Goal: Task Accomplishment & Management: Manage account settings

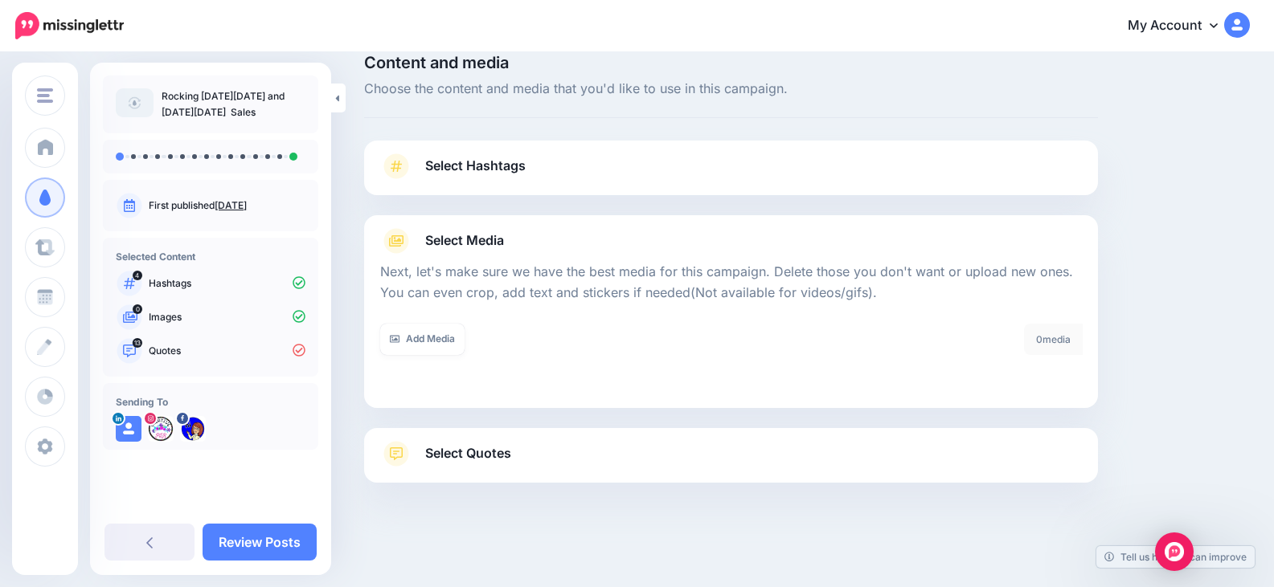
scroll to position [46, 0]
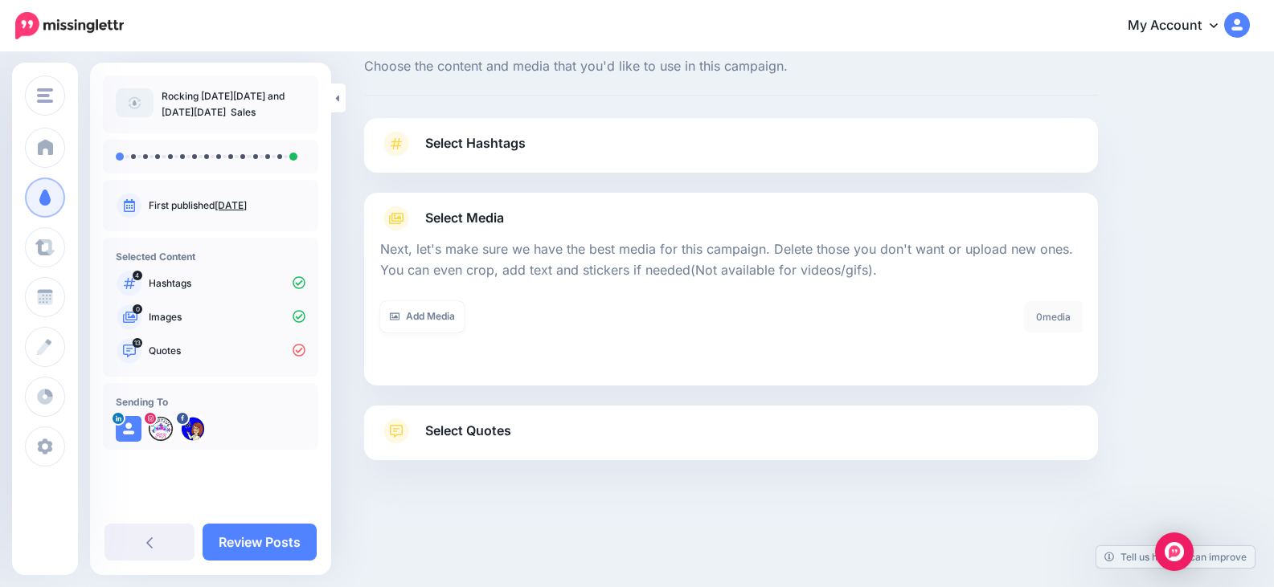
click at [468, 433] on span "Select Quotes" at bounding box center [468, 431] width 86 height 22
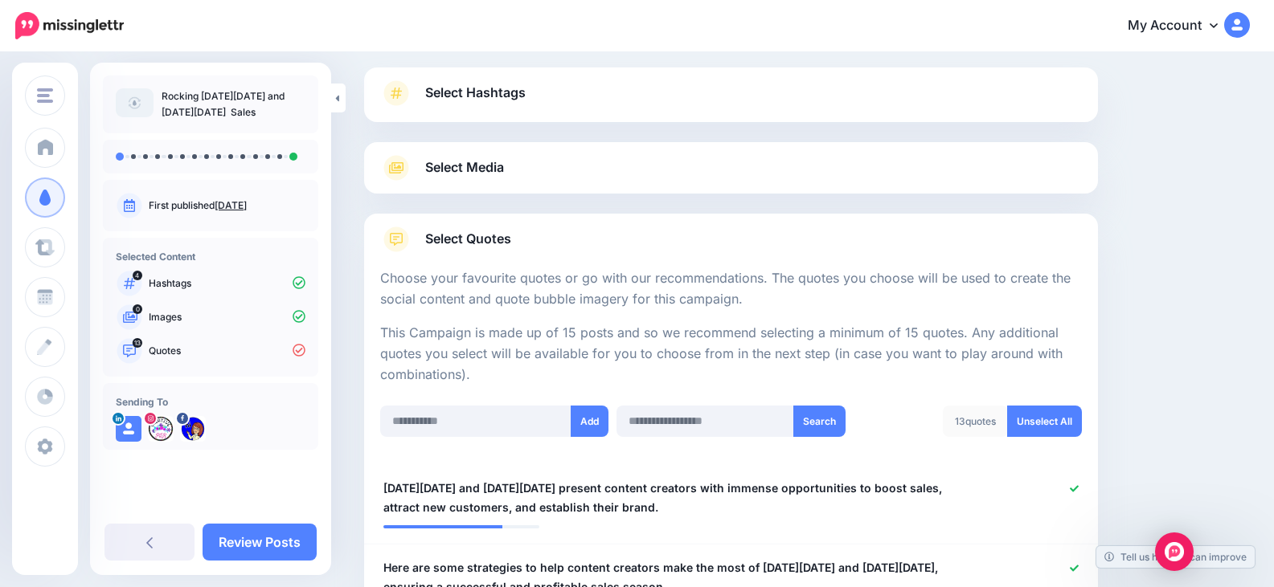
scroll to position [0, 0]
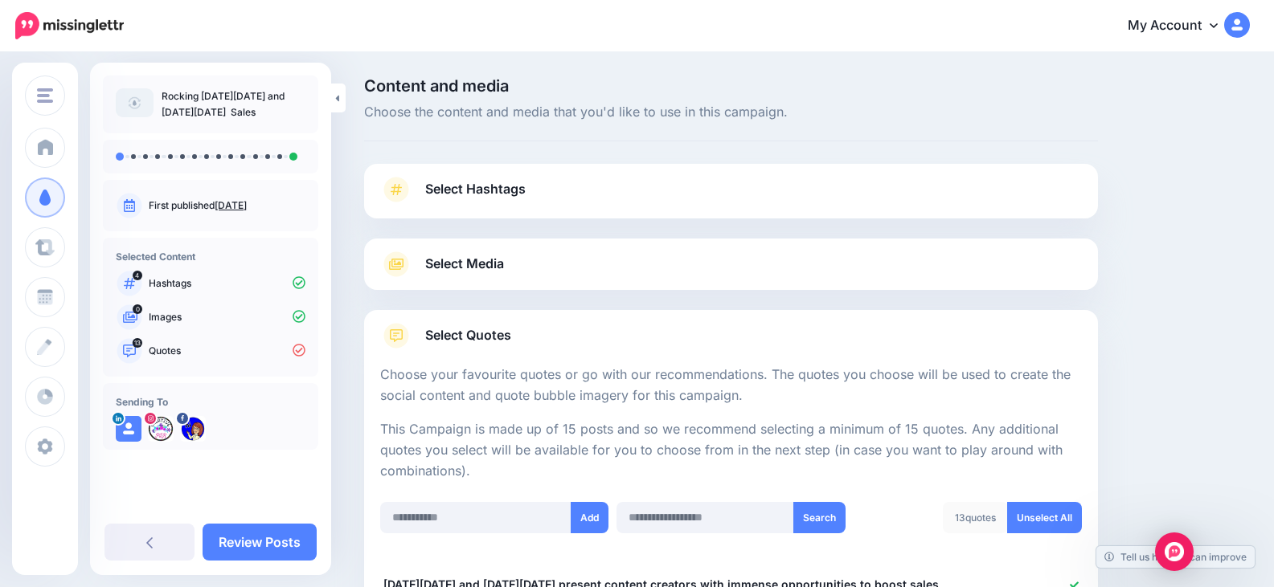
click at [489, 250] on div "Select Media Next, let's make sure we have the best media for this campaign. De…" at bounding box center [731, 264] width 734 height 51
click at [485, 268] on span "Select Media" at bounding box center [464, 264] width 79 height 22
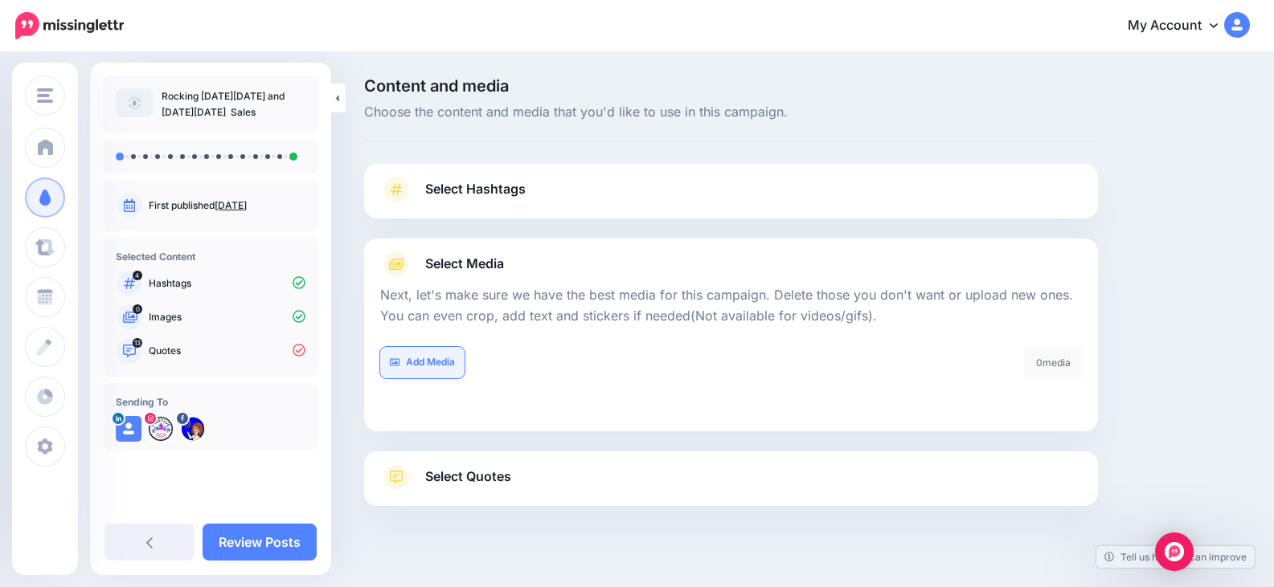
click at [443, 358] on link "Add Media" at bounding box center [422, 362] width 84 height 31
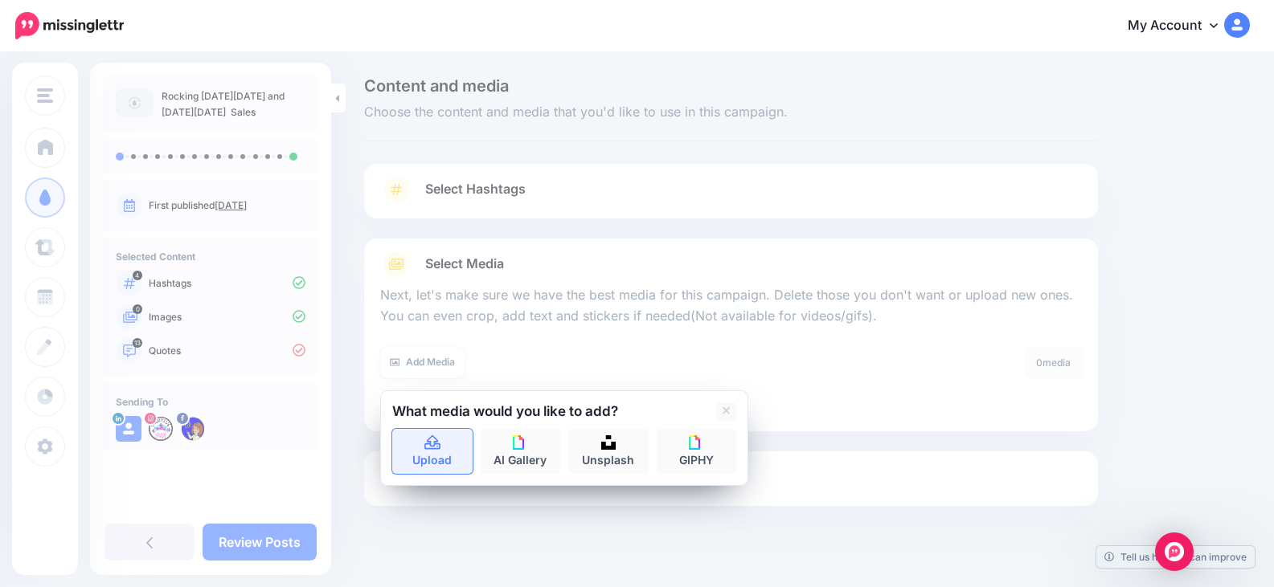
click at [431, 447] on icon at bounding box center [432, 443] width 16 height 14
click at [430, 459] on link "Upload" at bounding box center [432, 451] width 80 height 45
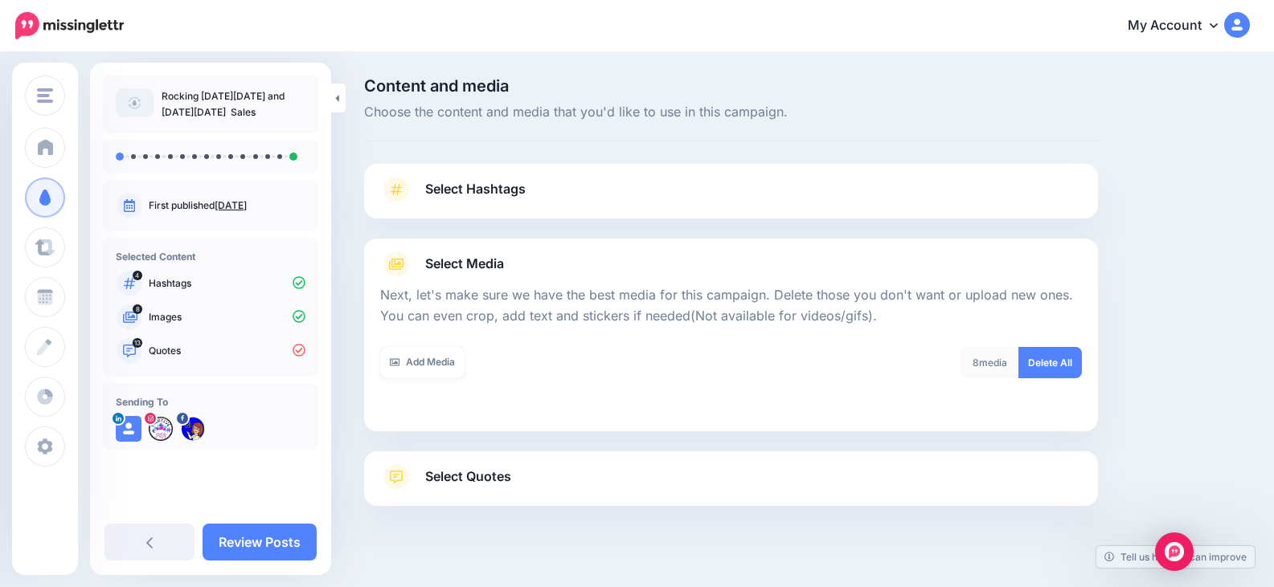
click at [652, 187] on link "Select Hashtags" at bounding box center [731, 198] width 702 height 42
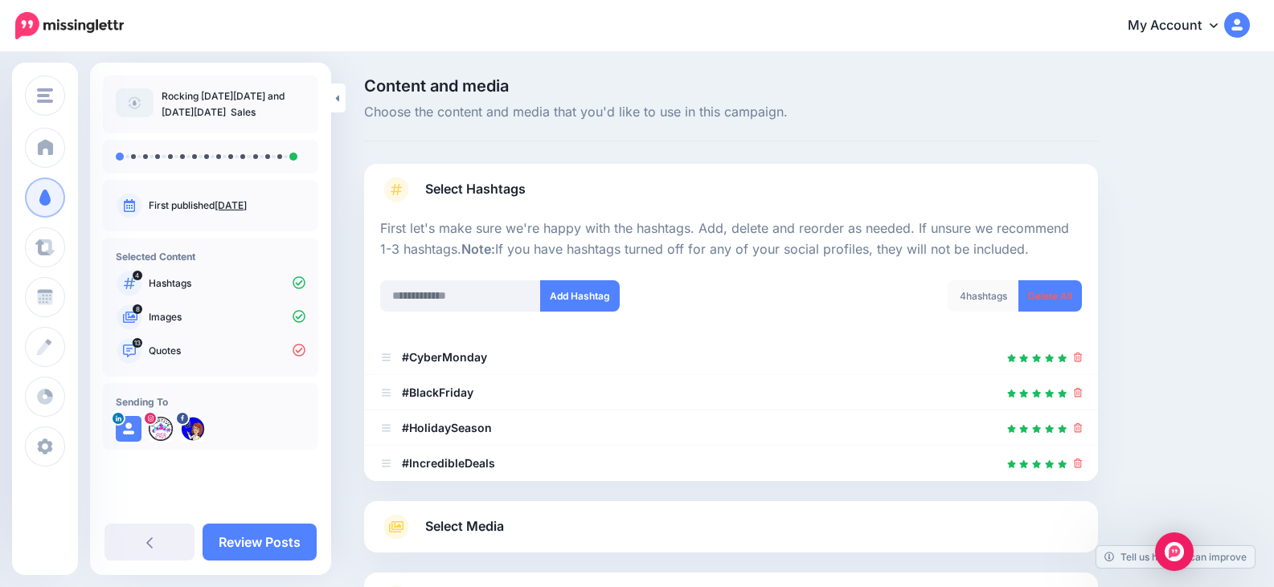
click at [627, 519] on link "Select Media" at bounding box center [731, 527] width 702 height 26
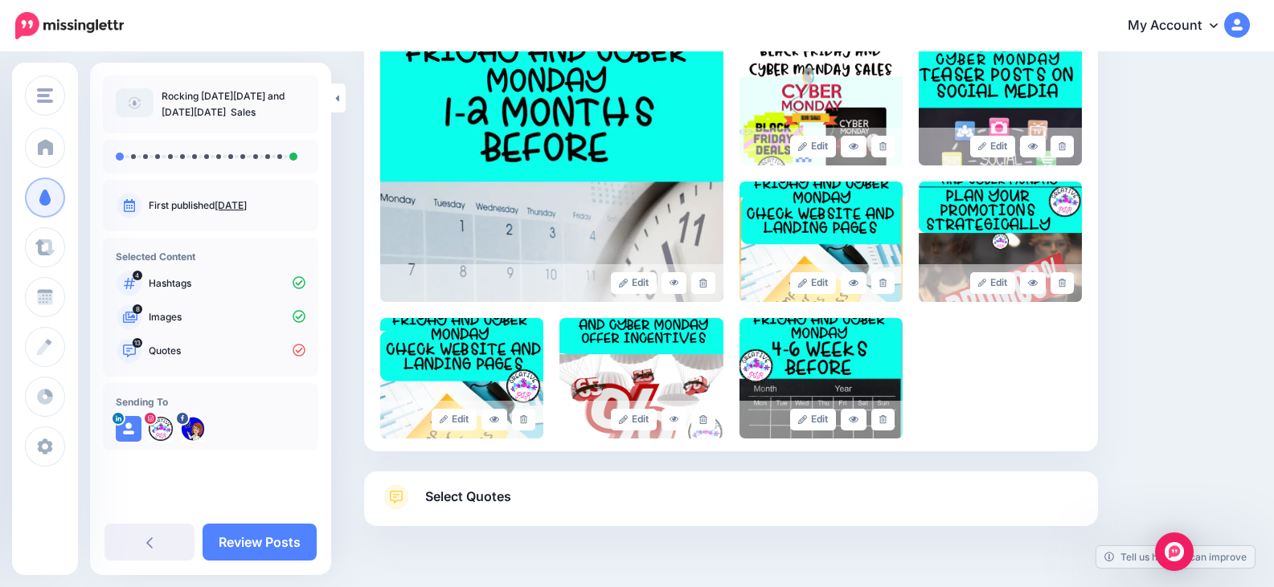
scroll to position [402, 0]
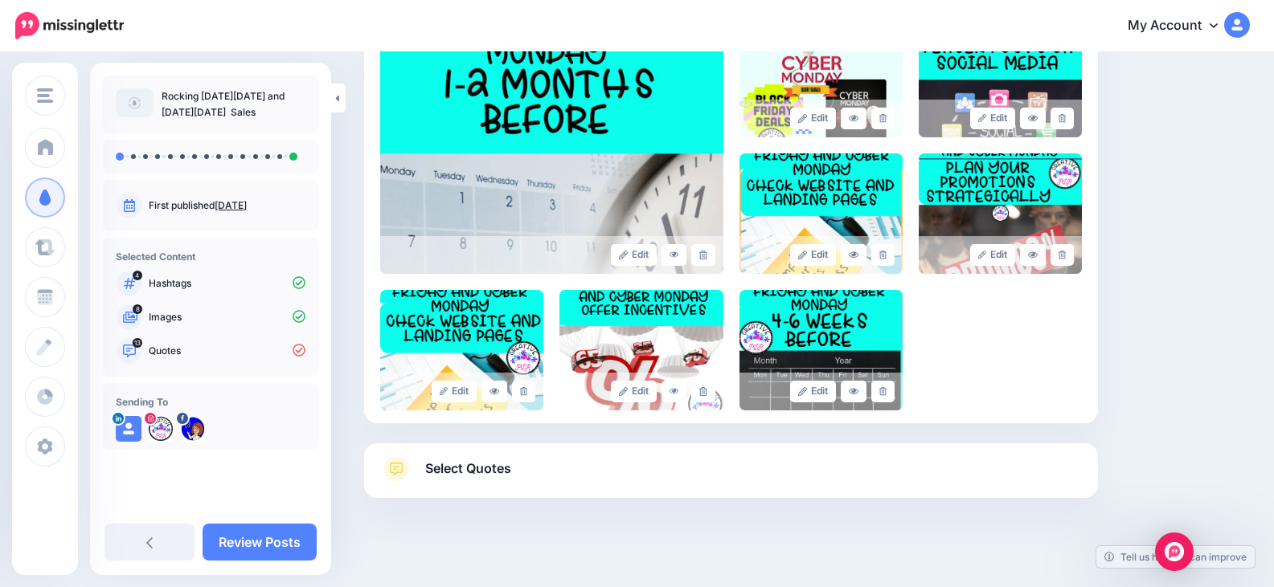
click at [607, 467] on link "Select Quotes" at bounding box center [731, 477] width 702 height 42
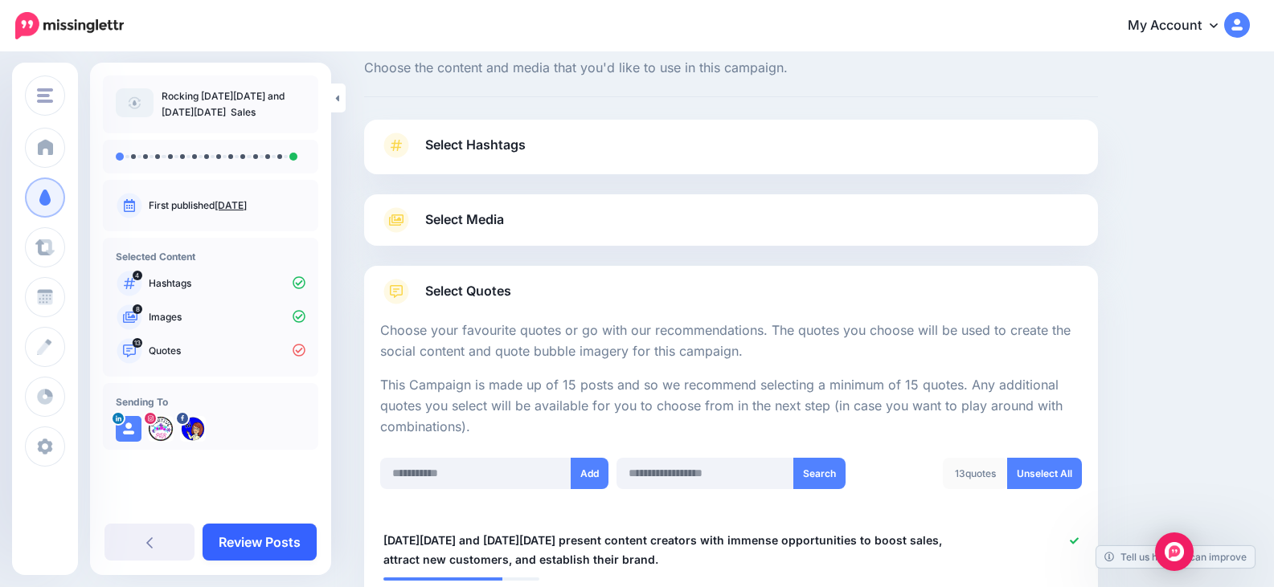
scroll to position [80, 0]
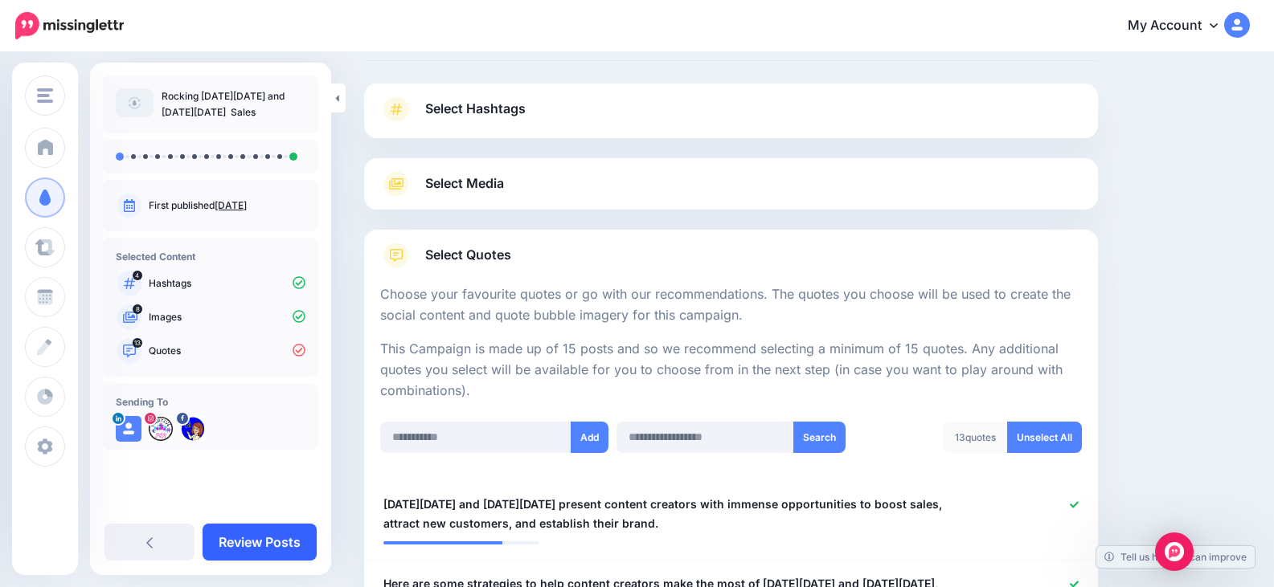
click at [262, 540] on link "Review Posts" at bounding box center [259, 542] width 114 height 37
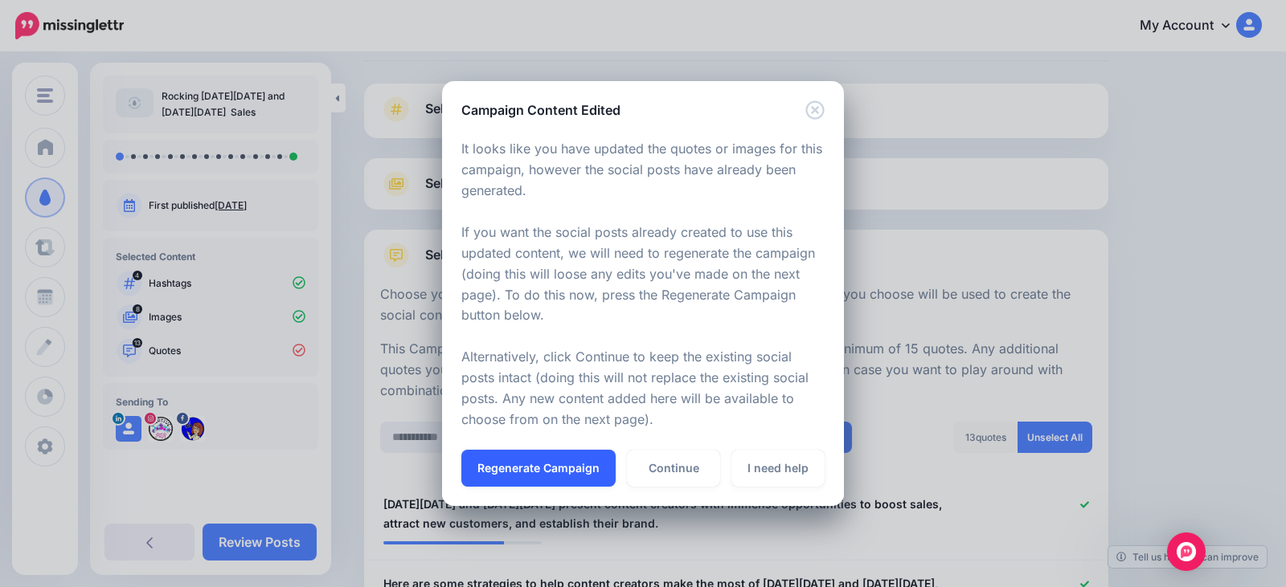
click at [572, 469] on button "Regenerate Campaign" at bounding box center [538, 468] width 154 height 37
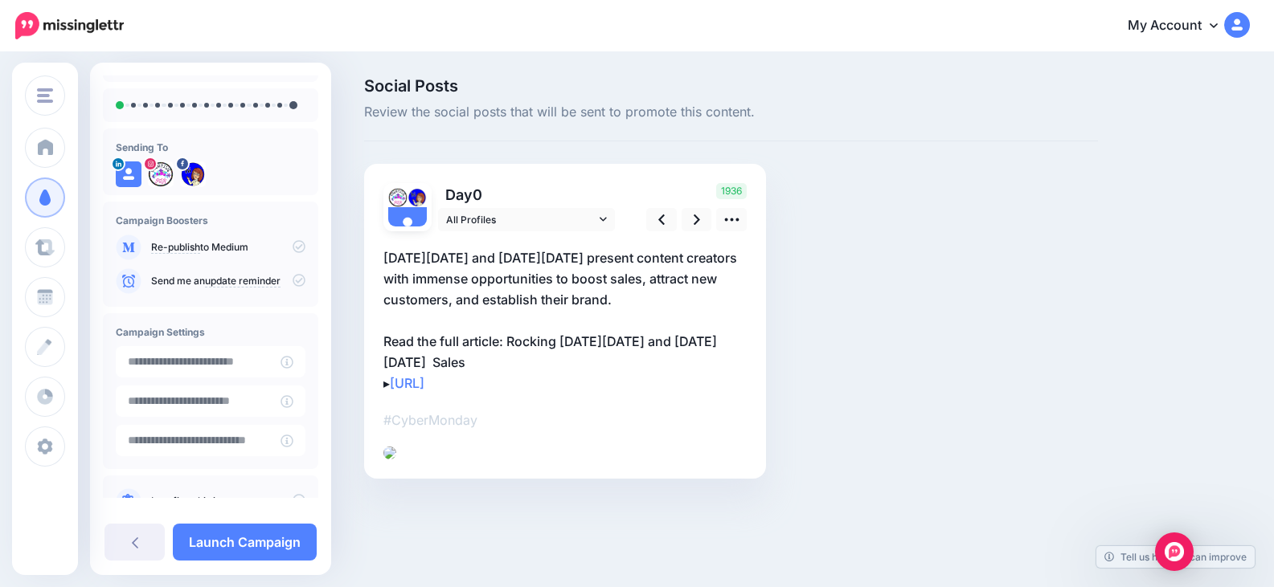
scroll to position [80, 0]
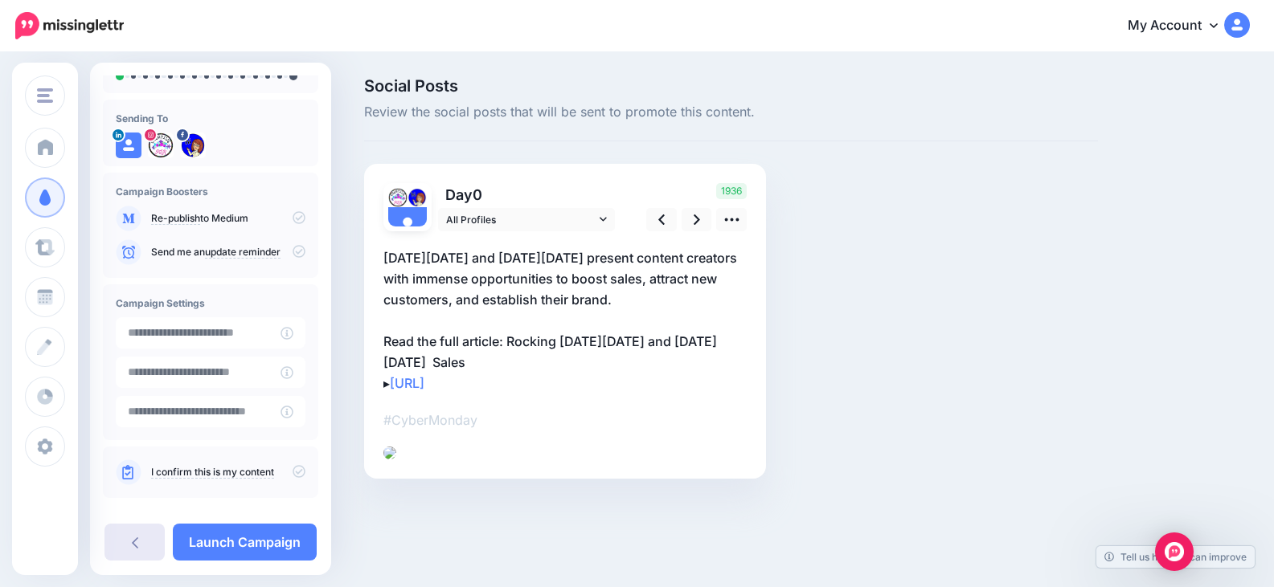
click at [130, 537] on link at bounding box center [134, 542] width 60 height 37
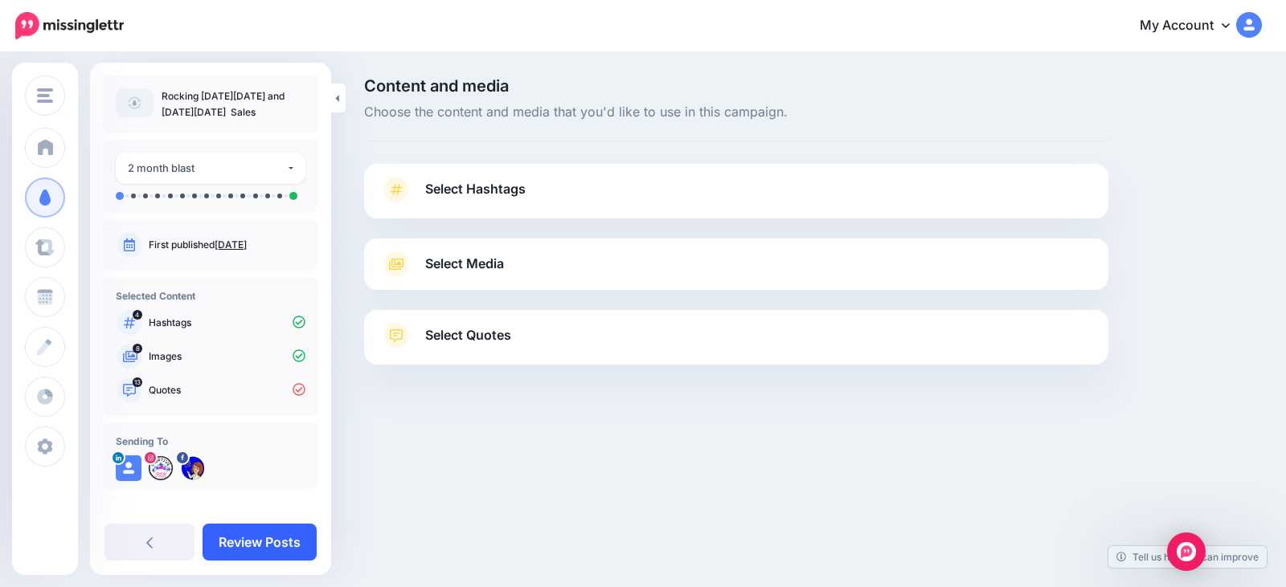
scroll to position [10, 0]
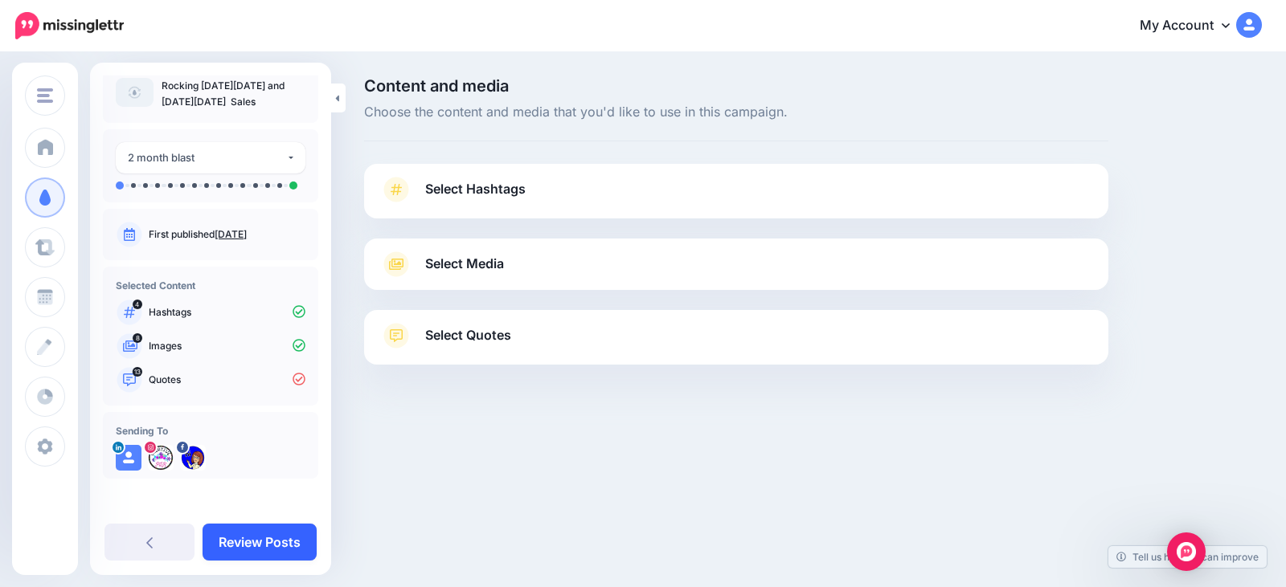
click at [278, 539] on link "Review Posts" at bounding box center [259, 542] width 114 height 37
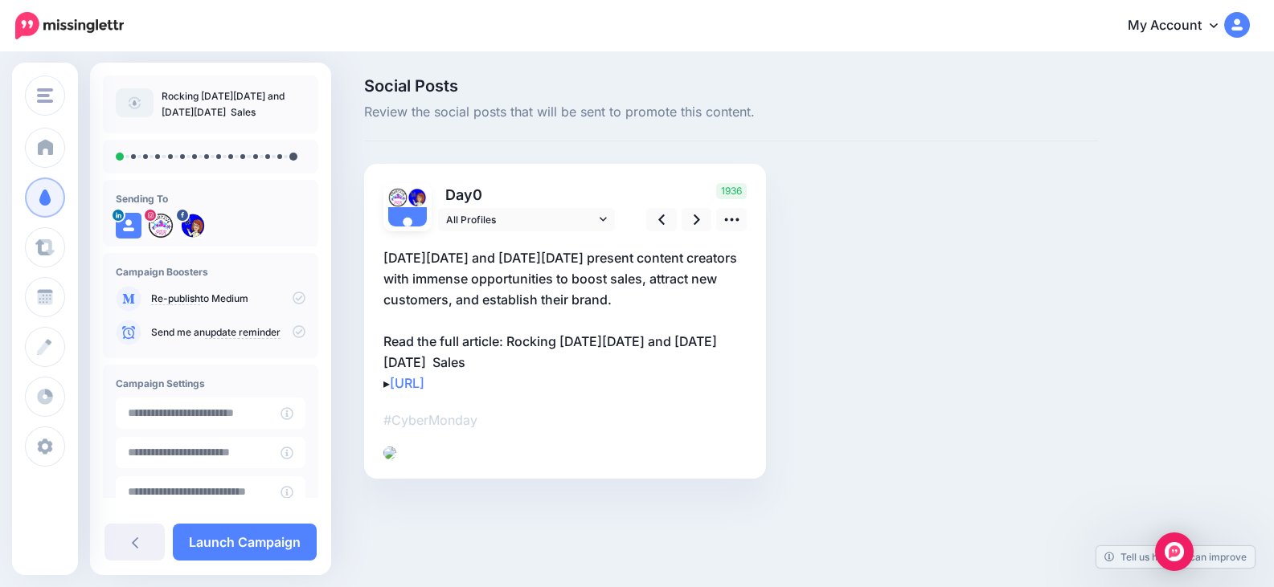
scroll to position [80, 0]
click at [820, 363] on div "Social Posts Review the social posts that will be sent to promote this content.…" at bounding box center [731, 302] width 758 height 449
click at [149, 539] on link at bounding box center [134, 542] width 60 height 37
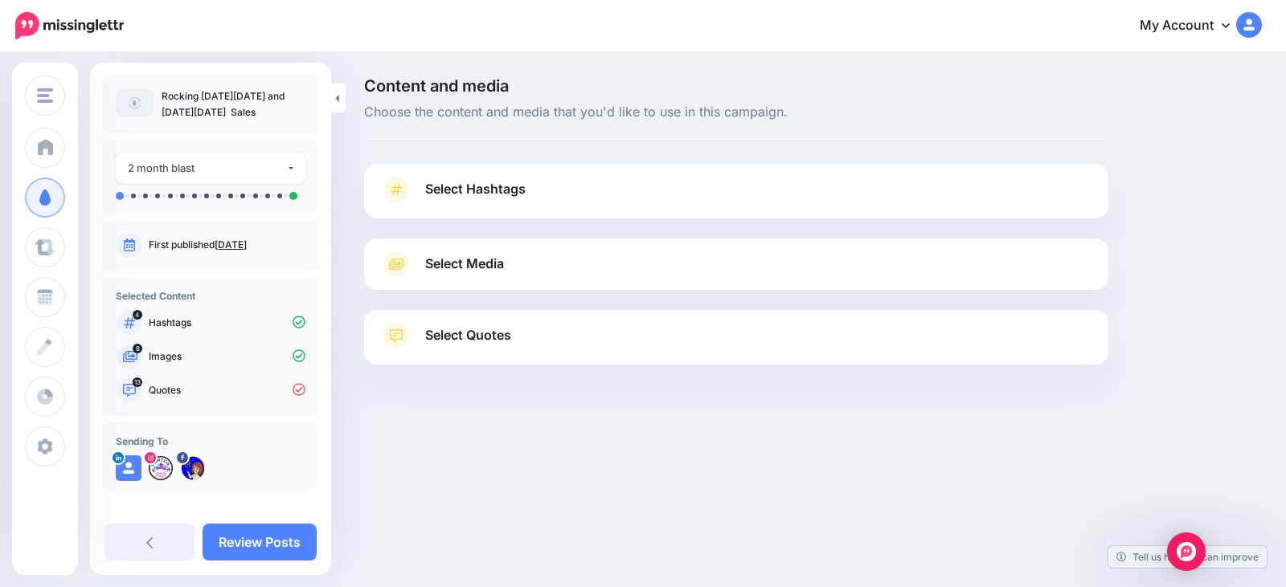
click at [472, 272] on span "Select Media" at bounding box center [464, 264] width 79 height 22
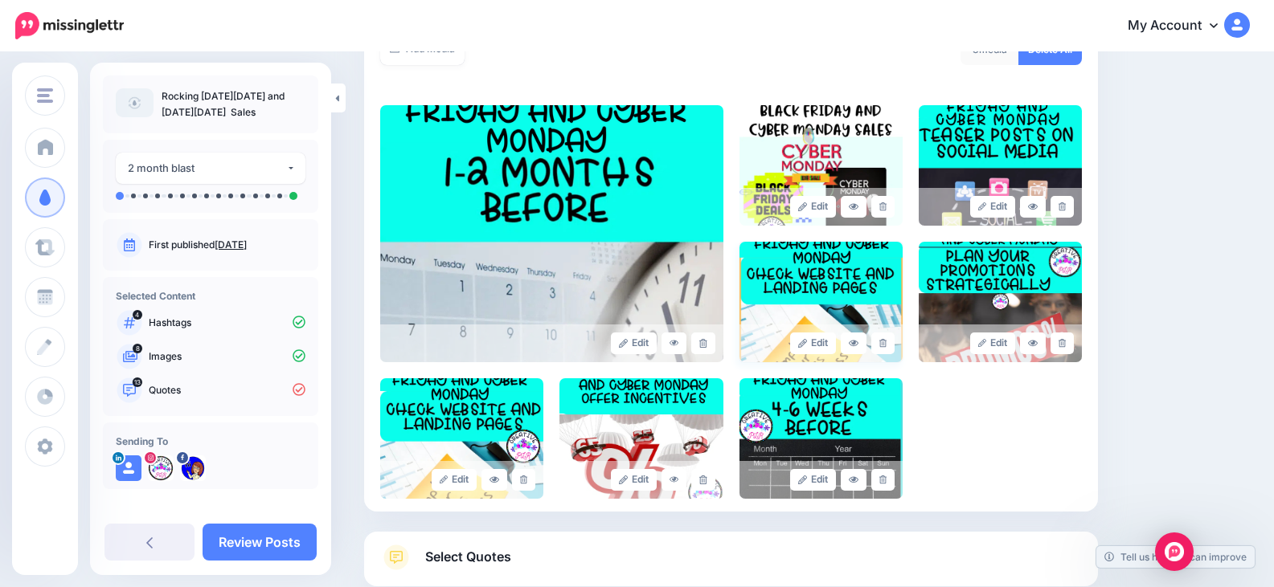
scroll to position [321, 0]
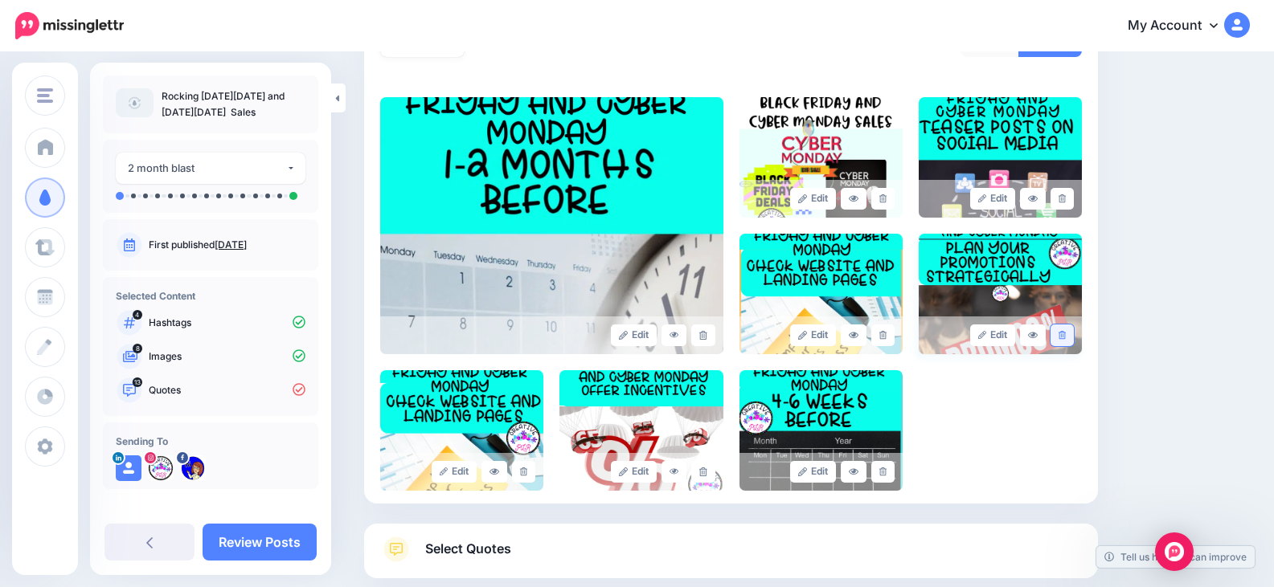
click at [1069, 341] on link at bounding box center [1061, 336] width 23 height 22
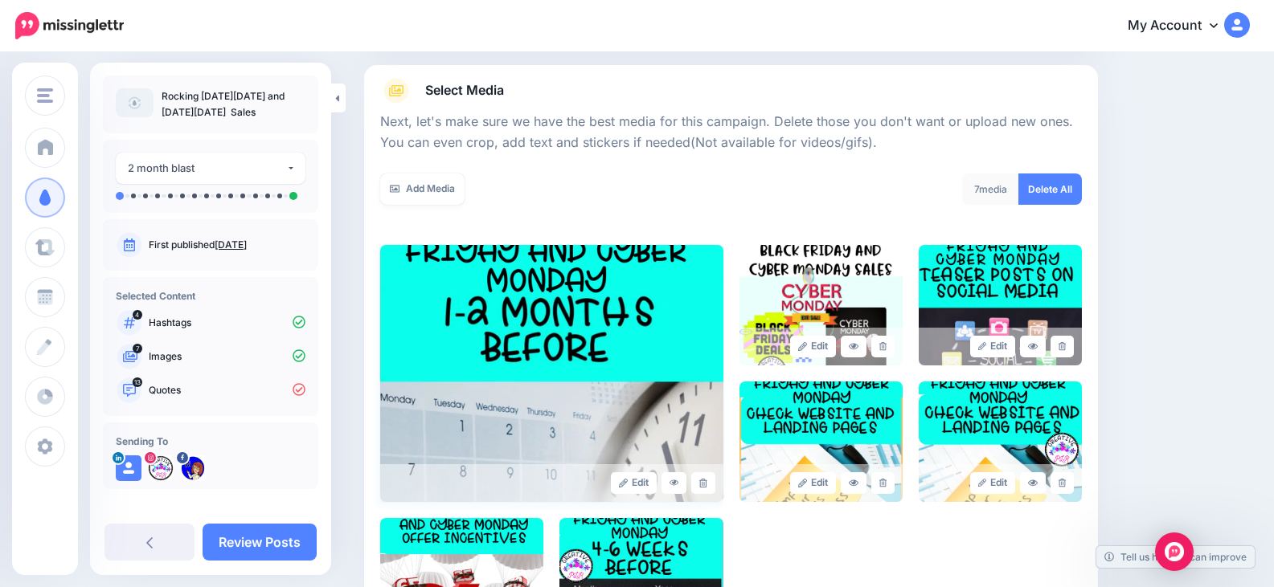
scroll to position [161, 0]
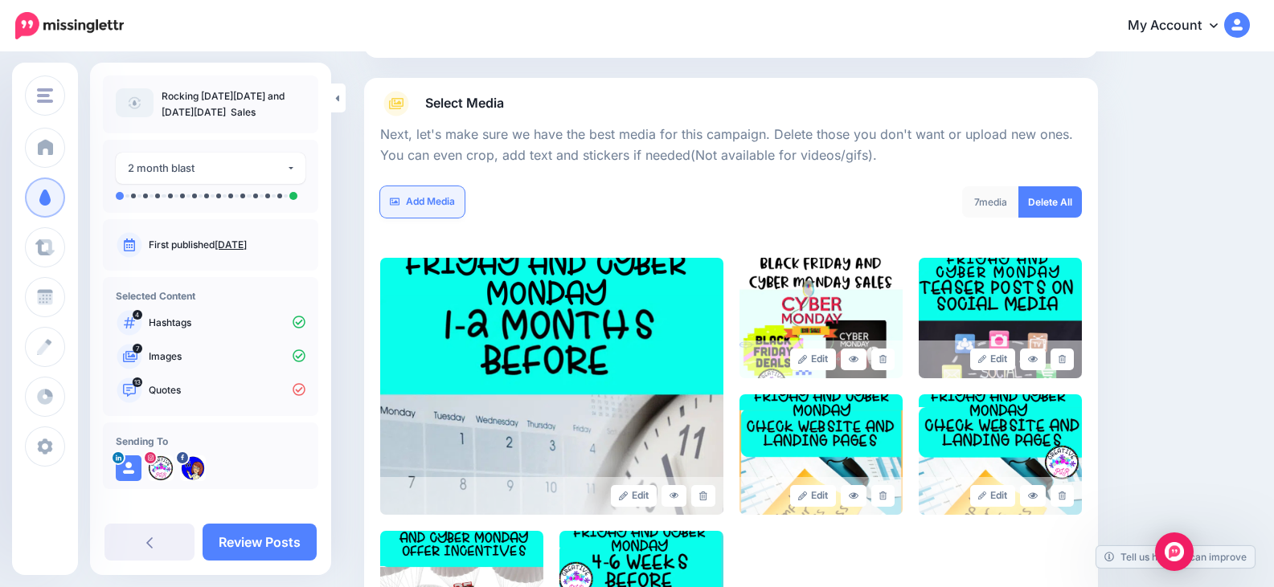
click at [426, 201] on link "Add Media" at bounding box center [422, 201] width 84 height 31
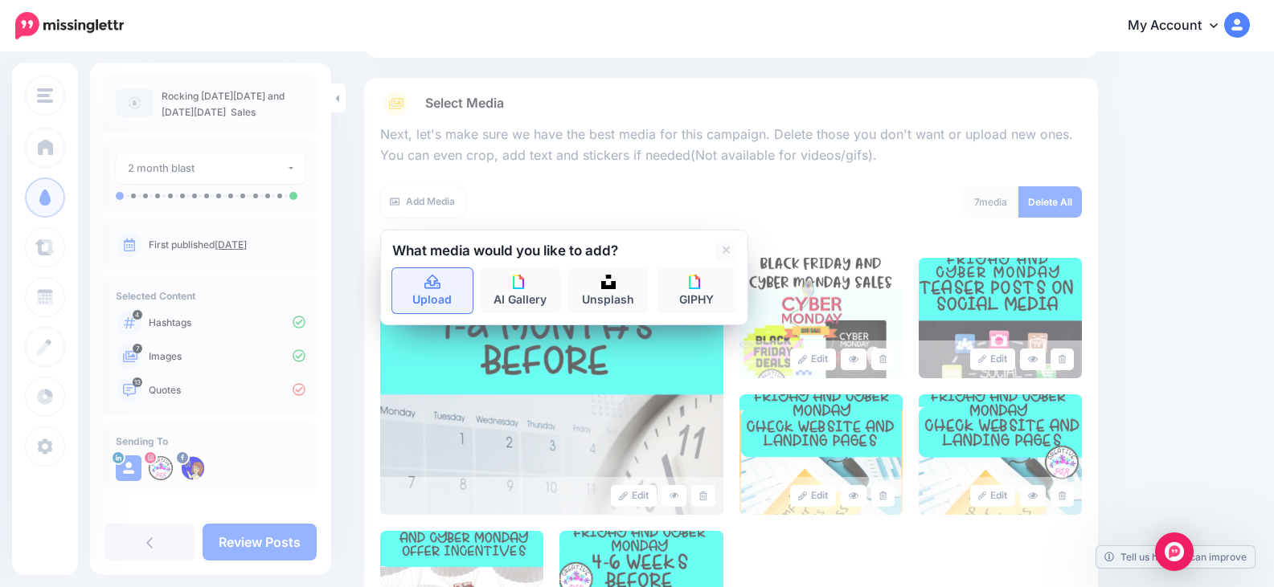
click at [444, 292] on link "Upload" at bounding box center [432, 290] width 80 height 45
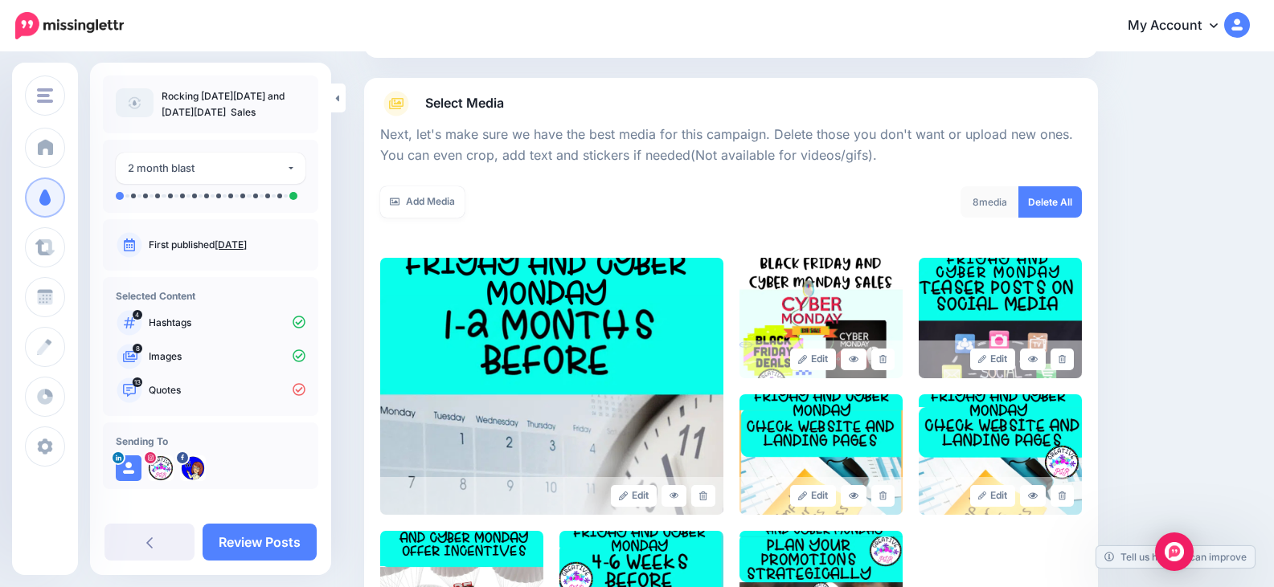
scroll to position [417, 0]
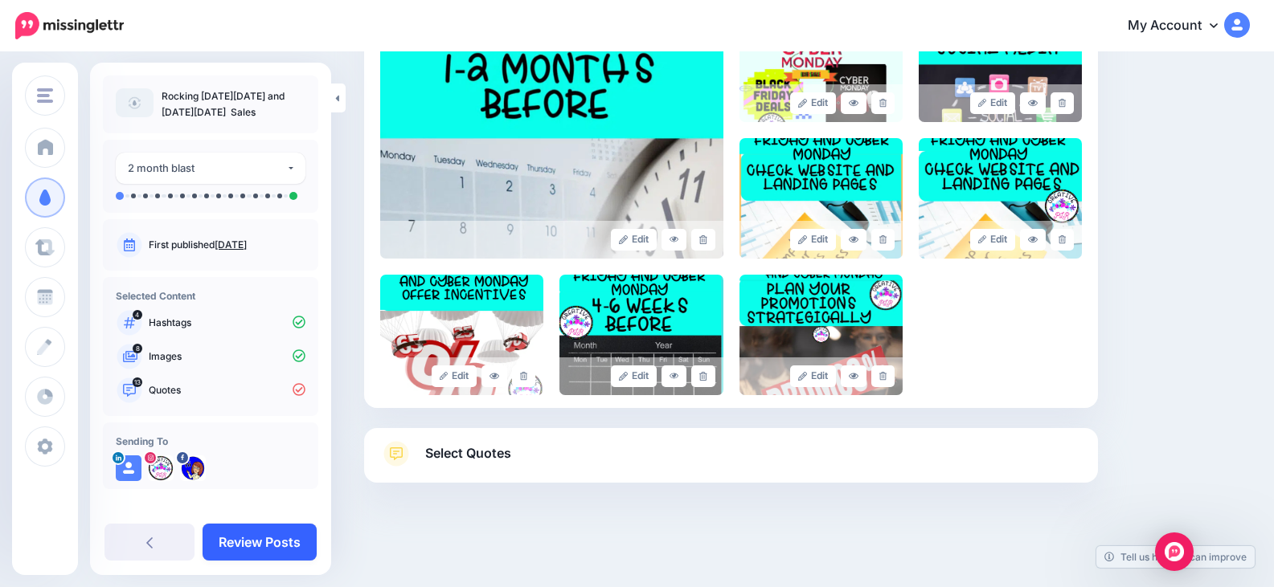
click at [291, 536] on link "Review Posts" at bounding box center [259, 542] width 114 height 37
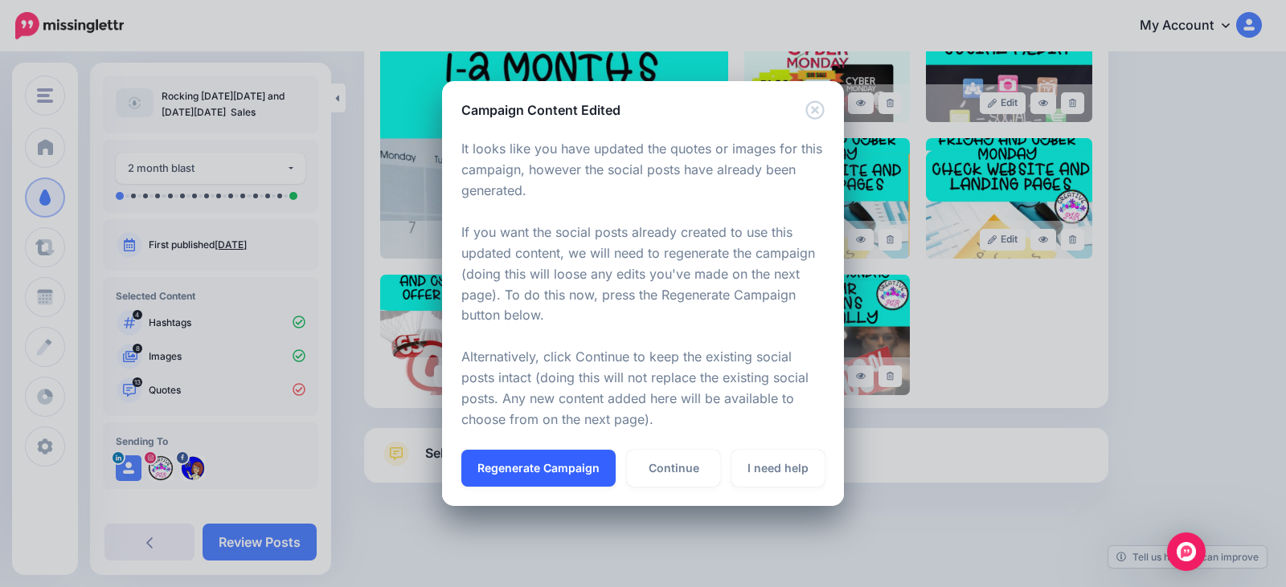
click at [531, 470] on button "Regenerate Campaign" at bounding box center [538, 468] width 154 height 37
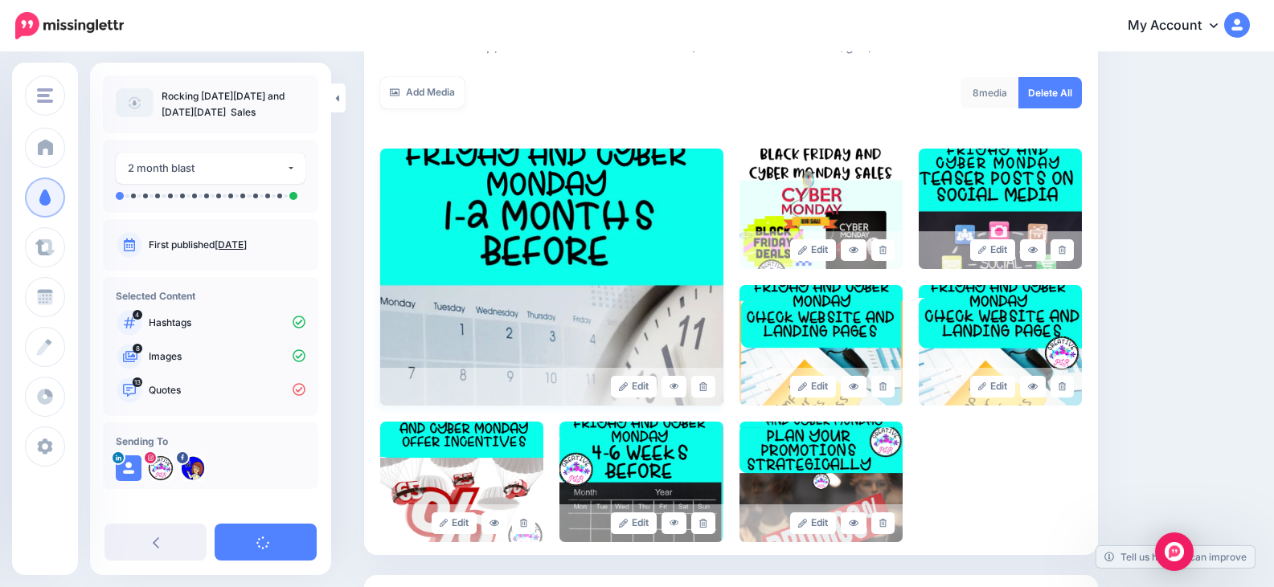
scroll to position [256, 0]
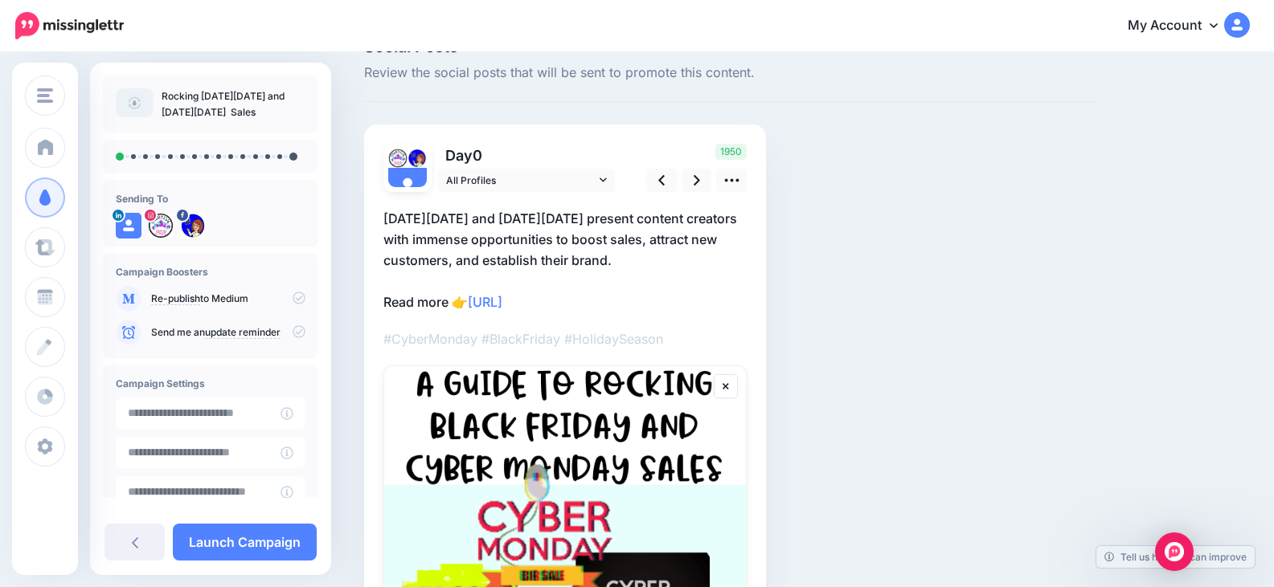
scroll to position [11, 0]
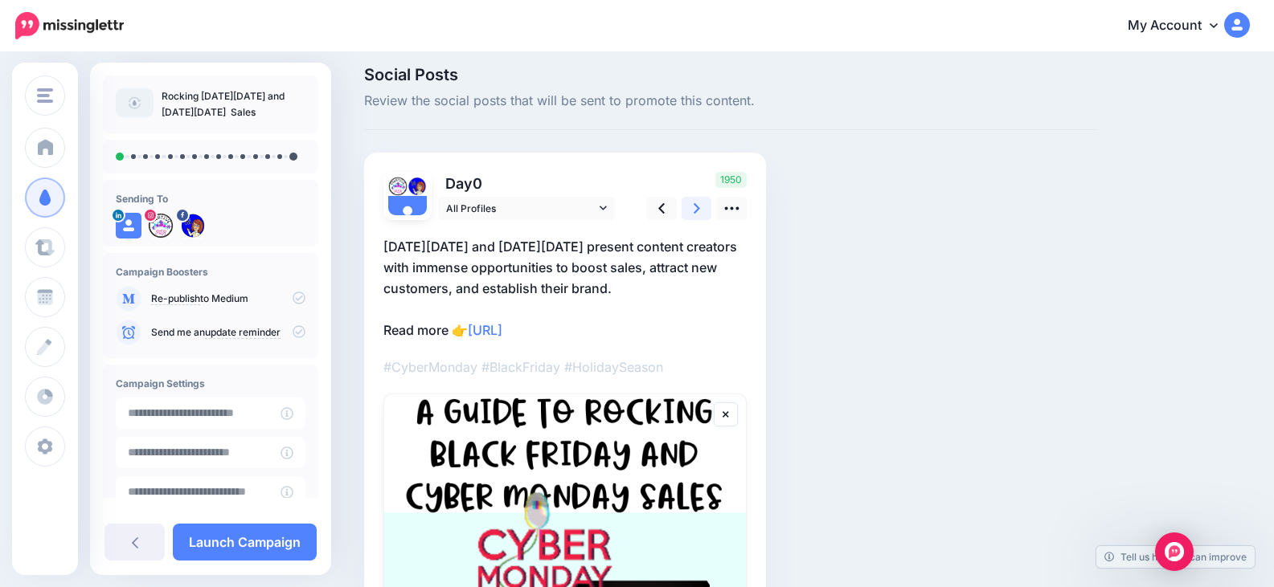
click at [698, 206] on icon at bounding box center [696, 208] width 6 height 17
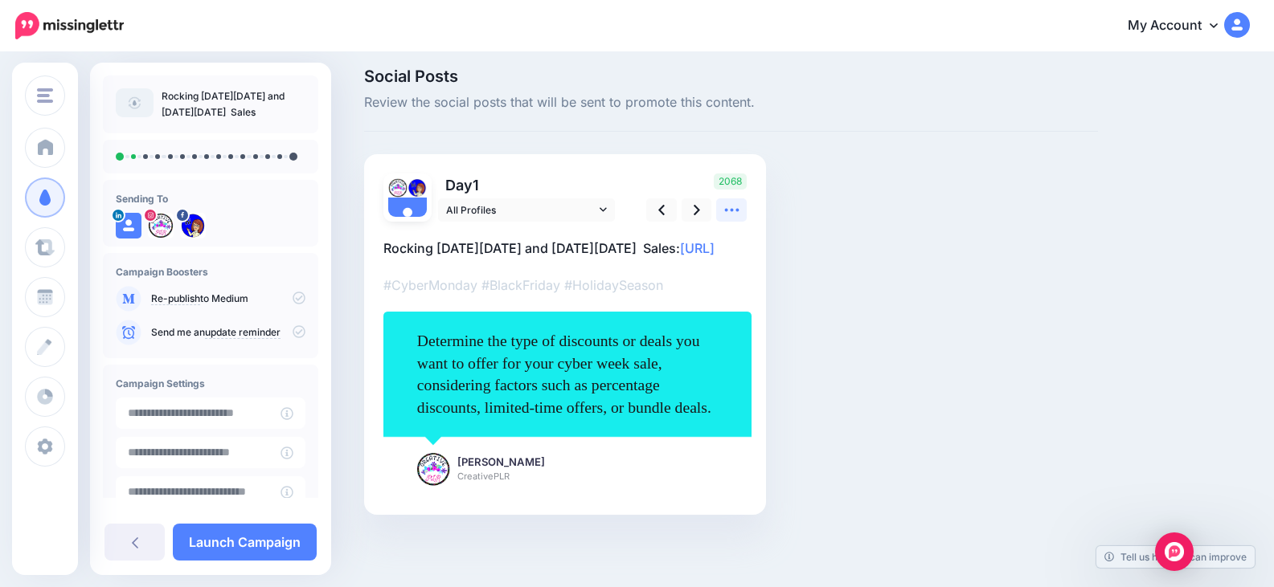
click at [733, 217] on icon at bounding box center [731, 210] width 17 height 17
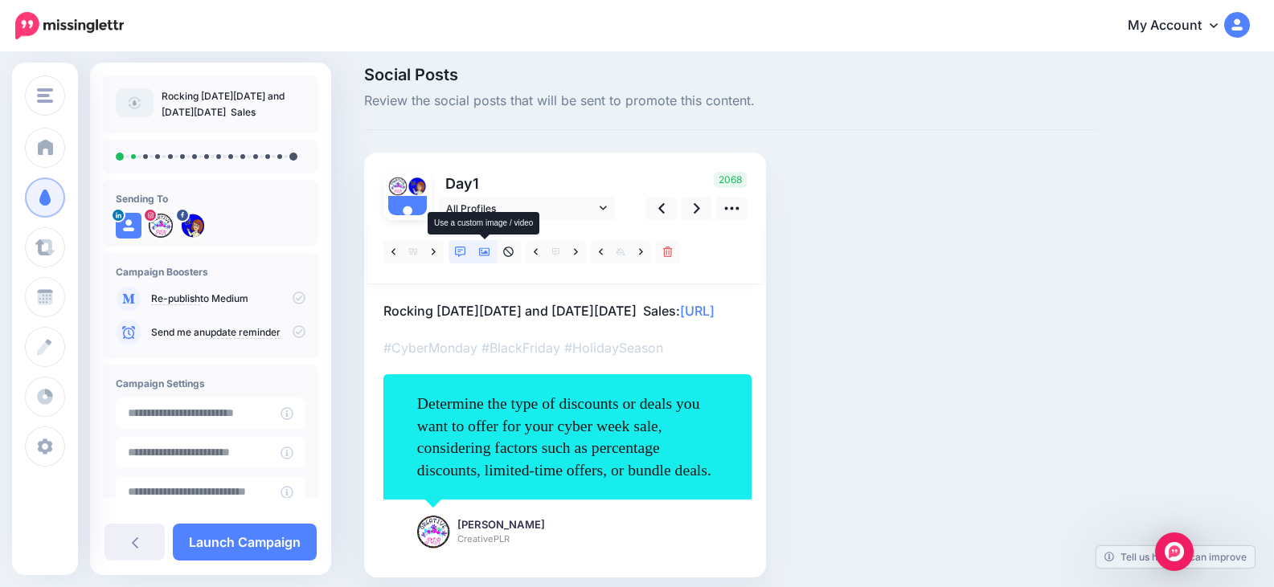
click at [480, 249] on icon at bounding box center [484, 252] width 11 height 11
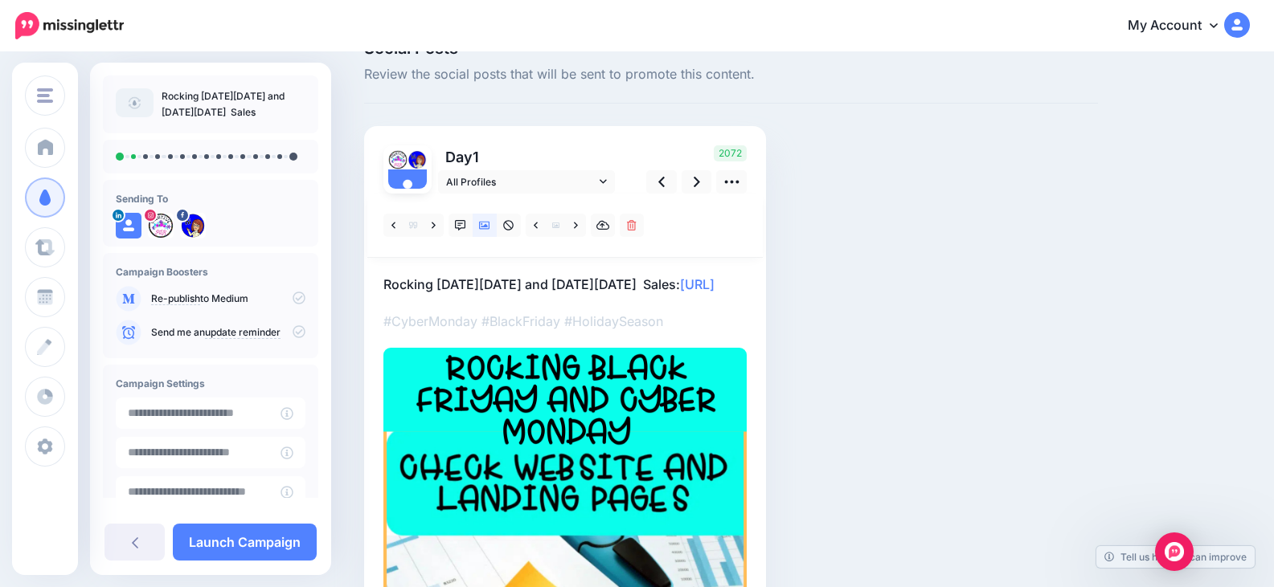
scroll to position [0, 0]
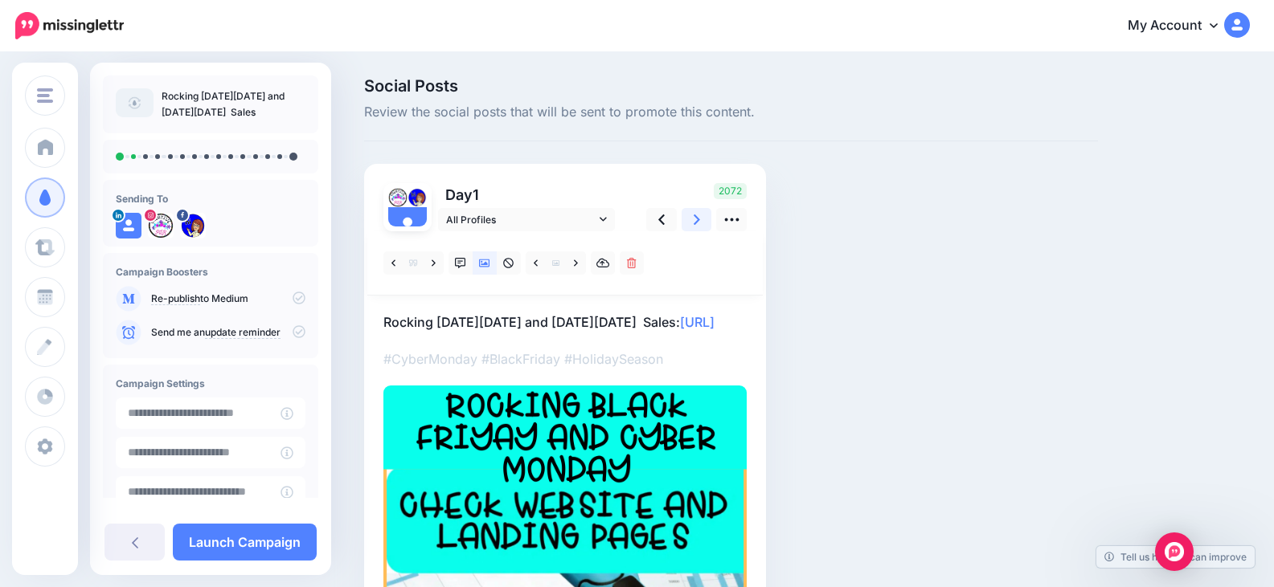
click at [699, 219] on icon at bounding box center [696, 220] width 6 height 10
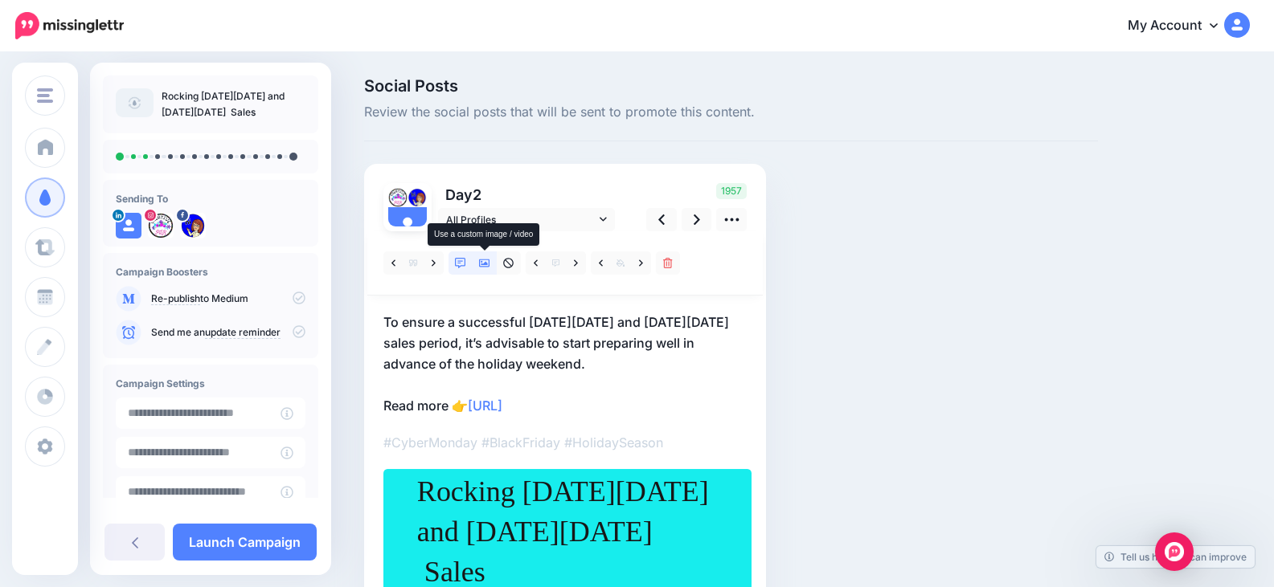
click at [481, 263] on icon at bounding box center [484, 263] width 11 height 11
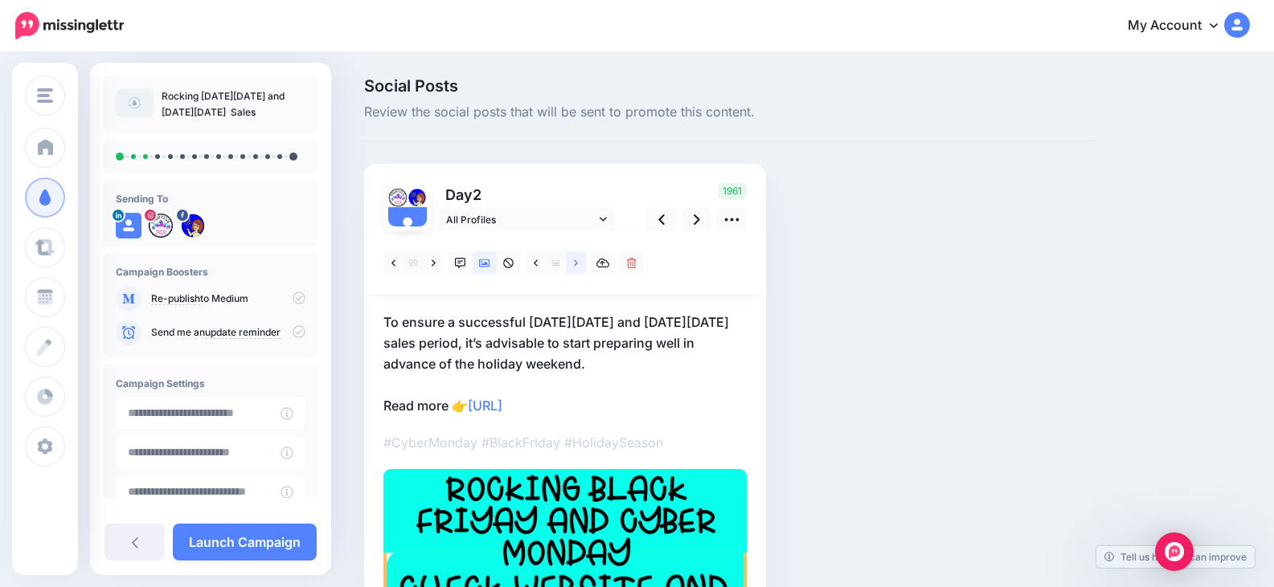
click at [578, 266] on icon at bounding box center [576, 263] width 4 height 11
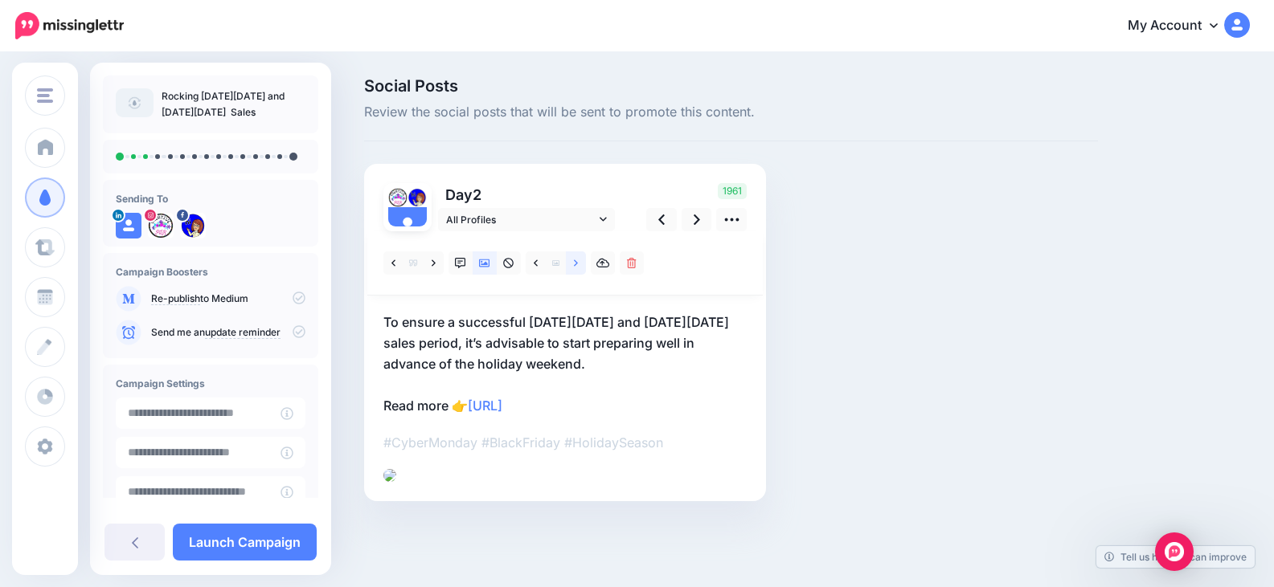
scroll to position [80, 0]
click at [696, 211] on icon at bounding box center [696, 219] width 6 height 17
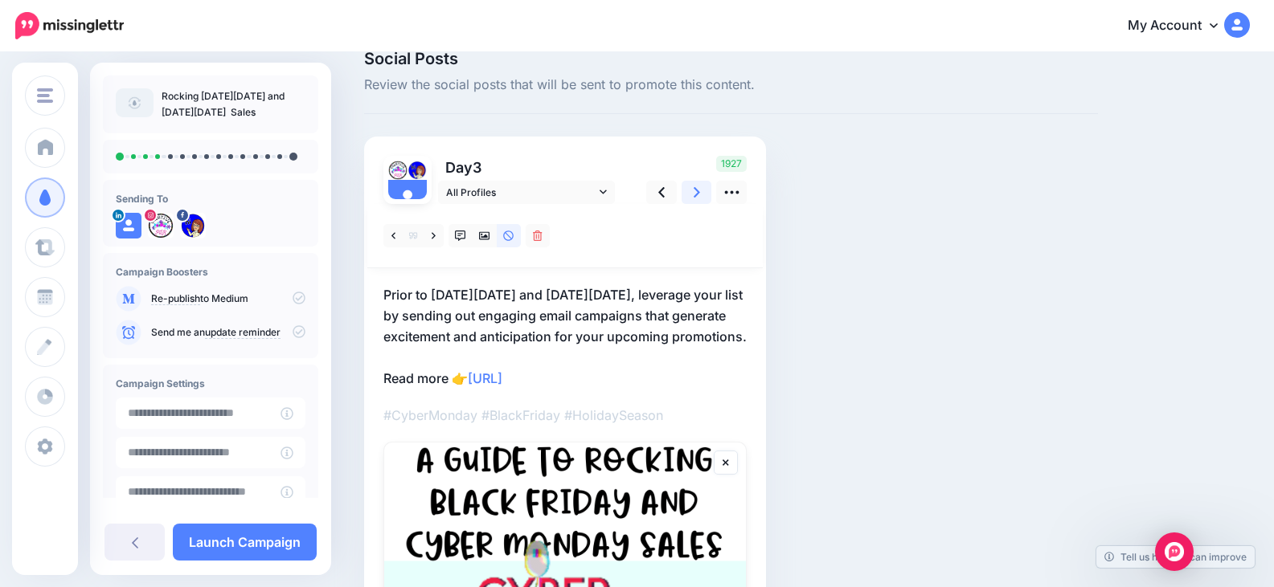
scroll to position [0, 0]
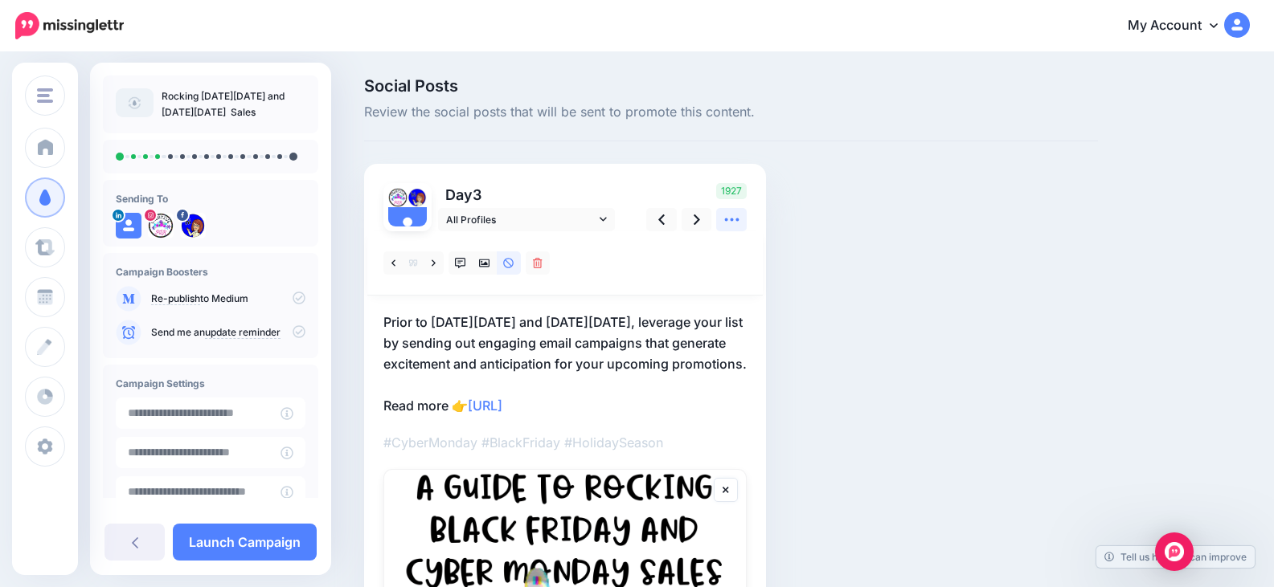
click at [734, 217] on icon at bounding box center [731, 219] width 17 height 17
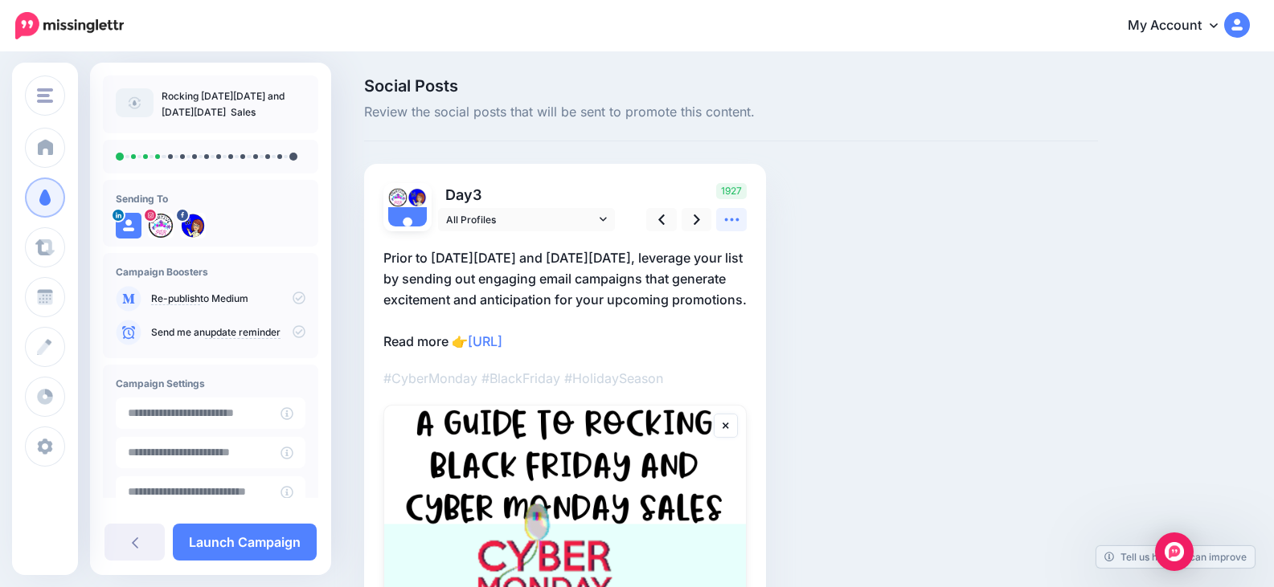
click at [734, 217] on icon at bounding box center [731, 219] width 17 height 17
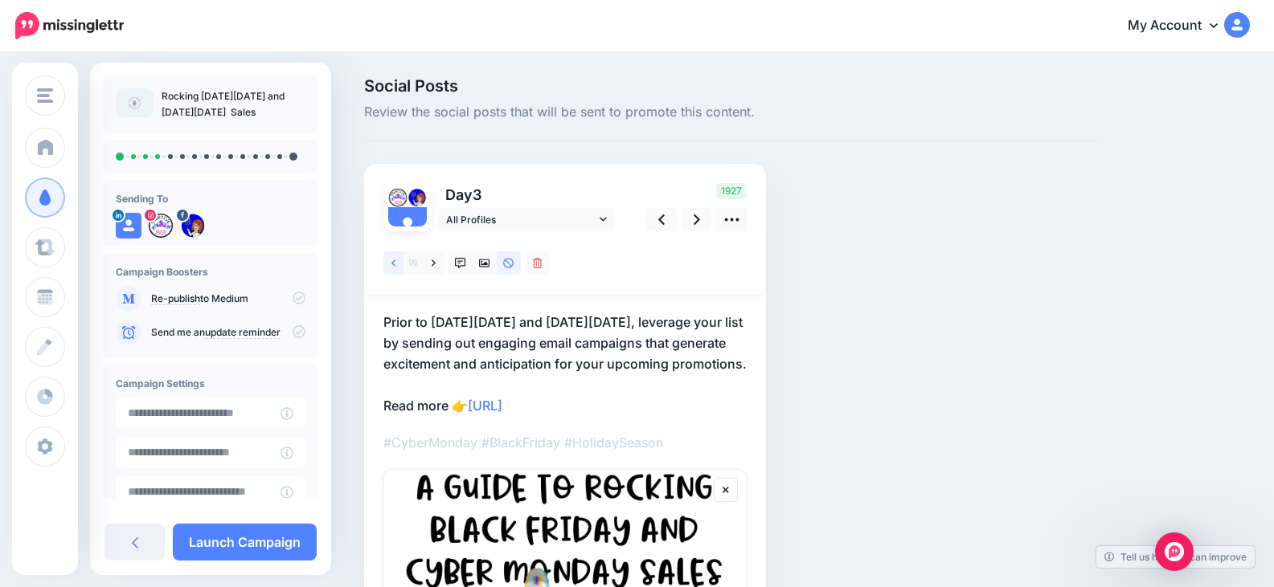
click at [395, 266] on icon at bounding box center [393, 263] width 4 height 6
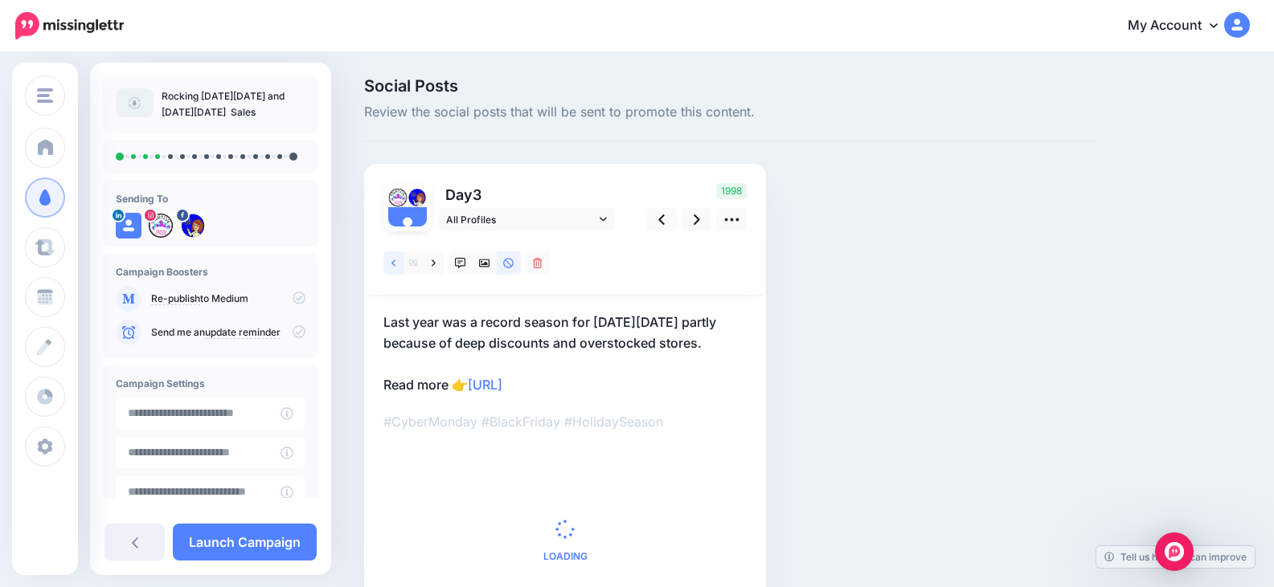
click at [395, 265] on icon at bounding box center [393, 263] width 4 height 11
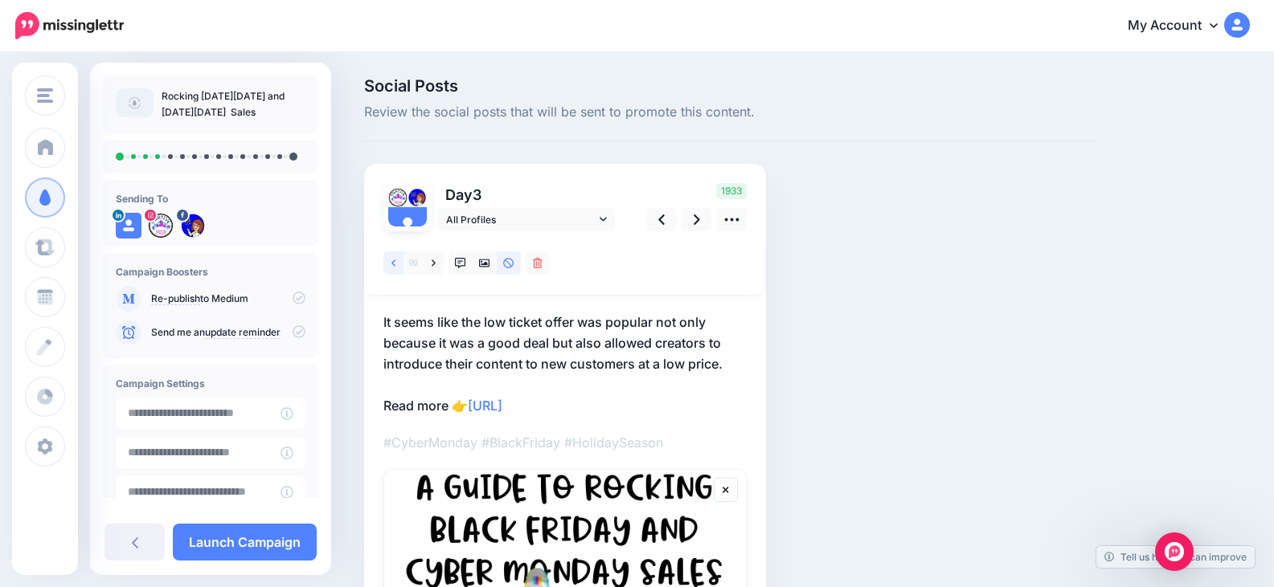
click at [395, 265] on icon at bounding box center [393, 263] width 4 height 11
click at [394, 268] on icon at bounding box center [393, 263] width 4 height 11
click at [394, 269] on link at bounding box center [393, 263] width 20 height 23
click at [392, 264] on icon at bounding box center [393, 263] width 4 height 11
click at [605, 268] on div at bounding box center [564, 263] width 395 height 64
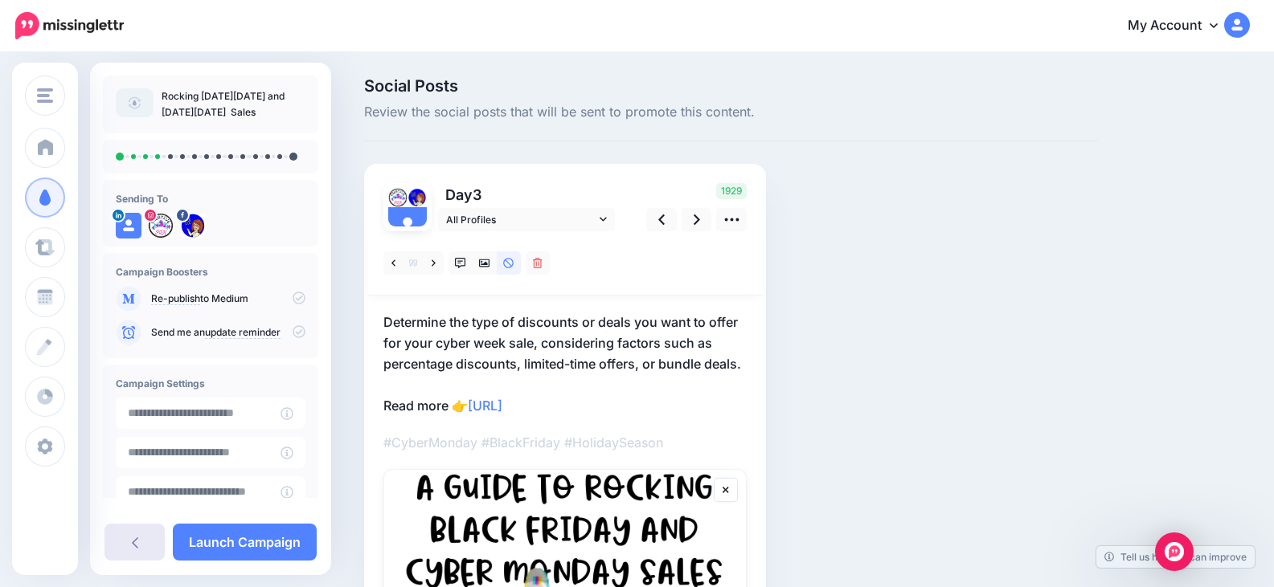
scroll to position [100, 0]
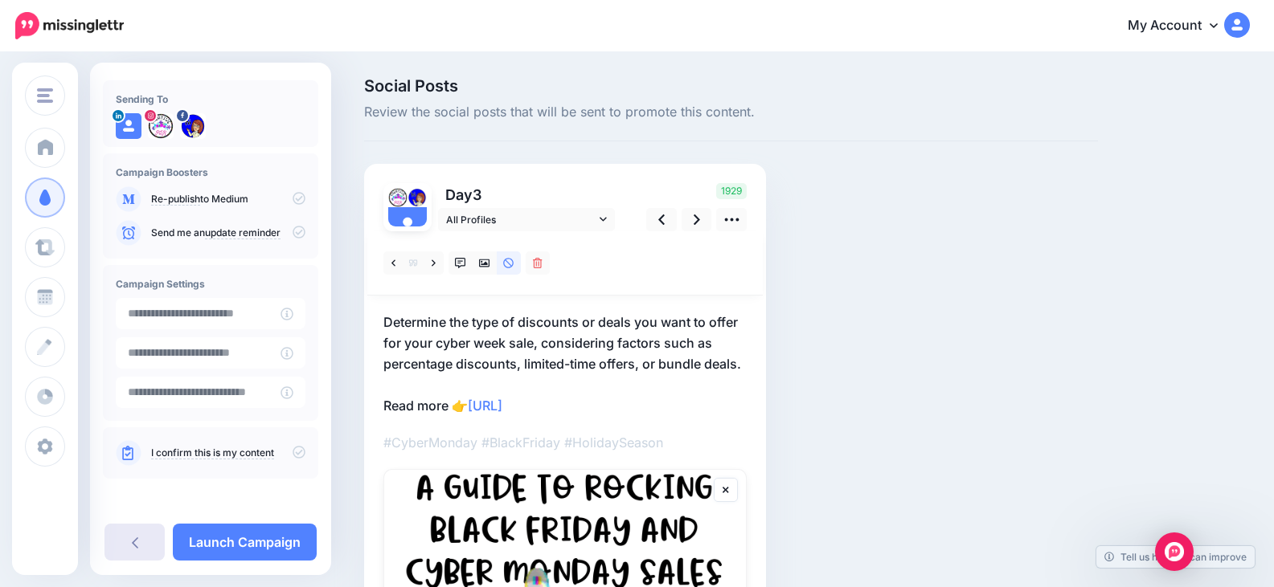
click at [142, 533] on link at bounding box center [134, 542] width 60 height 37
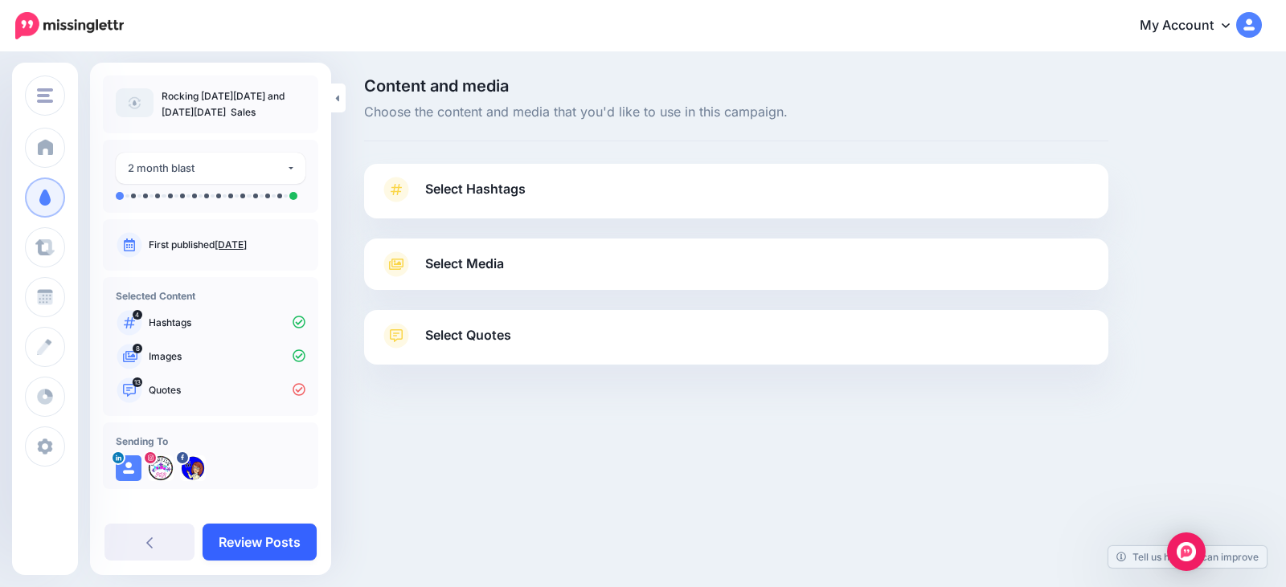
click at [251, 538] on link "Review Posts" at bounding box center [259, 542] width 114 height 37
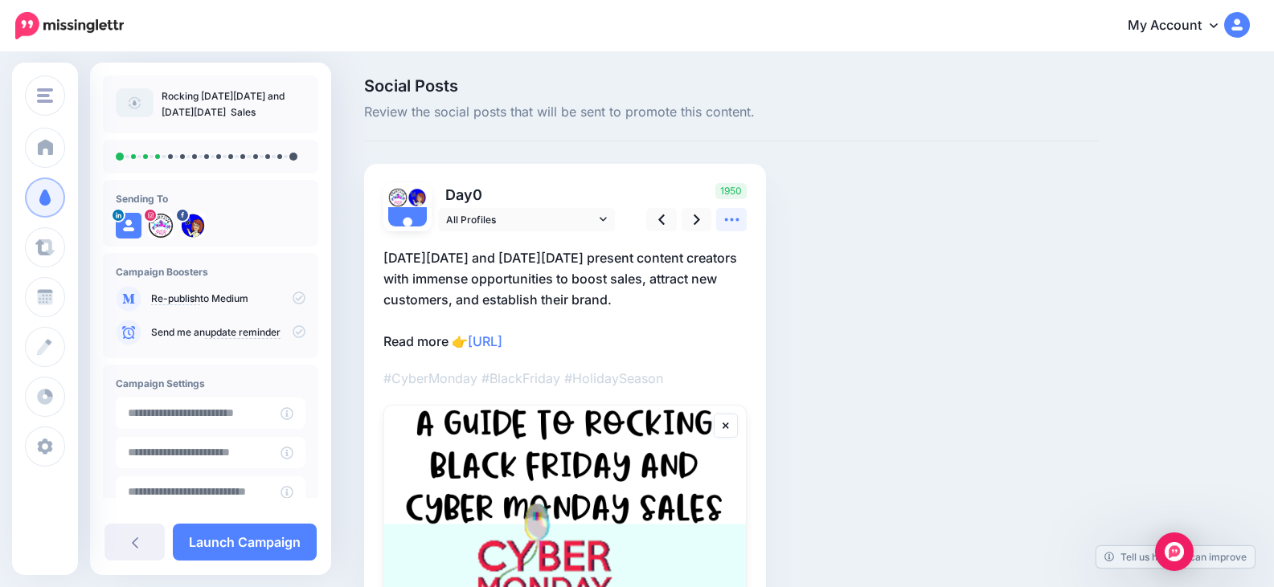
click at [736, 219] on icon at bounding box center [731, 220] width 14 height 3
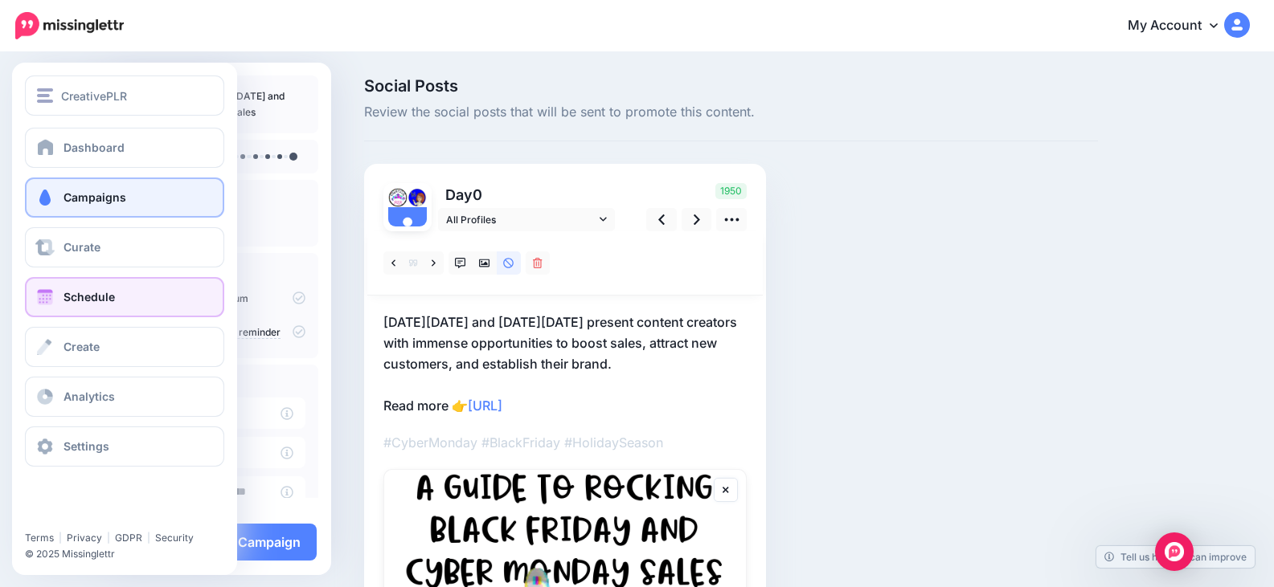
click at [148, 298] on link "Schedule" at bounding box center [124, 297] width 199 height 40
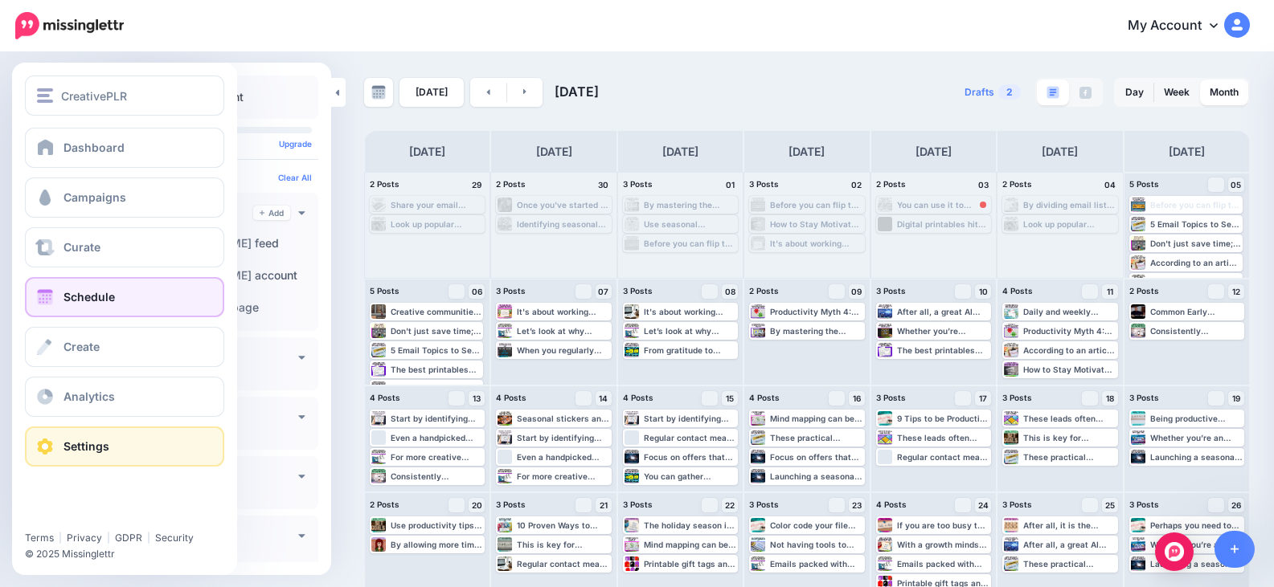
click at [129, 440] on link "Settings" at bounding box center [124, 447] width 199 height 40
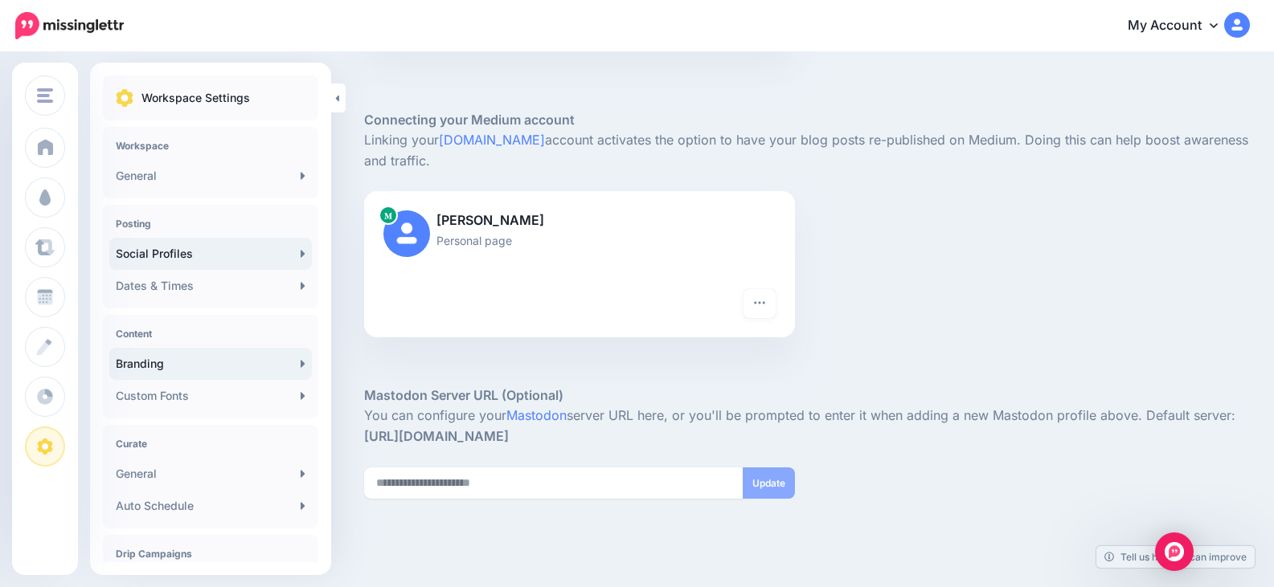
scroll to position [472, 0]
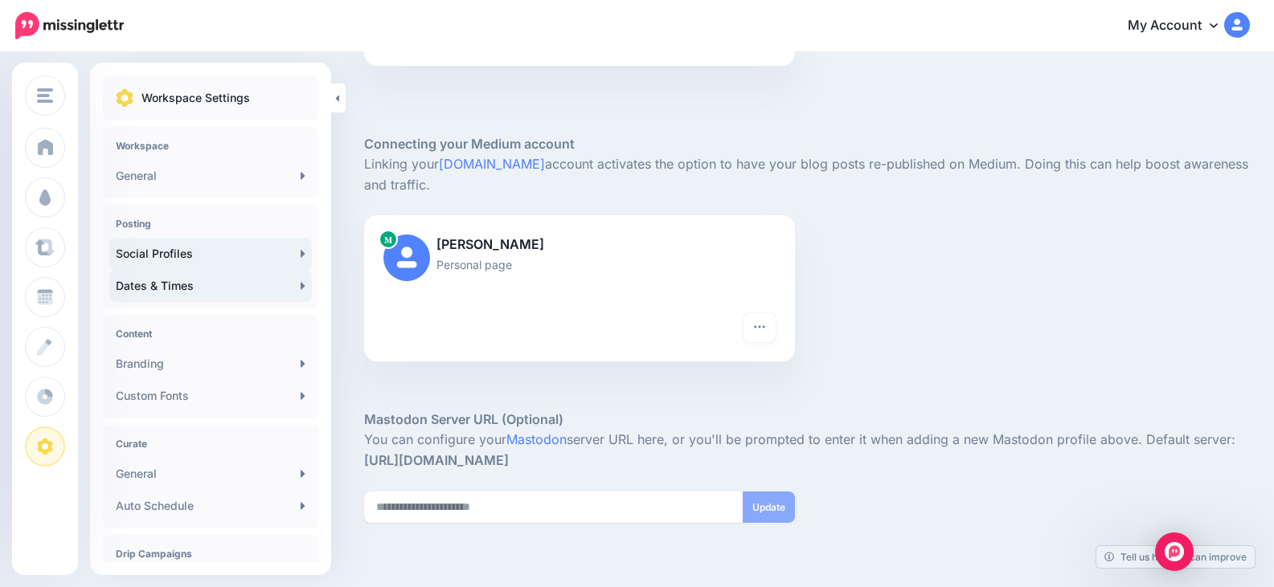
click at [223, 288] on link "Dates & Times" at bounding box center [210, 286] width 202 height 32
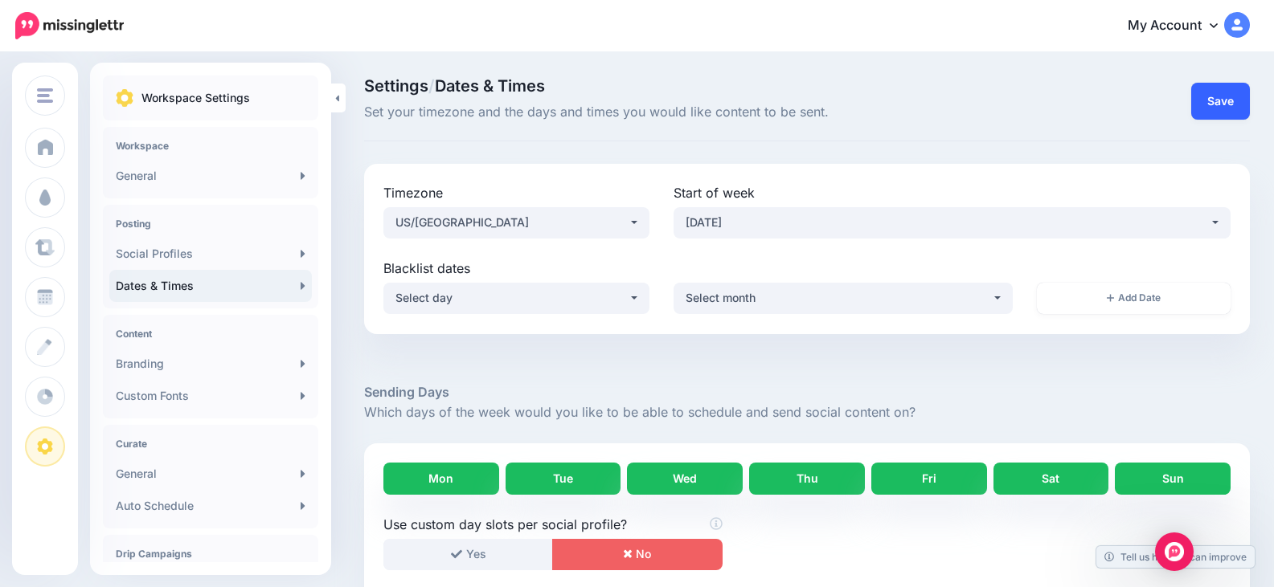
click at [1237, 103] on button "Save" at bounding box center [1220, 101] width 59 height 37
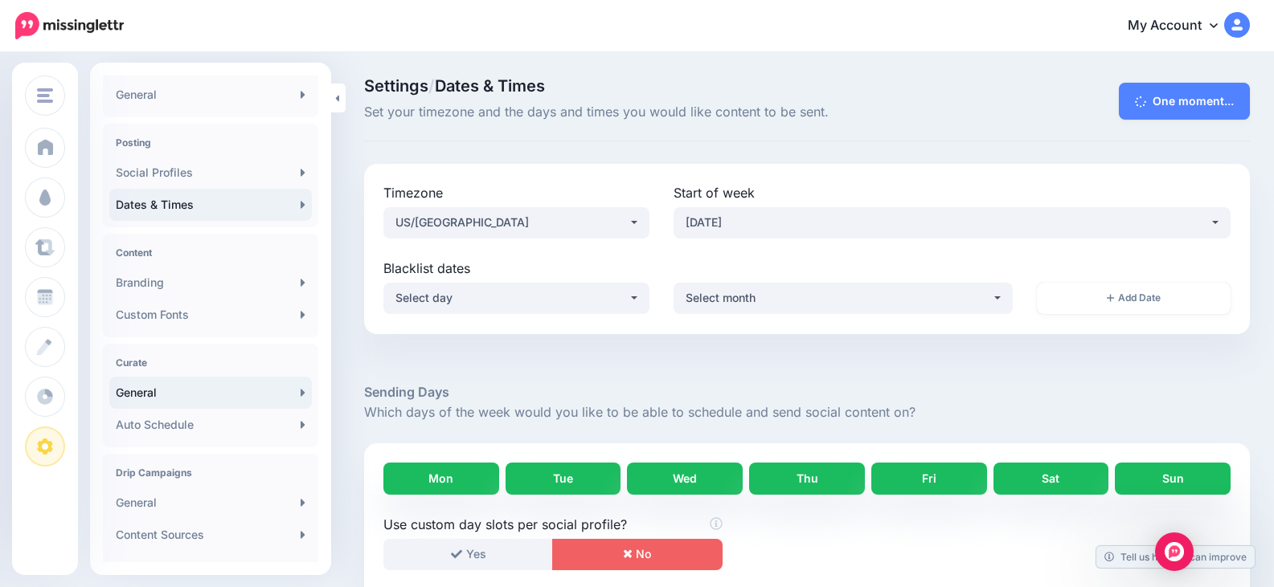
scroll to position [161, 0]
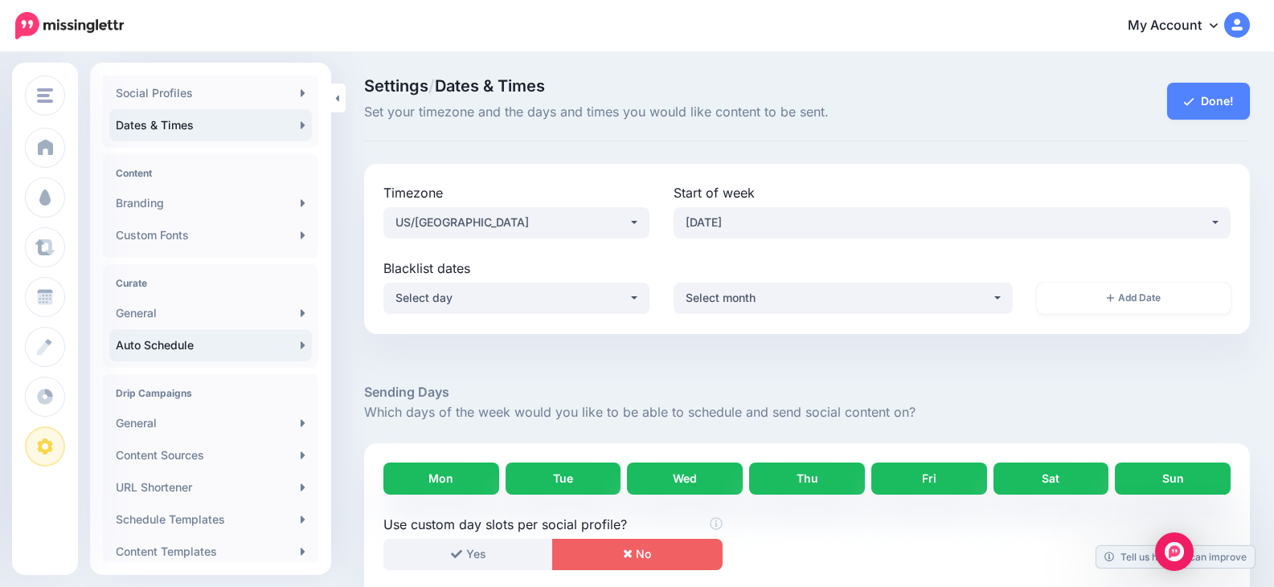
click at [286, 348] on link "Auto Schedule" at bounding box center [210, 345] width 202 height 32
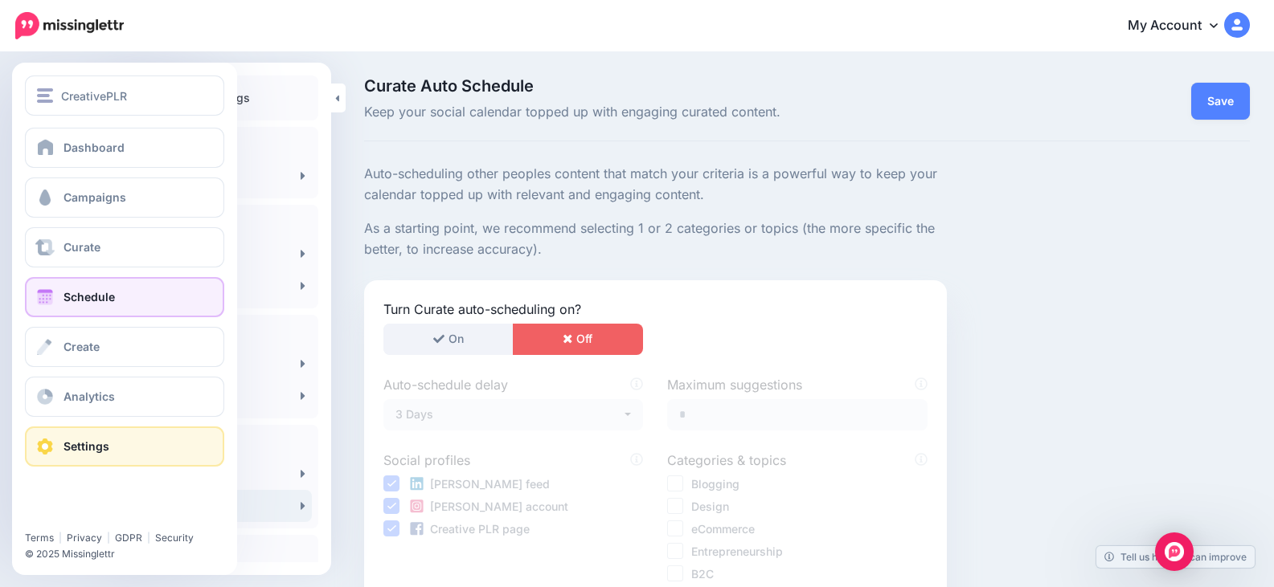
click at [57, 292] on link "Schedule" at bounding box center [124, 297] width 199 height 40
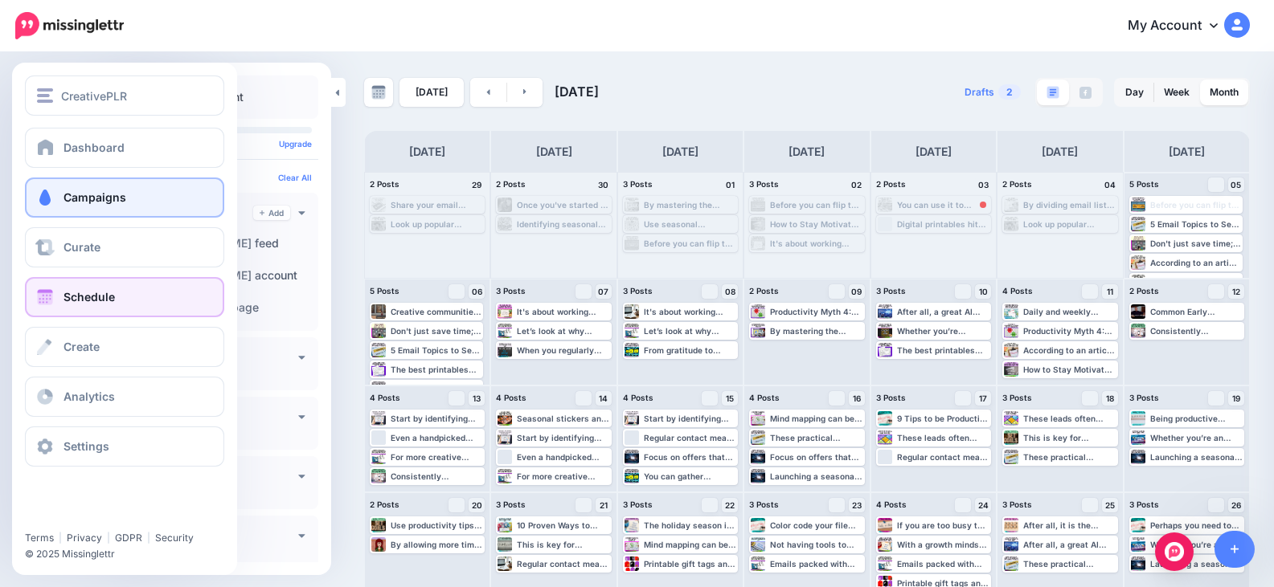
click at [116, 198] on span "Campaigns" at bounding box center [94, 197] width 63 height 14
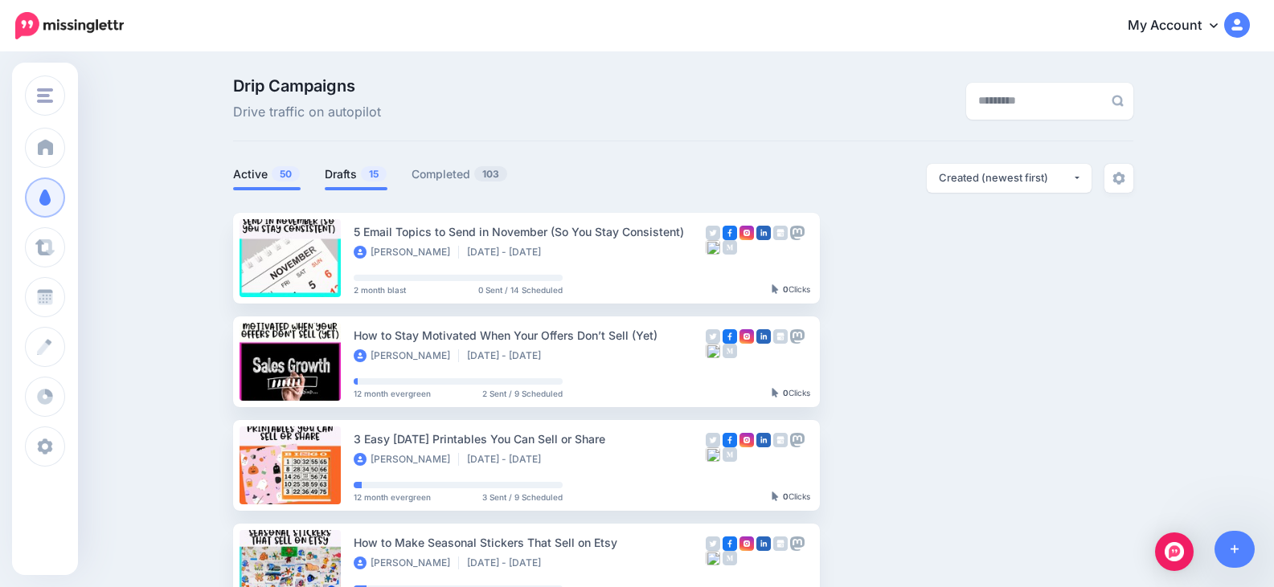
click at [337, 182] on li "Drafts 15" at bounding box center [356, 177] width 63 height 27
click at [358, 176] on link "Drafts 15" at bounding box center [356, 174] width 63 height 19
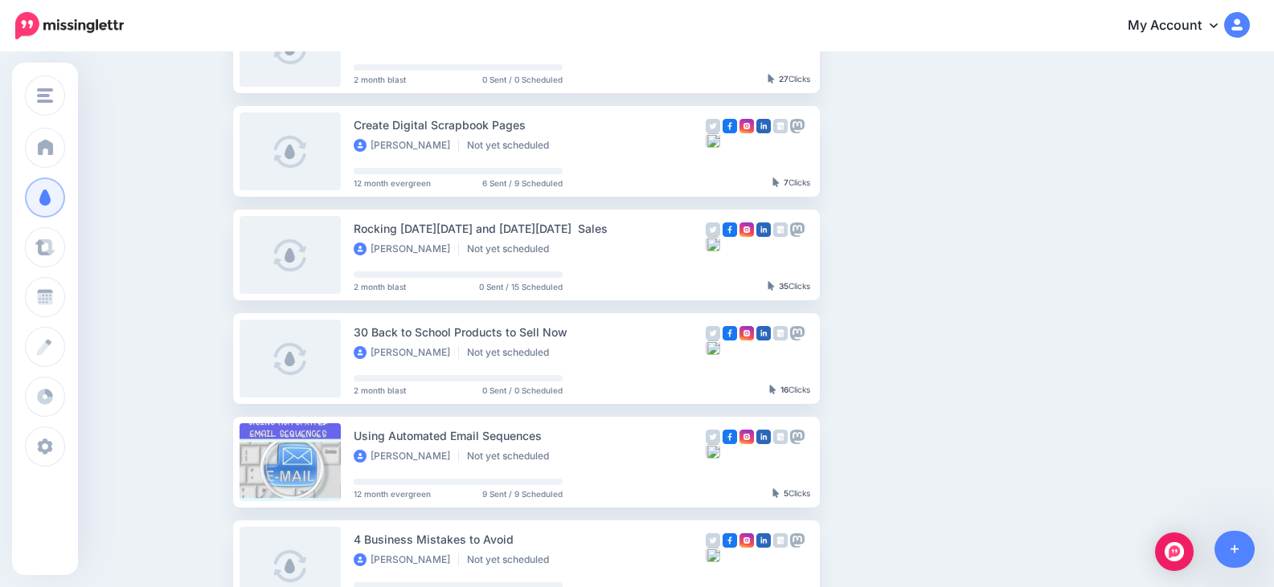
scroll to position [562, 0]
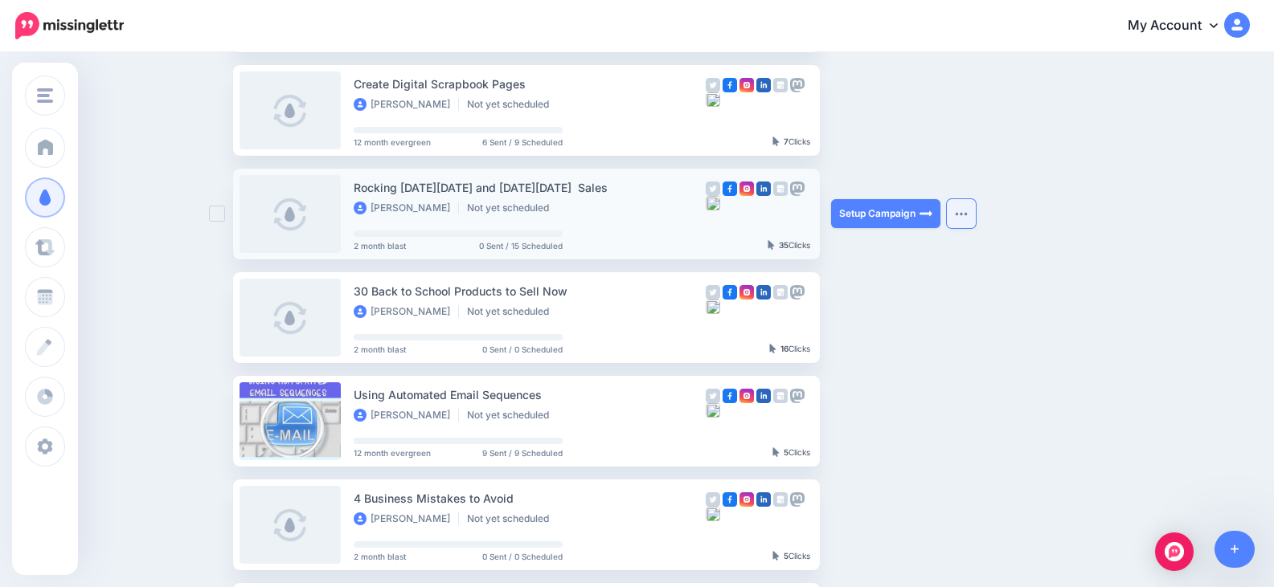
click at [971, 219] on button "button" at bounding box center [961, 213] width 29 height 29
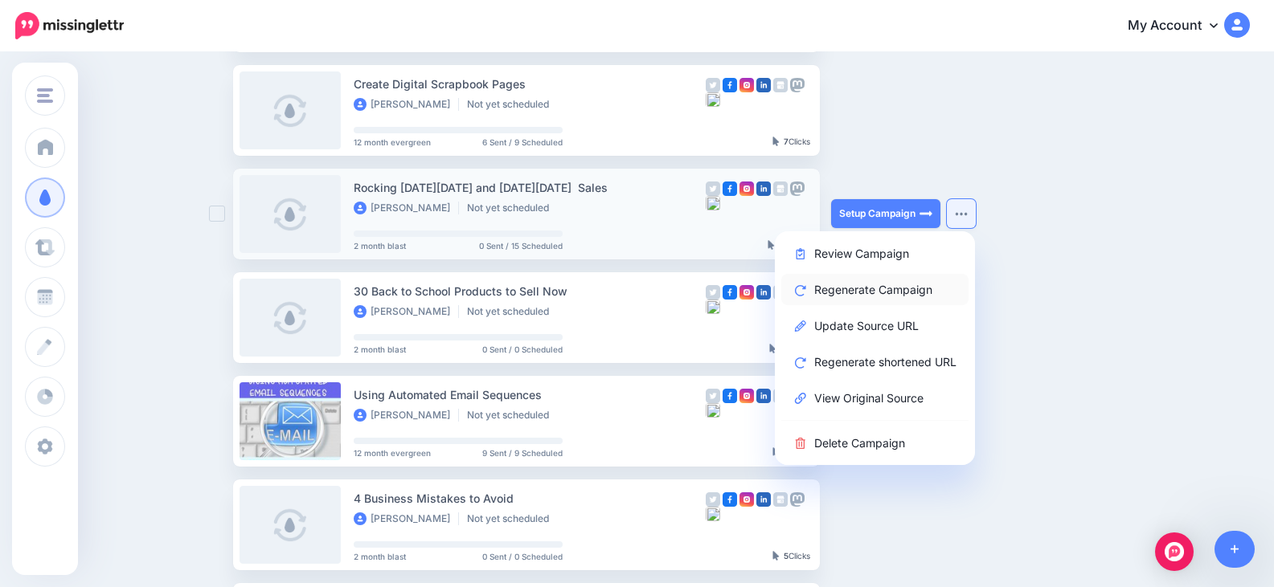
click at [906, 289] on link "Regenerate Campaign" at bounding box center [874, 289] width 187 height 31
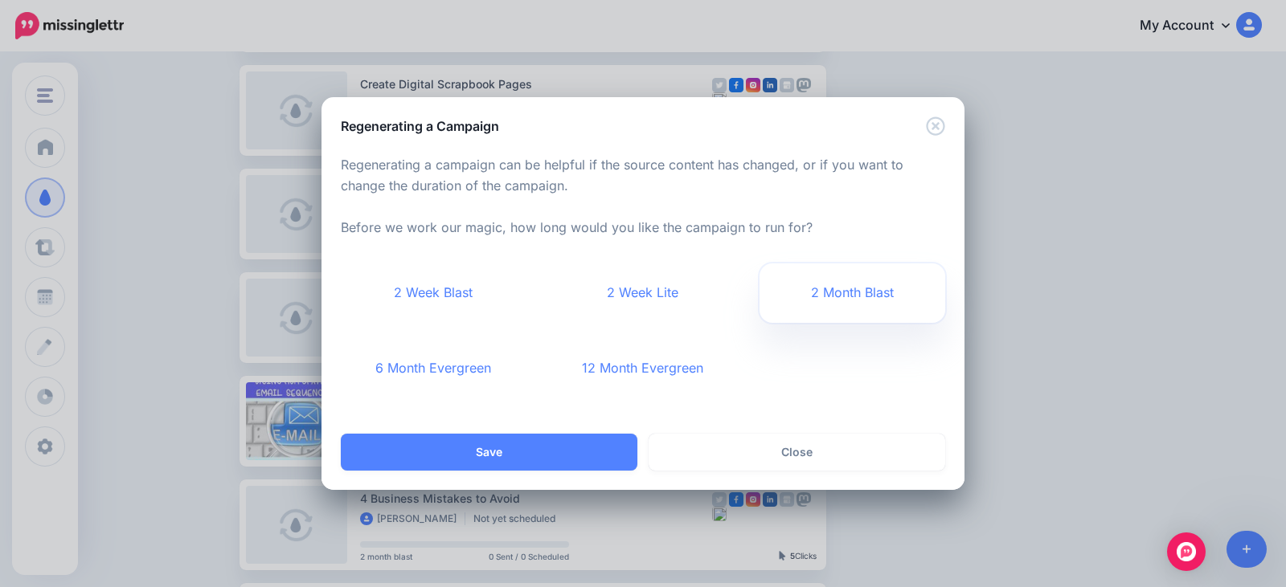
click at [879, 279] on link "2 Month Blast" at bounding box center [852, 293] width 186 height 59
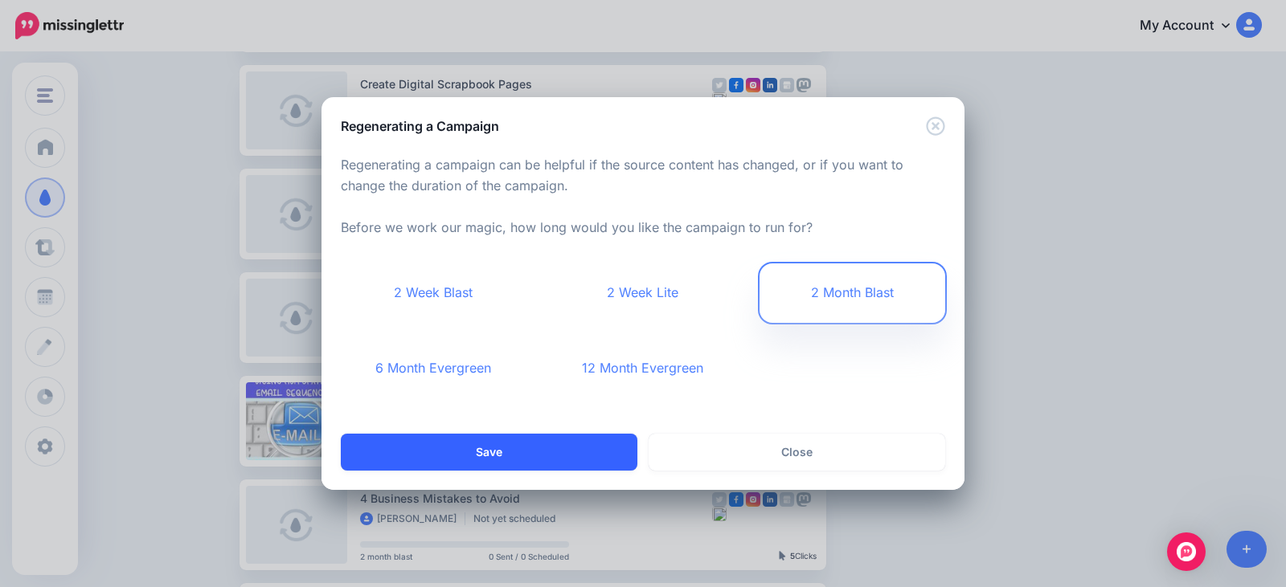
click at [597, 448] on button "Save" at bounding box center [489, 452] width 297 height 37
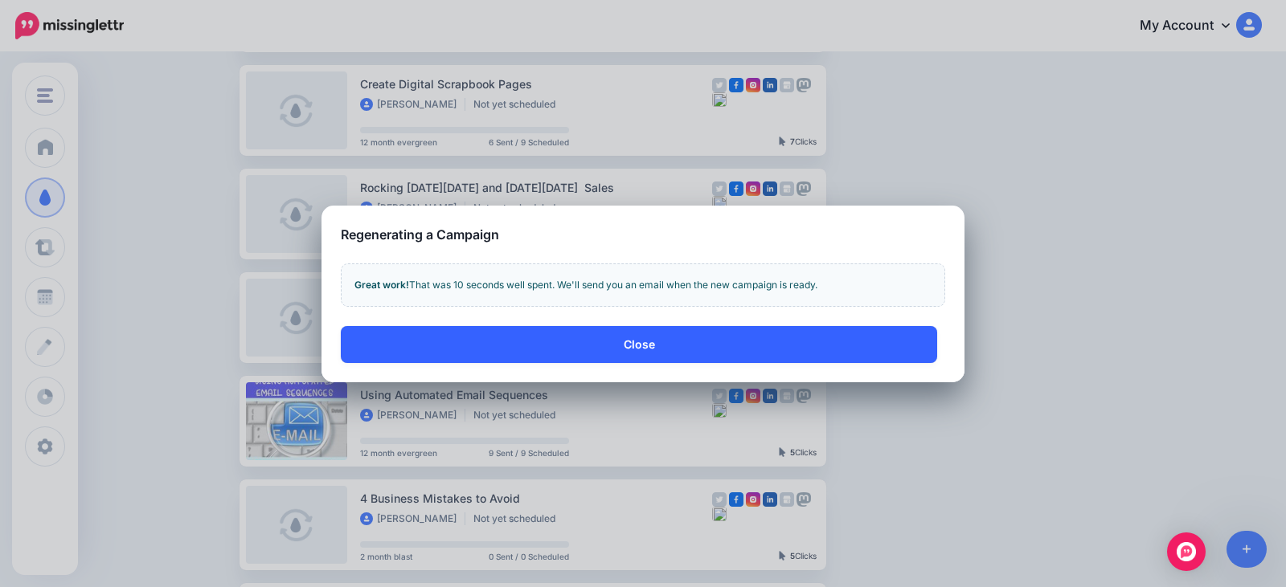
click at [642, 347] on button "Close" at bounding box center [639, 344] width 596 height 37
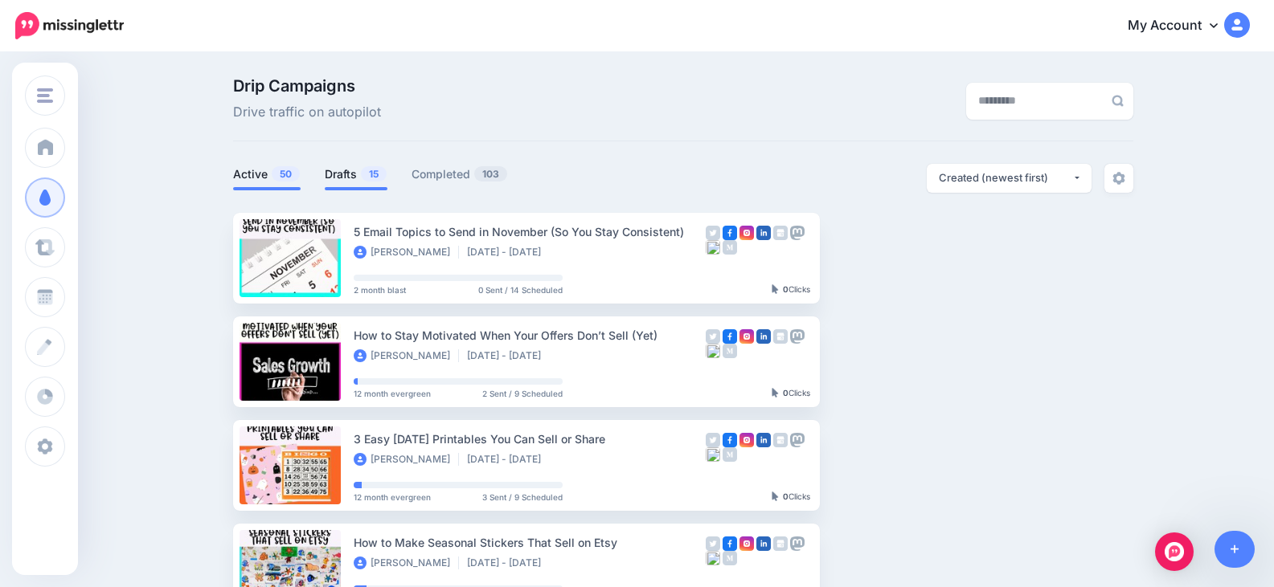
click at [359, 178] on link "Drafts 15" at bounding box center [356, 174] width 63 height 19
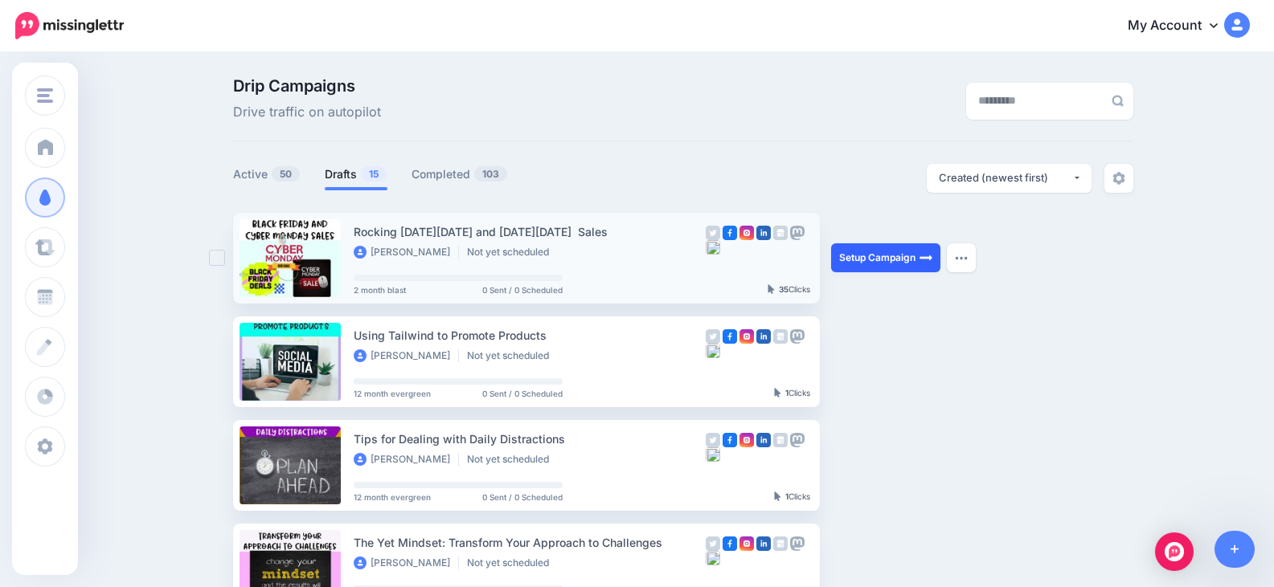
click at [886, 256] on link "Setup Campaign" at bounding box center [885, 257] width 109 height 29
click at [967, 256] on img "button" at bounding box center [961, 258] width 13 height 5
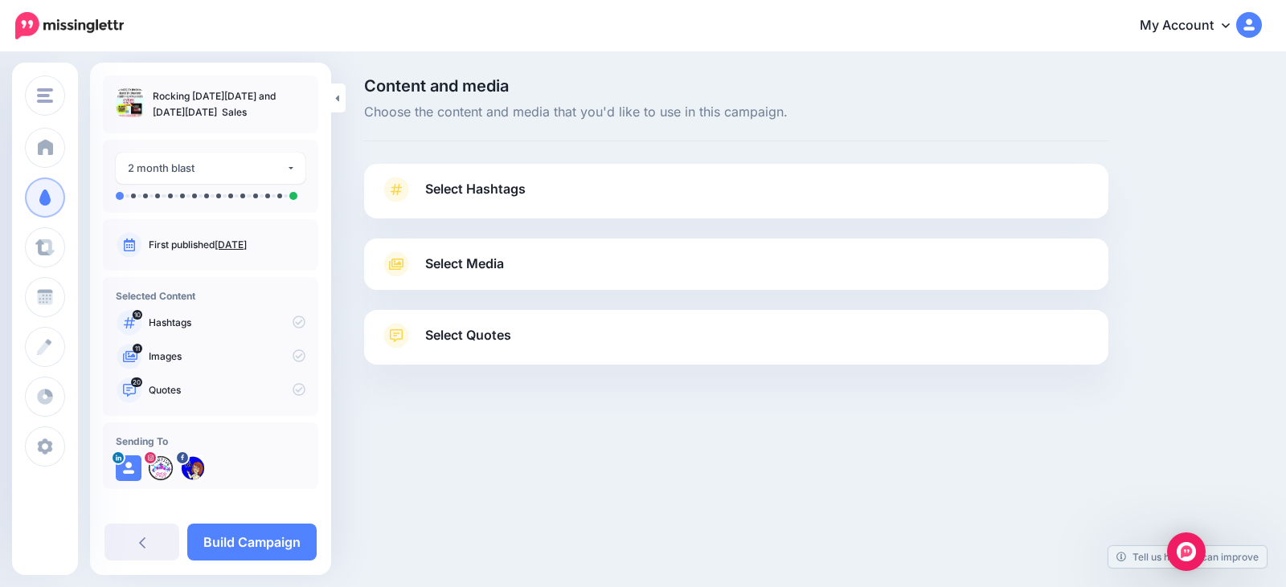
click at [497, 186] on span "Select Hashtags" at bounding box center [475, 189] width 100 height 22
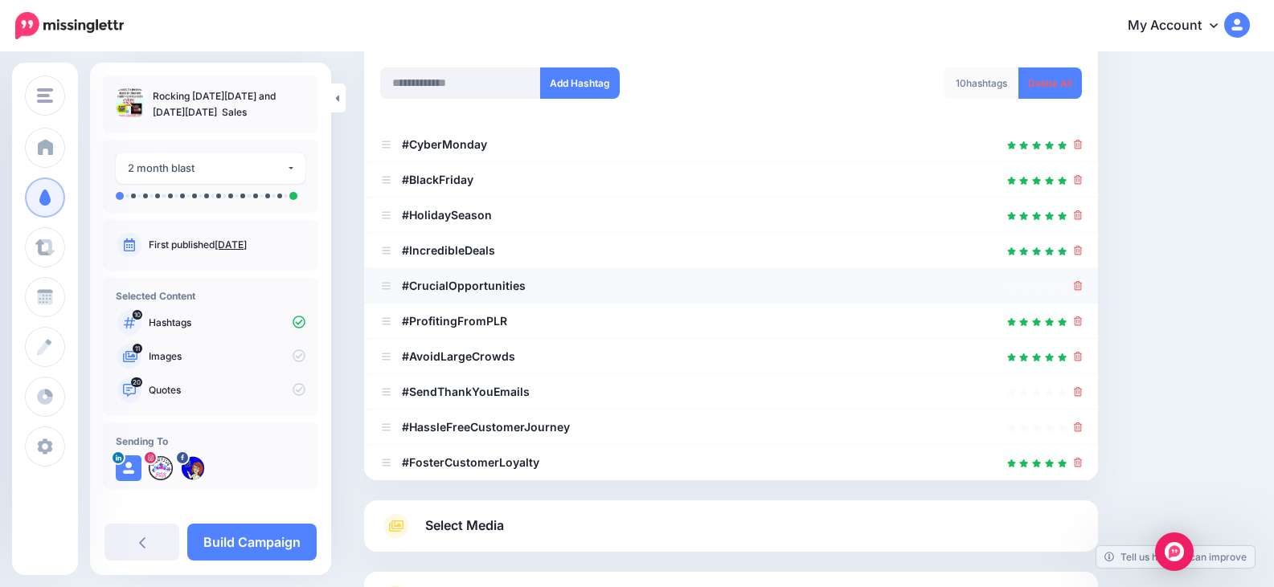
scroll to position [241, 0]
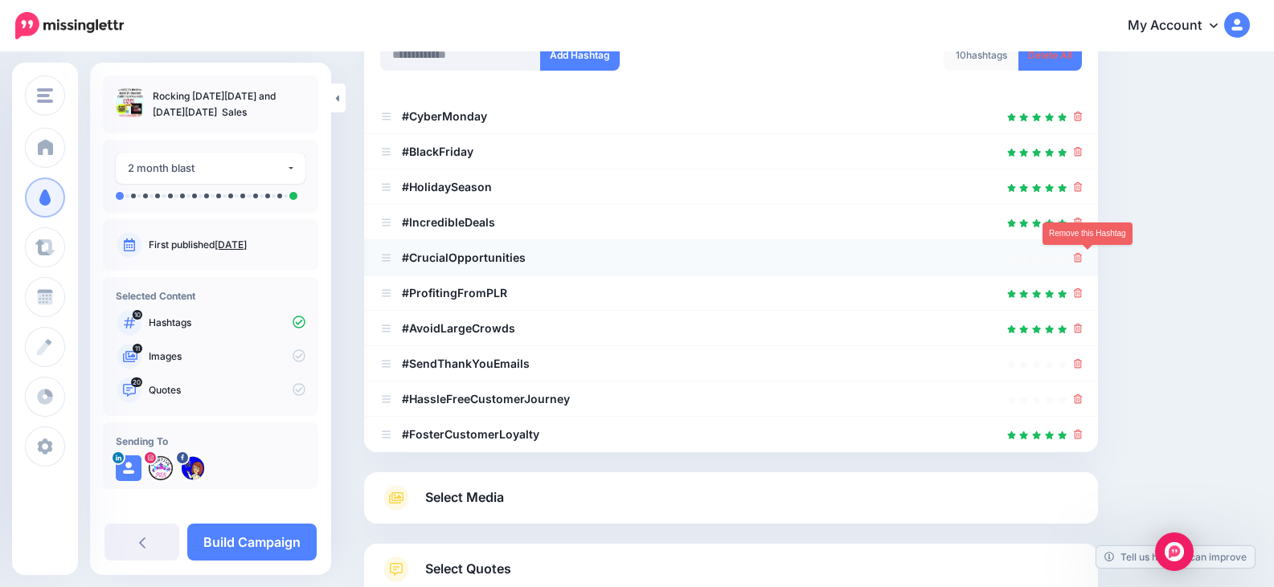
click at [1082, 256] on icon at bounding box center [1078, 258] width 9 height 10
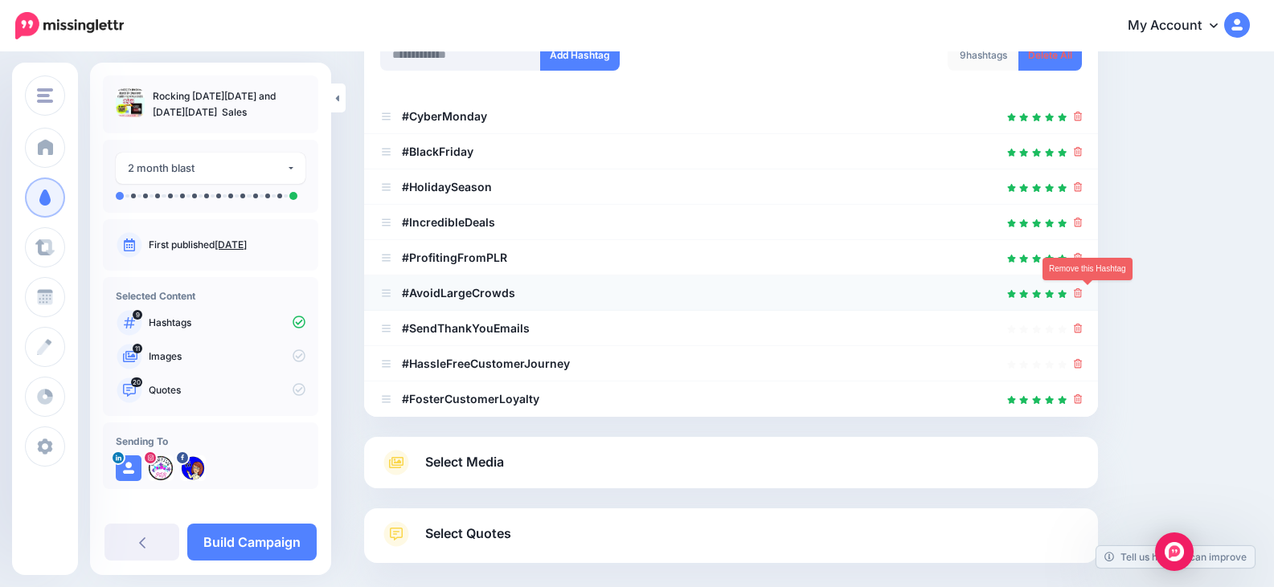
click at [1082, 289] on icon at bounding box center [1078, 293] width 9 height 10
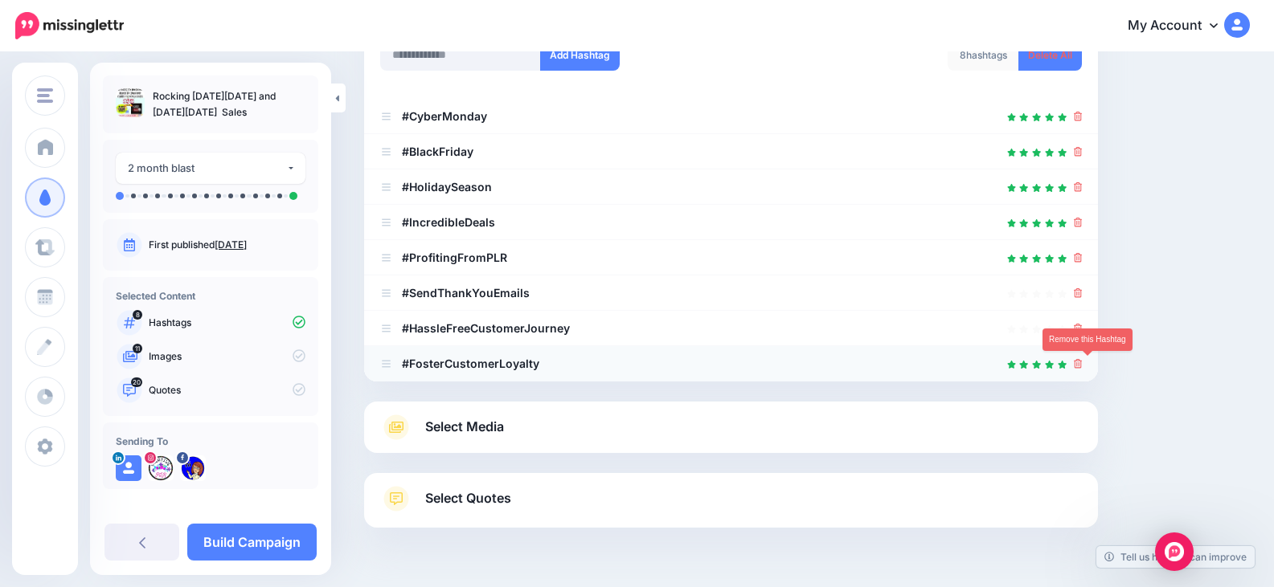
click at [1082, 365] on icon at bounding box center [1078, 364] width 9 height 10
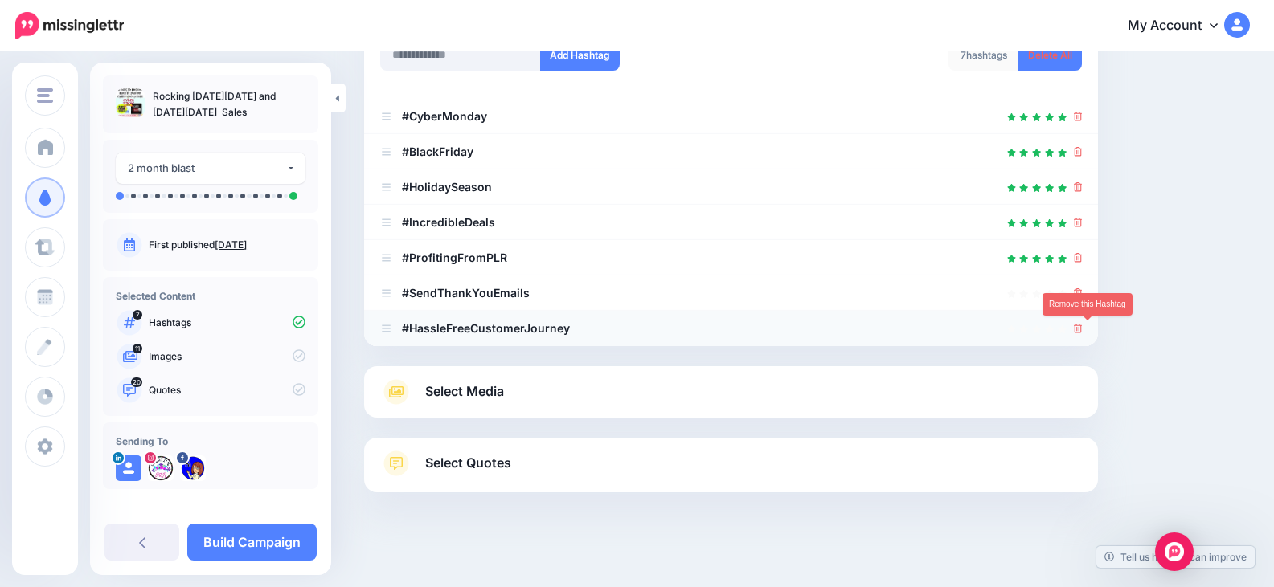
click at [1082, 329] on li "#HassleFreeCustomerJourney" at bounding box center [731, 328] width 734 height 35
click at [1082, 293] on div at bounding box center [731, 293] width 702 height 19
click at [1082, 324] on icon at bounding box center [1078, 329] width 9 height 10
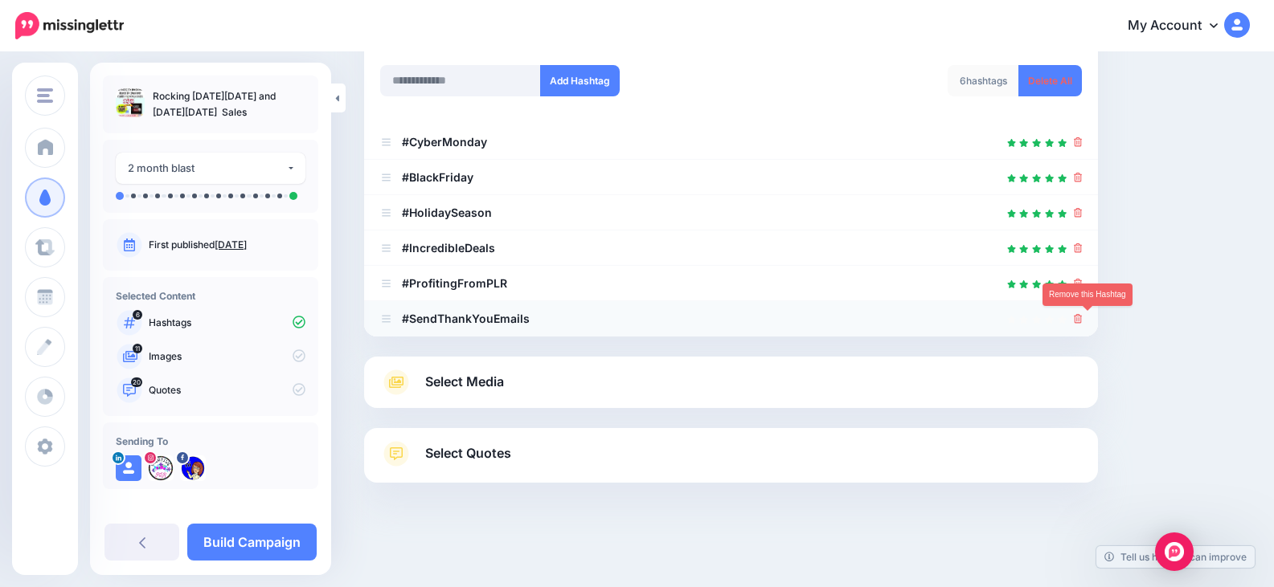
click at [1082, 319] on icon at bounding box center [1078, 319] width 9 height 10
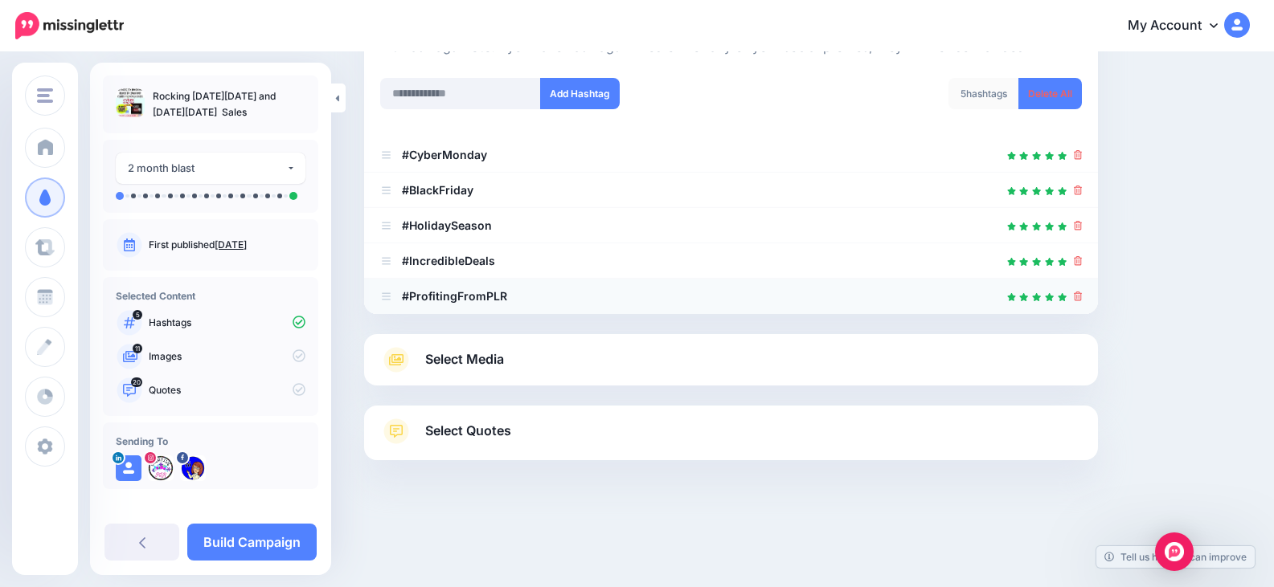
scroll to position [202, 0]
click at [548, 366] on link "Select Media" at bounding box center [731, 360] width 702 height 26
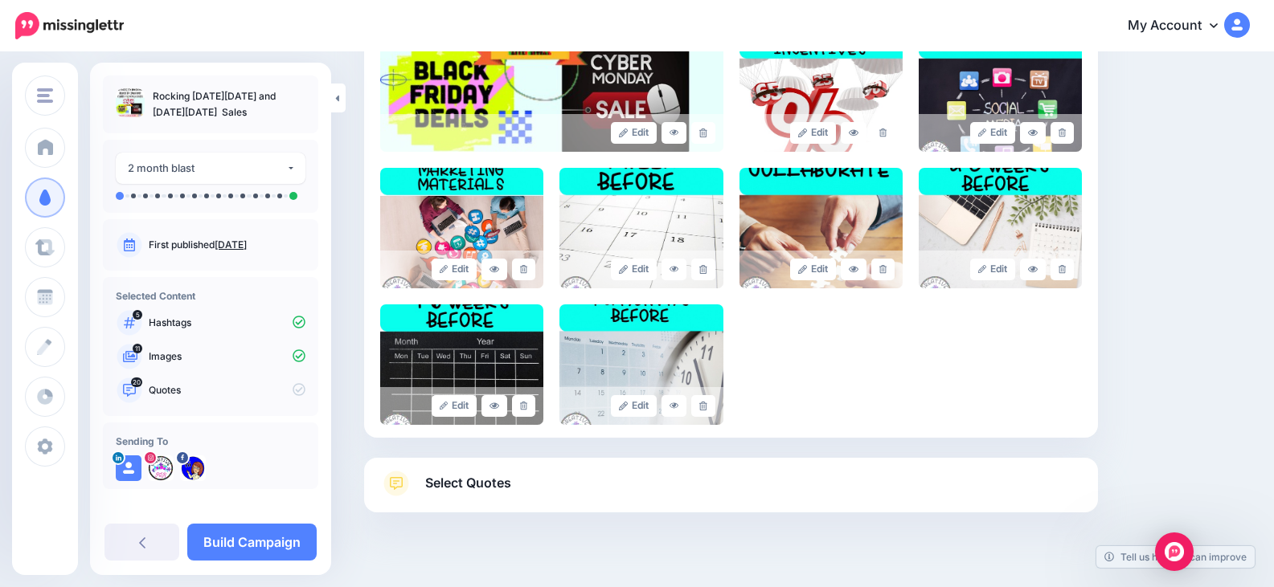
scroll to position [576, 0]
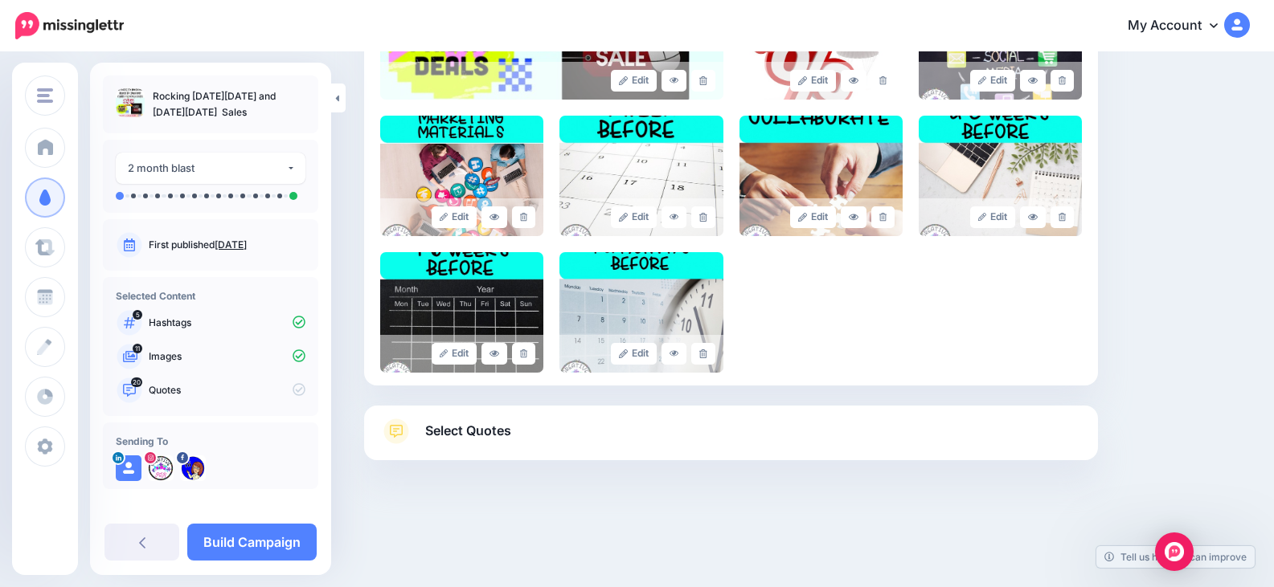
click at [604, 423] on link "Select Quotes" at bounding box center [731, 440] width 702 height 42
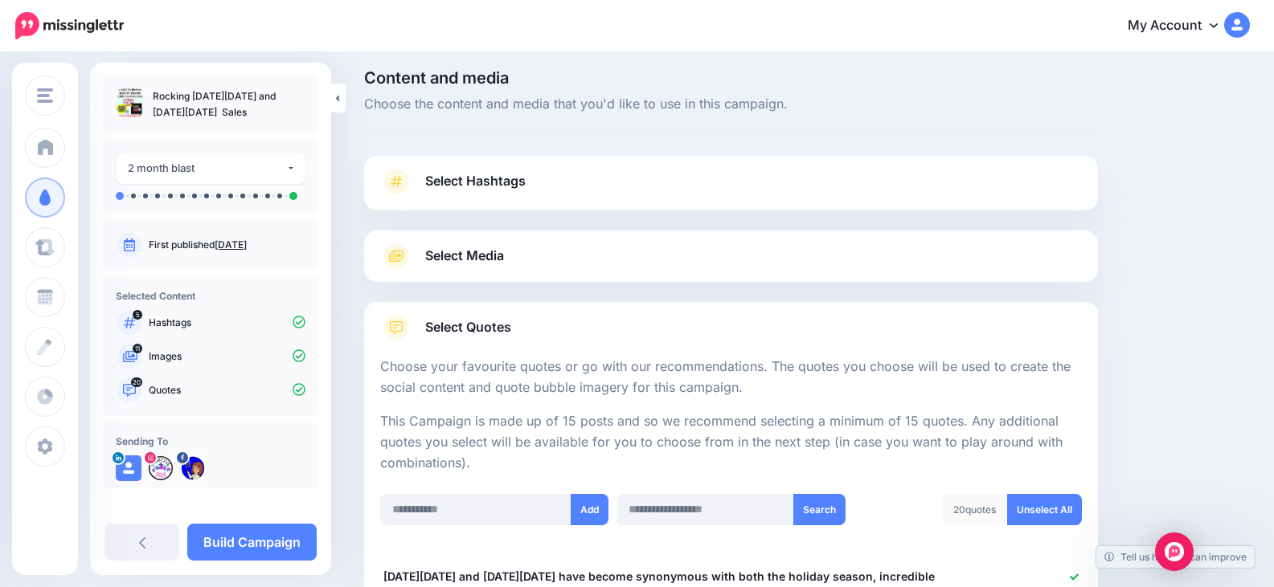
scroll to position [0, 0]
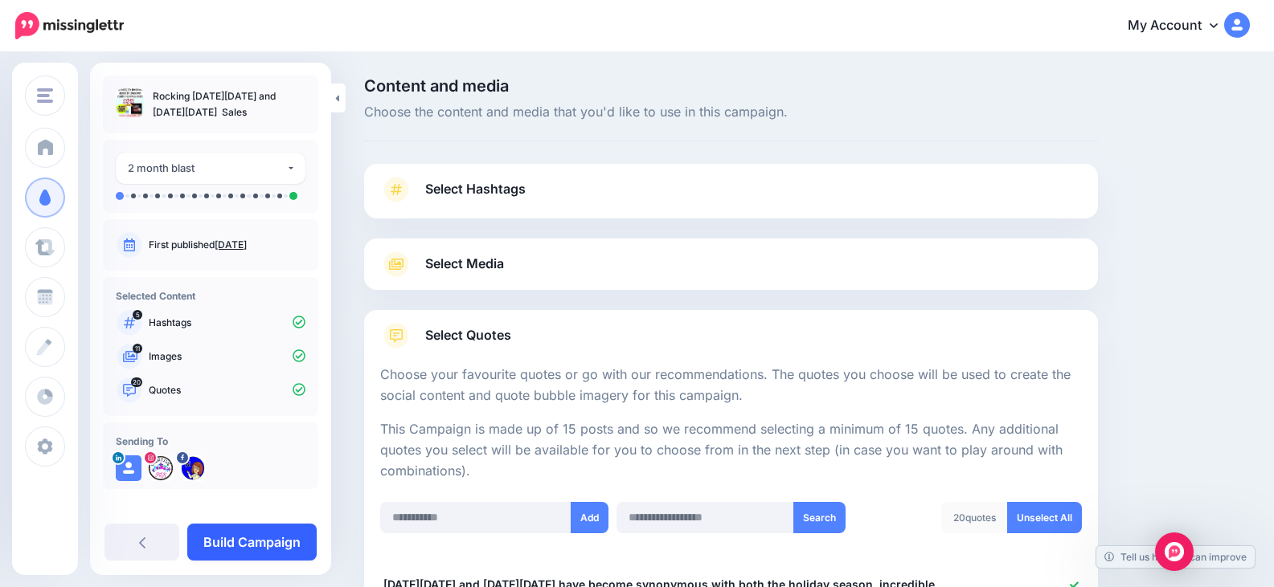
click at [282, 535] on link "Build Campaign" at bounding box center [251, 542] width 129 height 37
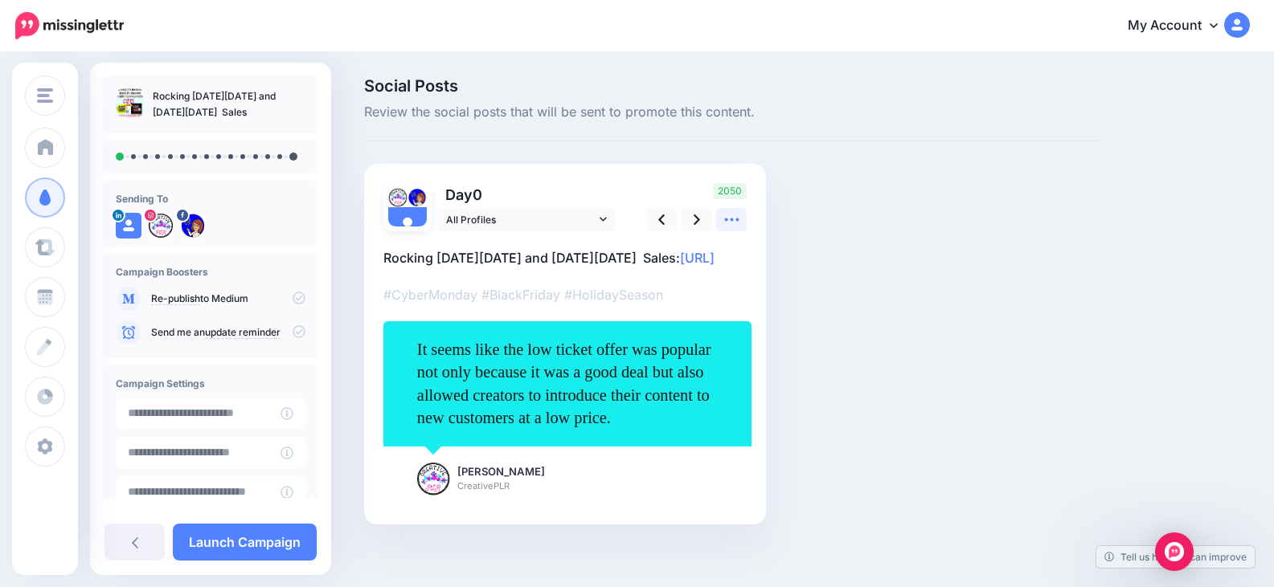
click at [730, 223] on icon at bounding box center [731, 219] width 17 height 17
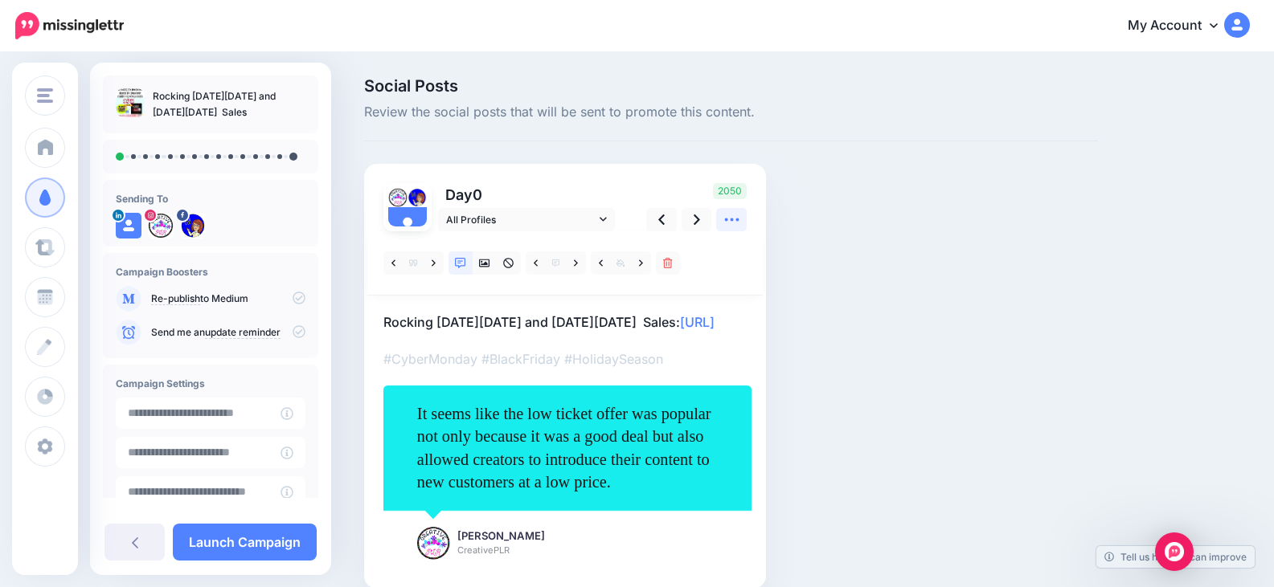
click at [730, 222] on icon at bounding box center [731, 219] width 17 height 17
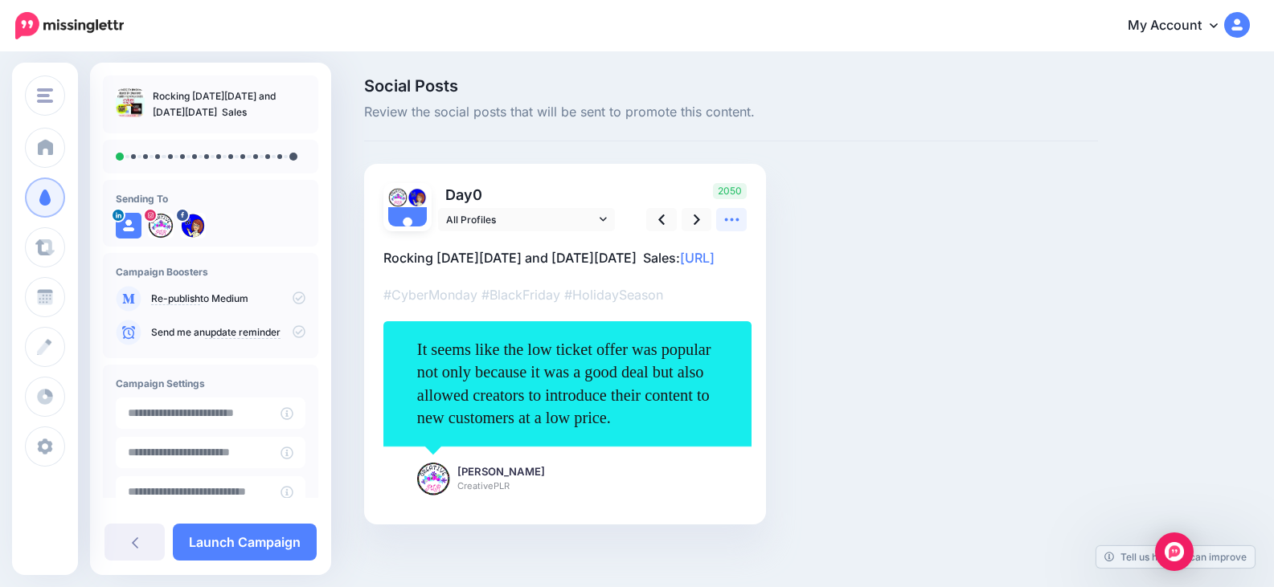
click at [731, 220] on icon at bounding box center [731, 220] width 14 height 3
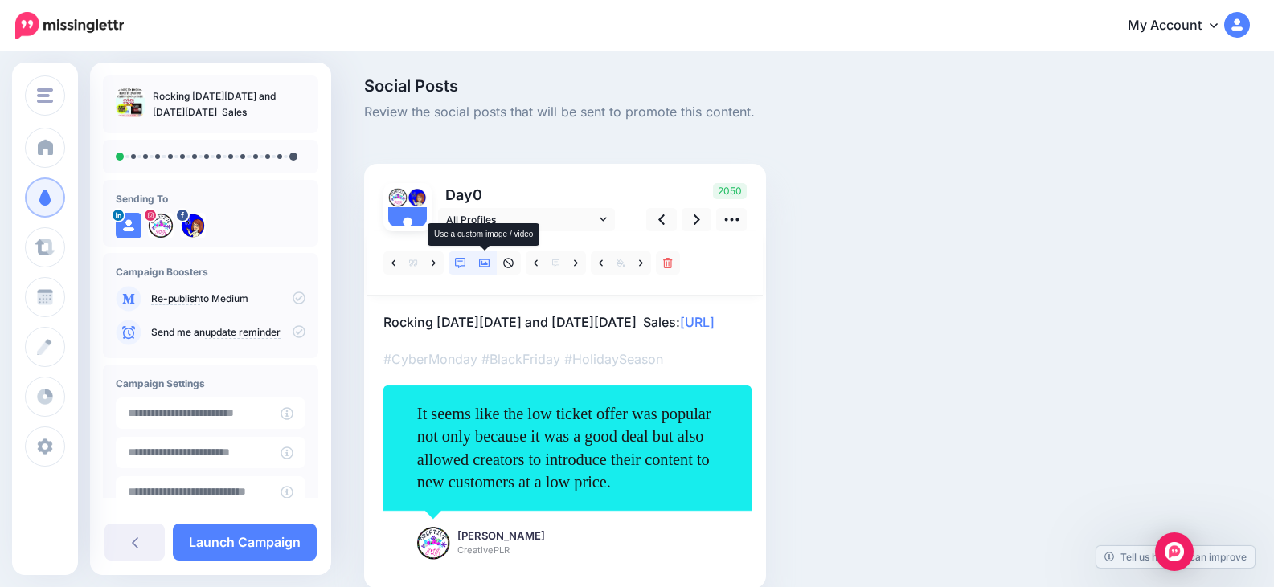
click at [492, 266] on link at bounding box center [484, 263] width 24 height 23
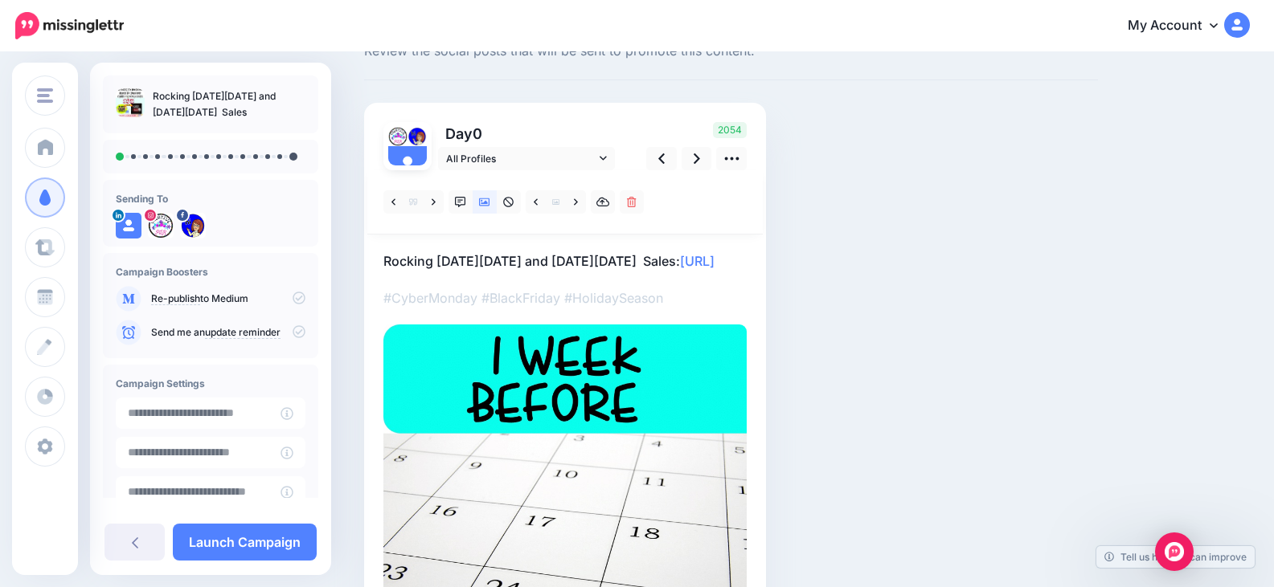
scroll to position [33, 0]
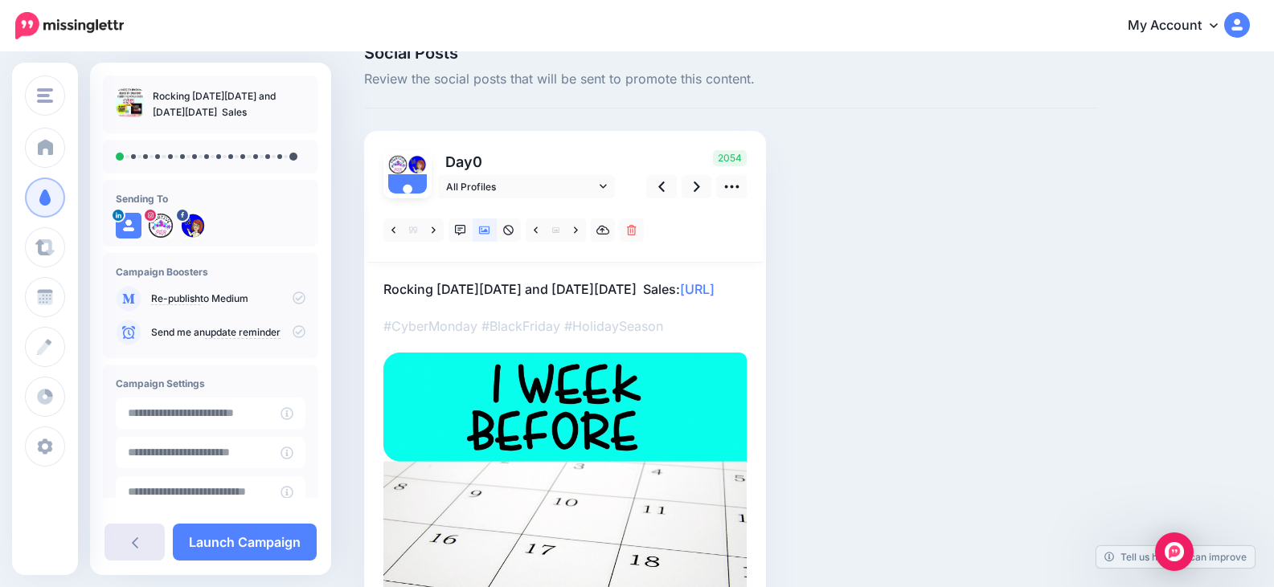
click at [153, 540] on link at bounding box center [134, 542] width 60 height 37
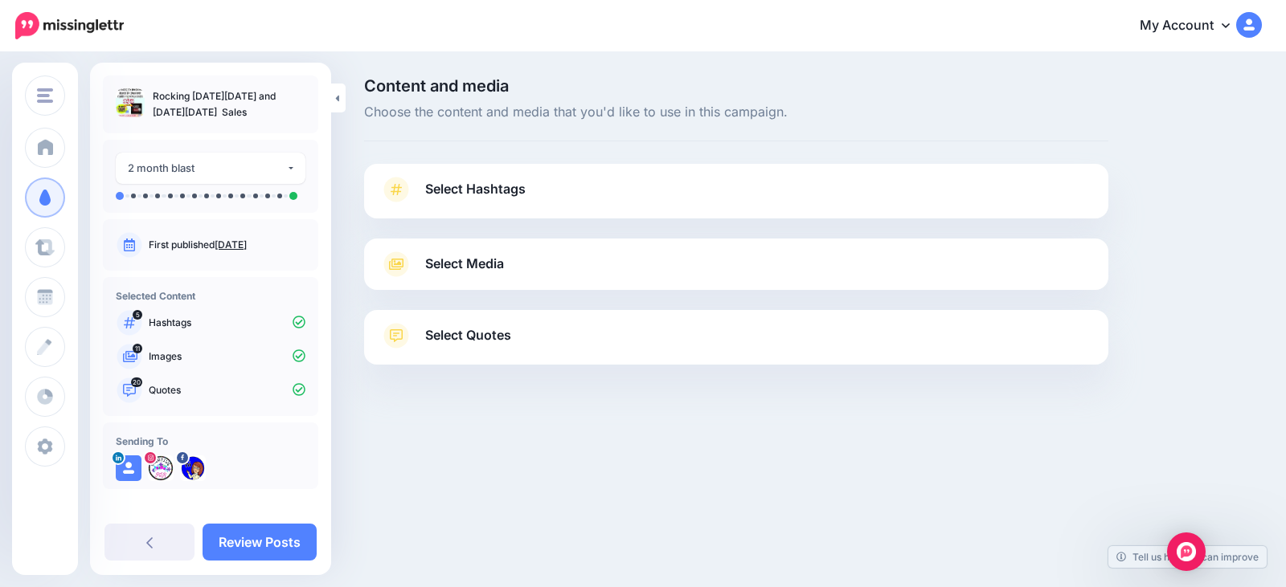
click at [478, 267] on span "Select Media" at bounding box center [464, 264] width 79 height 22
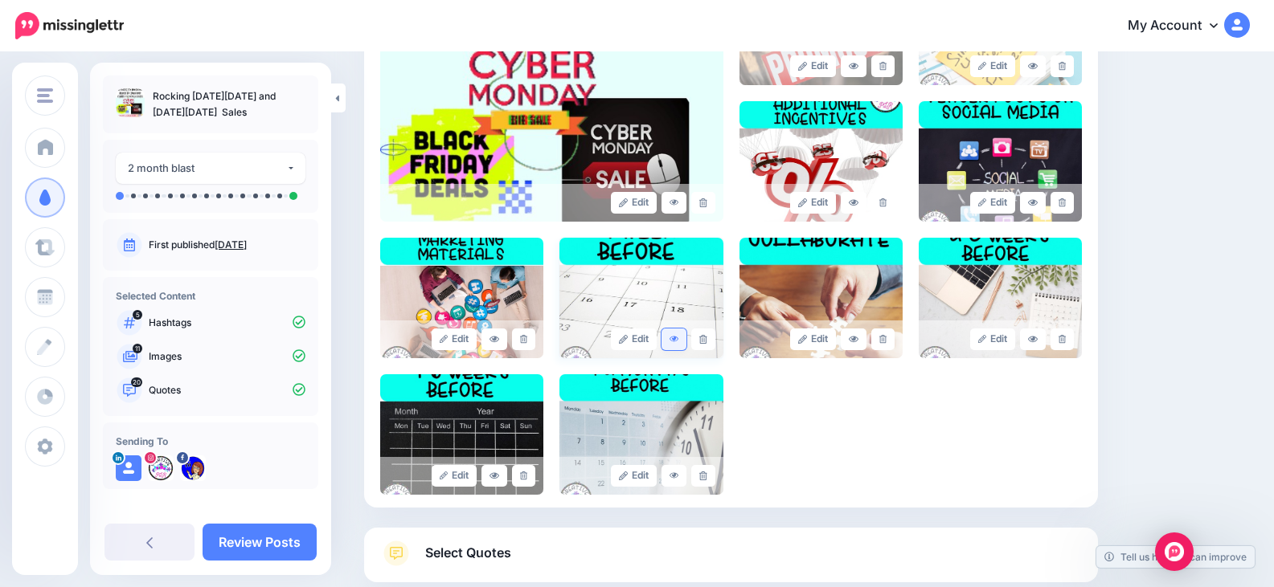
scroll to position [482, 0]
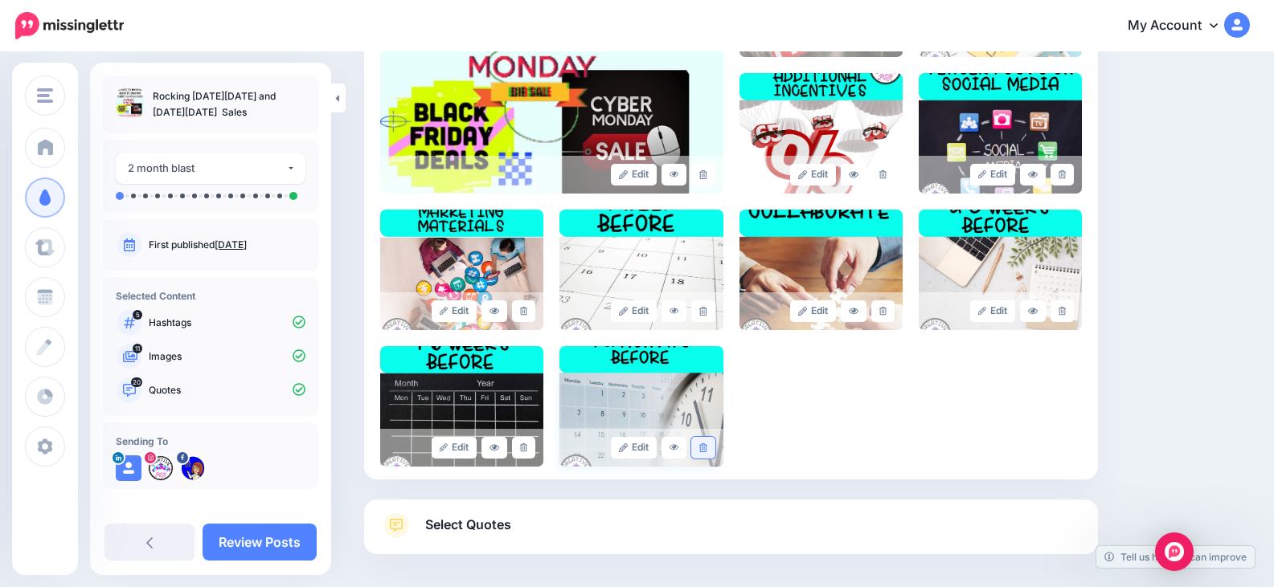
click at [706, 448] on icon at bounding box center [702, 448] width 7 height 9
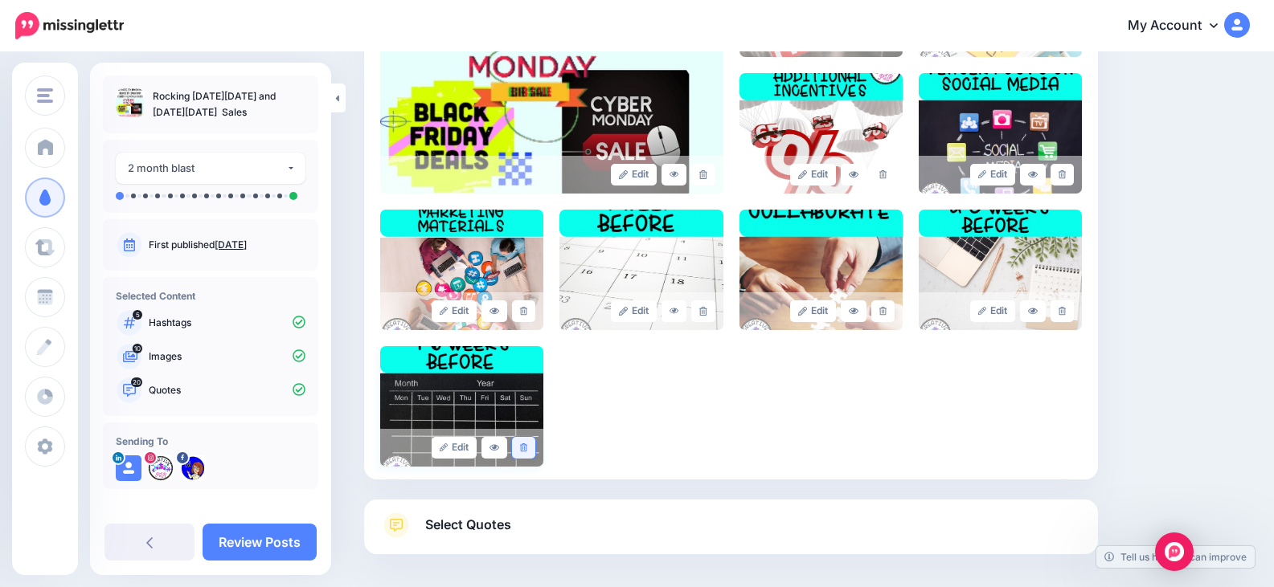
click at [534, 450] on link at bounding box center [523, 448] width 23 height 22
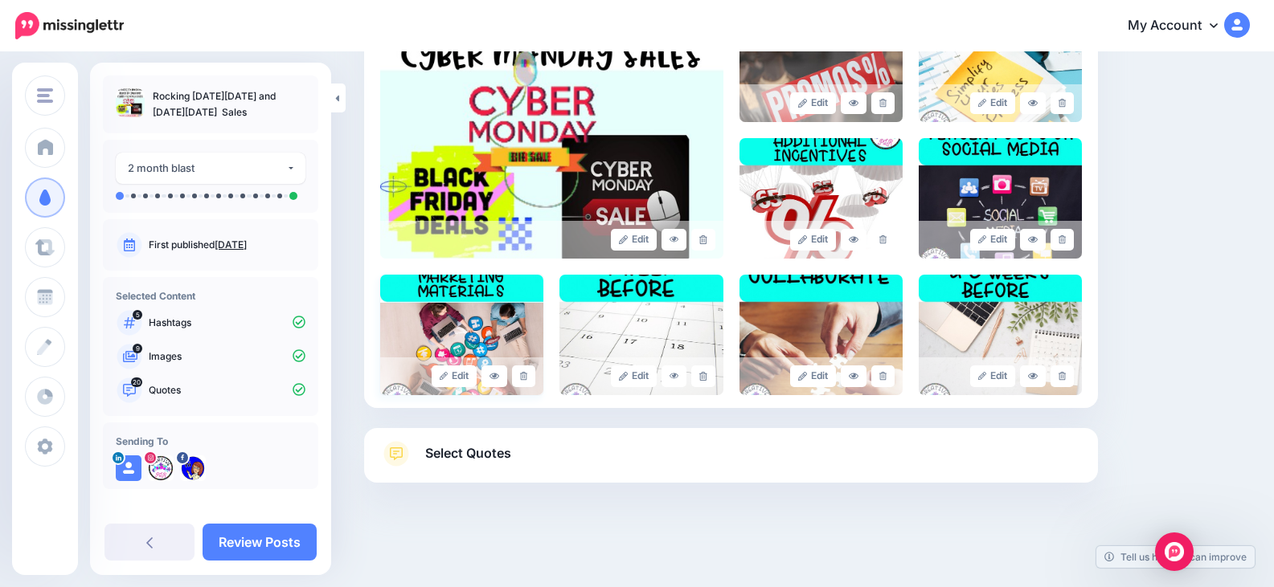
scroll to position [417, 0]
click at [526, 374] on icon at bounding box center [523, 376] width 7 height 9
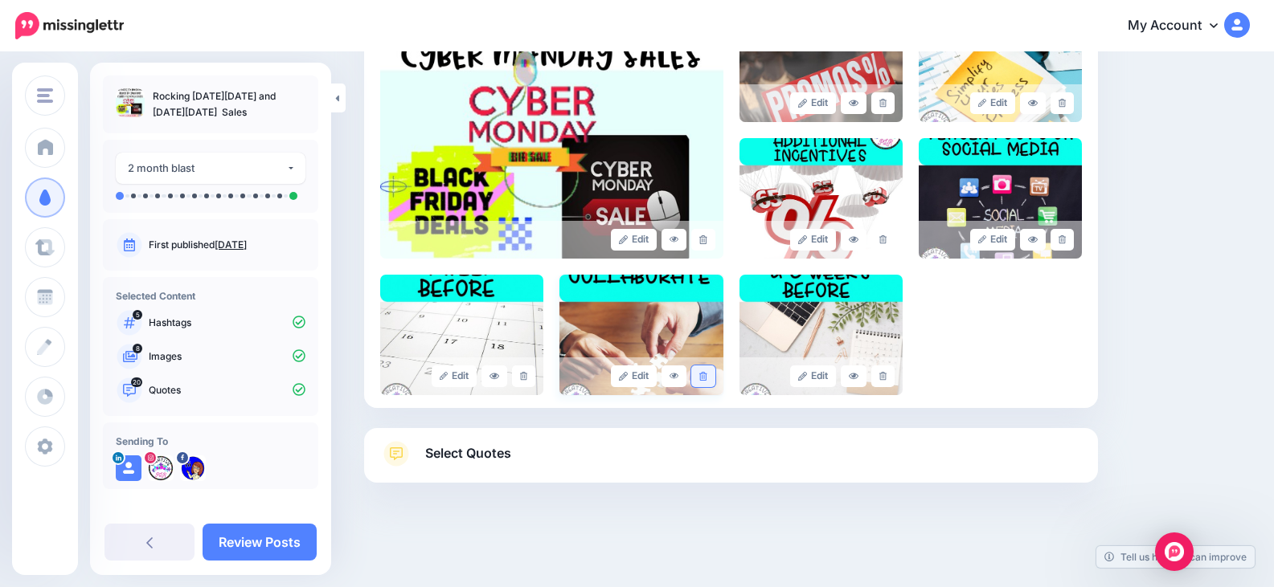
click at [704, 374] on icon at bounding box center [702, 376] width 7 height 9
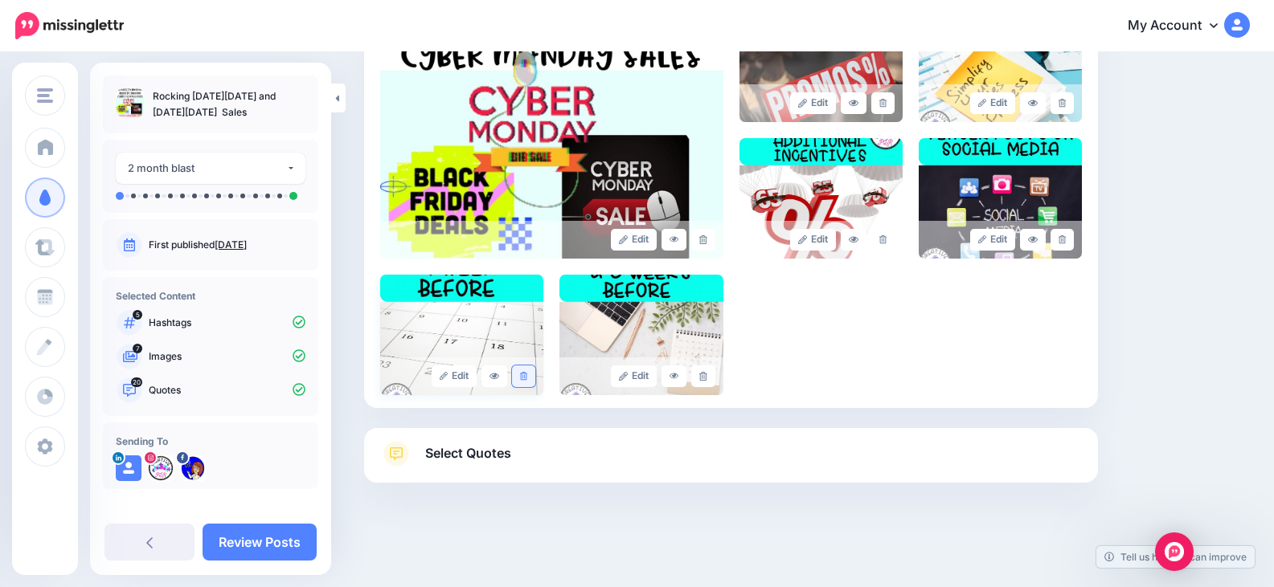
click at [526, 378] on icon at bounding box center [523, 376] width 7 height 9
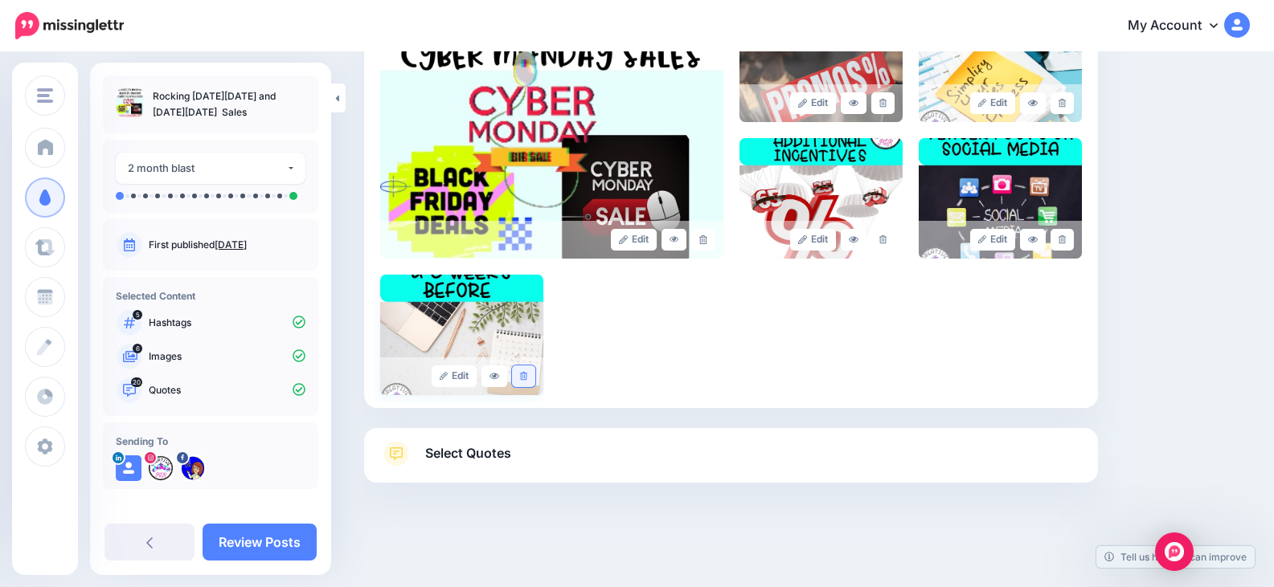
click at [522, 379] on link at bounding box center [523, 377] width 23 height 22
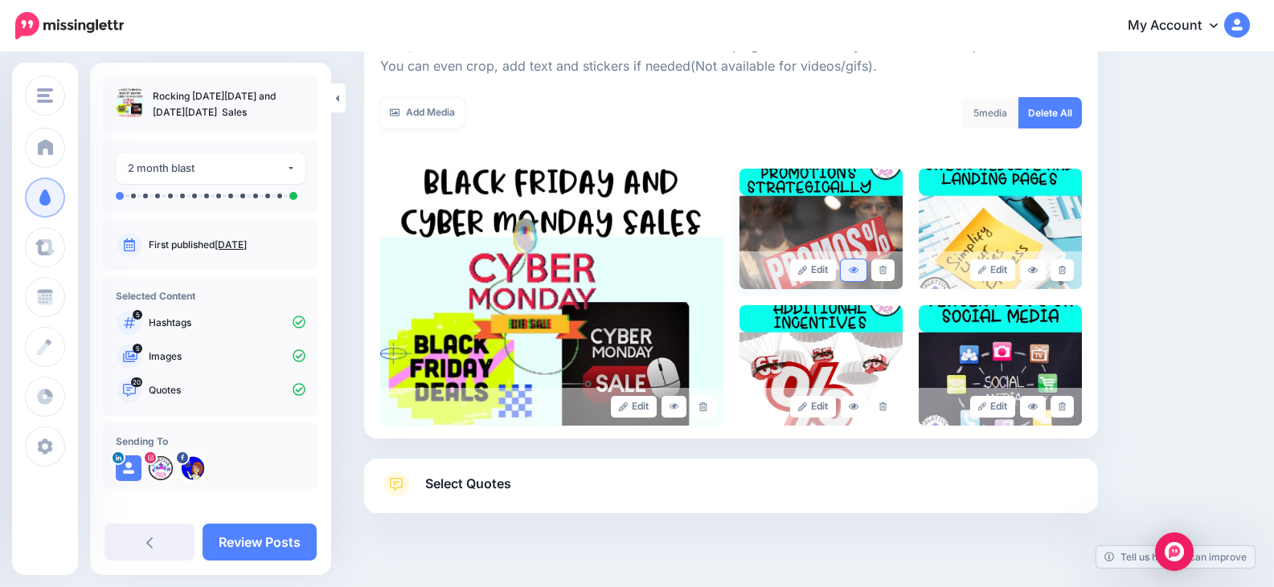
scroll to position [200, 0]
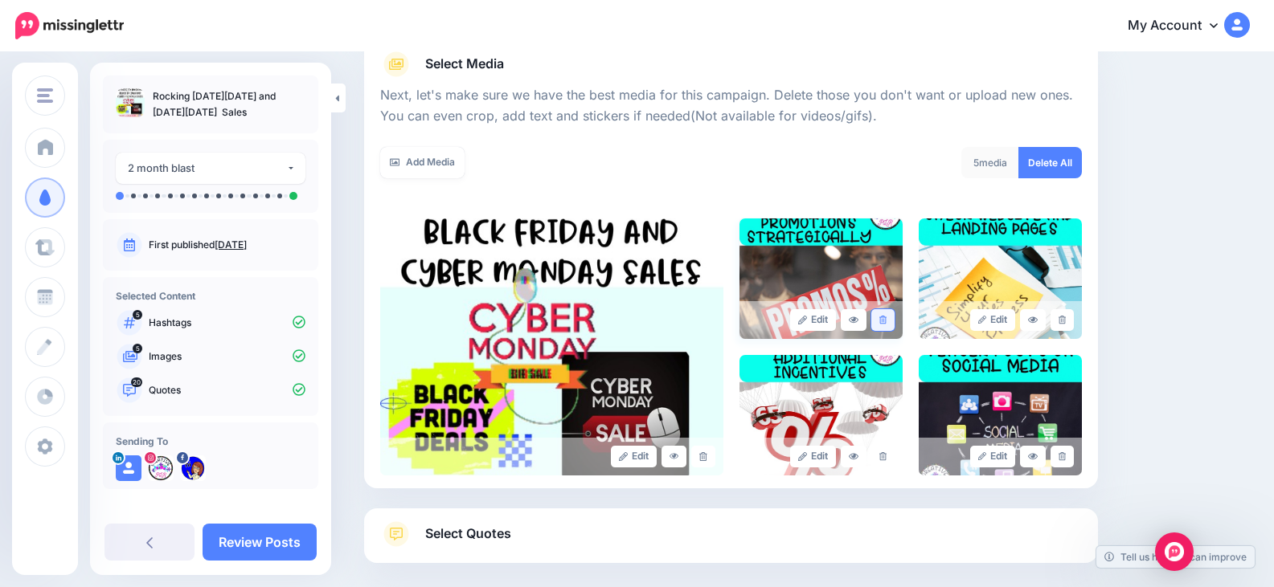
click at [886, 321] on icon at bounding box center [882, 320] width 7 height 9
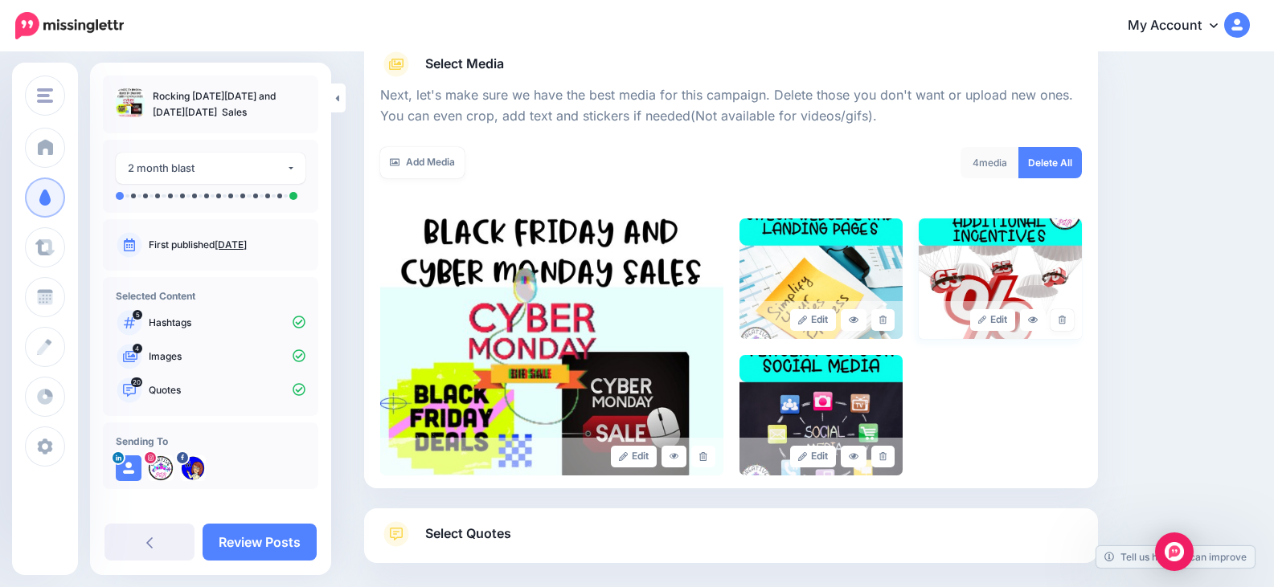
drag, startPoint x: 1066, startPoint y: 323, endPoint x: 1047, endPoint y: 333, distance: 21.9
click at [1066, 321] on link at bounding box center [1061, 320] width 23 height 22
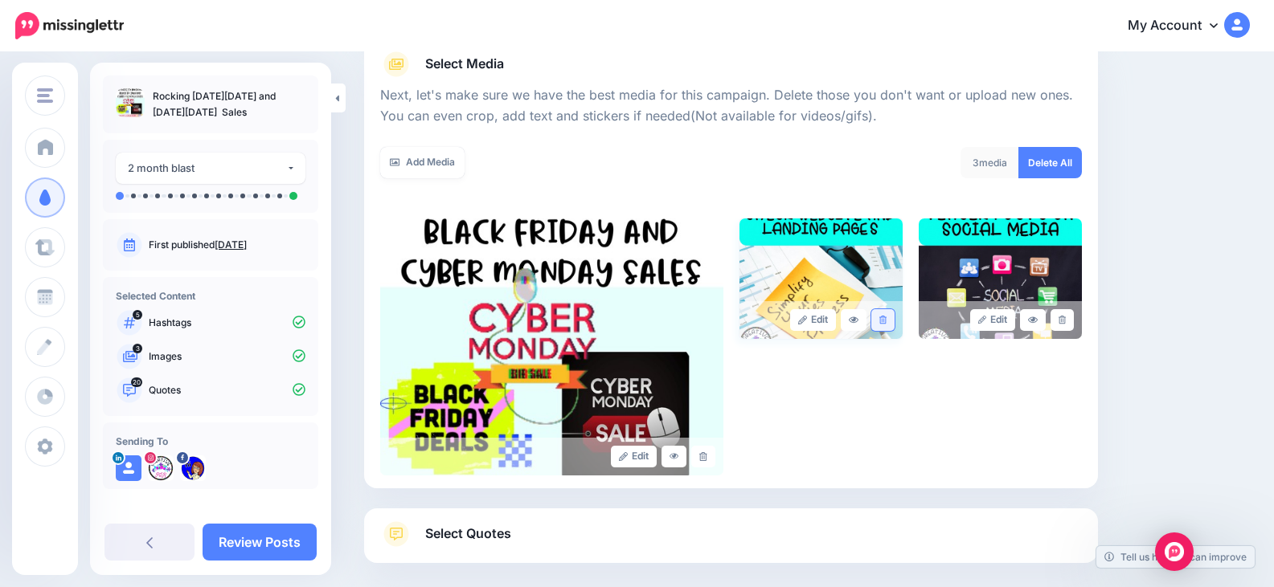
click at [886, 321] on icon at bounding box center [882, 320] width 7 height 9
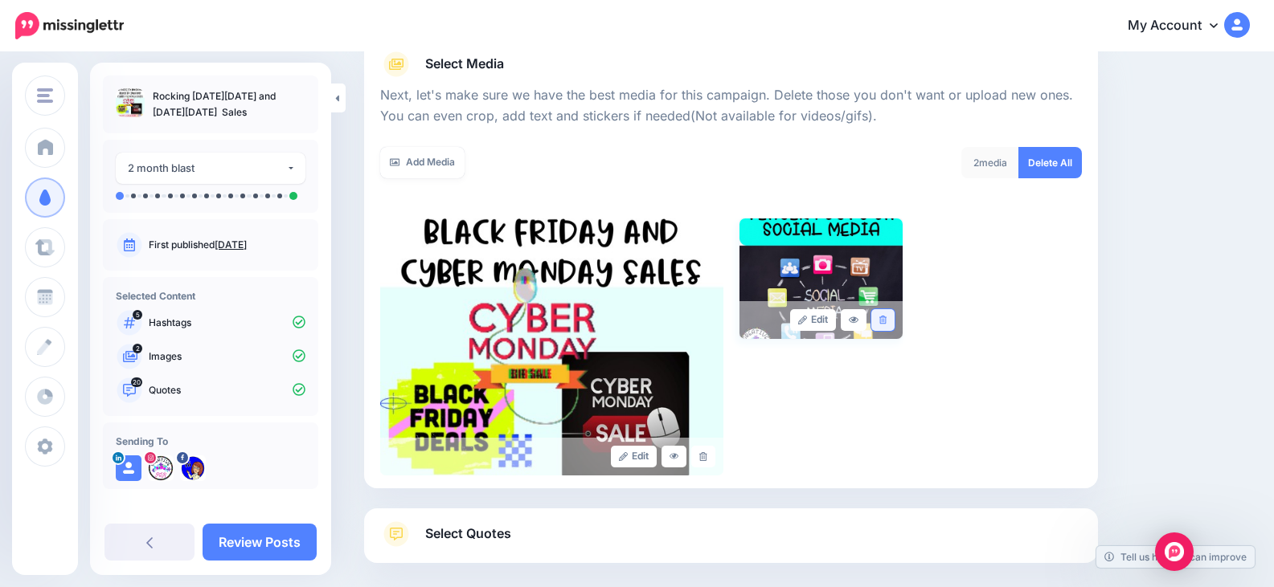
click at [886, 321] on icon at bounding box center [882, 320] width 7 height 9
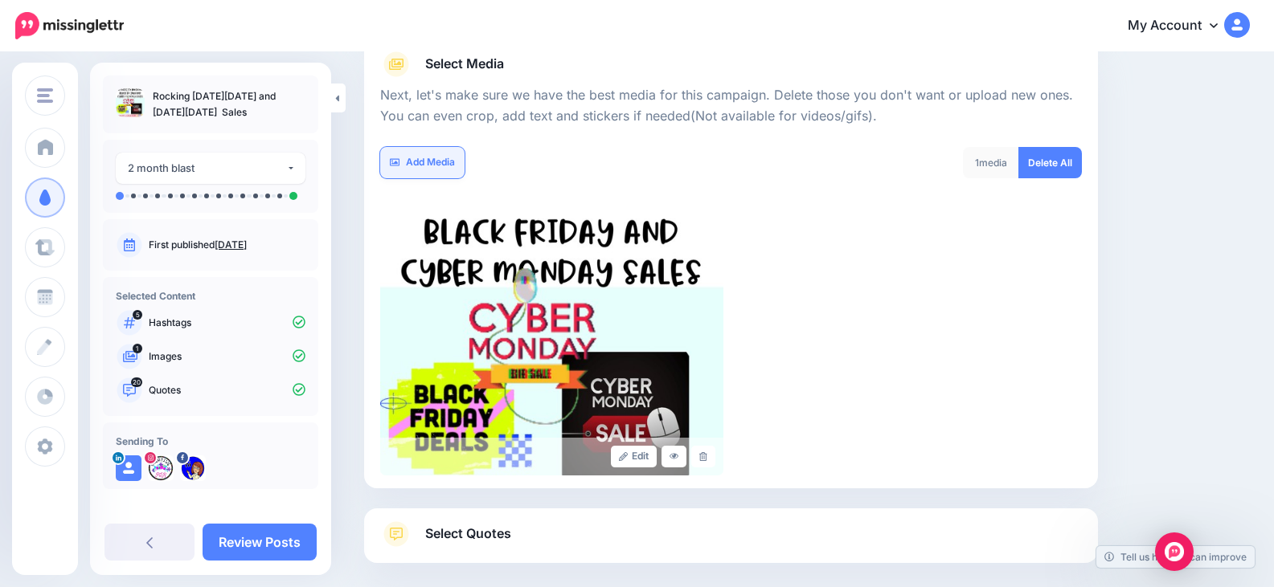
click at [432, 162] on link "Add Media" at bounding box center [422, 162] width 84 height 31
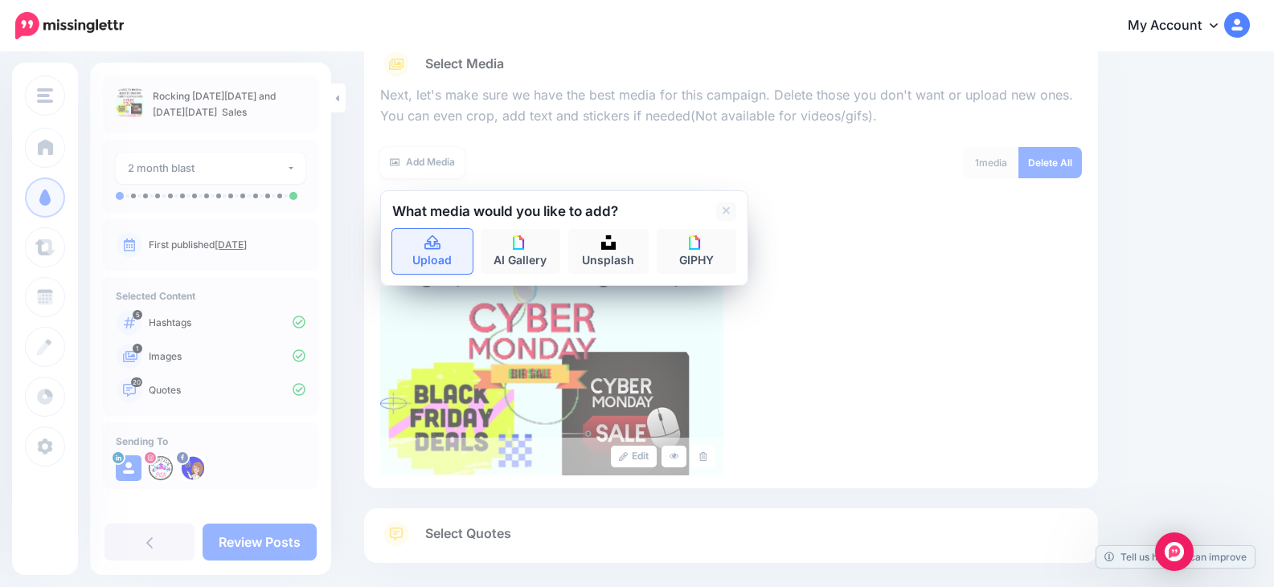
click at [440, 249] on icon at bounding box center [432, 243] width 18 height 14
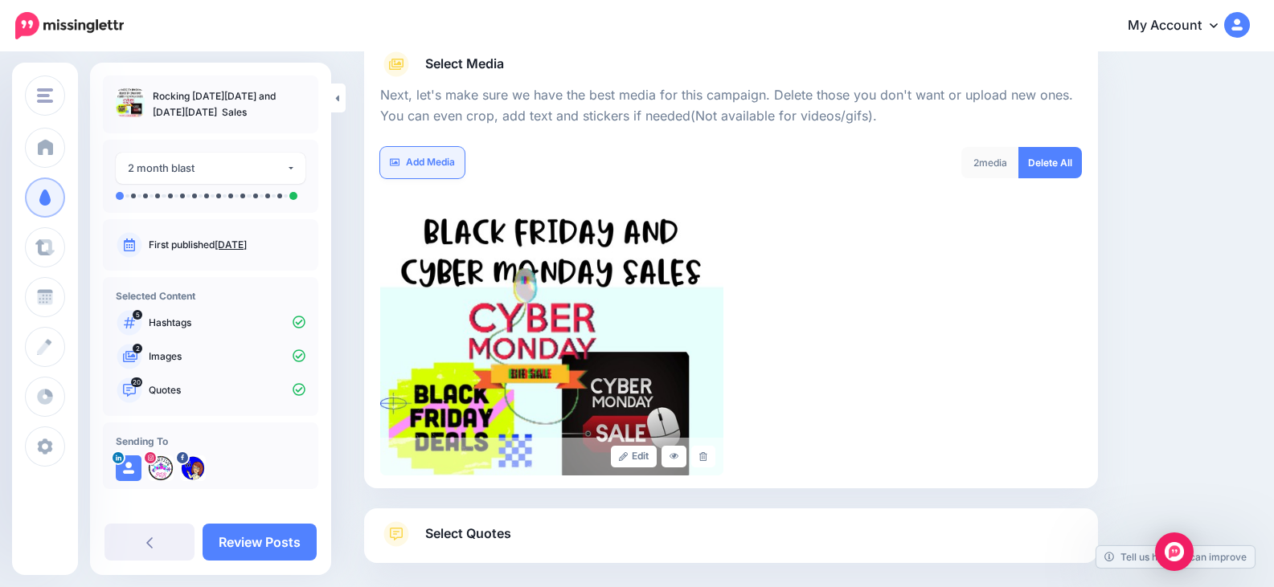
click at [421, 163] on link "Add Media" at bounding box center [422, 162] width 84 height 31
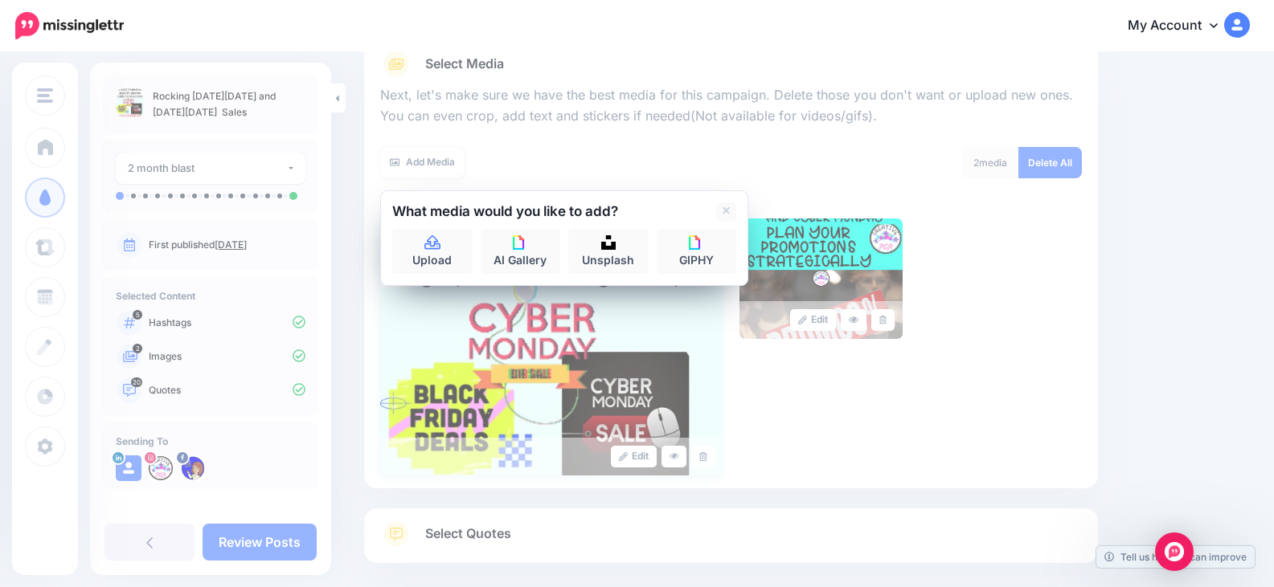
scroll to position [280, 0]
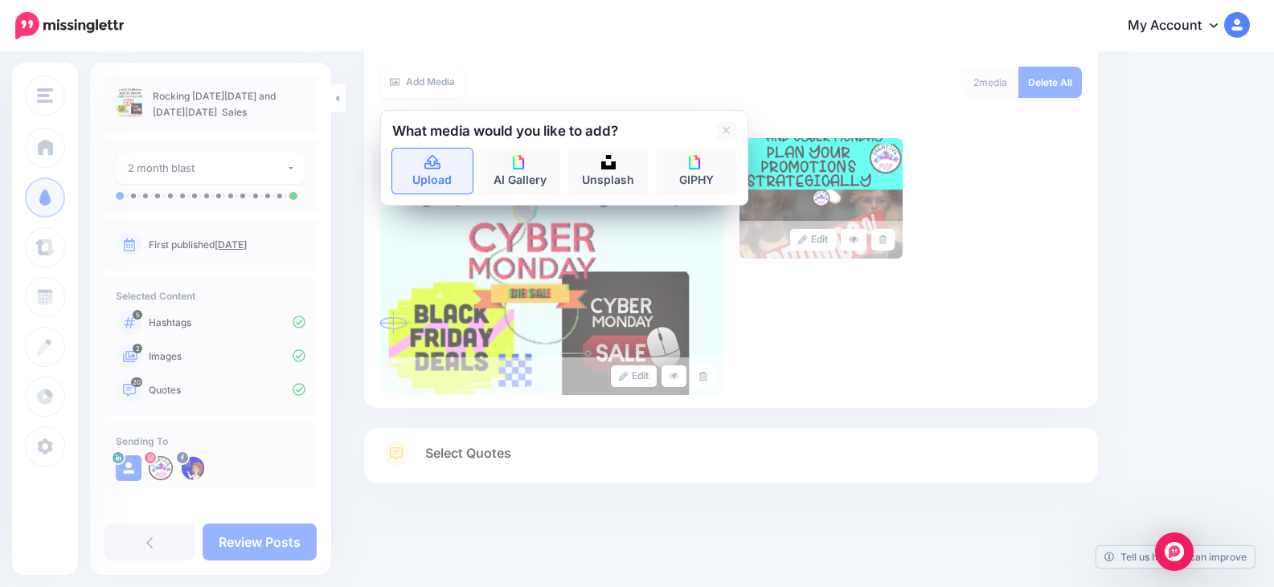
click at [441, 182] on link "Upload" at bounding box center [432, 171] width 80 height 45
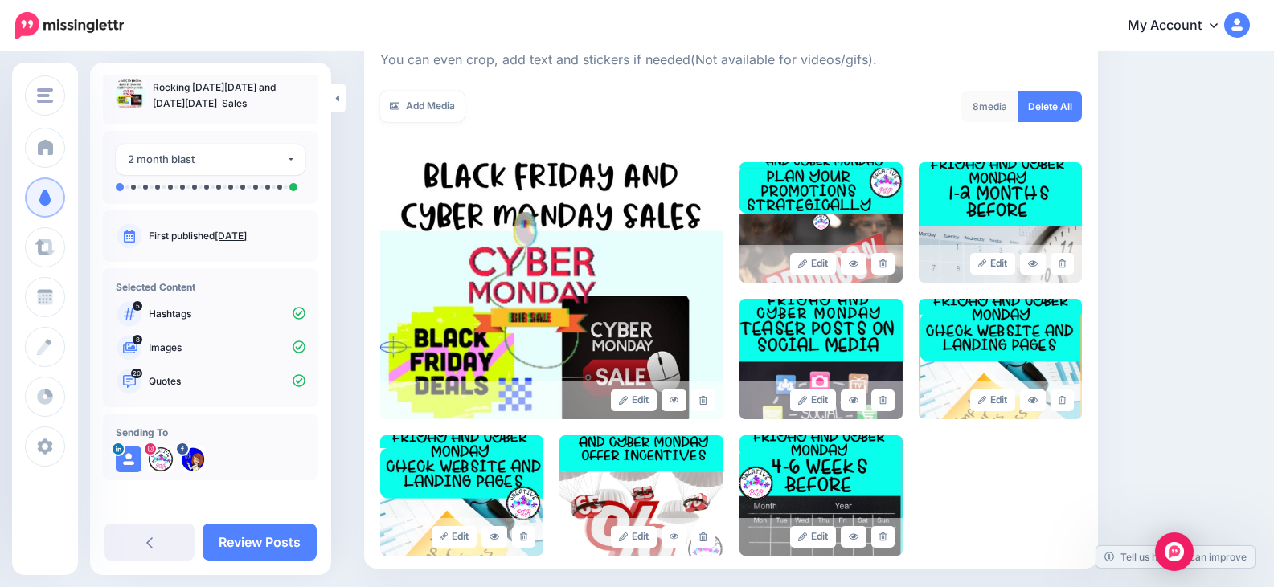
scroll to position [10, 0]
click at [269, 540] on link "Review Posts" at bounding box center [259, 542] width 114 height 37
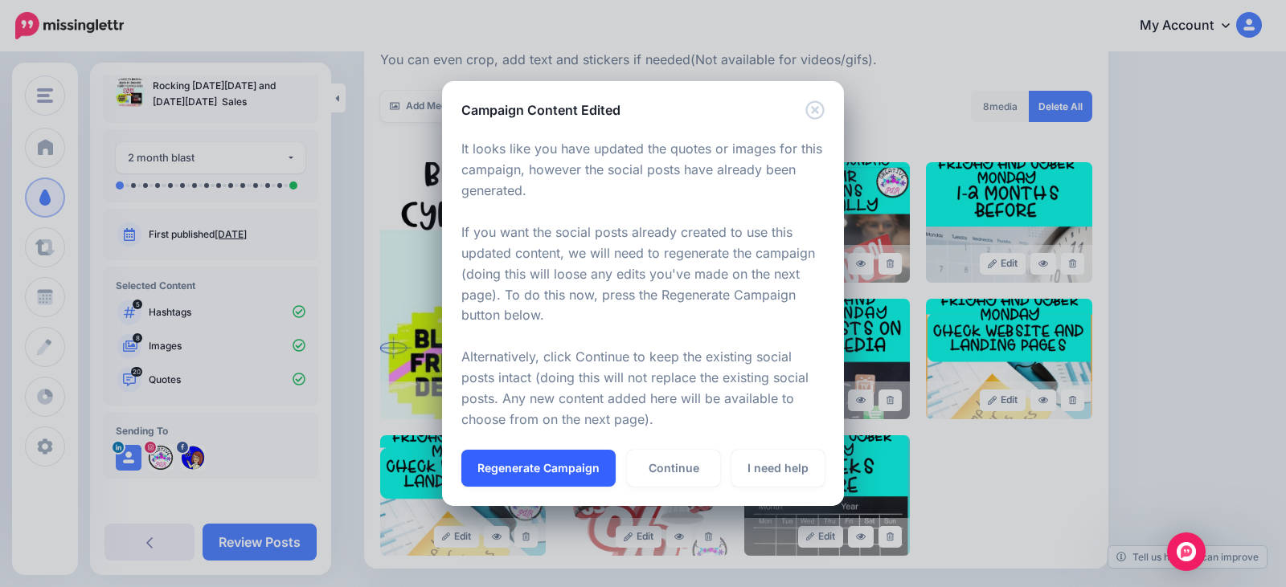
click at [562, 465] on button "Regenerate Campaign" at bounding box center [538, 468] width 154 height 37
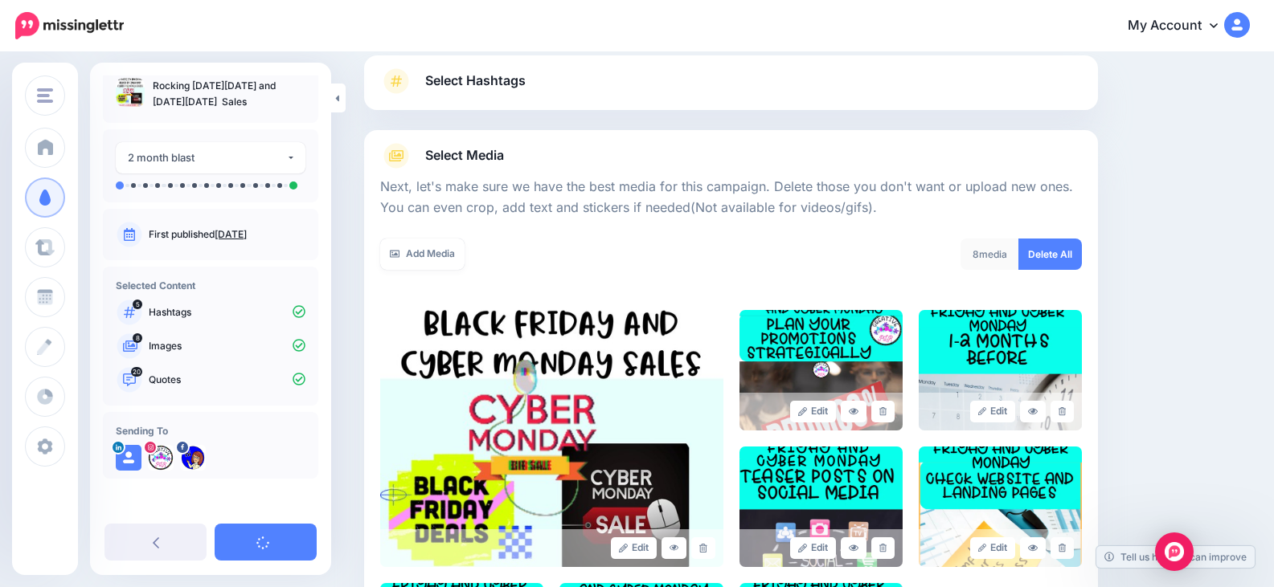
scroll to position [96, 0]
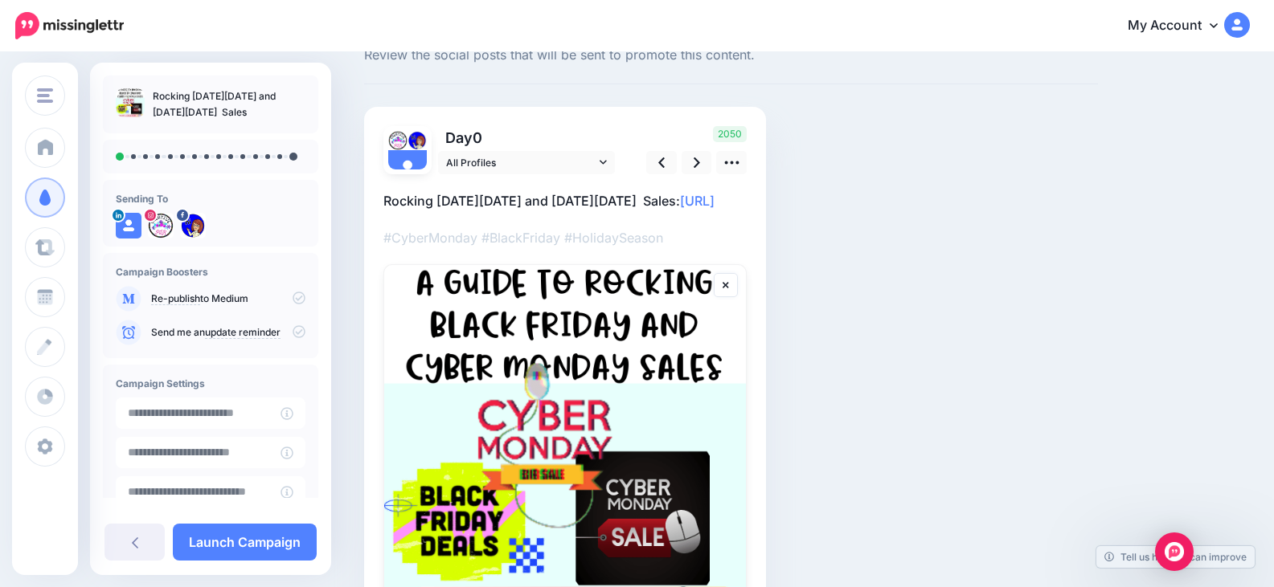
scroll to position [29, 0]
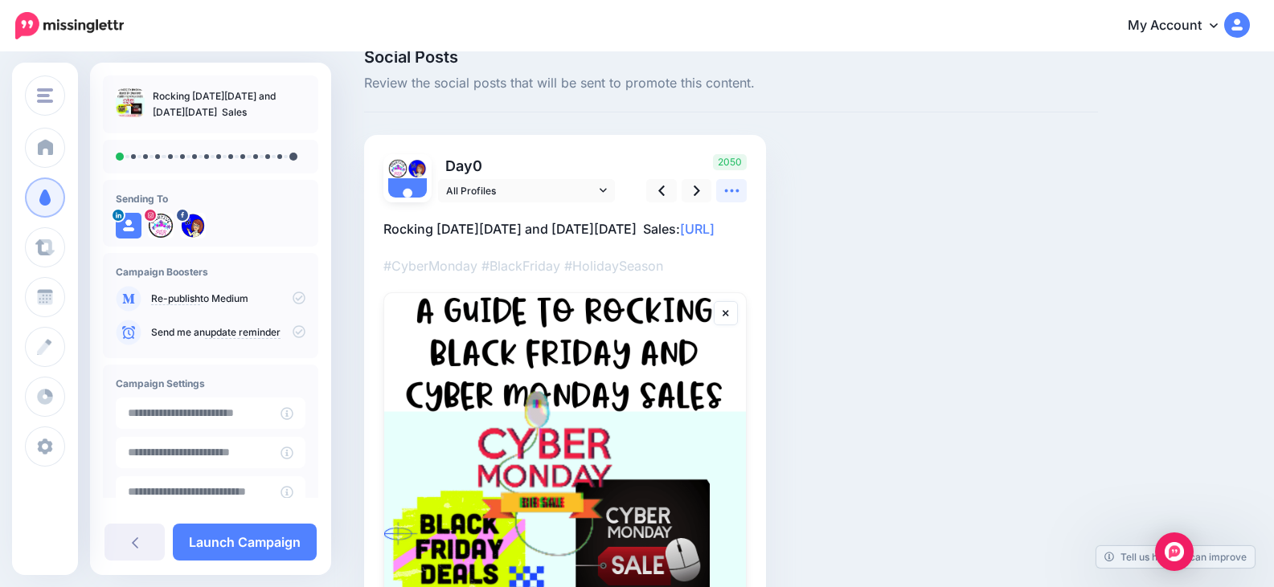
click at [731, 192] on icon at bounding box center [731, 191] width 14 height 3
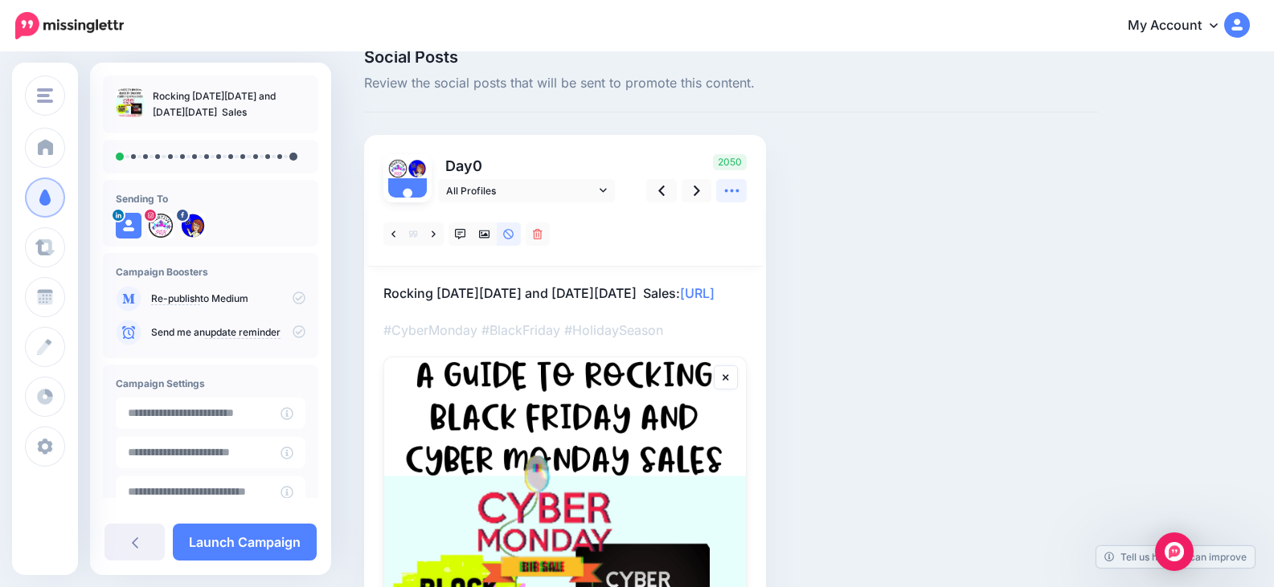
click at [734, 186] on icon at bounding box center [731, 190] width 17 height 17
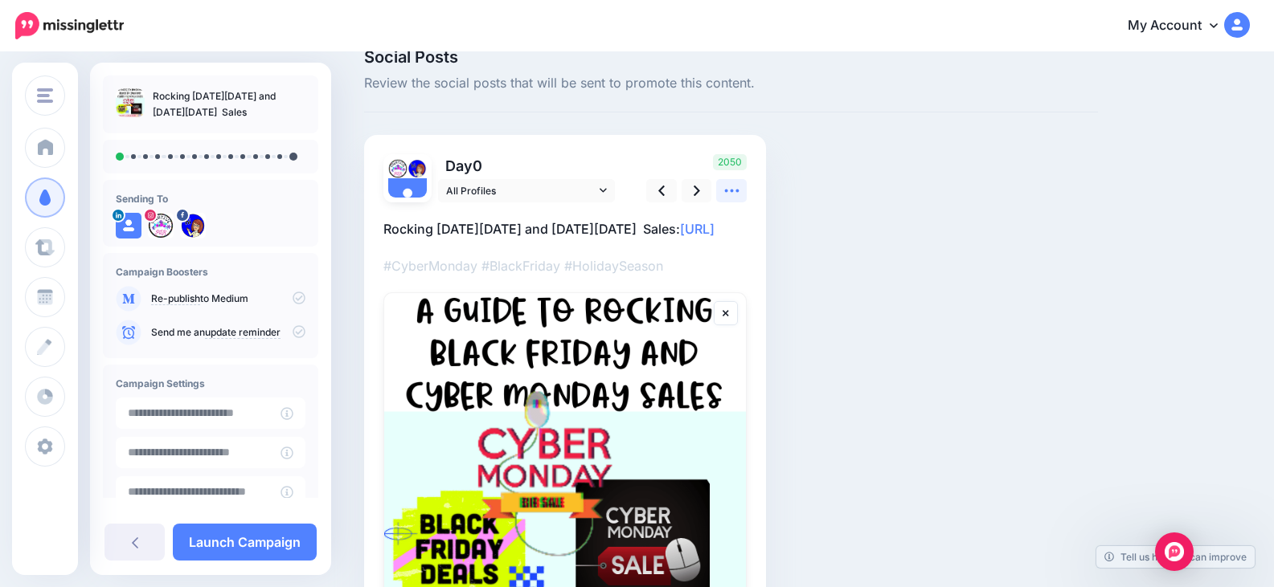
click at [729, 198] on icon at bounding box center [731, 190] width 17 height 17
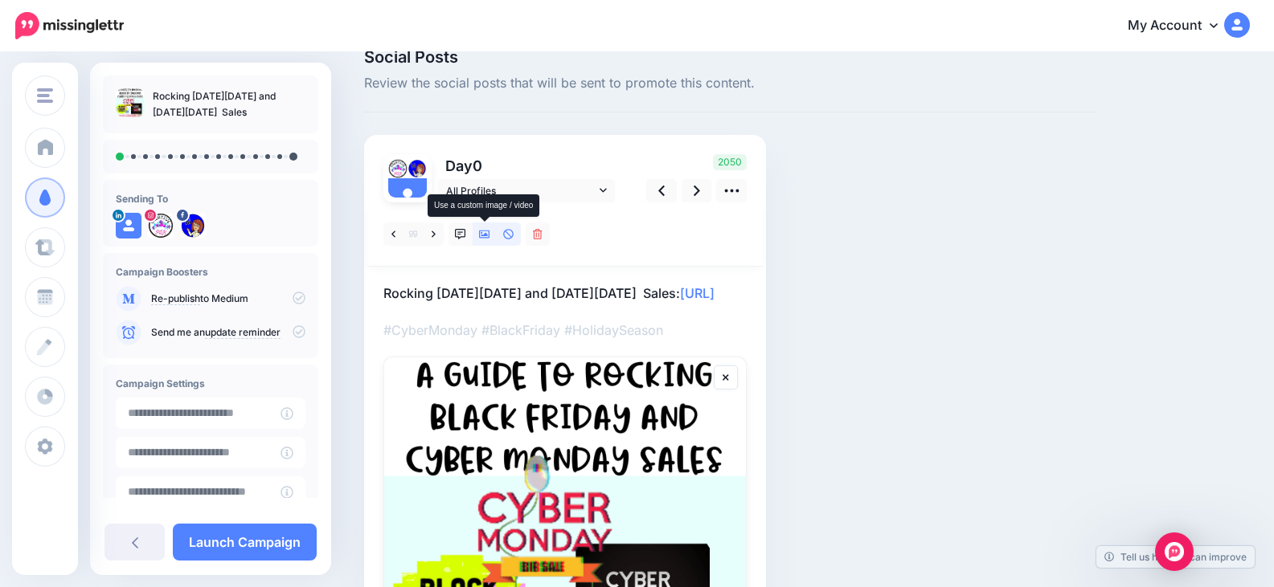
click at [485, 231] on icon at bounding box center [484, 235] width 11 height 8
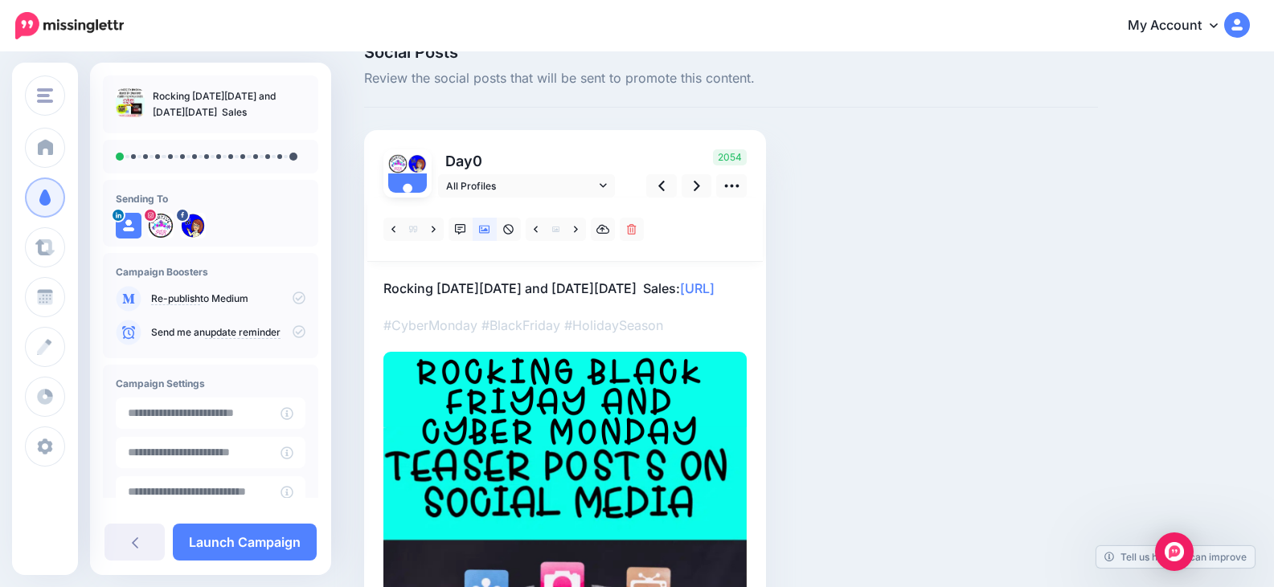
scroll to position [33, 0]
click at [572, 232] on link at bounding box center [576, 230] width 20 height 23
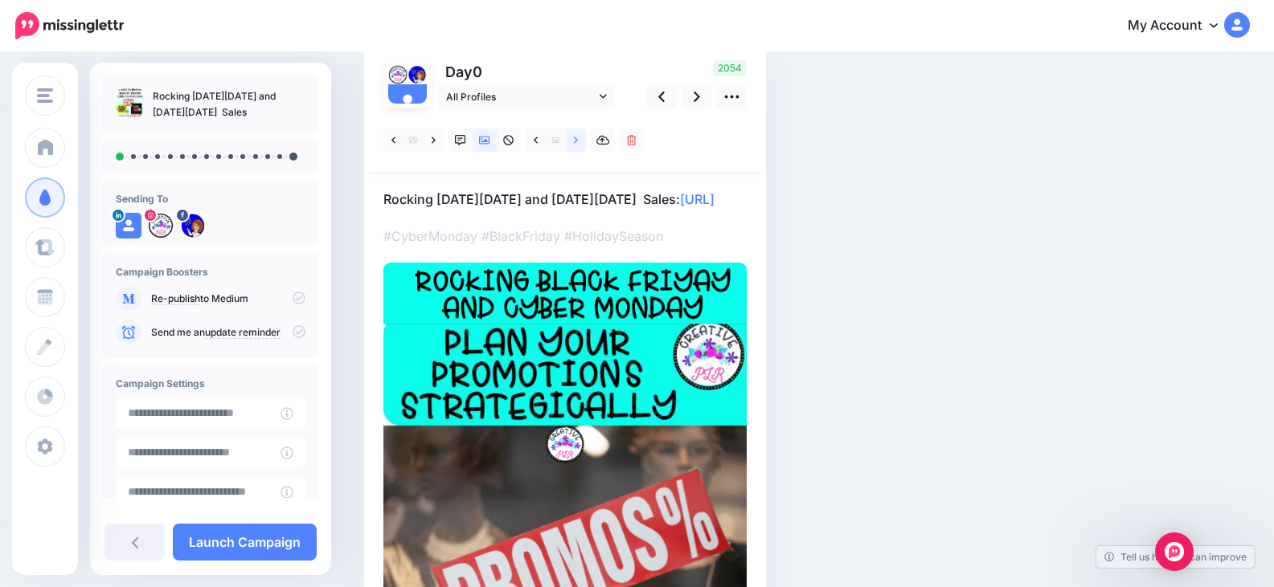
scroll to position [113, 0]
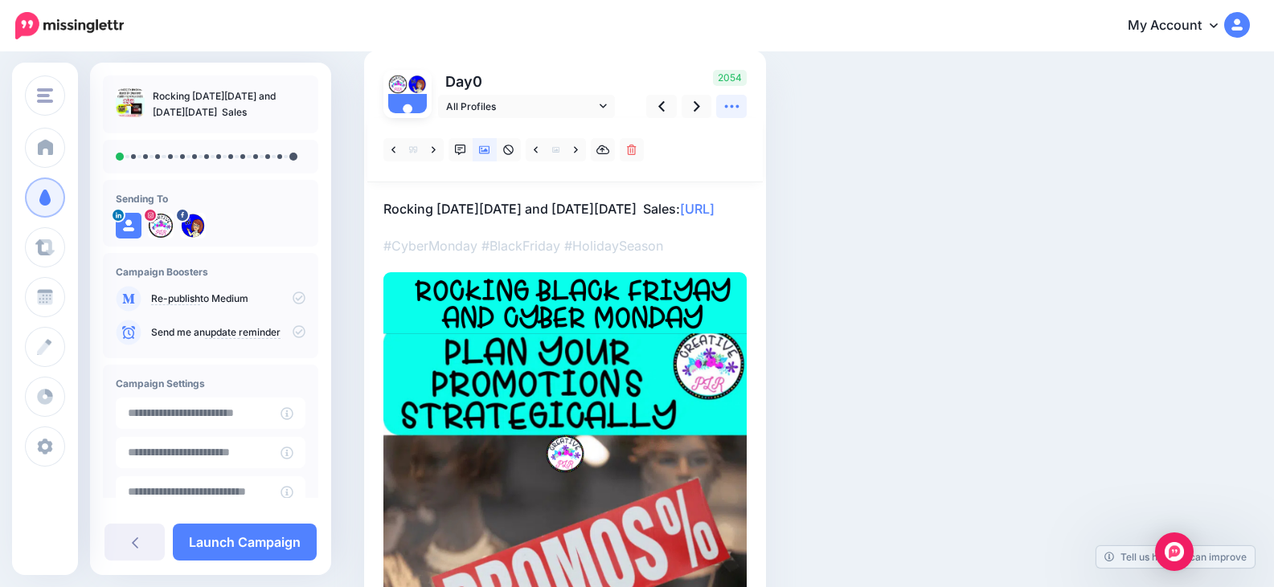
click at [730, 108] on icon at bounding box center [731, 106] width 17 height 17
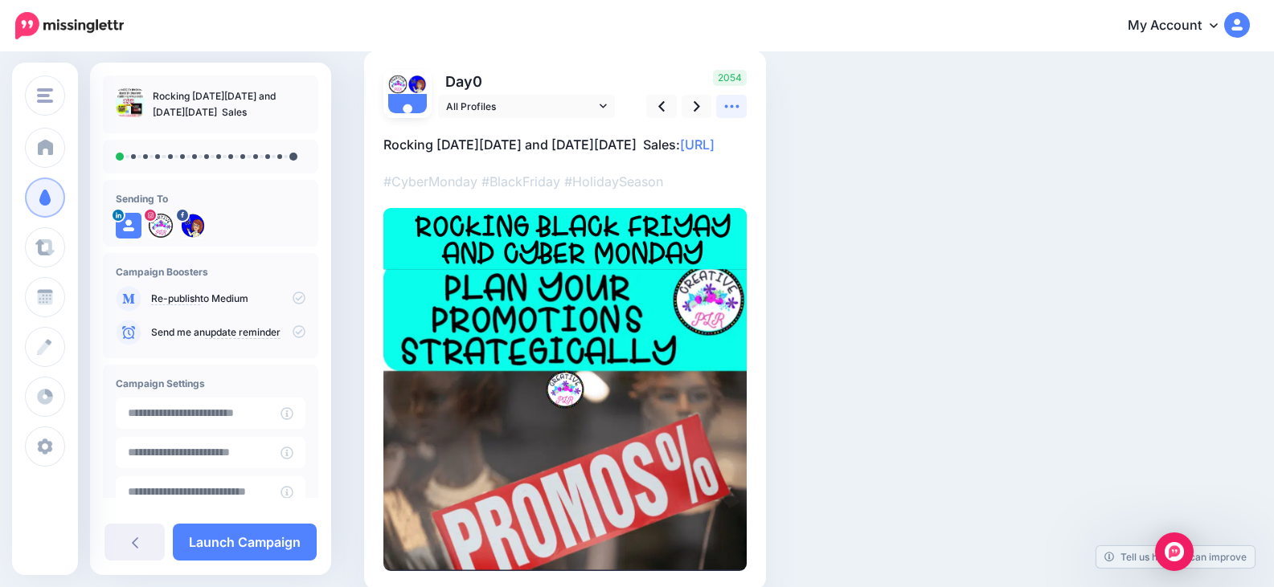
click at [730, 108] on icon at bounding box center [731, 106] width 17 height 17
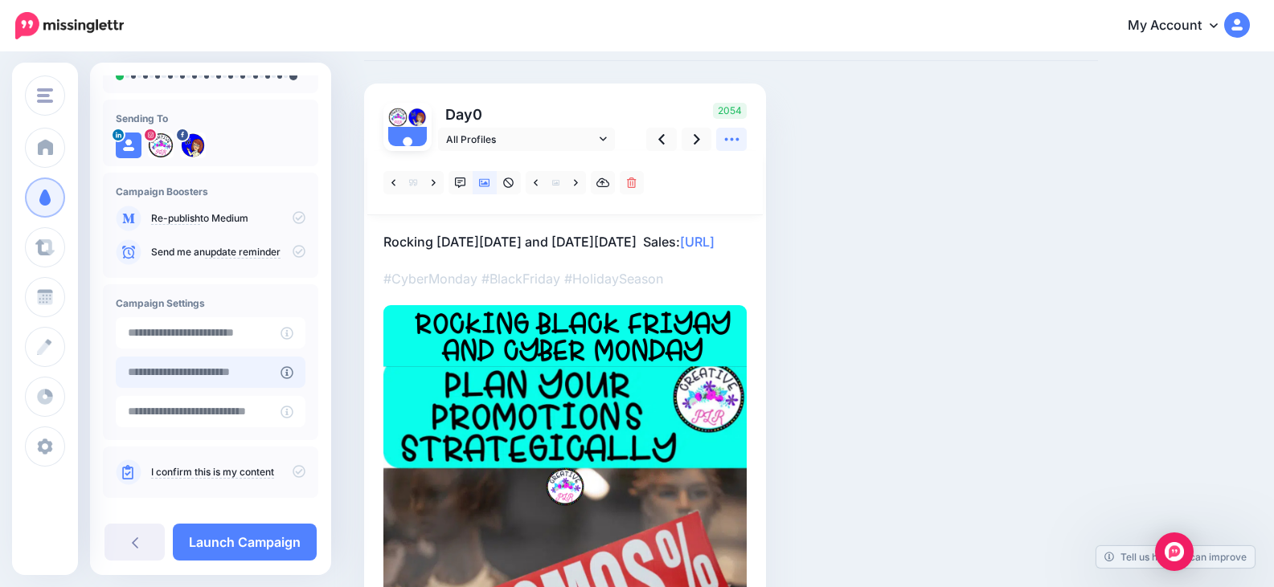
scroll to position [100, 0]
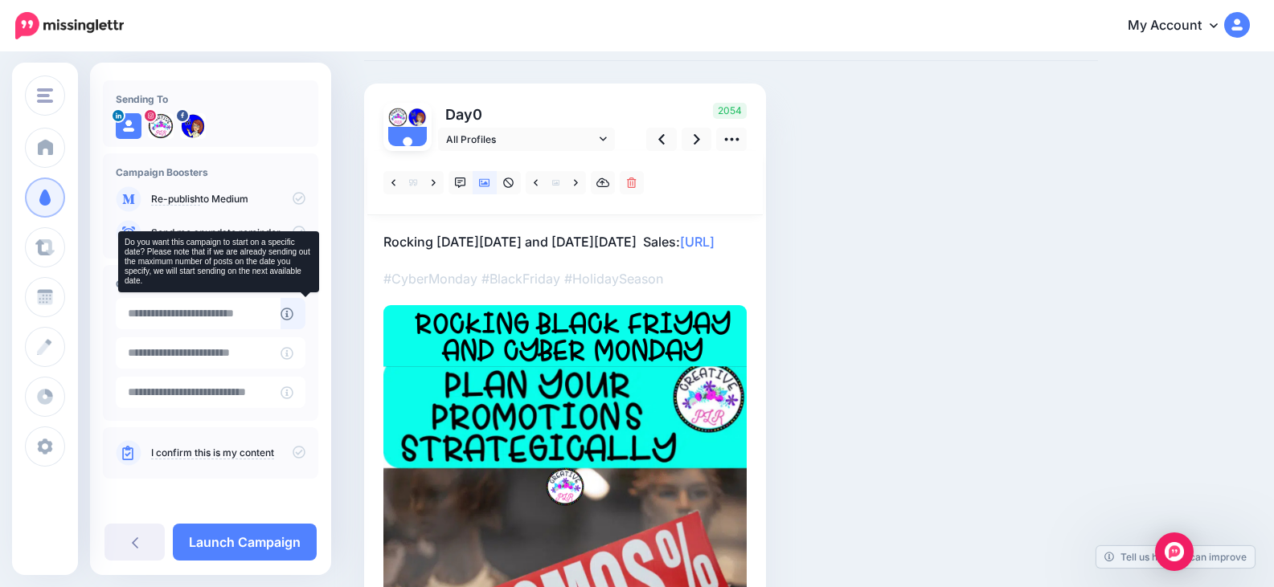
click at [293, 313] on icon at bounding box center [286, 314] width 13 height 13
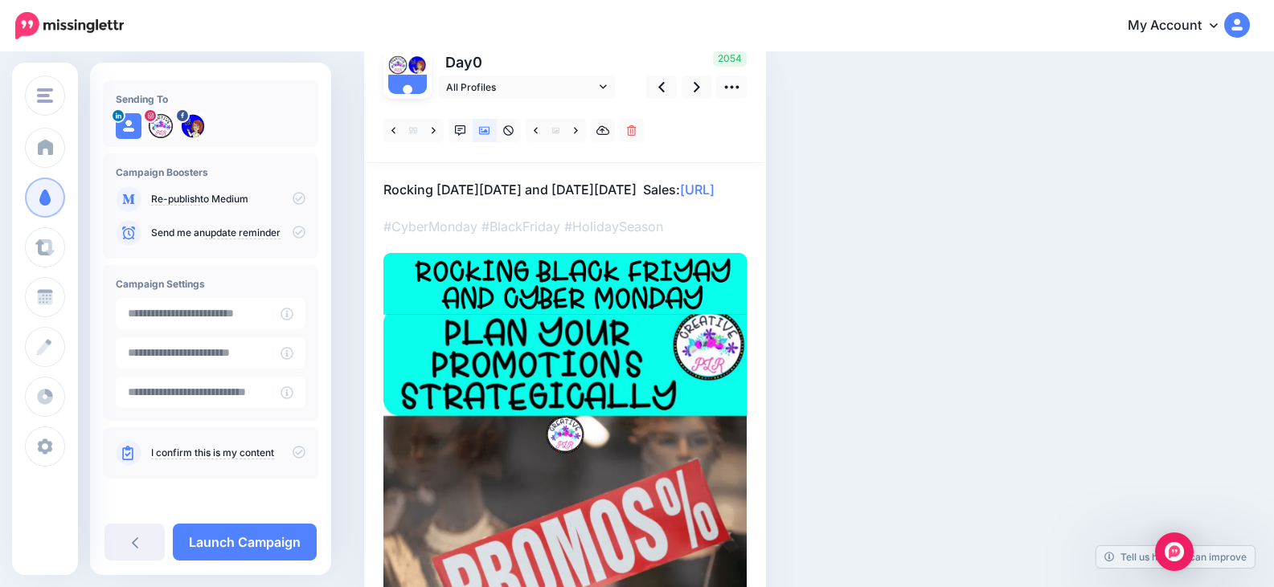
scroll to position [161, 0]
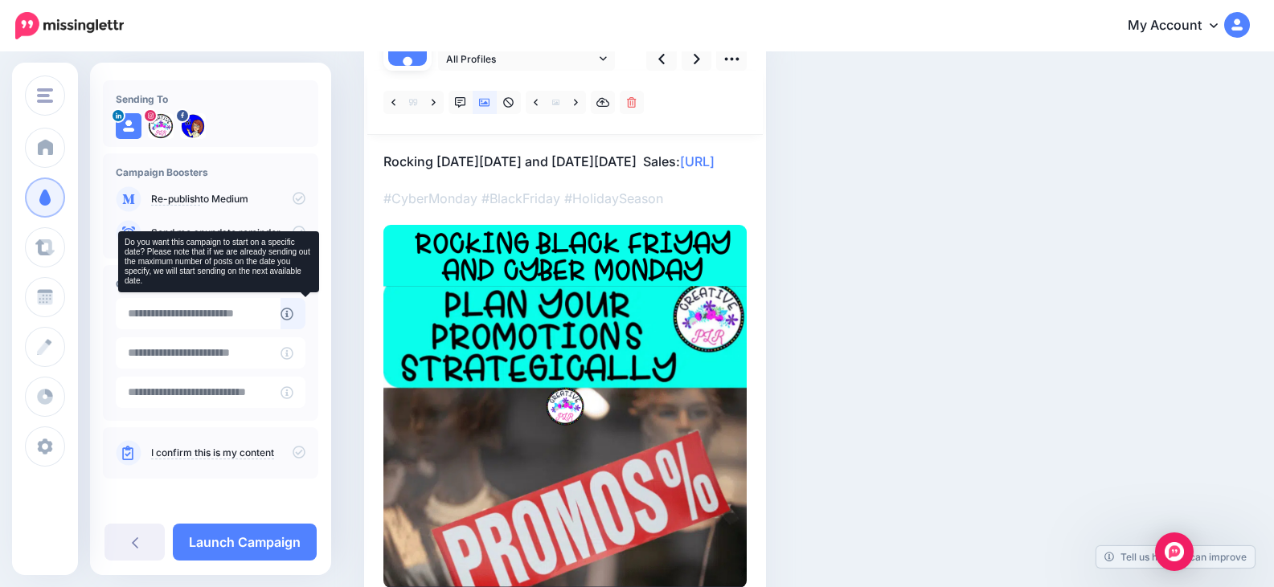
click at [293, 314] on icon at bounding box center [286, 314] width 13 height 13
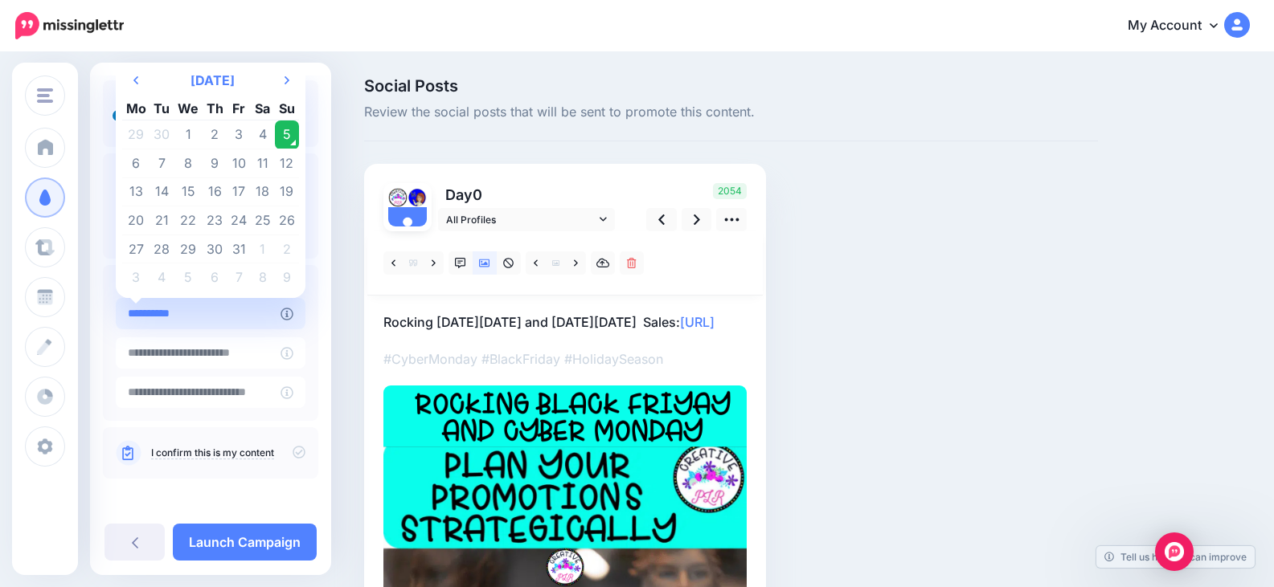
click at [243, 318] on input "**********" at bounding box center [198, 313] width 165 height 31
click at [168, 165] on td "7" at bounding box center [162, 163] width 24 height 29
type input "**********"
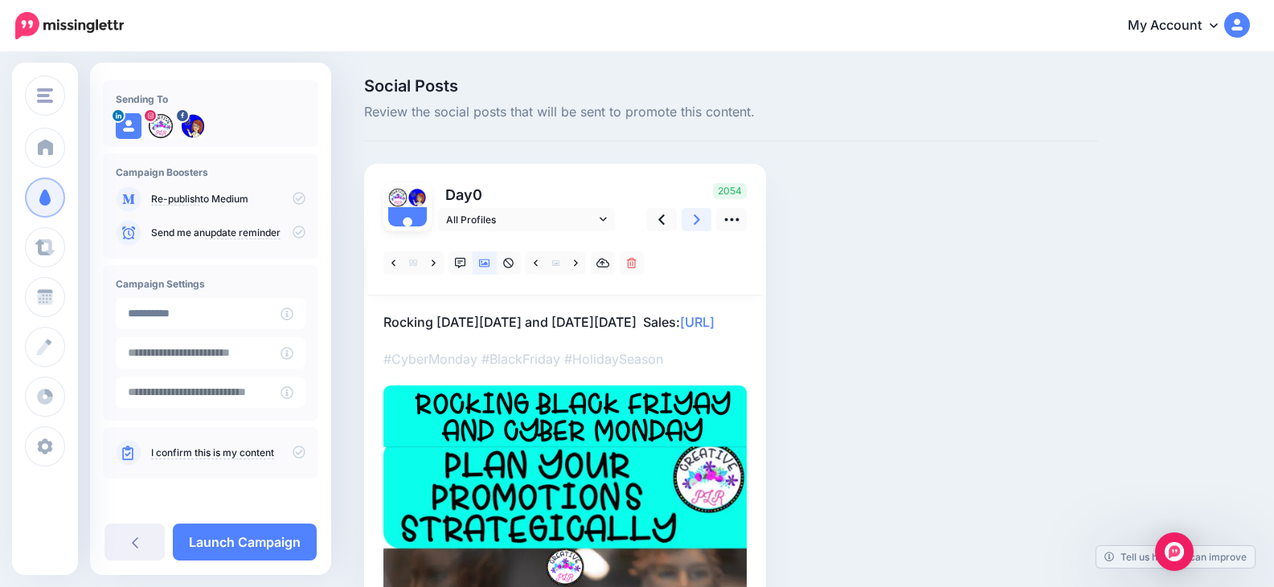
click at [696, 222] on icon at bounding box center [696, 220] width 6 height 10
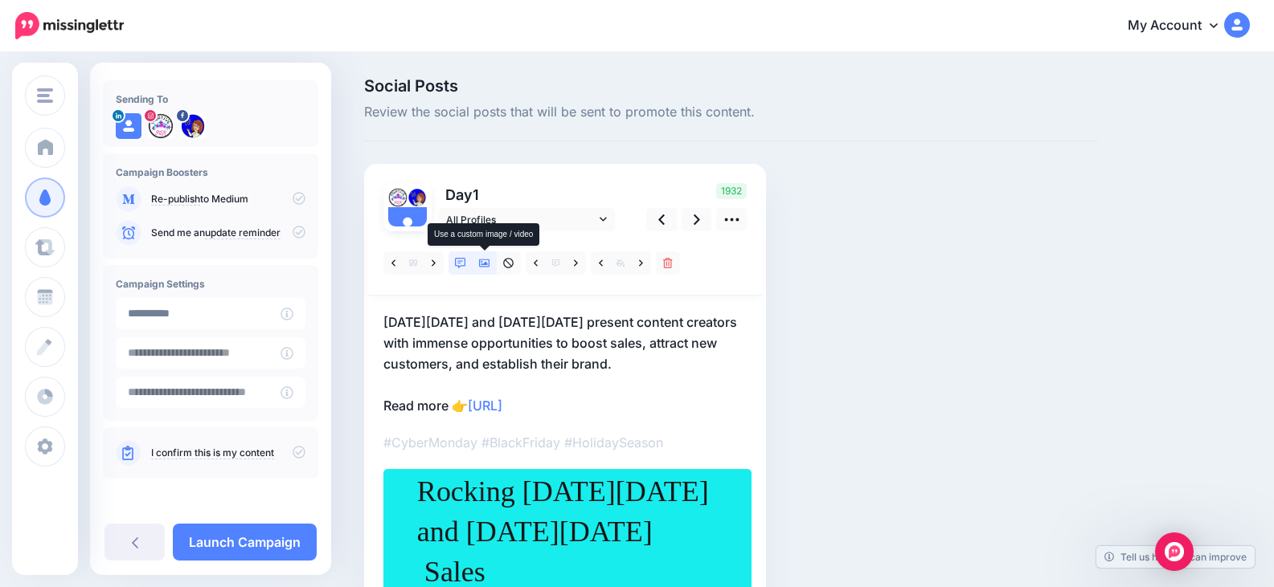
click at [486, 267] on icon at bounding box center [484, 264] width 11 height 8
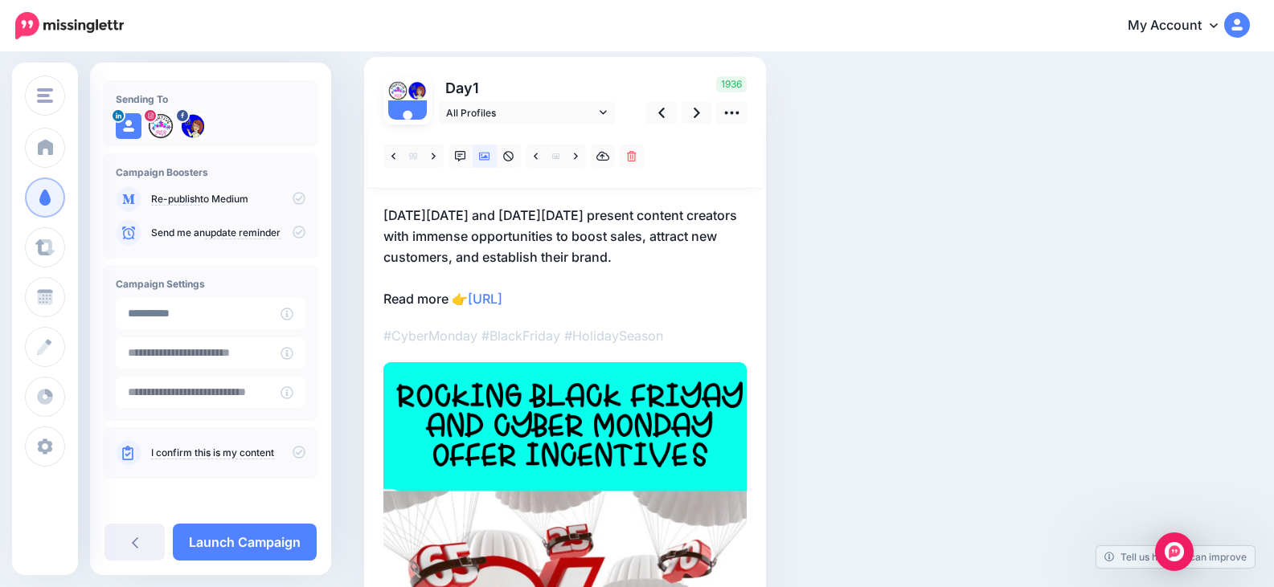
scroll to position [80, 0]
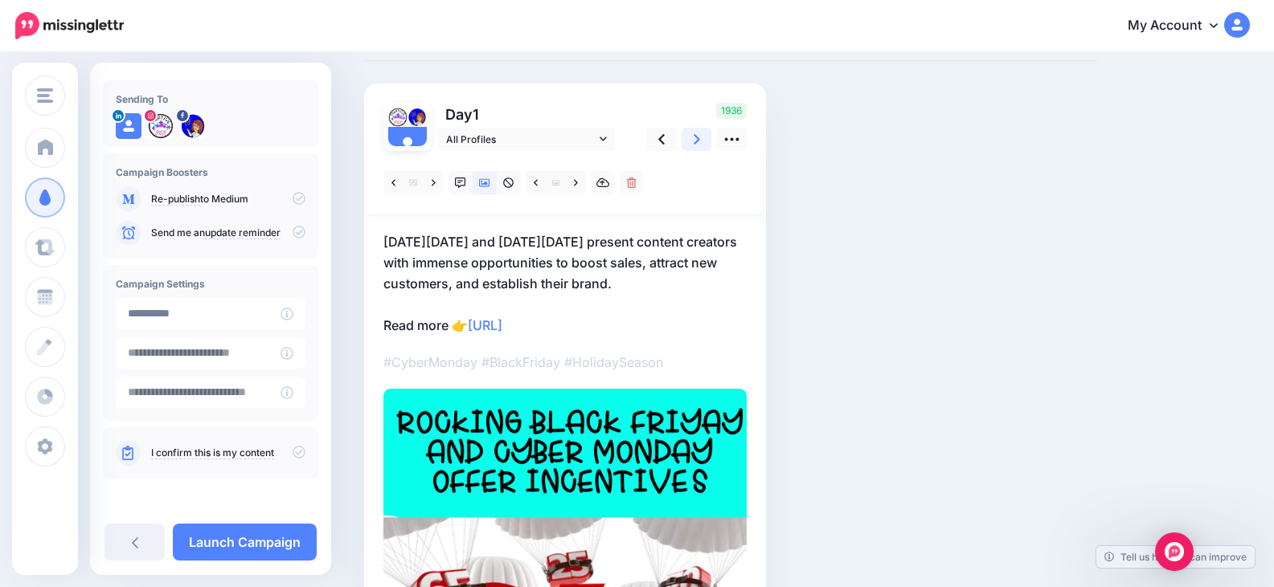
click at [694, 141] on icon at bounding box center [696, 139] width 6 height 17
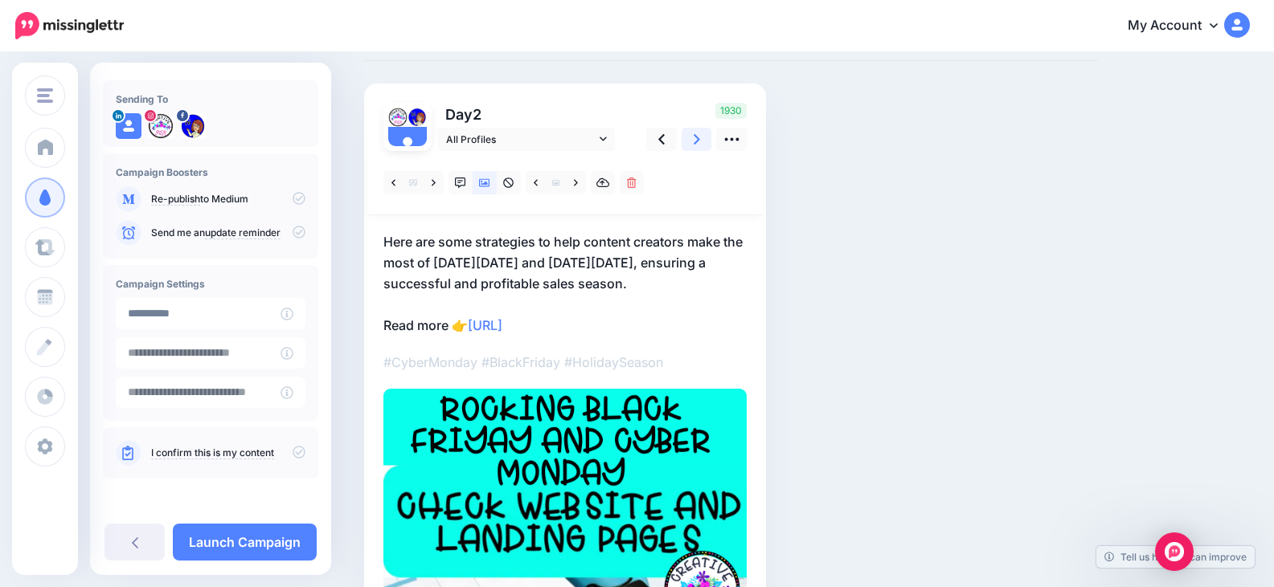
click at [692, 150] on link at bounding box center [696, 139] width 31 height 23
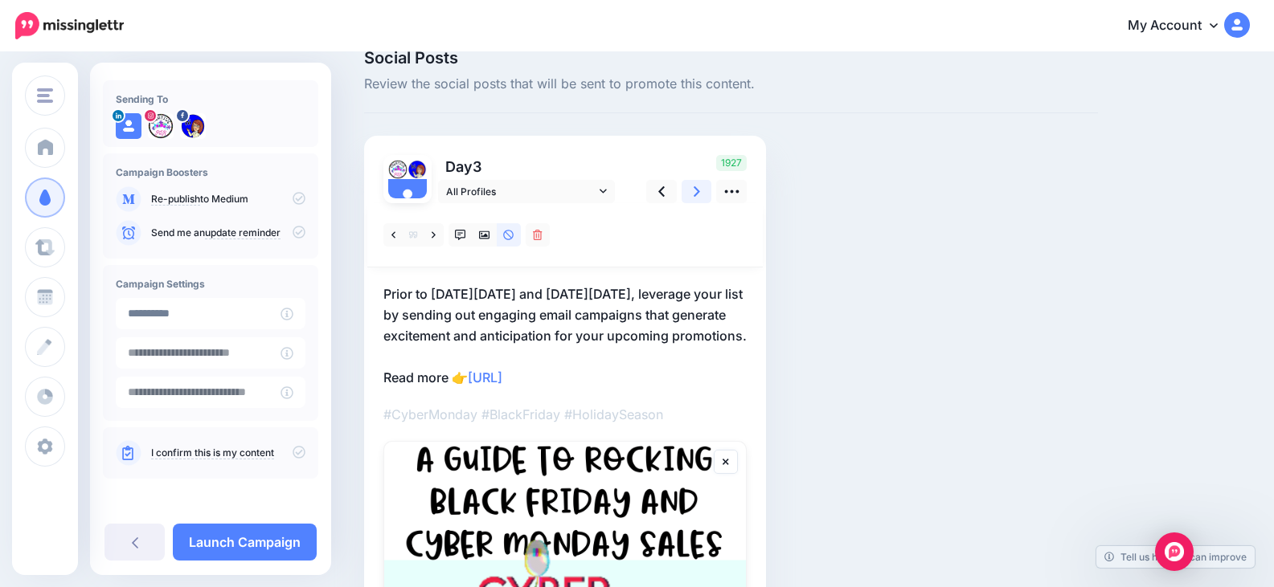
scroll to position [0, 0]
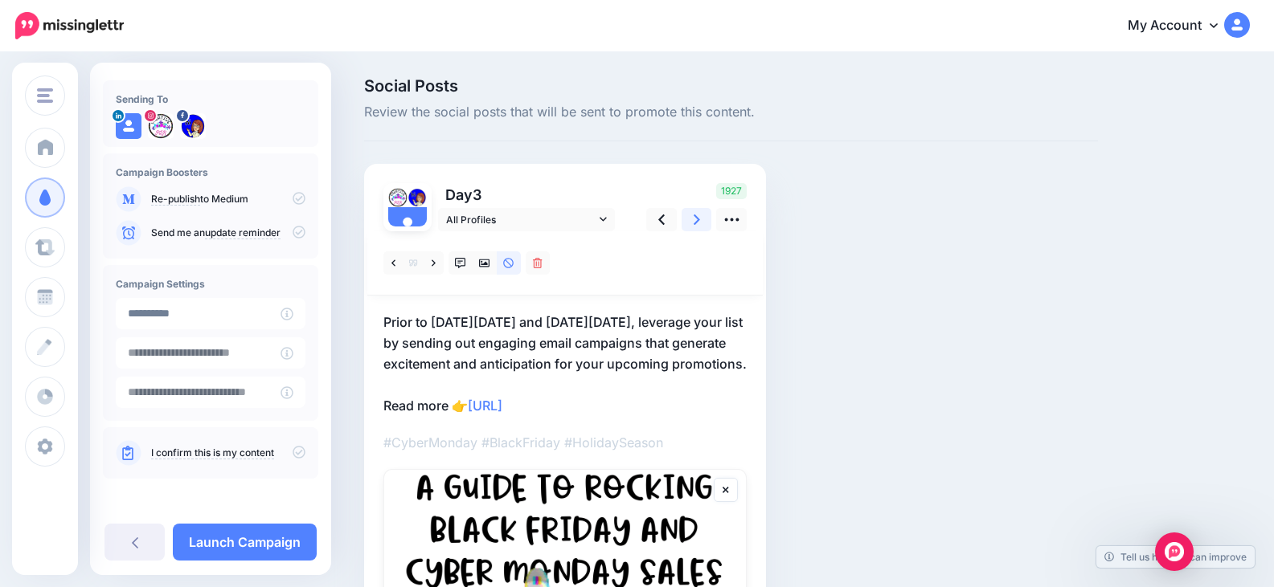
click at [700, 217] on link at bounding box center [696, 219] width 31 height 23
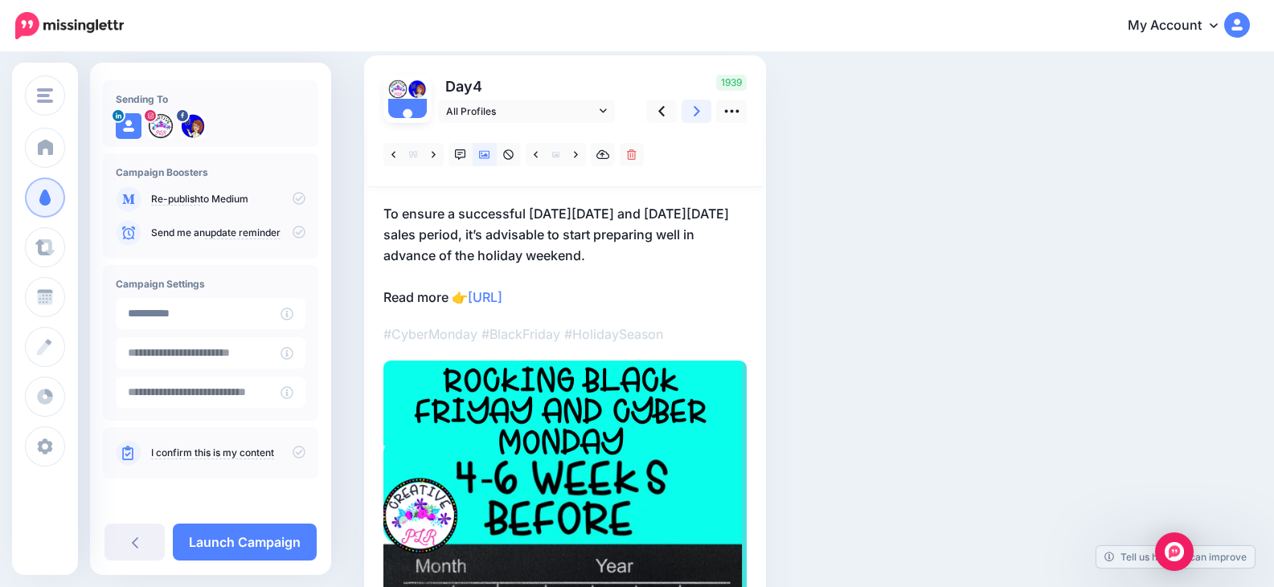
scroll to position [80, 0]
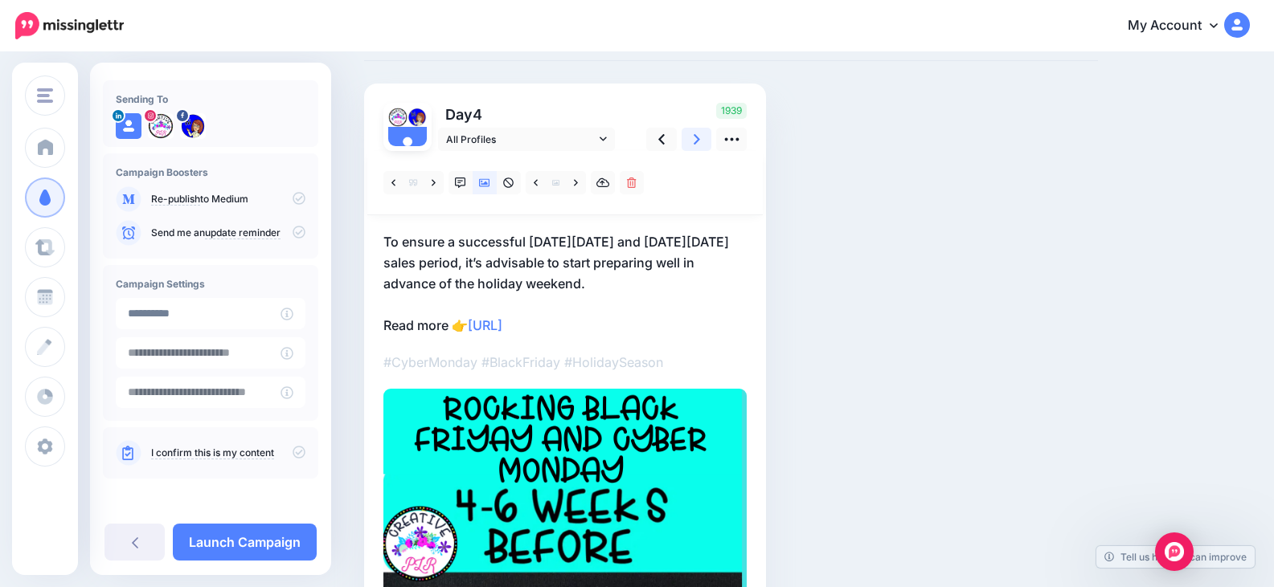
click at [701, 141] on link at bounding box center [696, 139] width 31 height 23
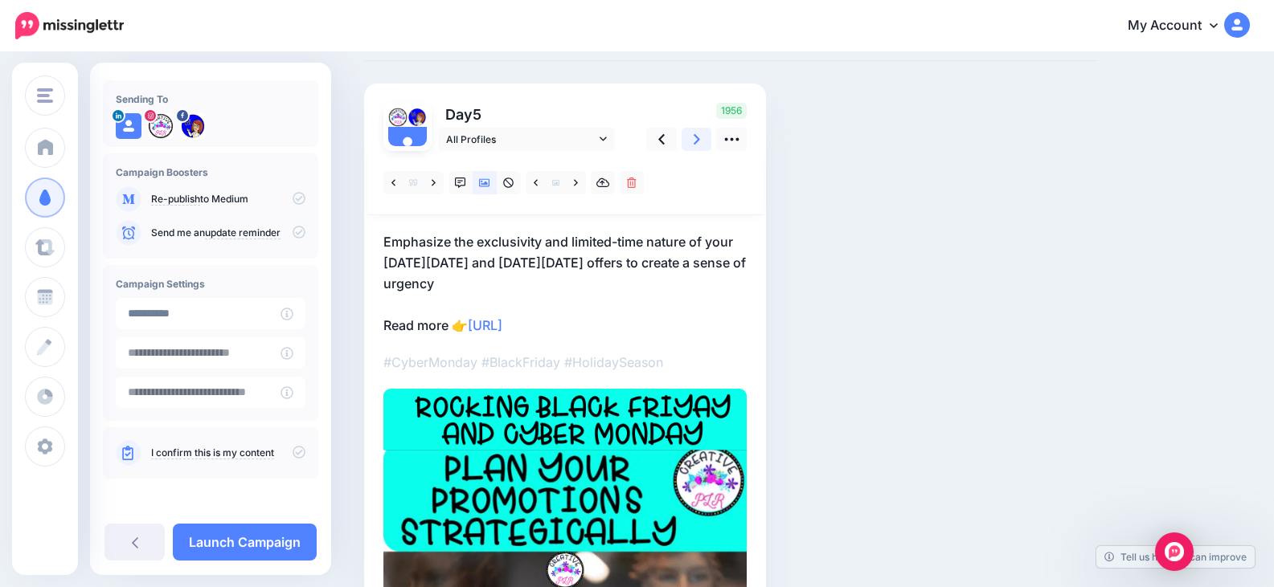
click at [697, 138] on icon at bounding box center [696, 139] width 6 height 17
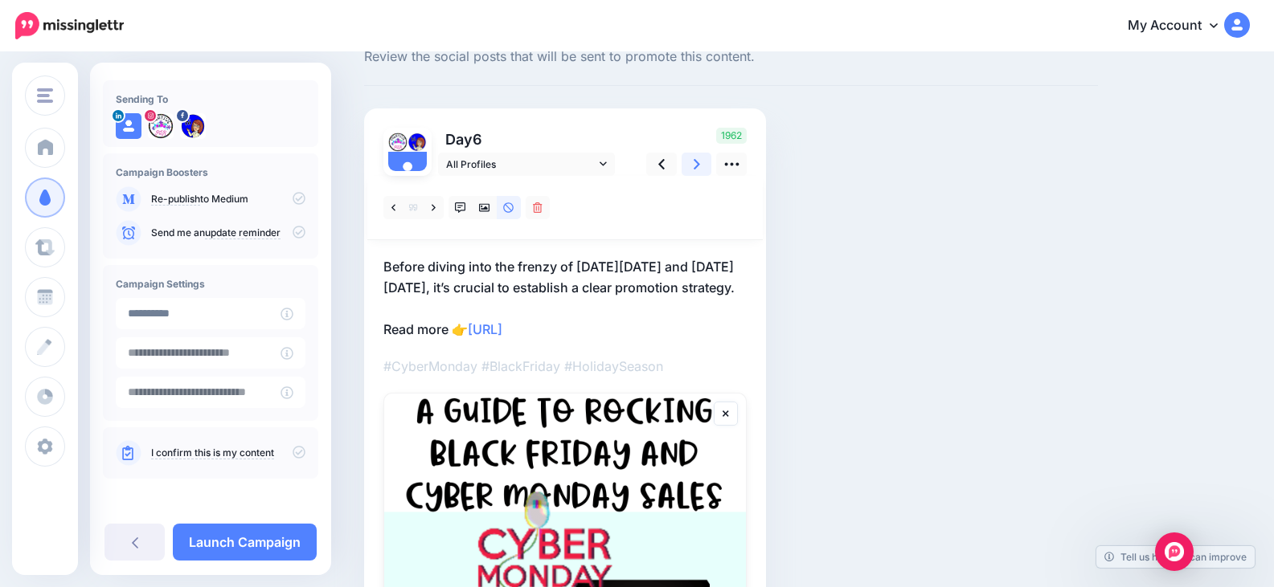
scroll to position [55, 0]
click at [701, 164] on link at bounding box center [696, 164] width 31 height 23
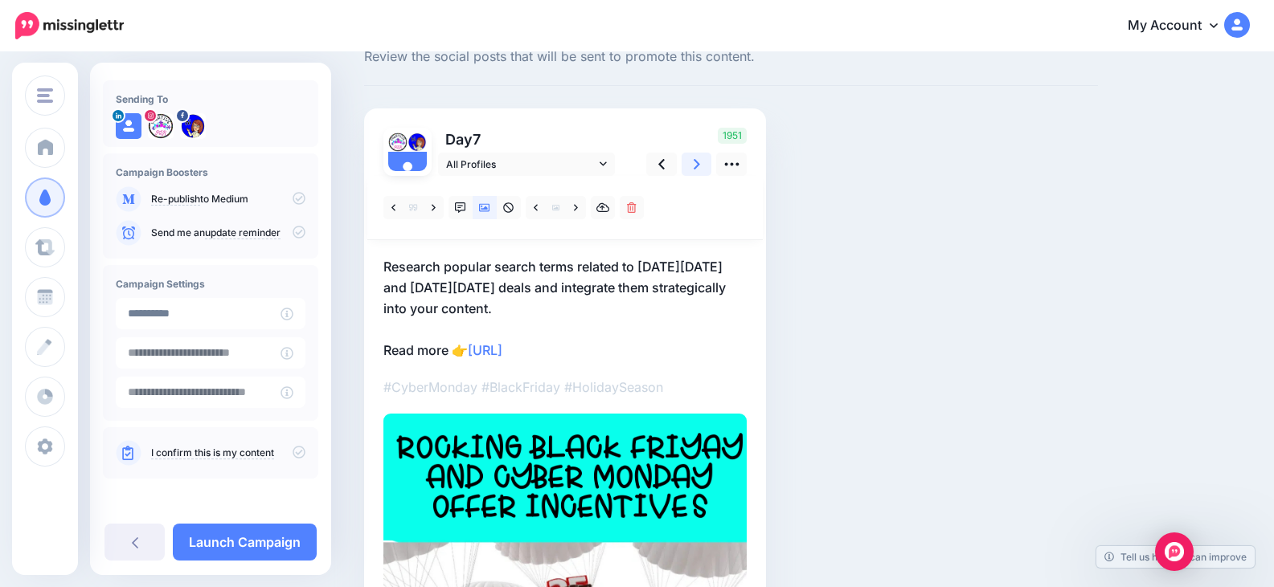
scroll to position [80, 0]
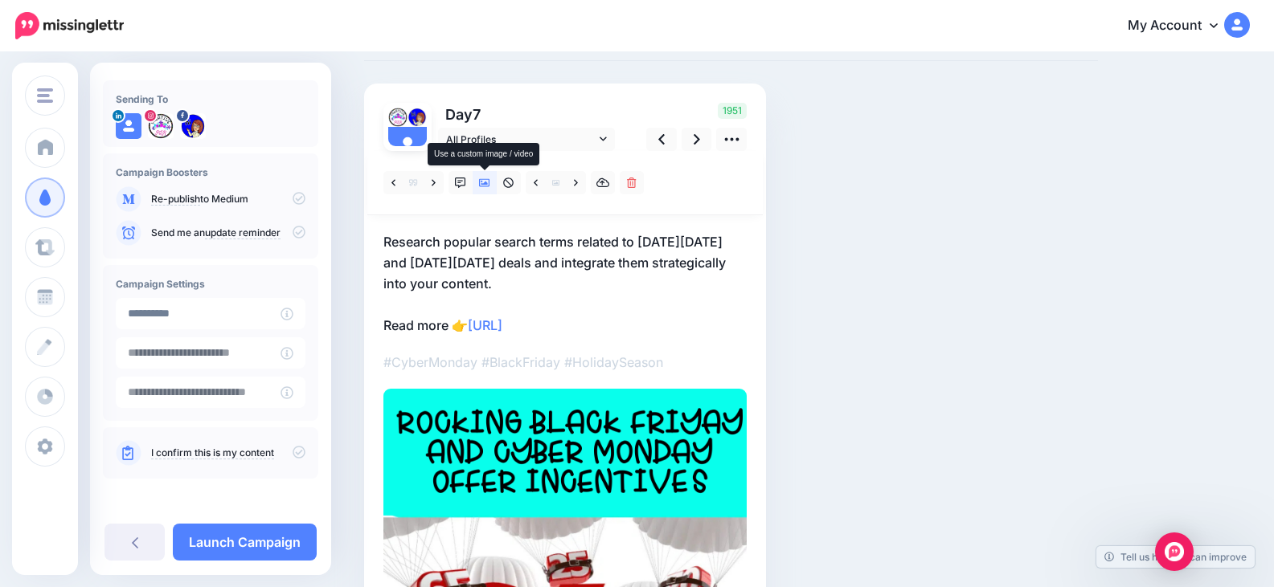
click at [484, 183] on icon at bounding box center [484, 183] width 11 height 11
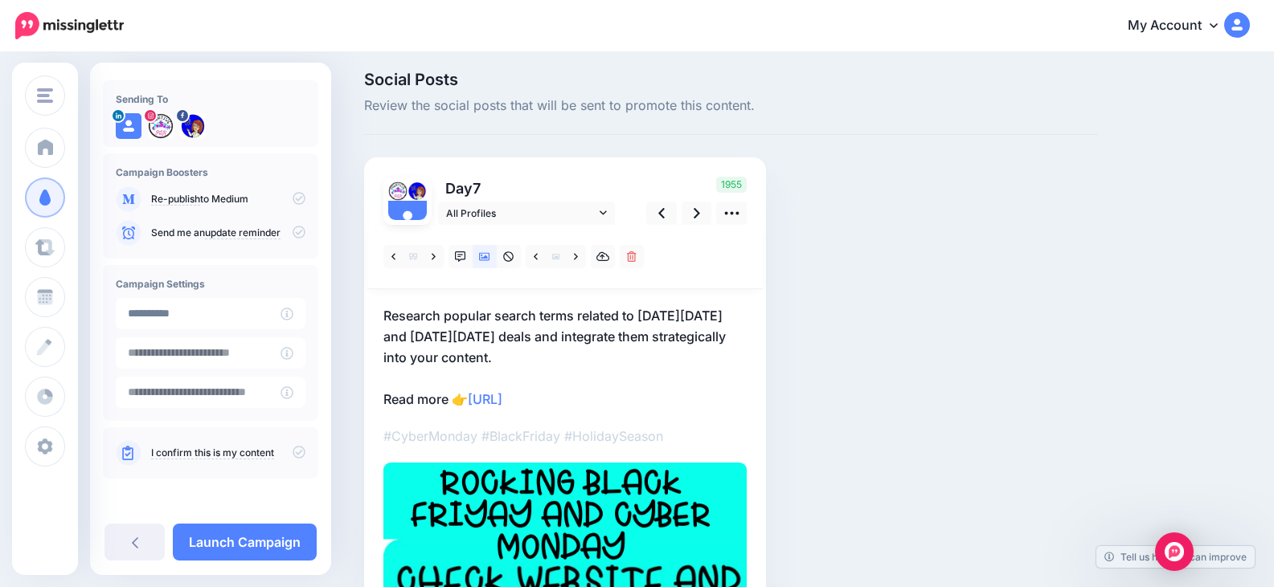
scroll to position [0, 0]
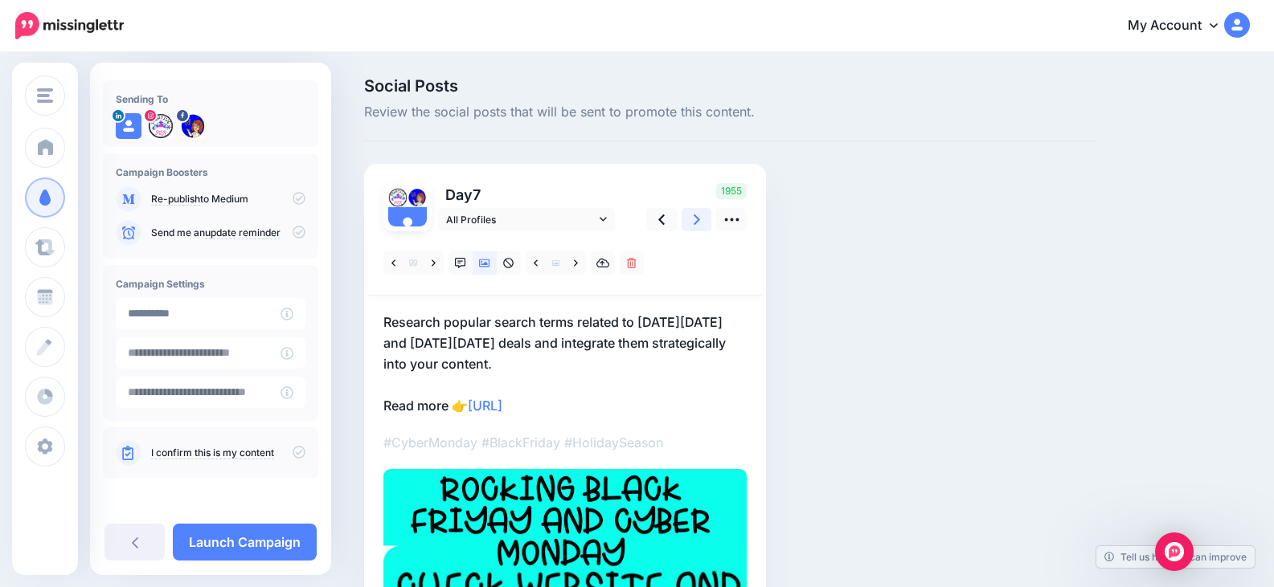
click at [697, 216] on link at bounding box center [696, 219] width 31 height 23
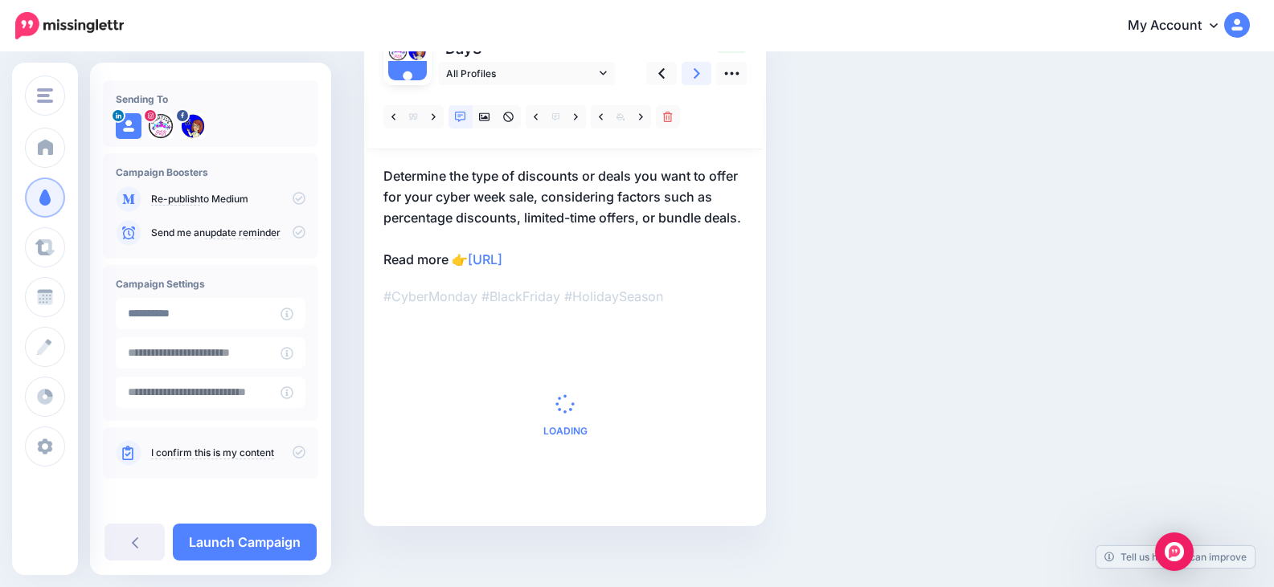
scroll to position [157, 0]
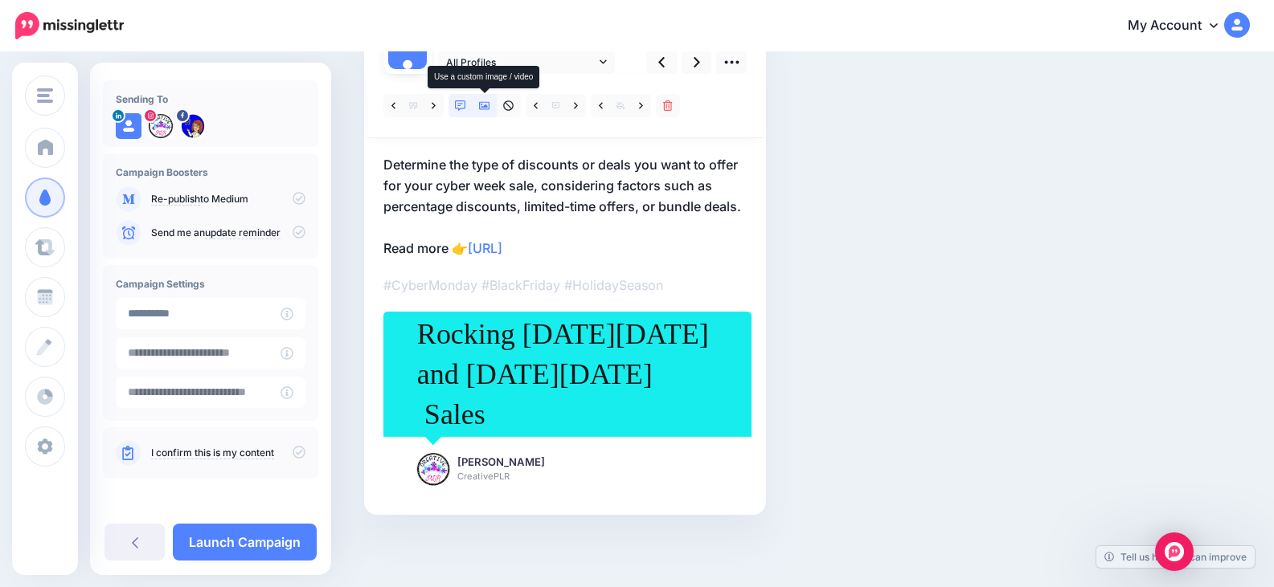
click at [483, 102] on icon at bounding box center [484, 106] width 11 height 8
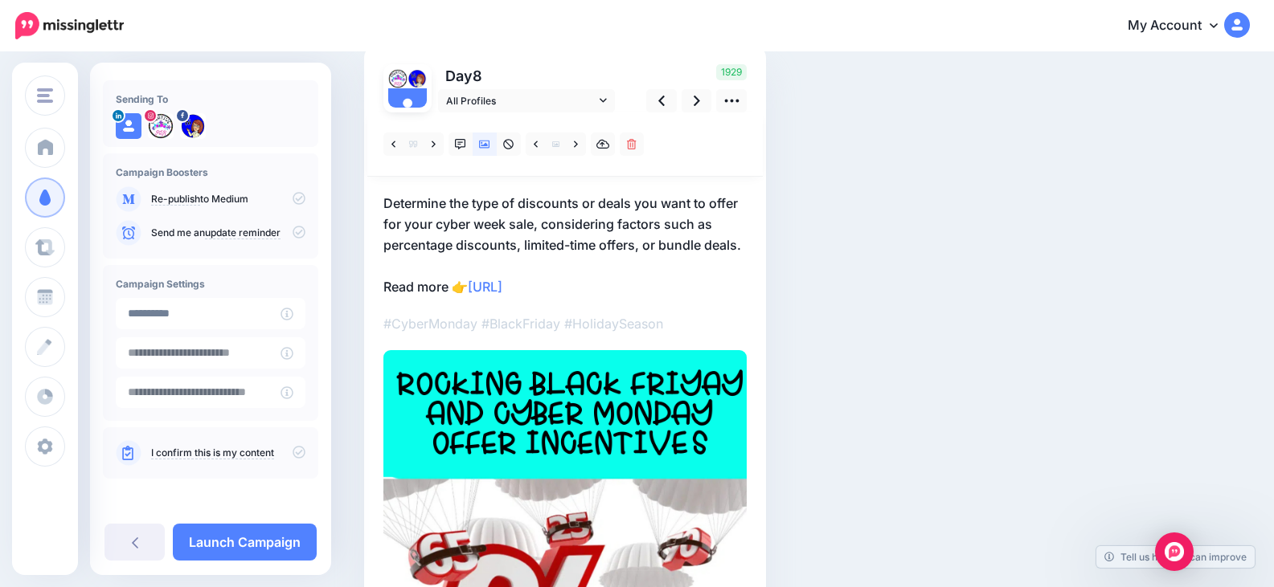
scroll to position [80, 0]
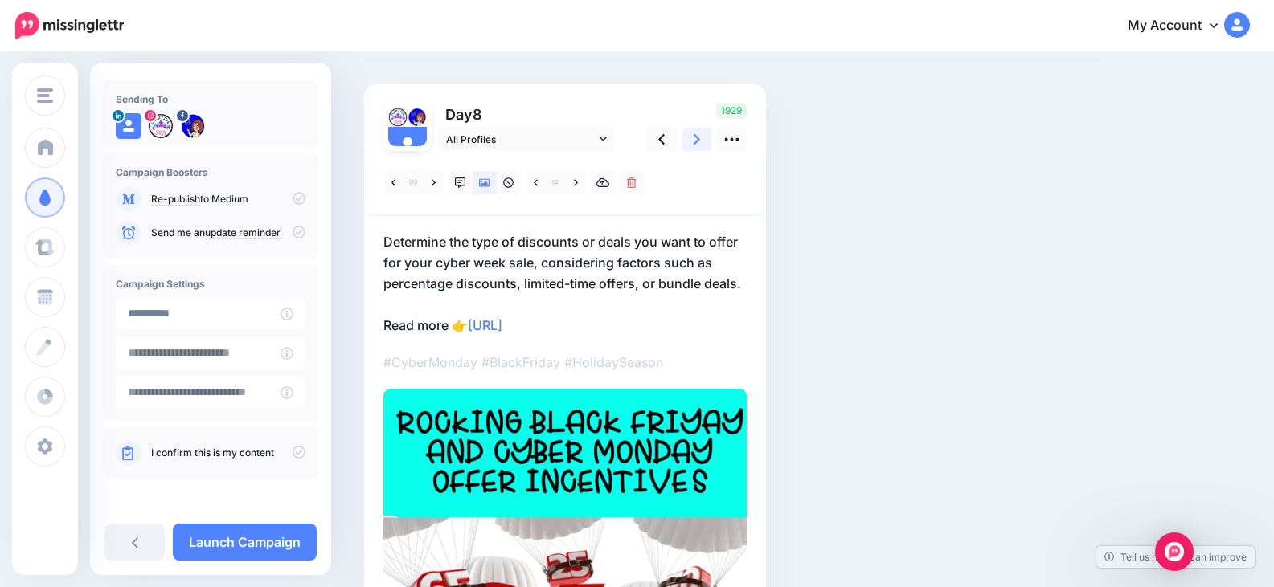
click at [697, 140] on icon at bounding box center [696, 139] width 6 height 10
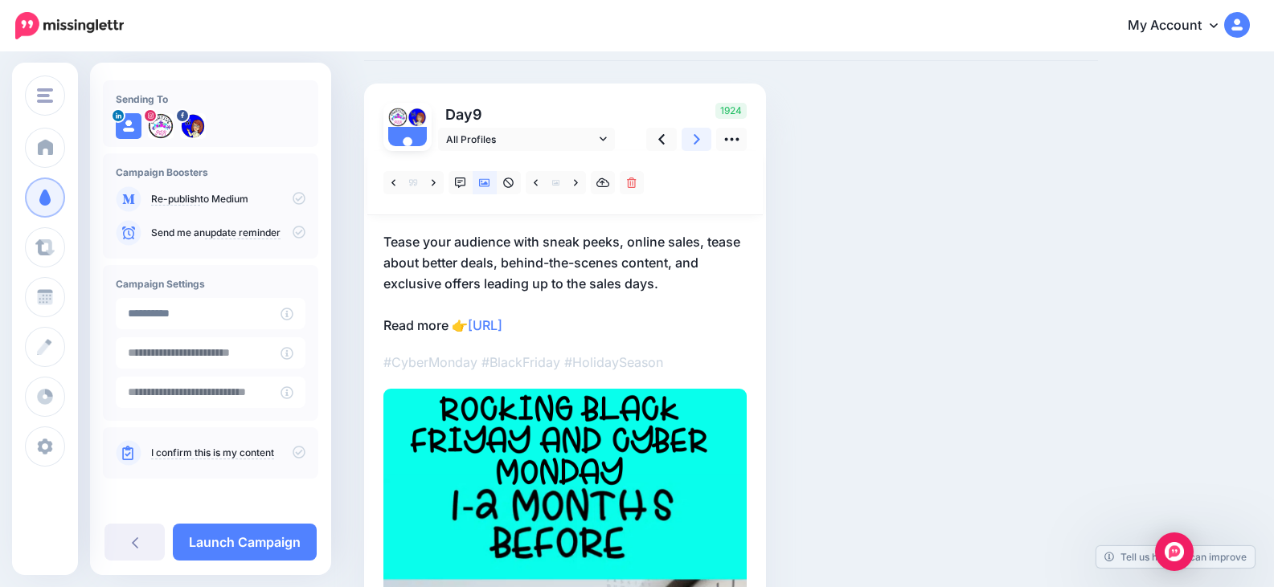
click at [698, 134] on icon at bounding box center [696, 139] width 6 height 17
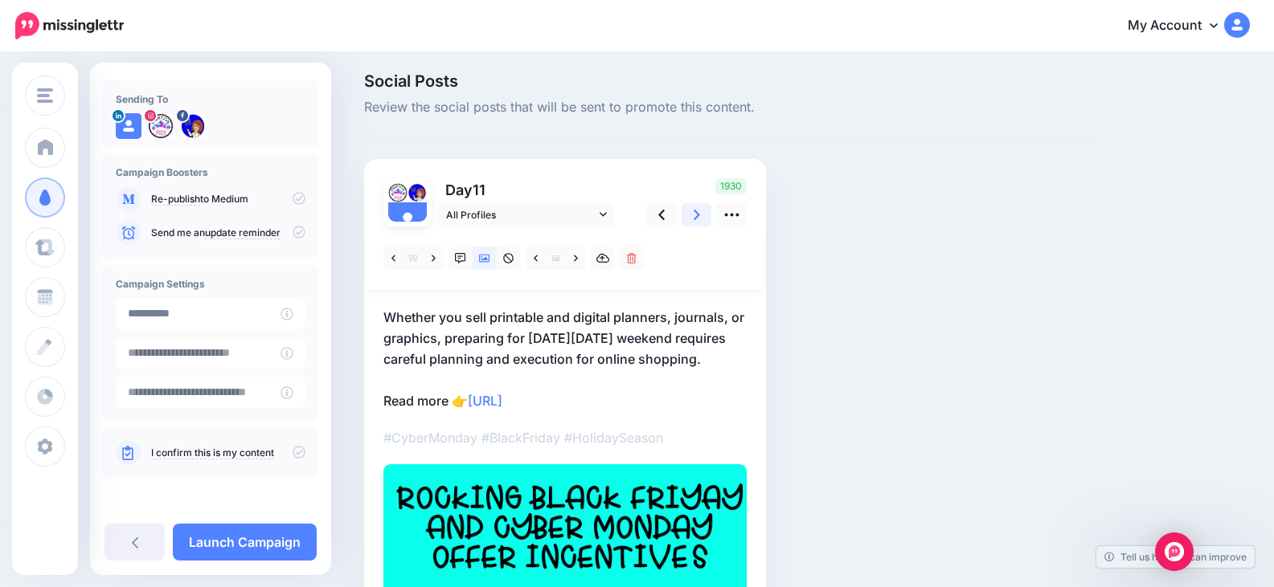
scroll to position [0, 0]
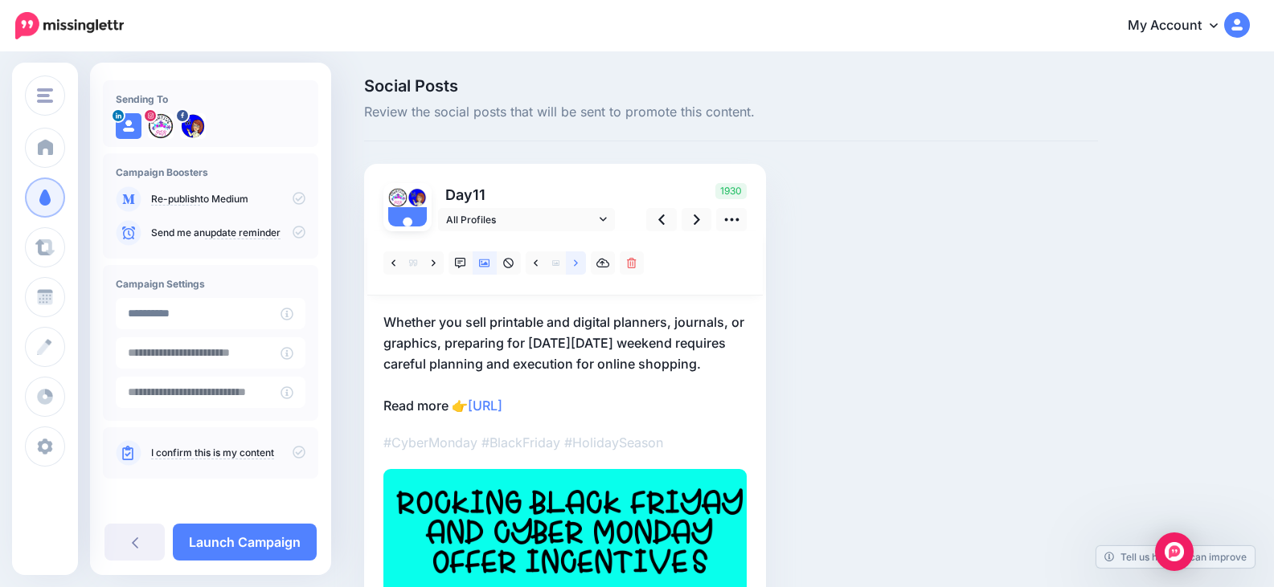
click at [575, 262] on icon at bounding box center [576, 263] width 4 height 11
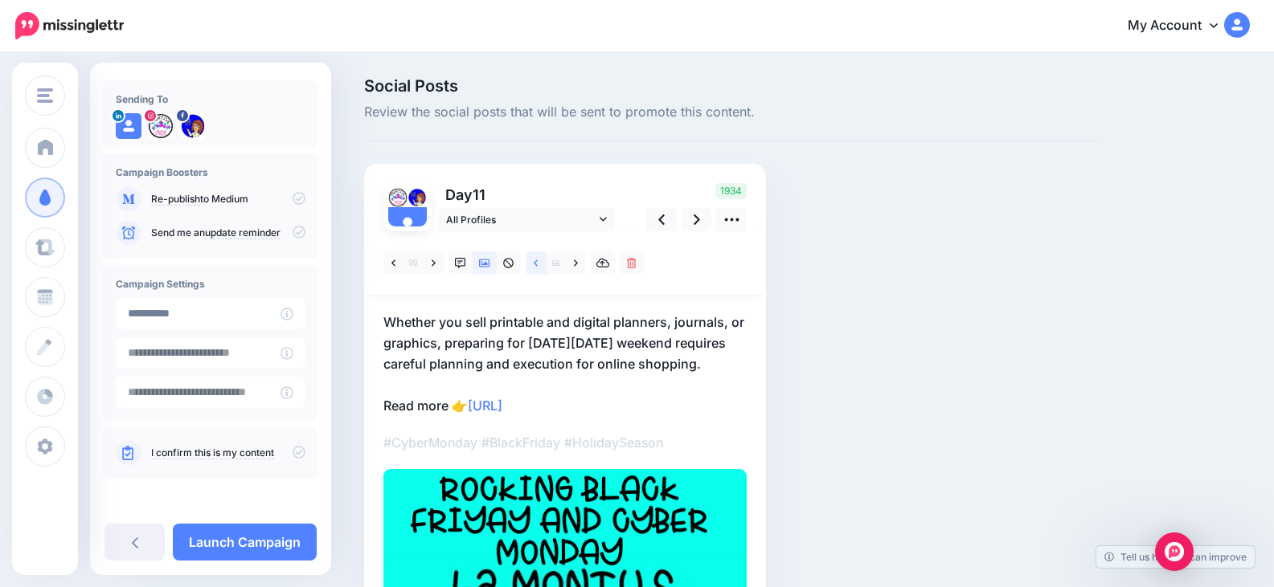
click at [534, 266] on icon at bounding box center [536, 263] width 4 height 11
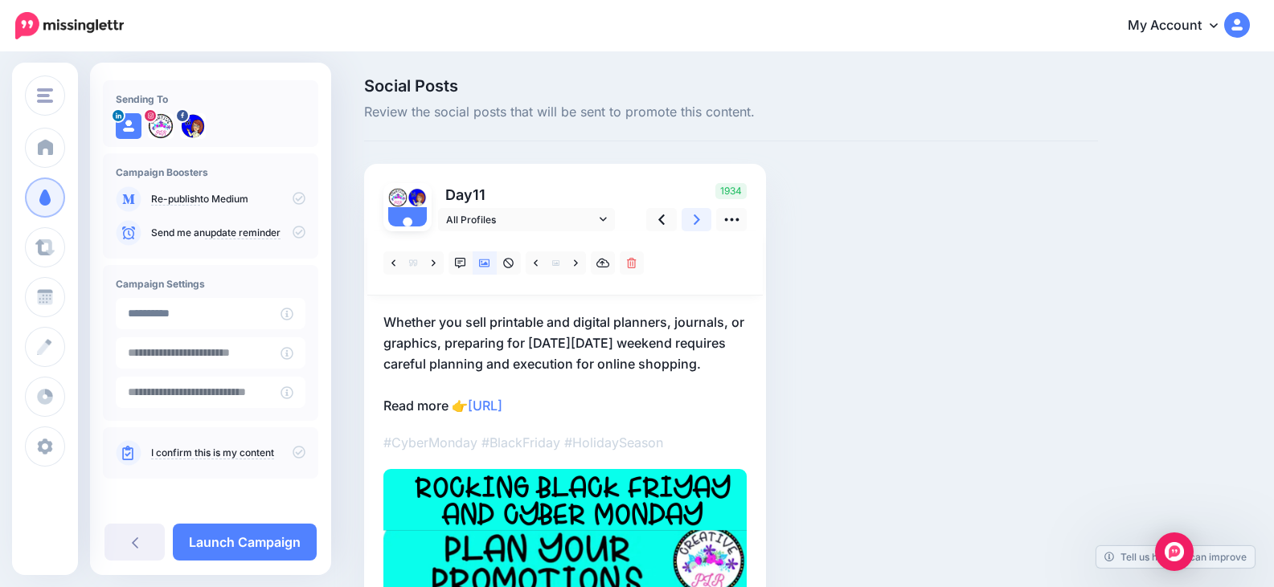
click at [693, 219] on icon at bounding box center [696, 219] width 6 height 17
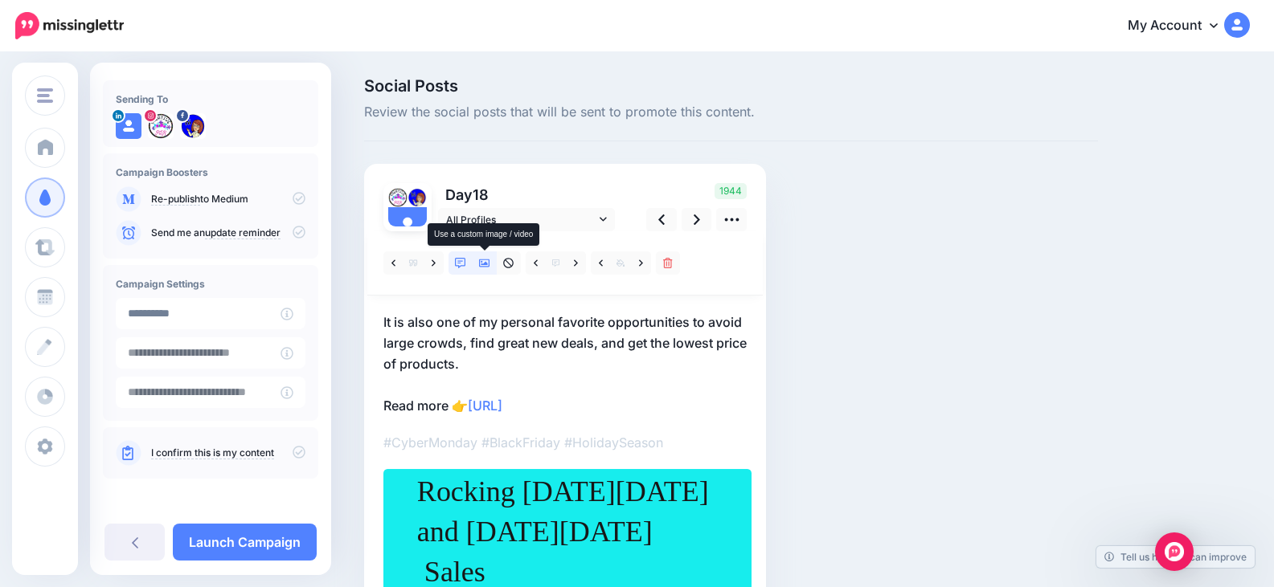
click at [491, 265] on link at bounding box center [484, 263] width 24 height 23
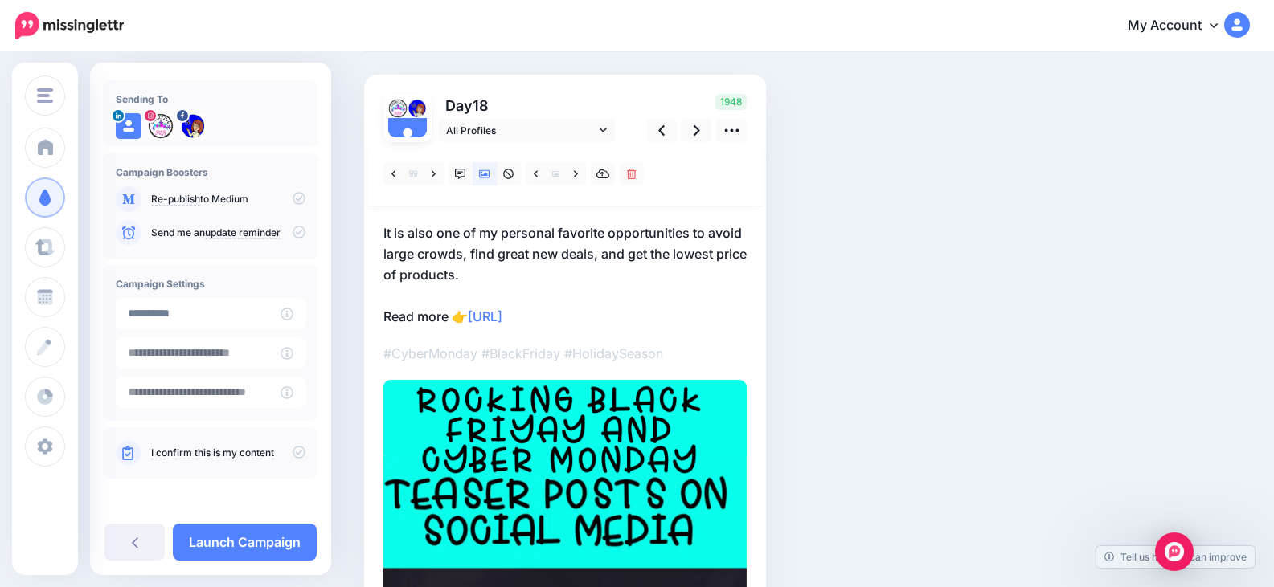
scroll to position [80, 0]
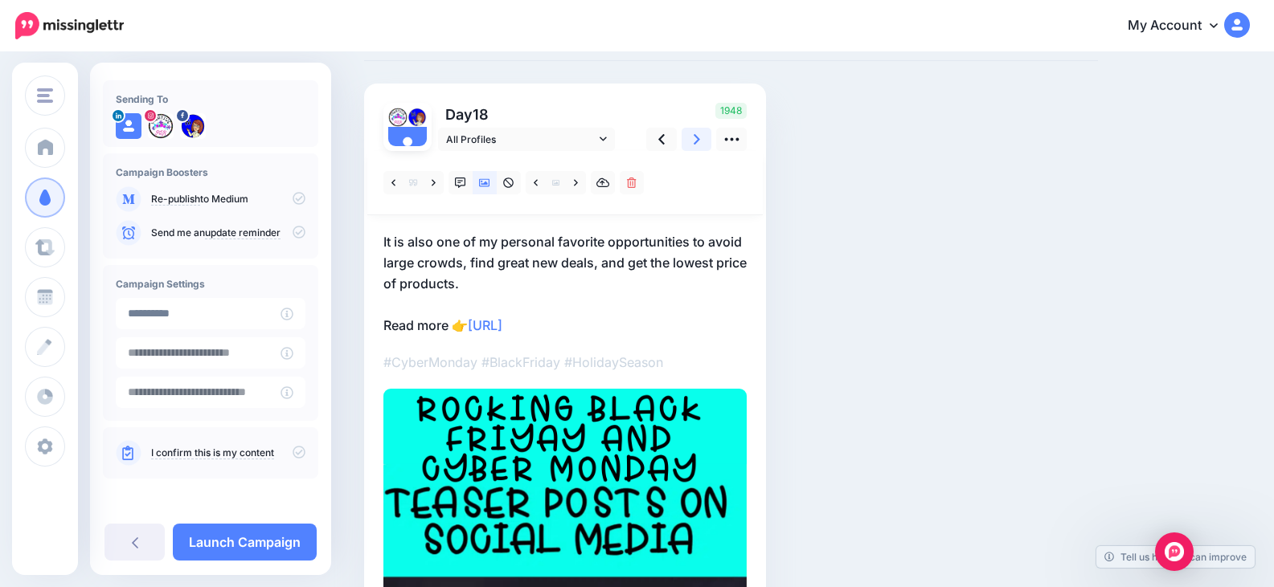
click at [693, 142] on icon at bounding box center [696, 139] width 6 height 17
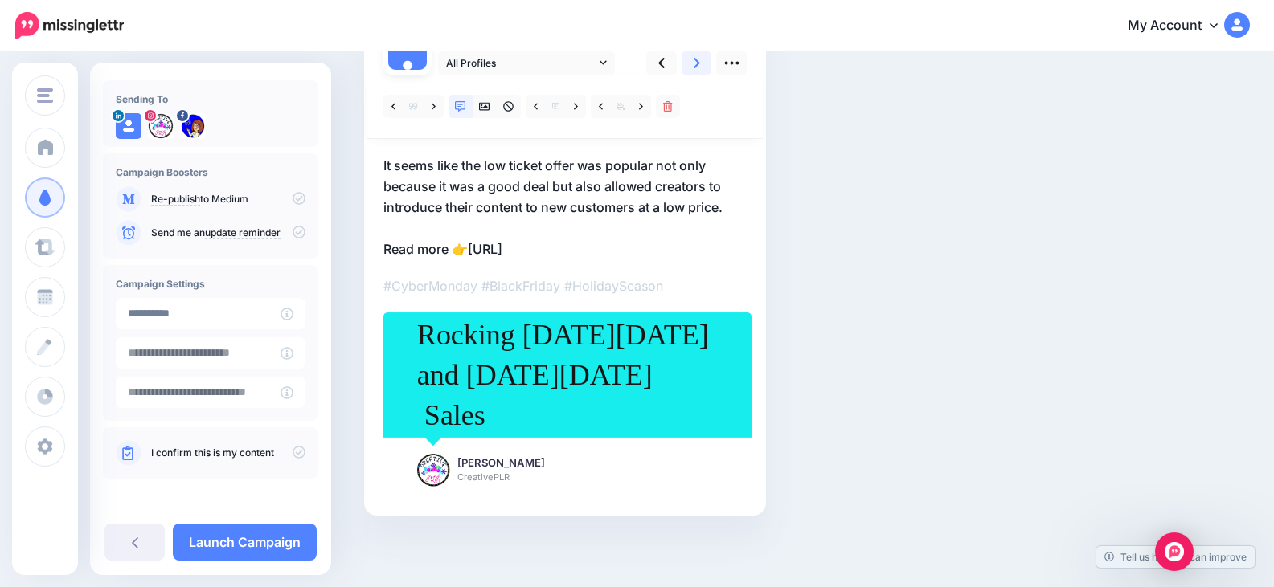
scroll to position [157, 0]
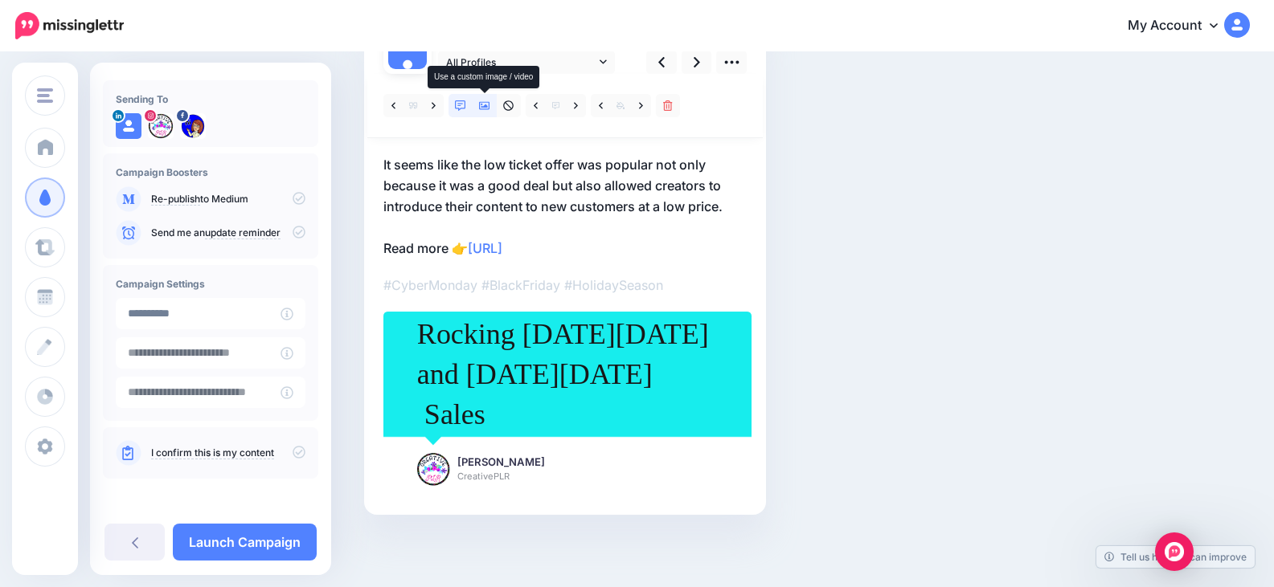
click at [485, 105] on icon at bounding box center [484, 105] width 11 height 11
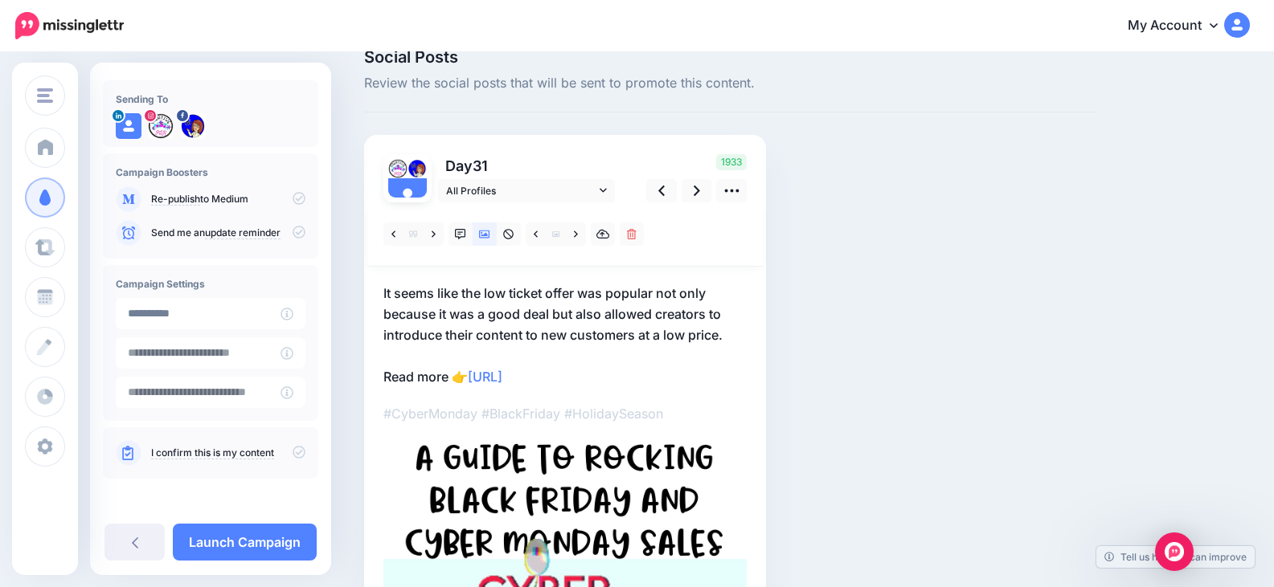
scroll to position [0, 0]
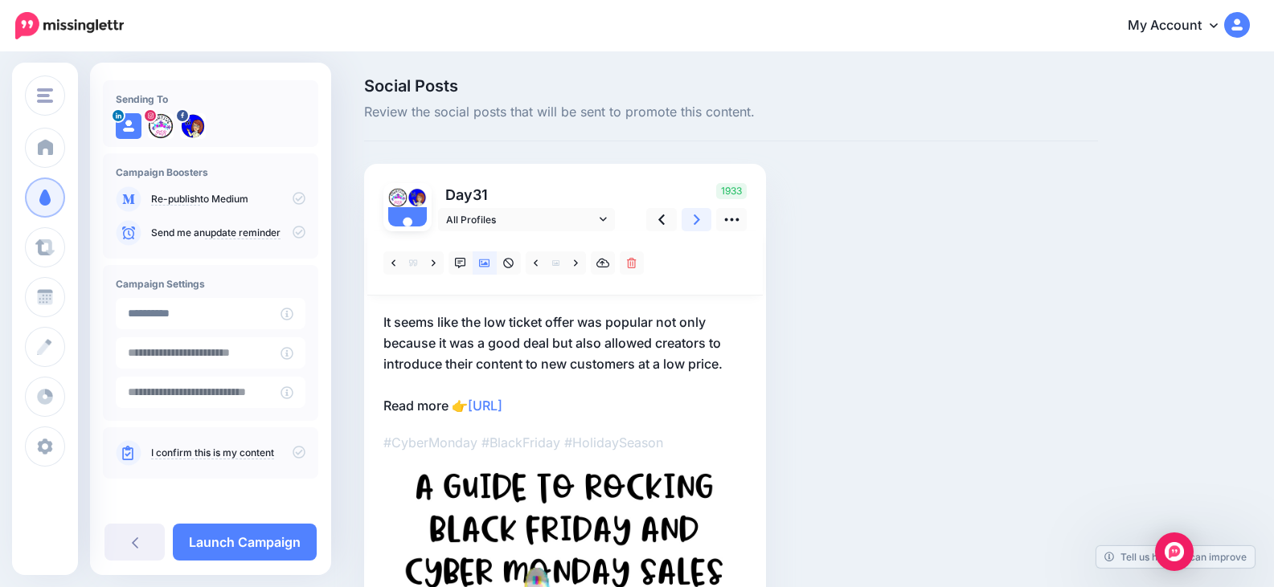
click at [694, 217] on icon at bounding box center [696, 219] width 6 height 17
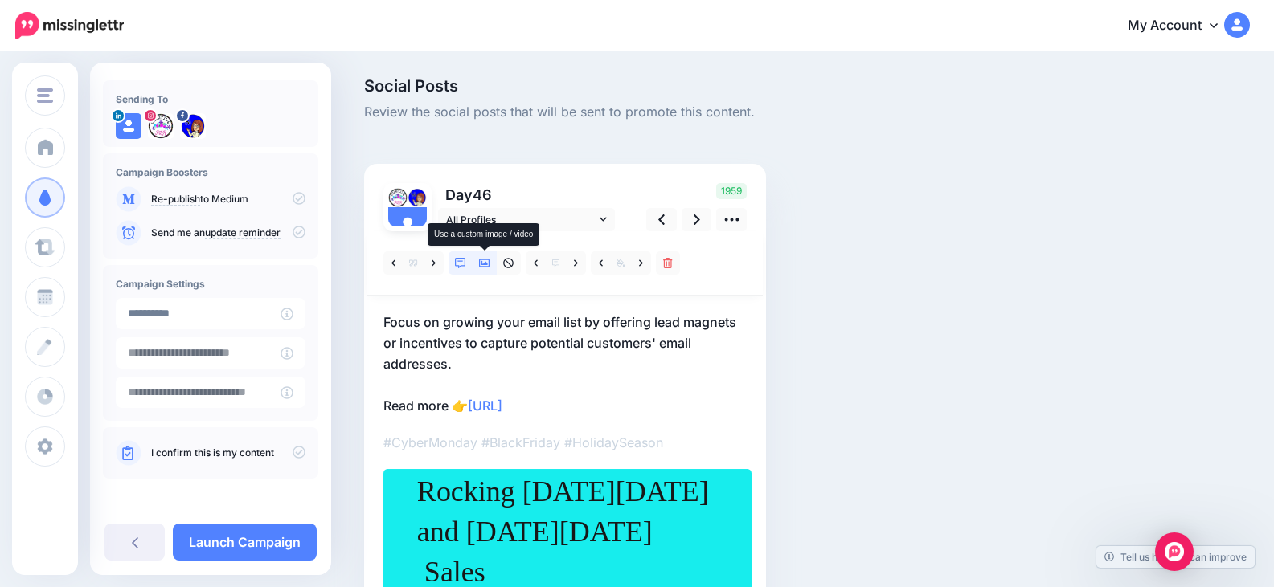
click at [485, 261] on icon at bounding box center [484, 263] width 11 height 11
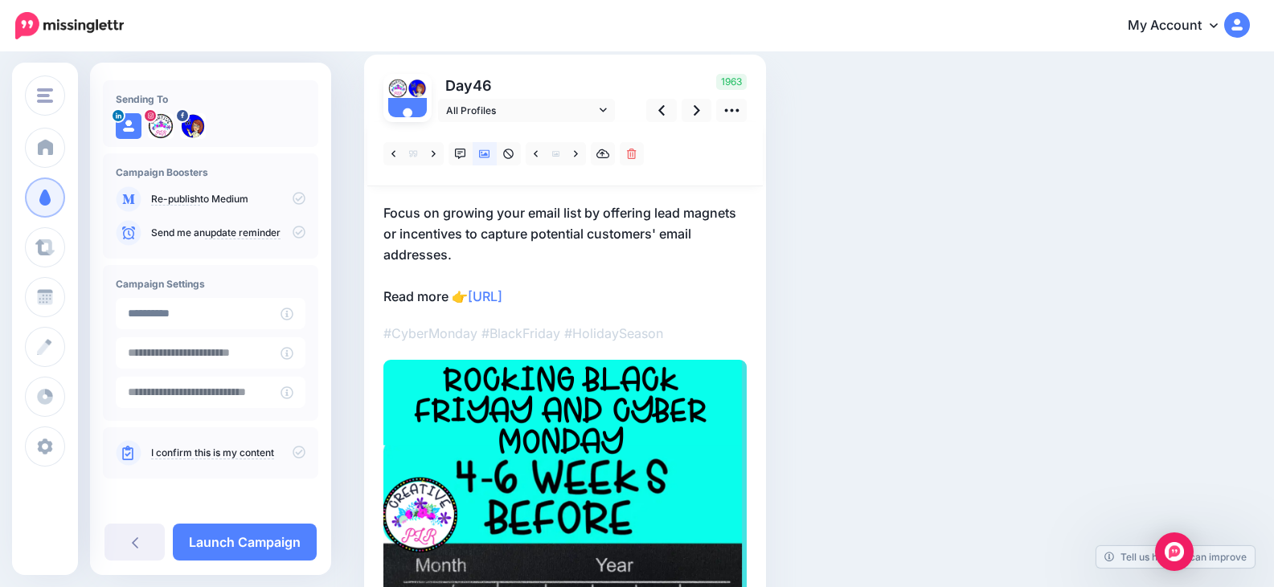
scroll to position [80, 0]
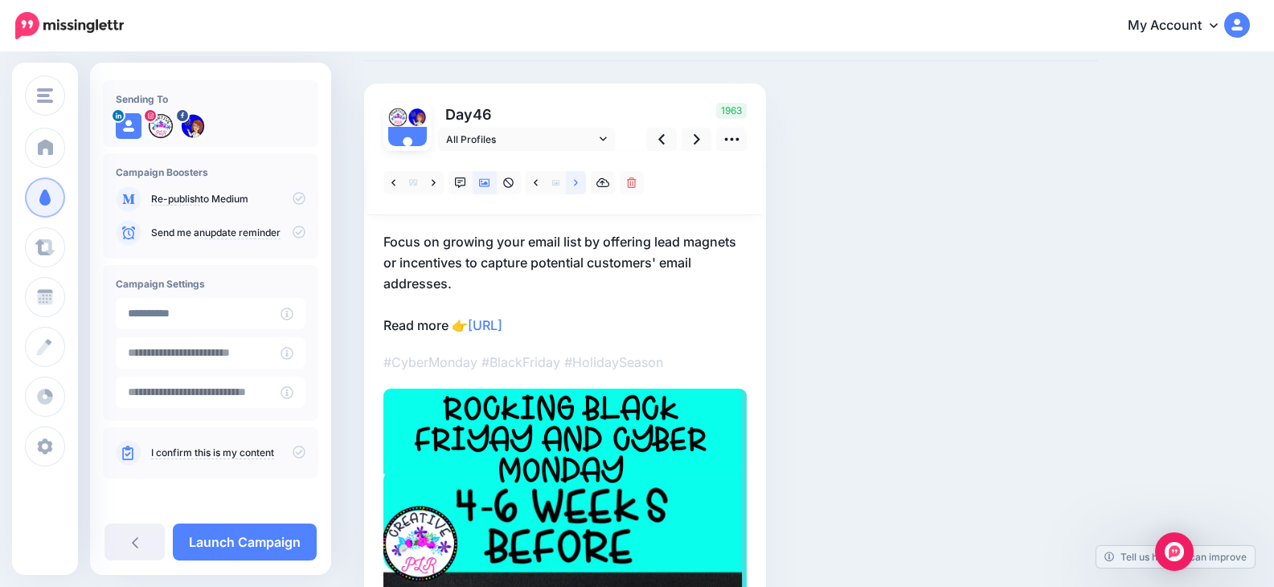
click at [574, 183] on icon at bounding box center [576, 183] width 4 height 11
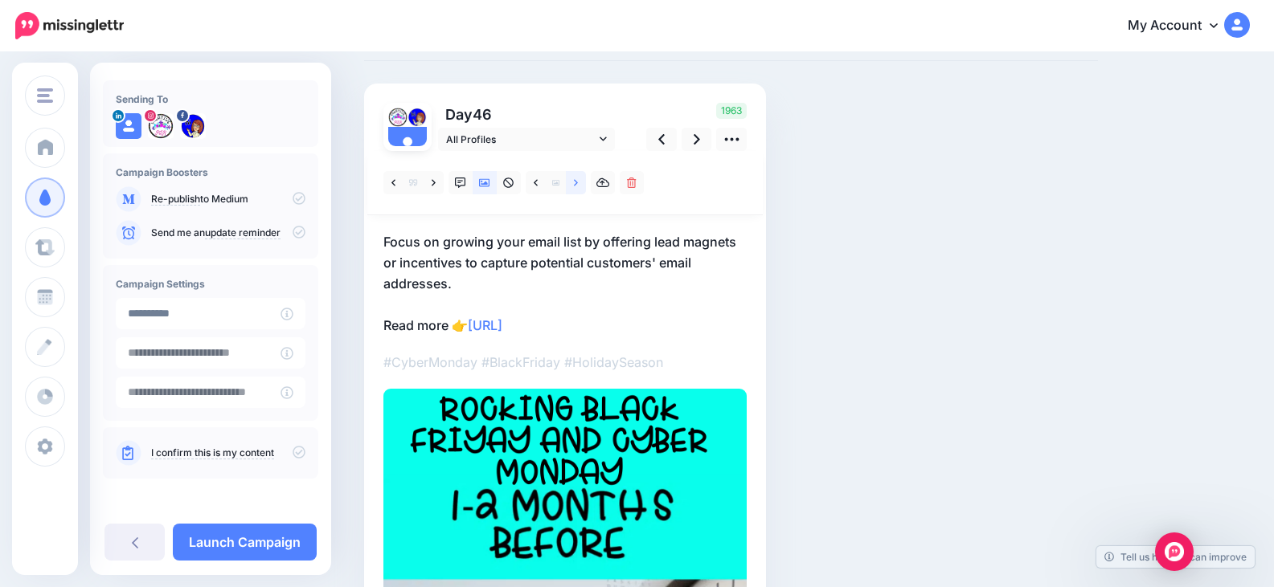
click at [574, 183] on icon at bounding box center [576, 183] width 4 height 11
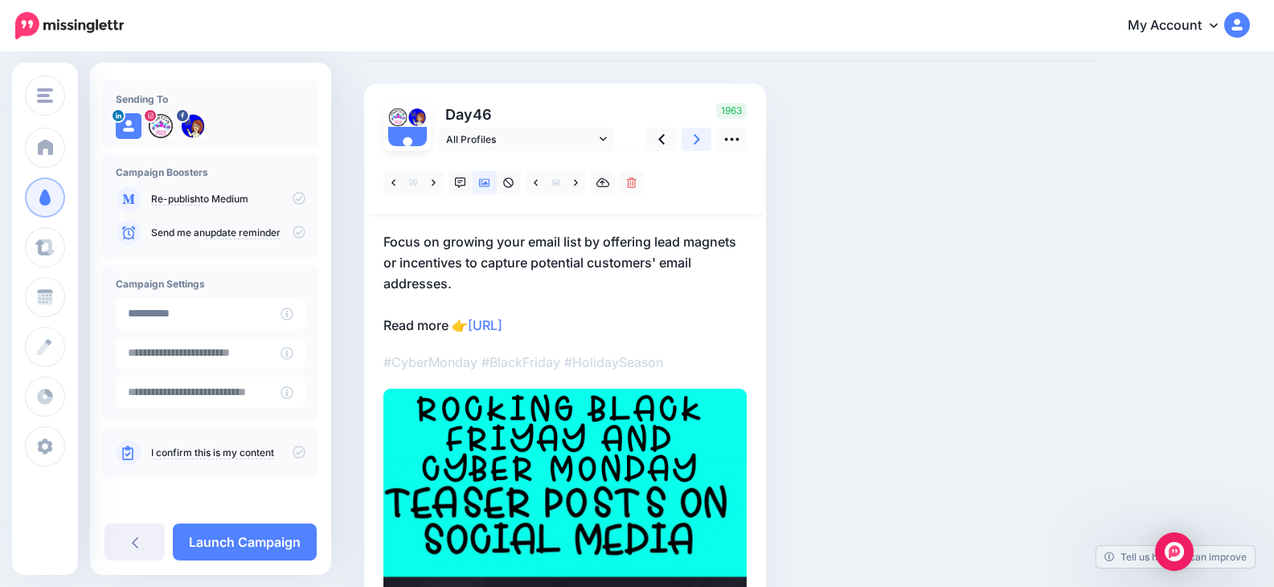
click at [694, 141] on icon at bounding box center [696, 139] width 6 height 17
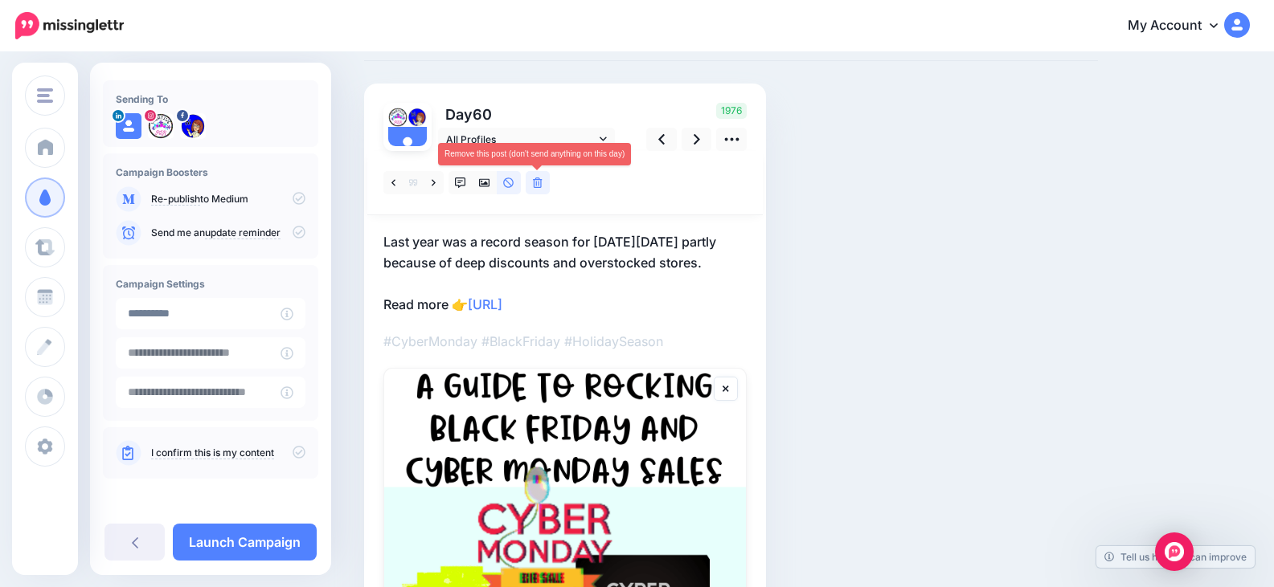
click at [546, 178] on link at bounding box center [538, 182] width 24 height 23
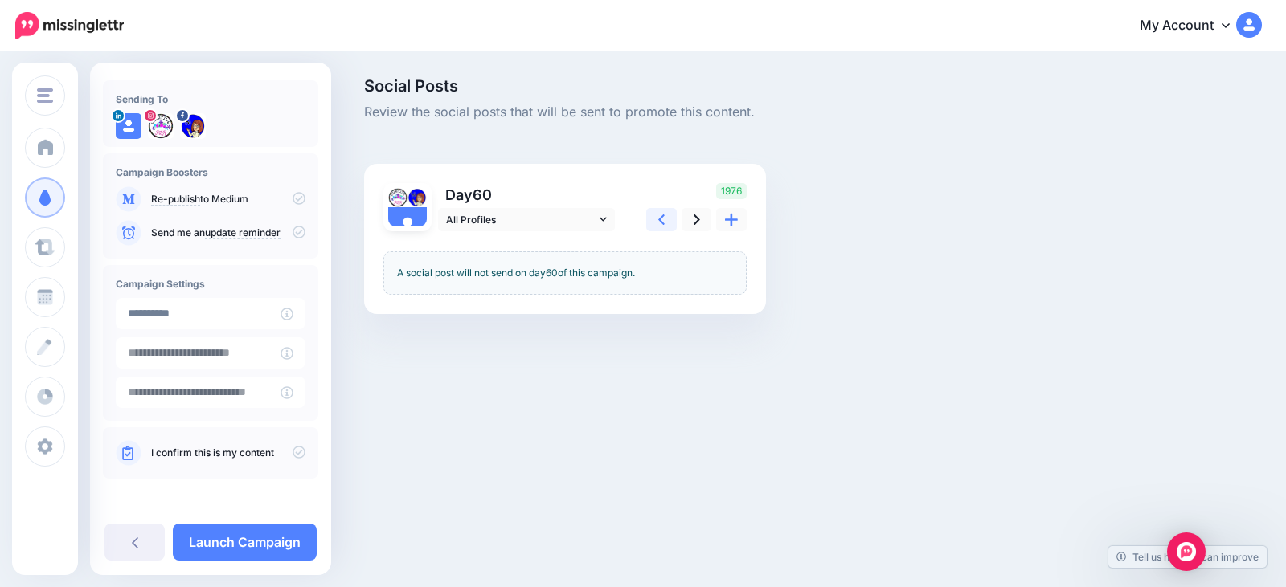
click at [665, 223] on icon at bounding box center [661, 219] width 6 height 17
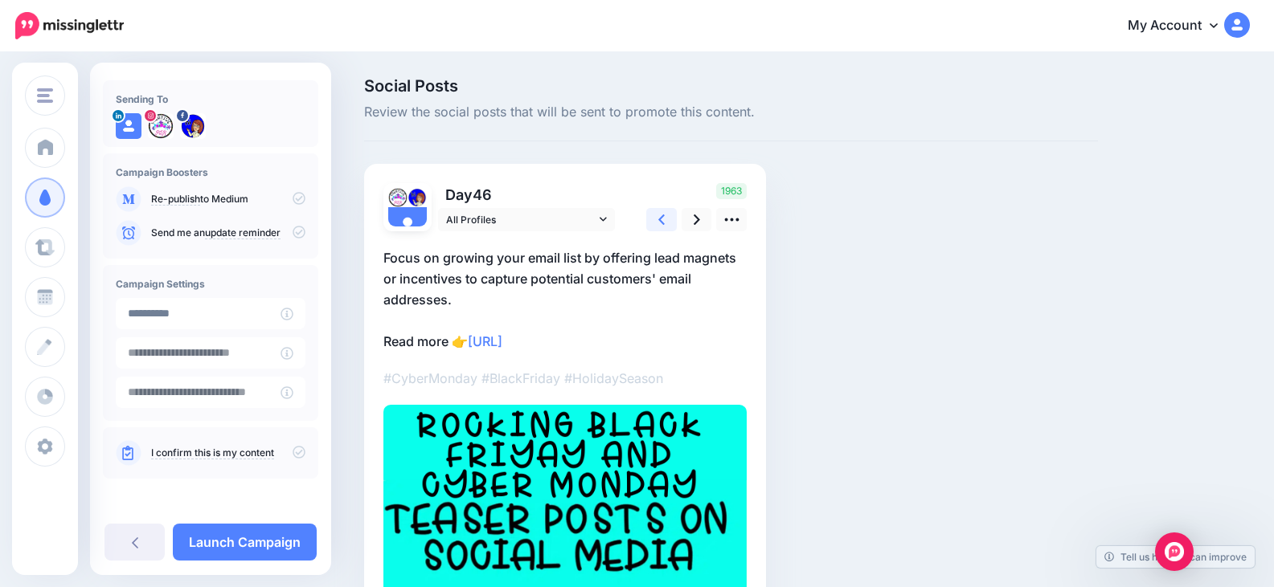
click at [657, 218] on link at bounding box center [661, 219] width 31 height 23
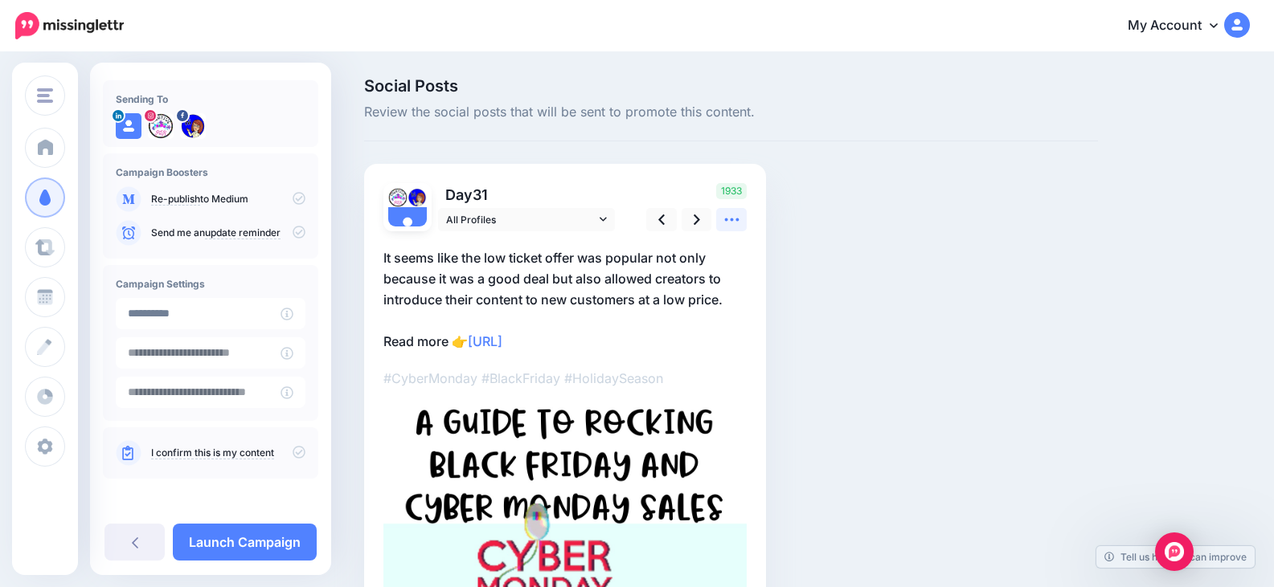
click at [737, 219] on icon at bounding box center [731, 220] width 14 height 3
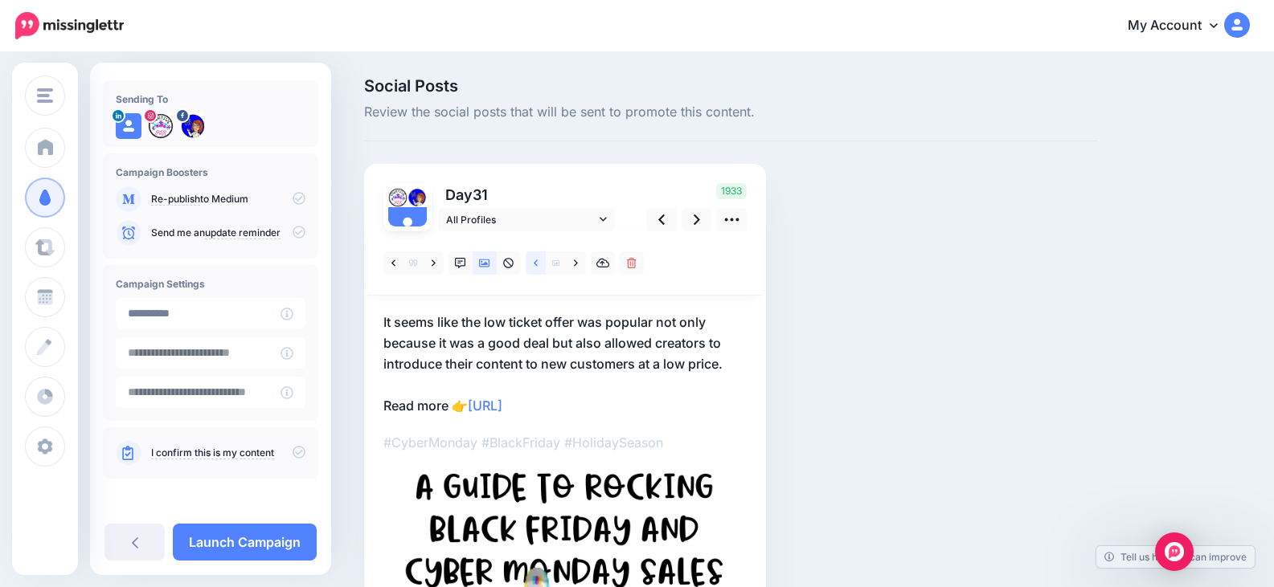
click at [538, 265] on icon at bounding box center [536, 263] width 4 height 11
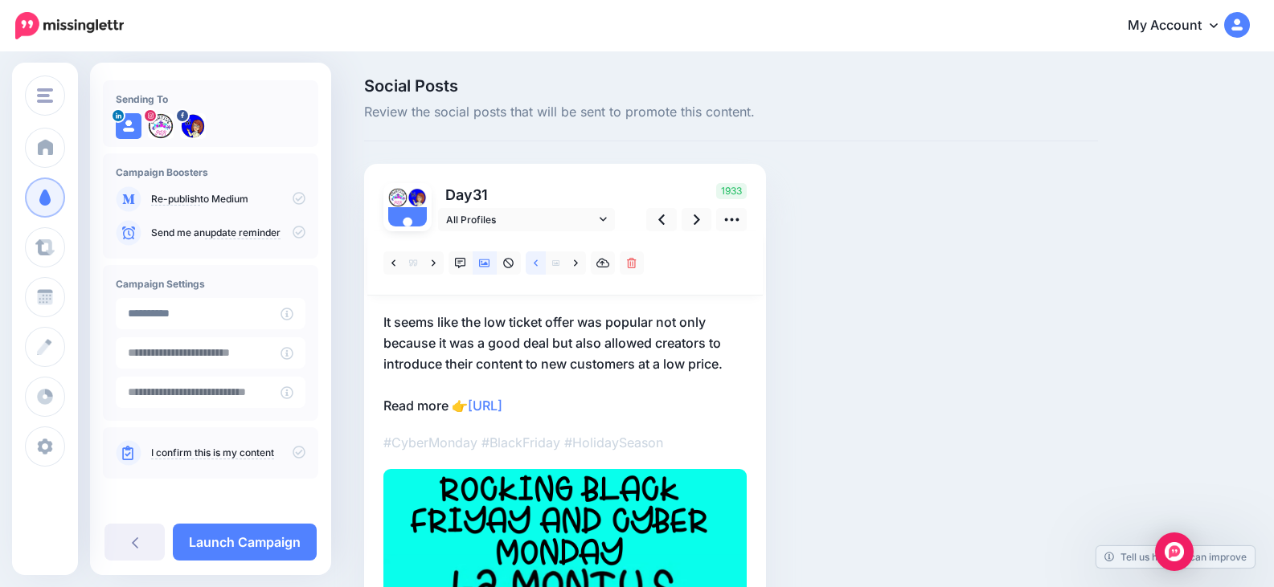
click at [538, 264] on icon at bounding box center [536, 263] width 4 height 11
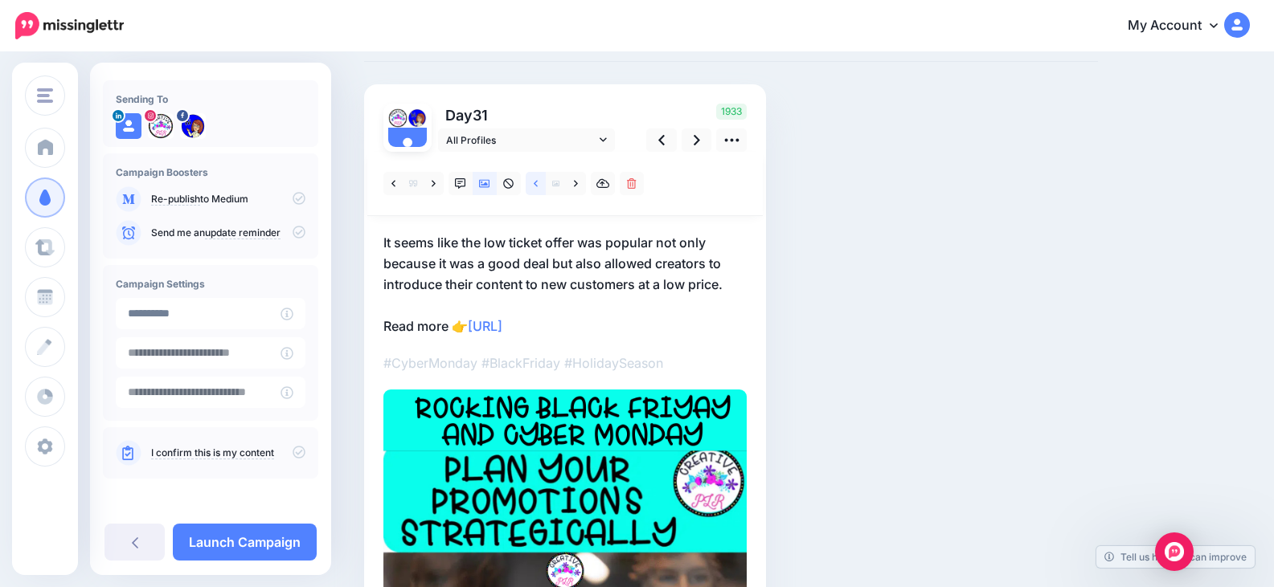
scroll to position [80, 0]
click at [536, 181] on icon at bounding box center [536, 182] width 4 height 6
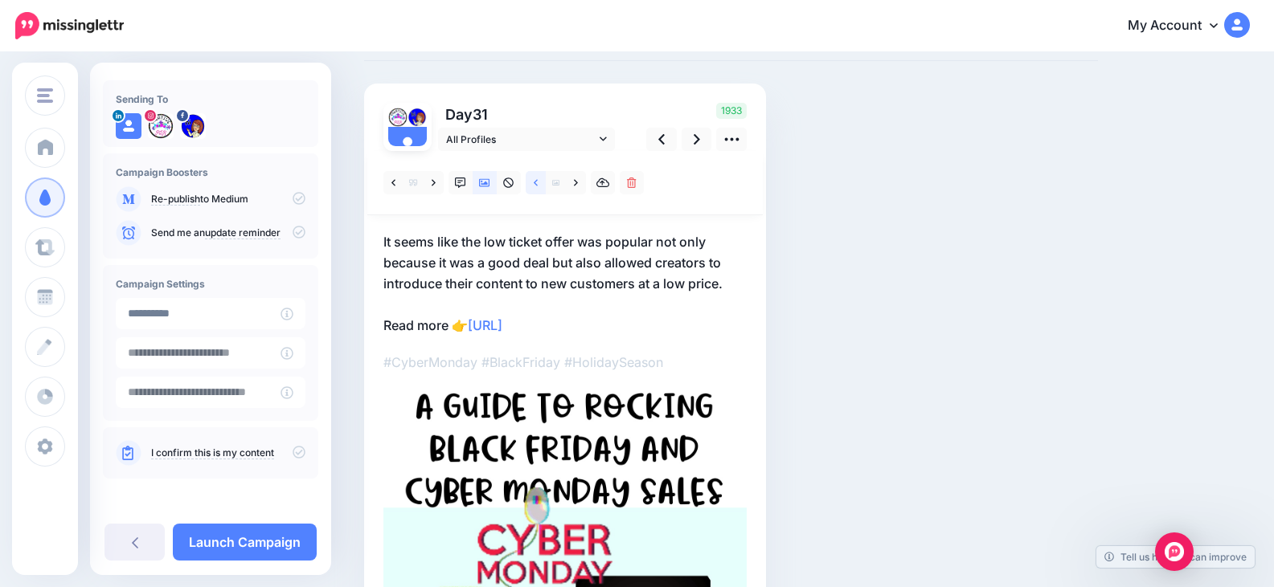
click at [535, 183] on icon at bounding box center [536, 182] width 4 height 6
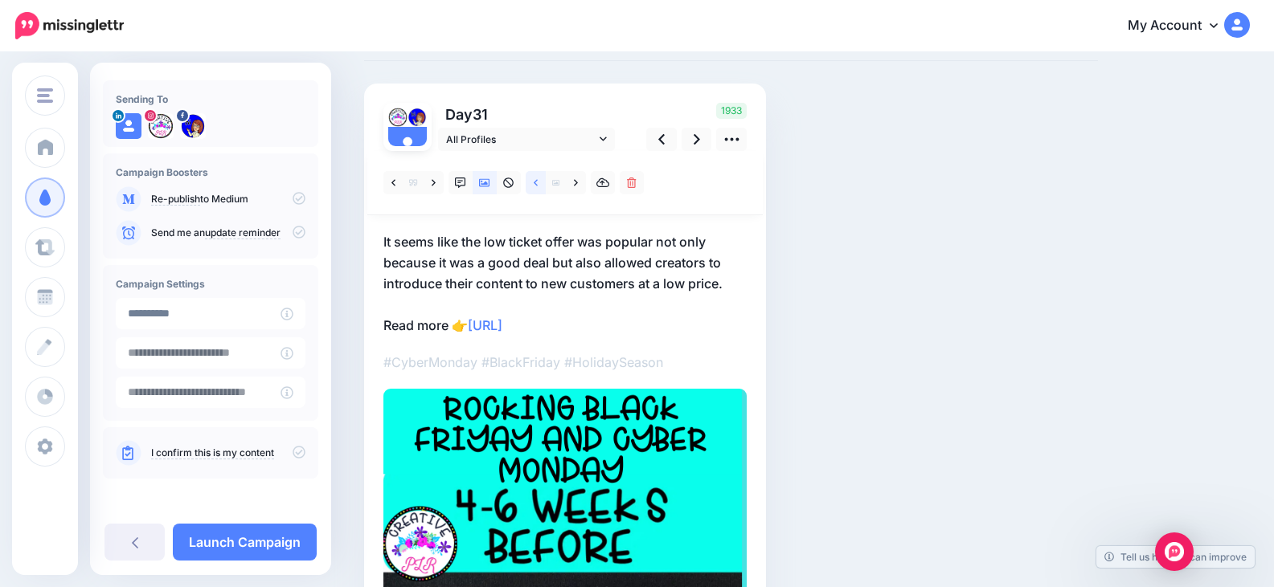
click at [535, 186] on icon at bounding box center [536, 183] width 4 height 11
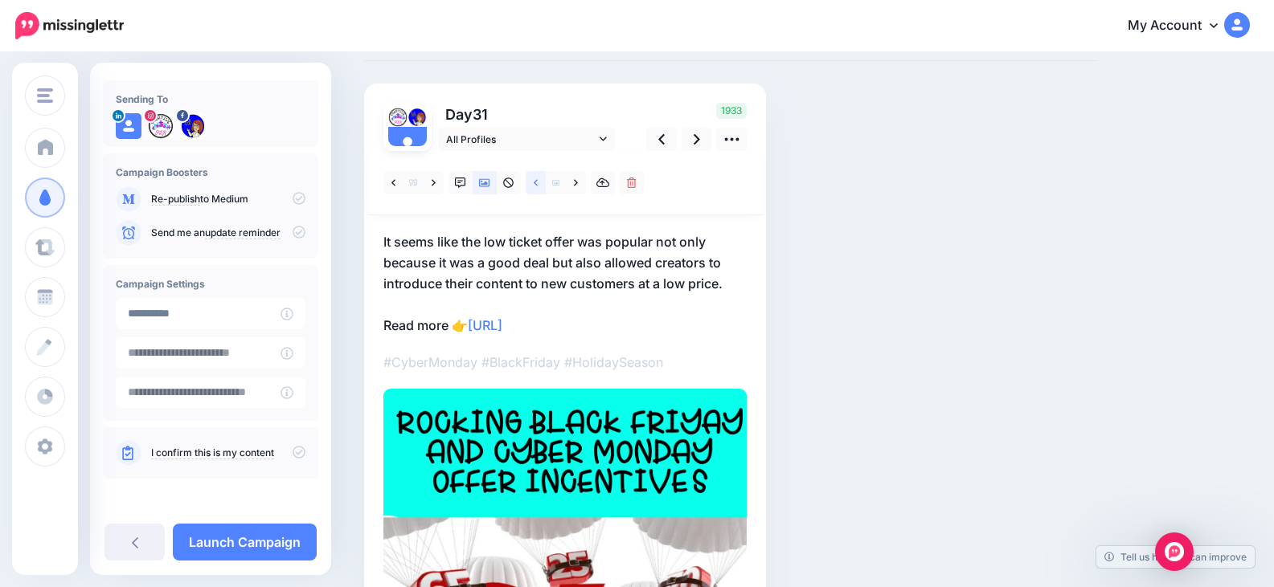
click at [535, 186] on icon at bounding box center [536, 183] width 4 height 11
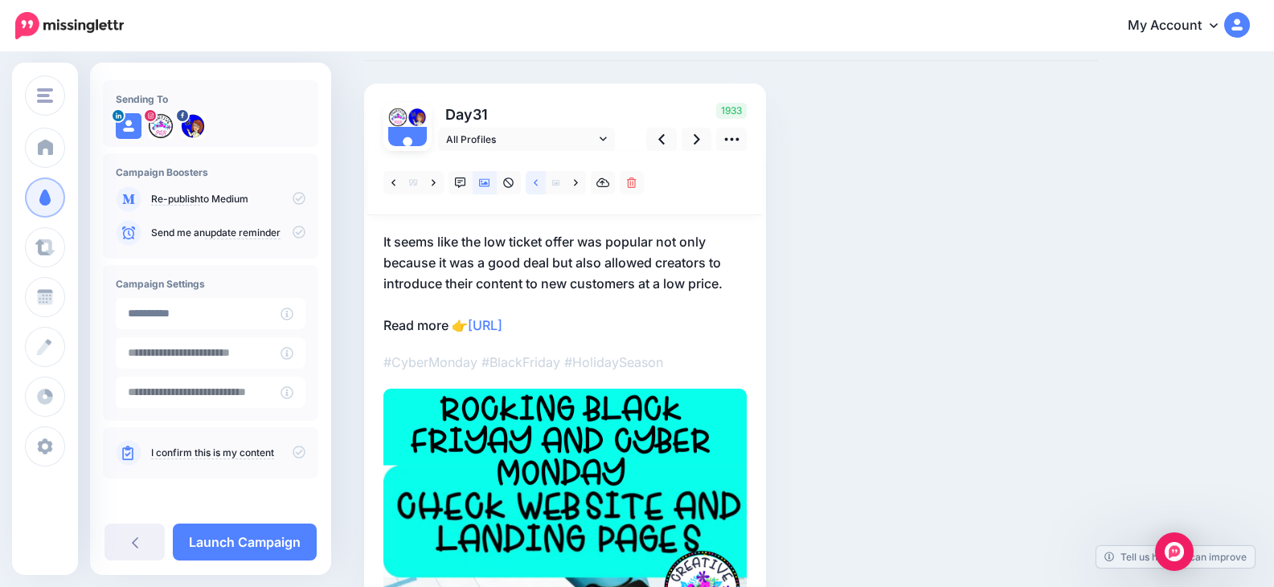
click at [535, 186] on icon at bounding box center [536, 183] width 4 height 11
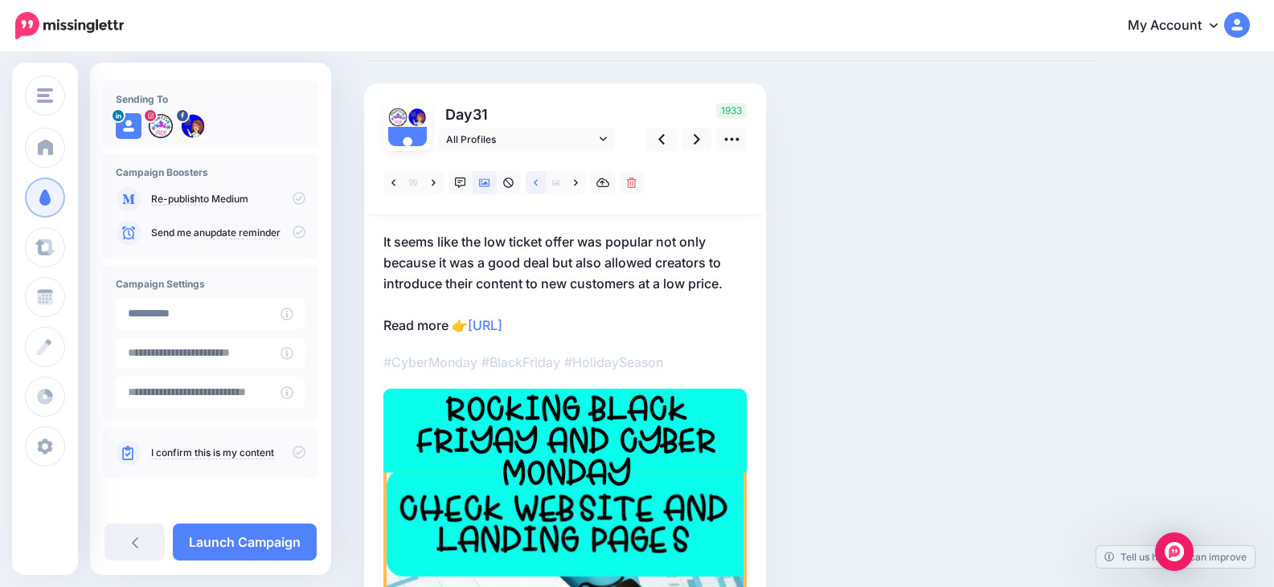
click at [535, 186] on icon at bounding box center [536, 183] width 4 height 11
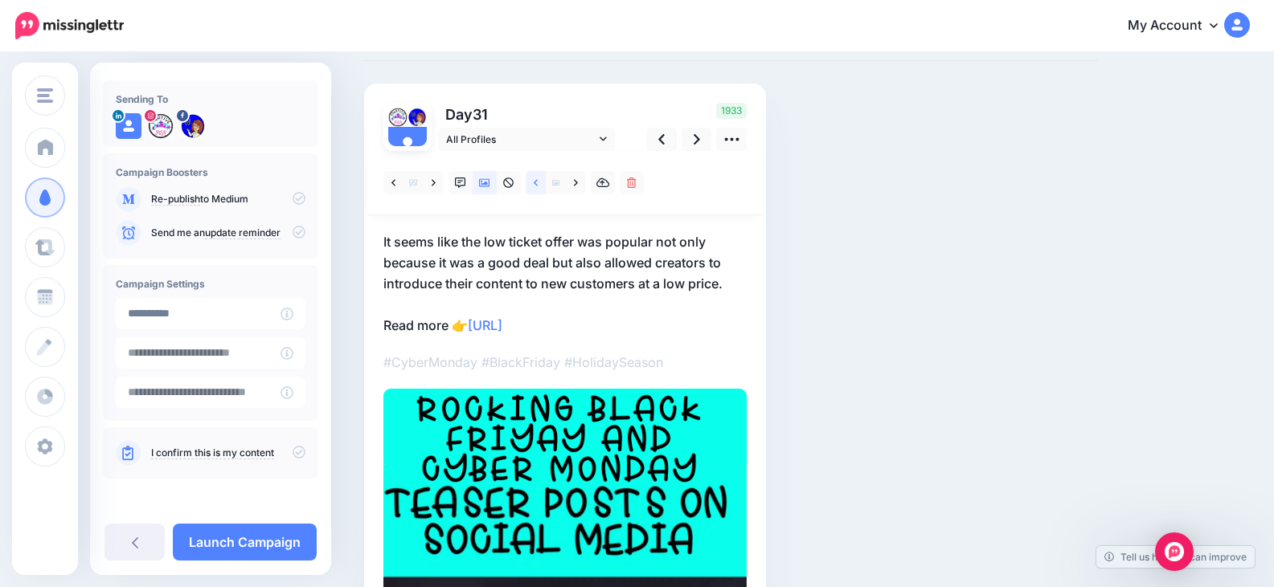
click at [535, 186] on icon at bounding box center [536, 183] width 4 height 11
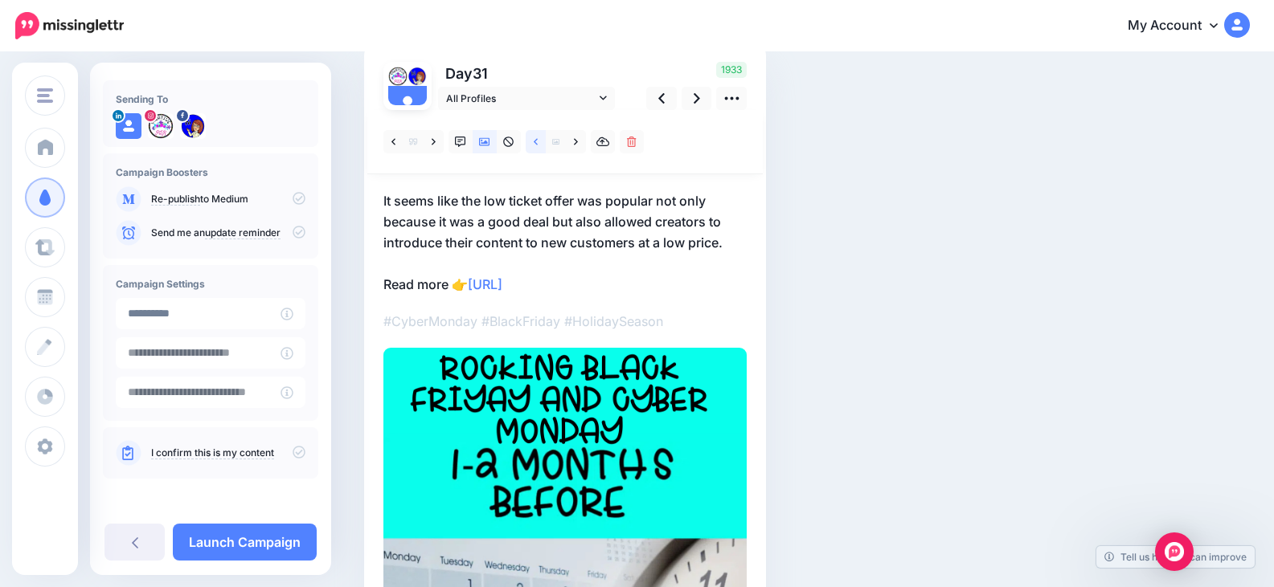
scroll to position [161, 0]
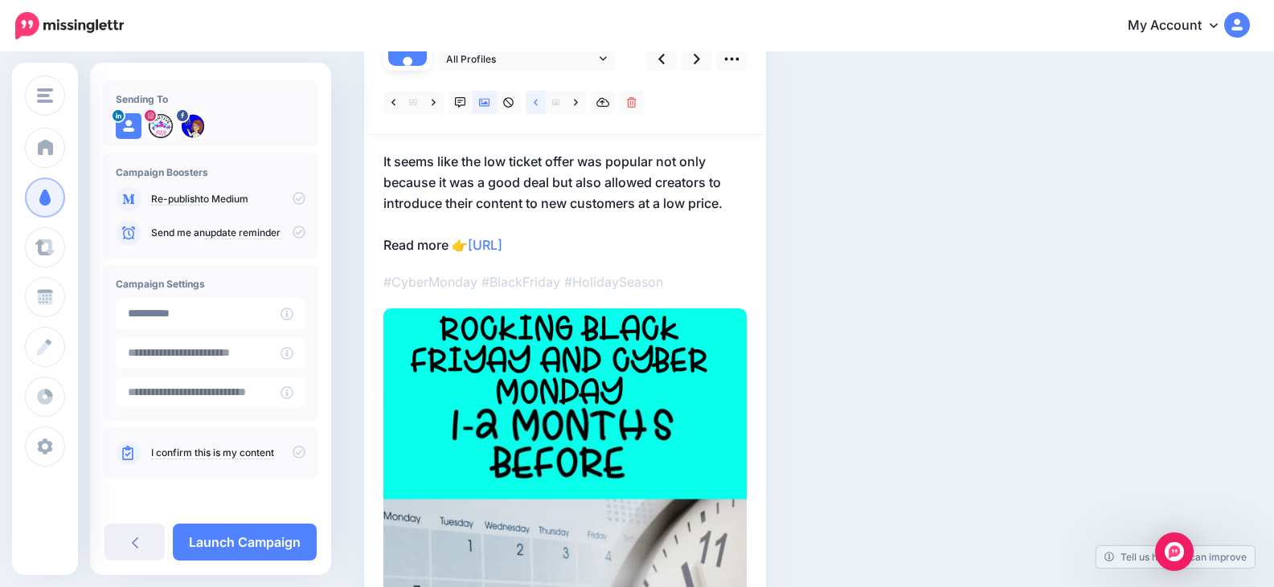
click at [538, 99] on icon at bounding box center [536, 102] width 4 height 11
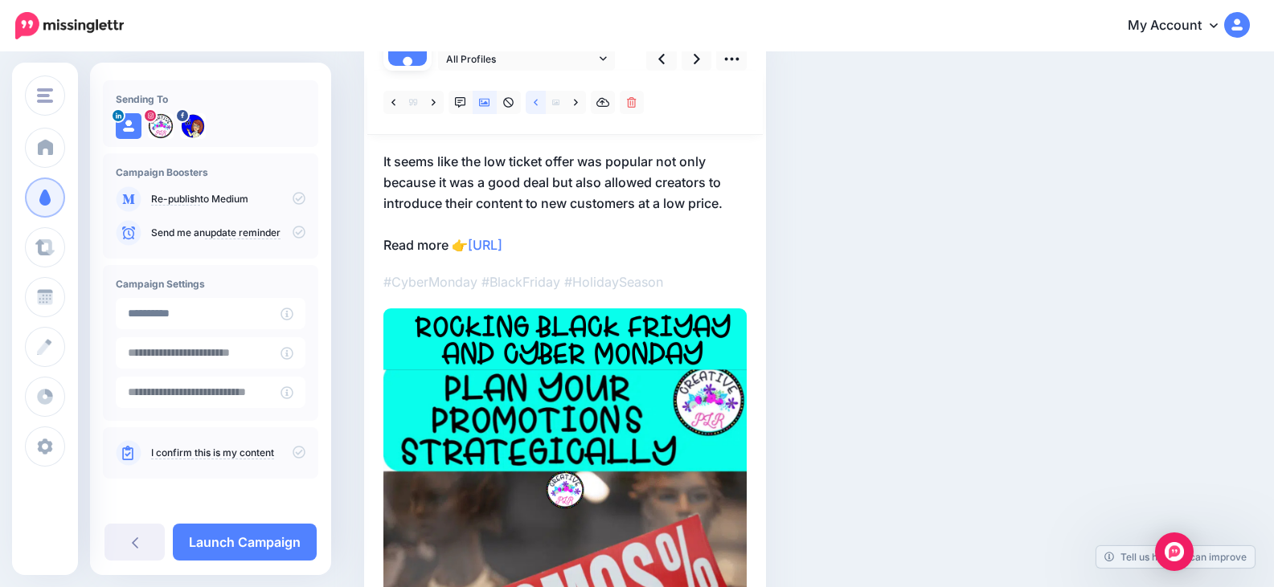
click at [538, 99] on icon at bounding box center [536, 102] width 4 height 11
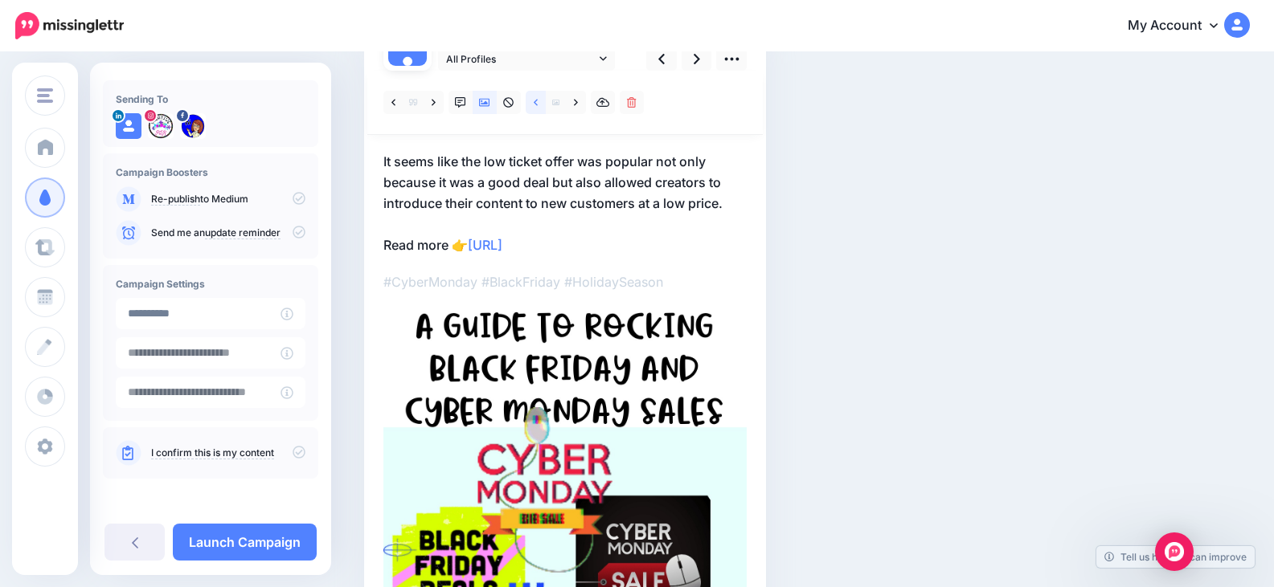
click at [538, 99] on icon at bounding box center [536, 102] width 4 height 11
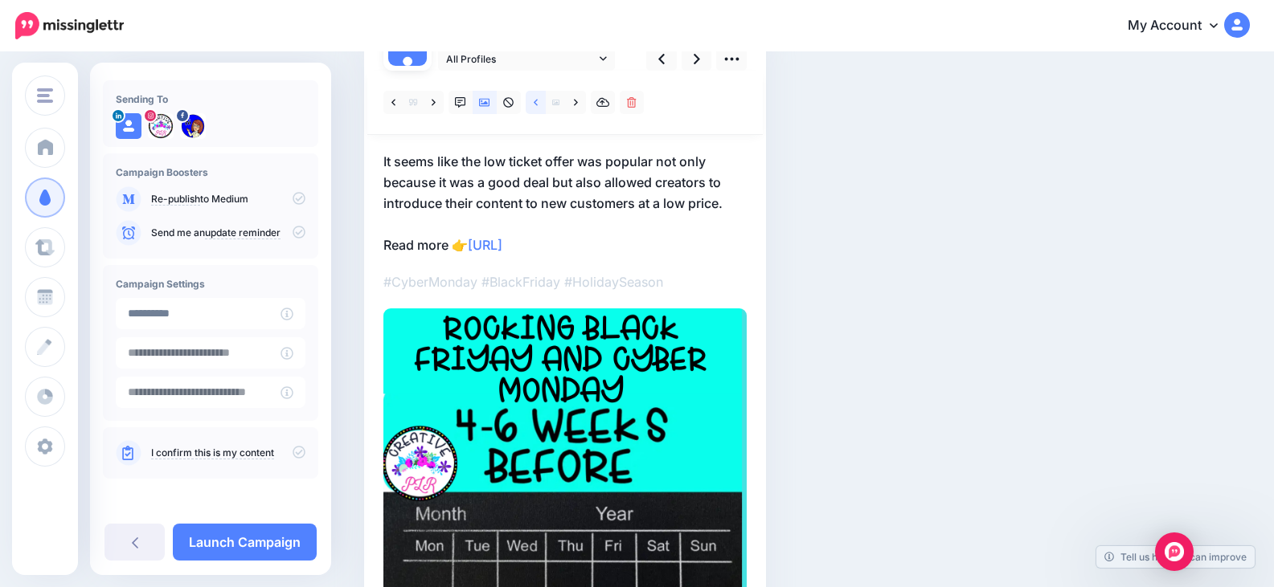
click at [539, 100] on link at bounding box center [536, 102] width 20 height 23
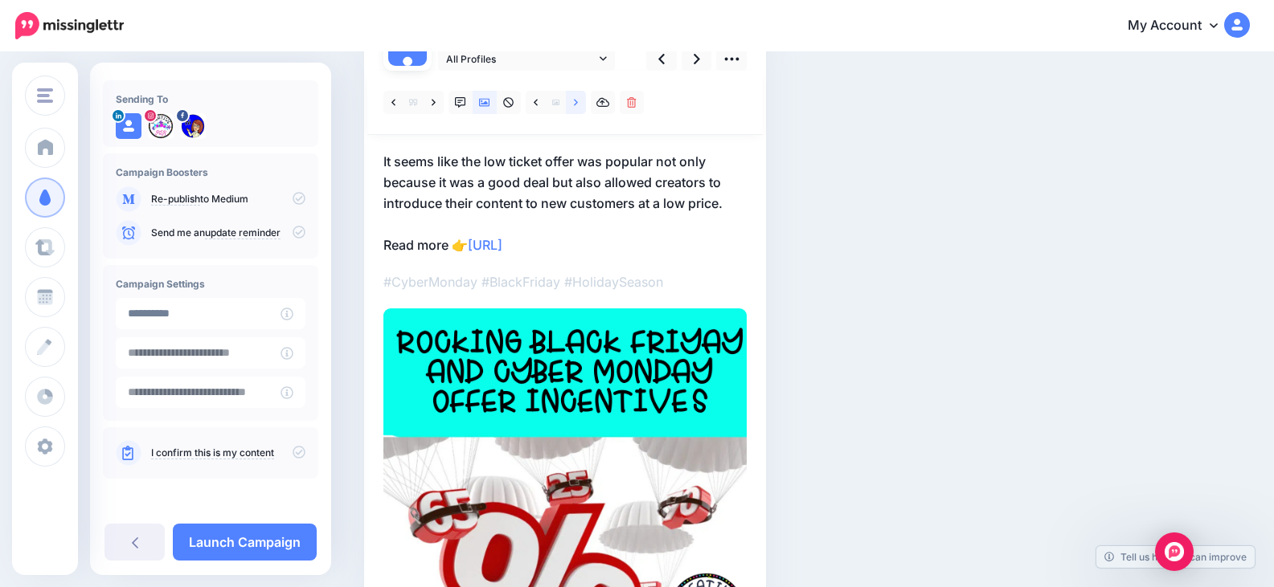
click at [572, 101] on link at bounding box center [576, 102] width 20 height 23
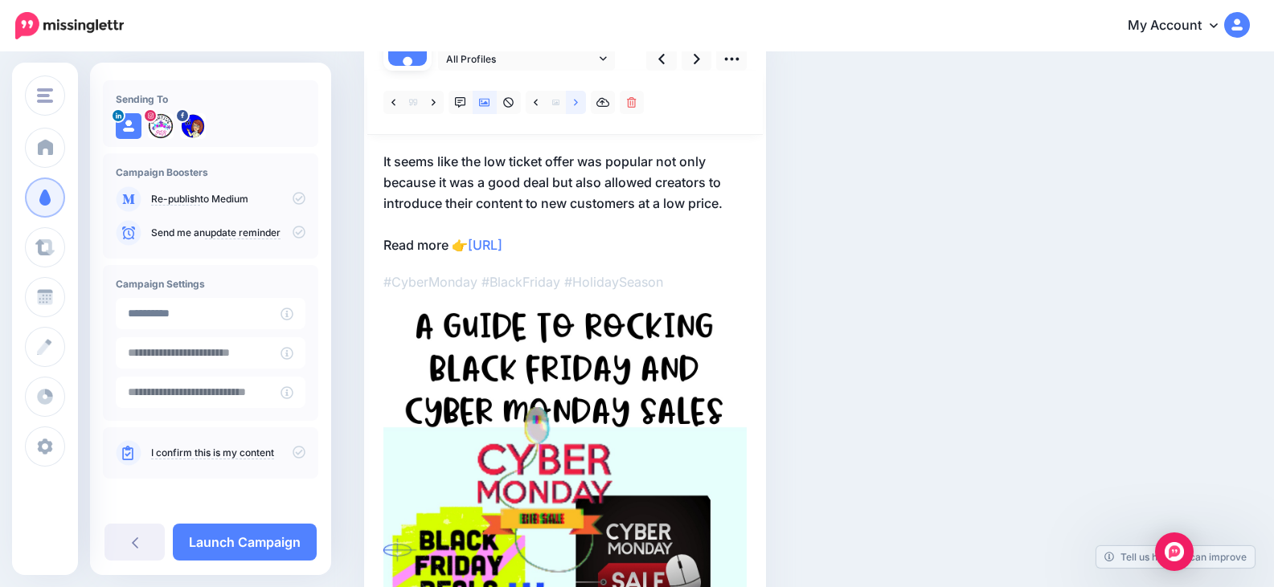
click at [572, 101] on link at bounding box center [576, 102] width 20 height 23
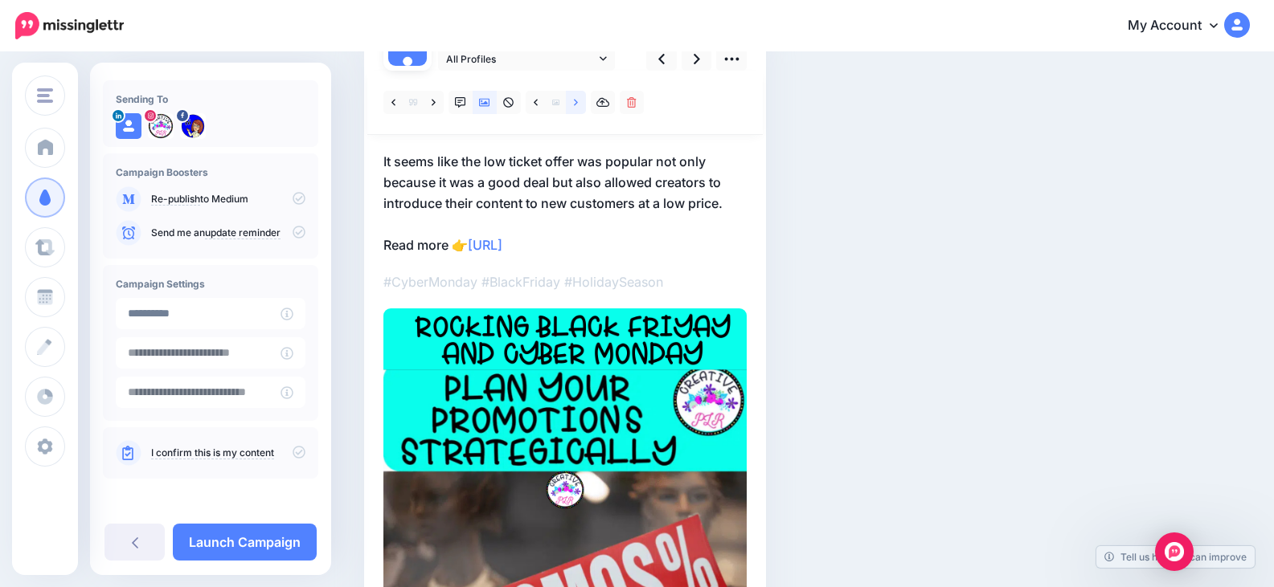
click at [572, 101] on link at bounding box center [576, 102] width 20 height 23
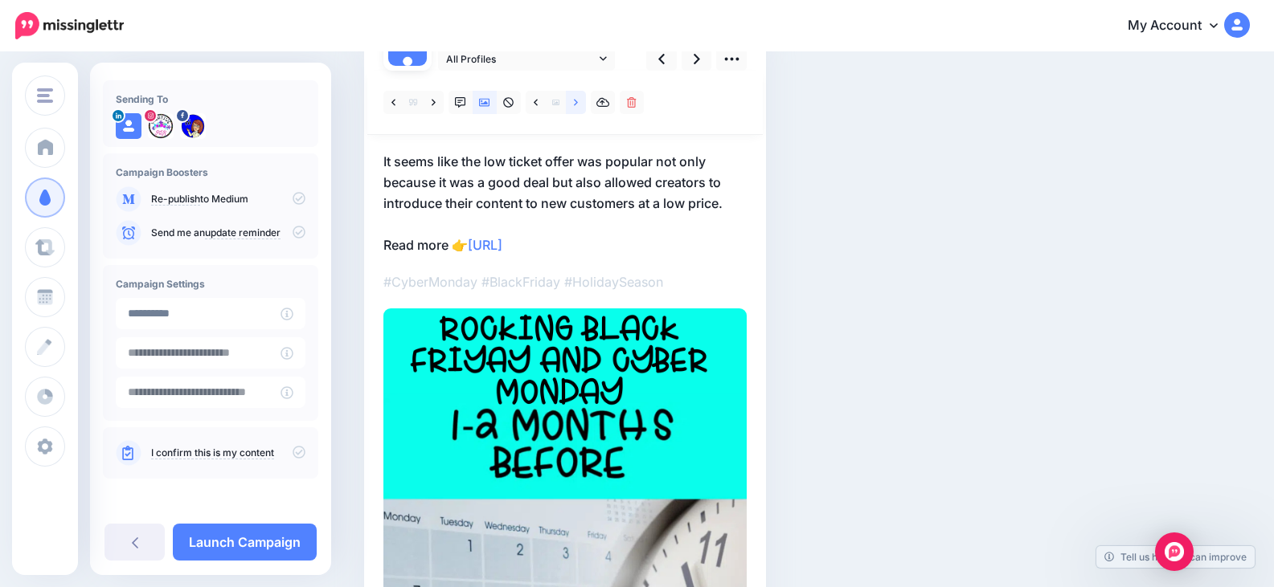
click at [572, 101] on link at bounding box center [576, 102] width 20 height 23
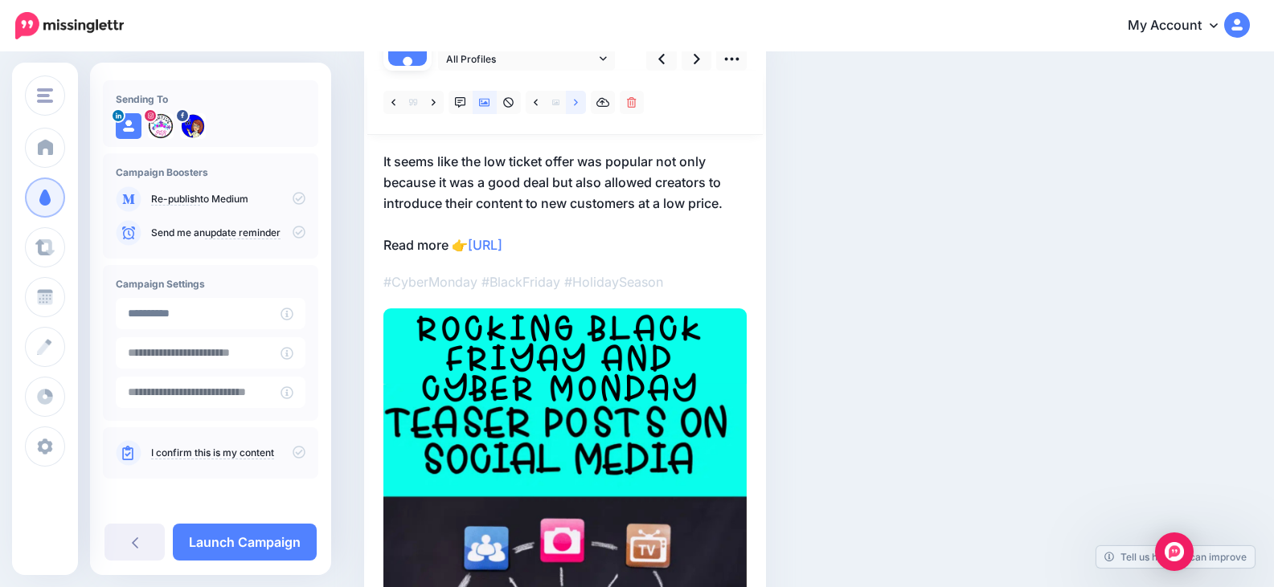
click at [572, 101] on link at bounding box center [576, 102] width 20 height 23
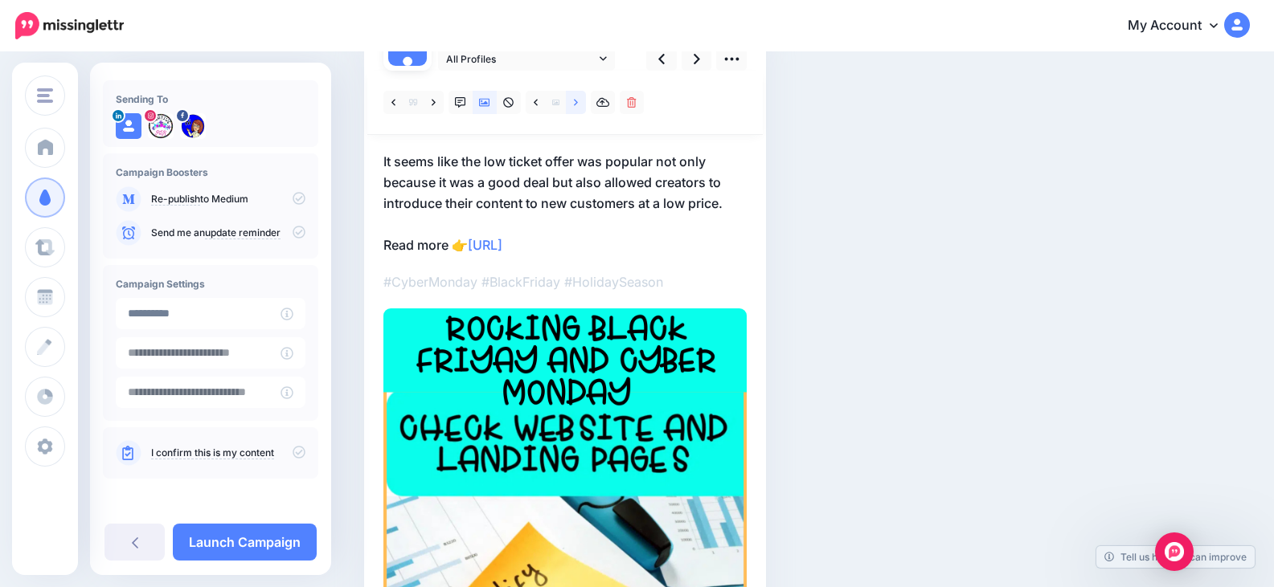
click at [572, 101] on link at bounding box center [576, 102] width 20 height 23
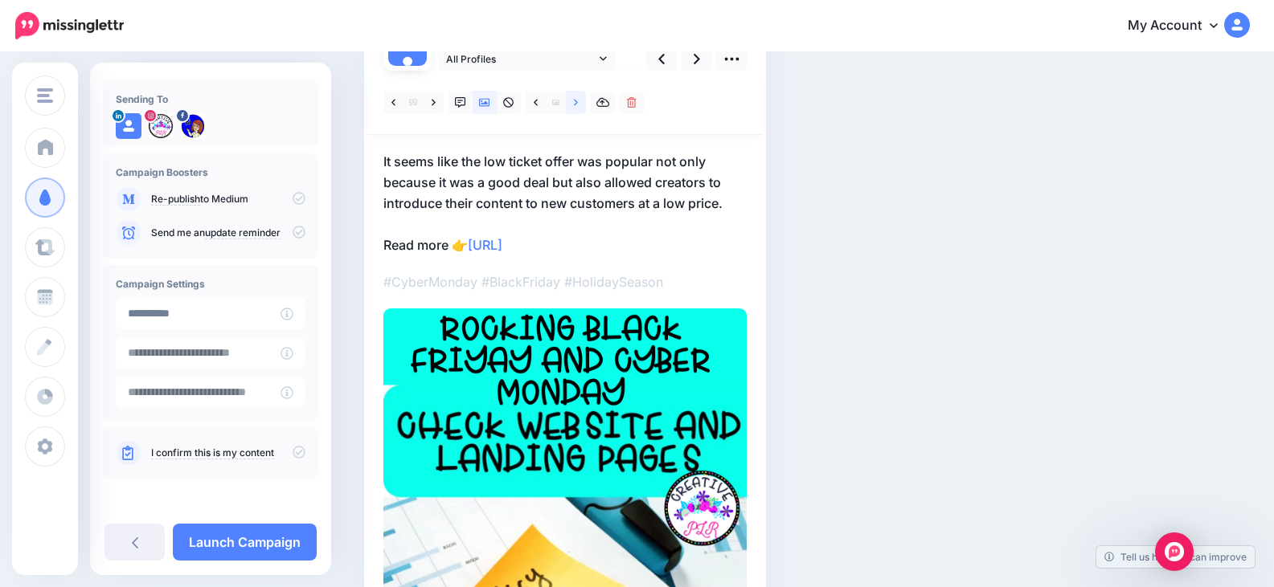
click at [572, 101] on link at bounding box center [576, 102] width 20 height 23
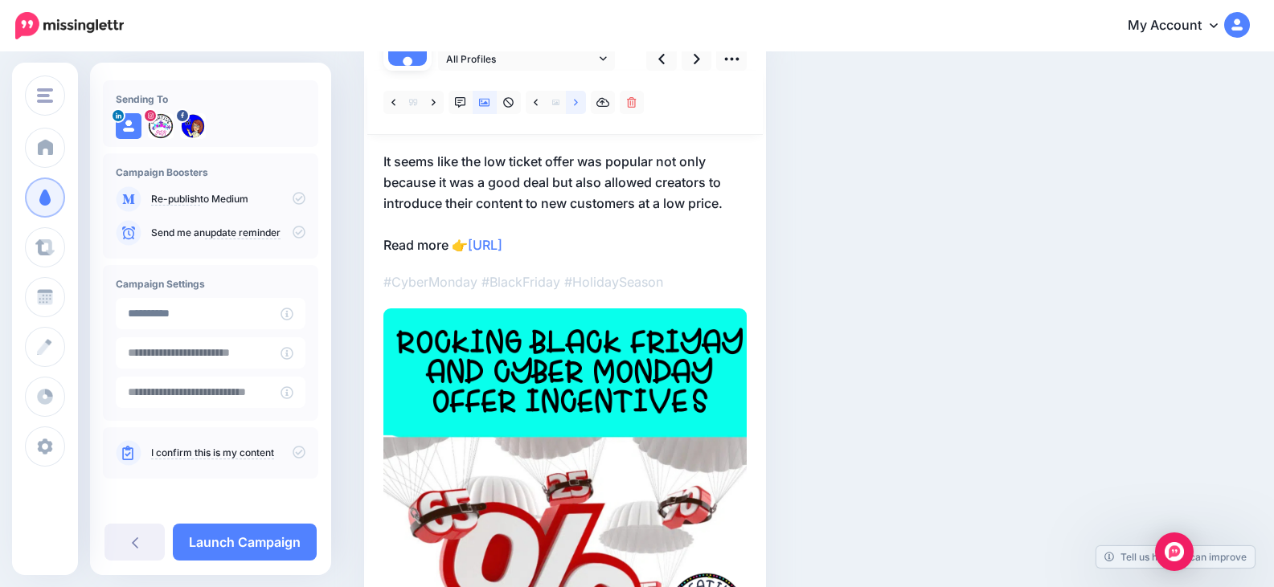
click at [572, 105] on link at bounding box center [576, 102] width 20 height 23
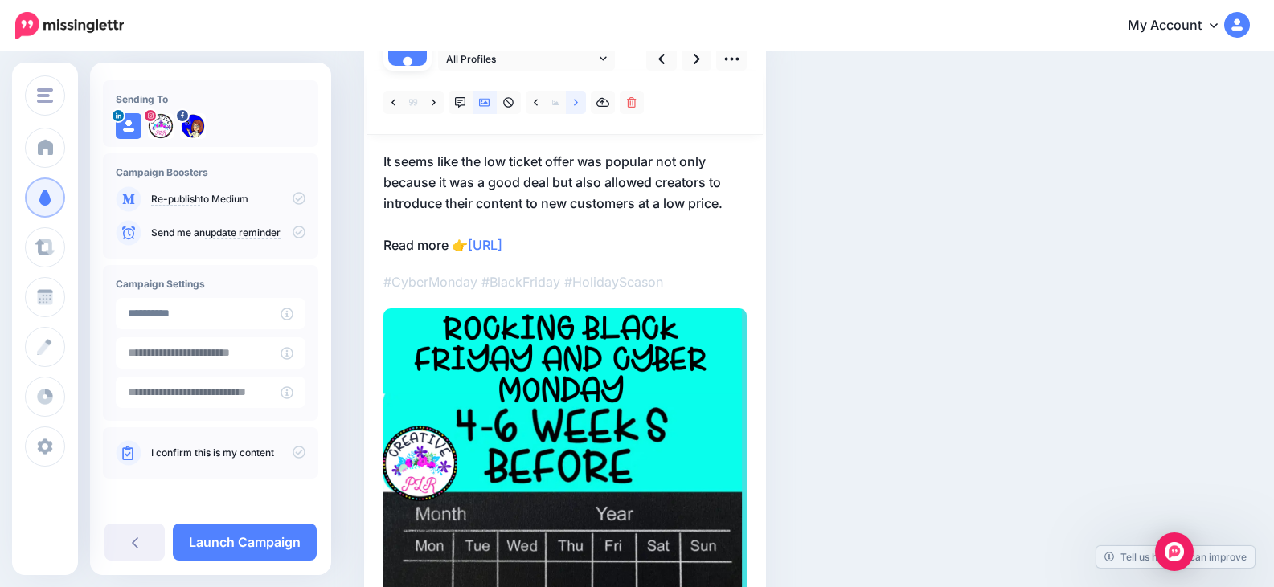
click at [582, 103] on link at bounding box center [576, 102] width 20 height 23
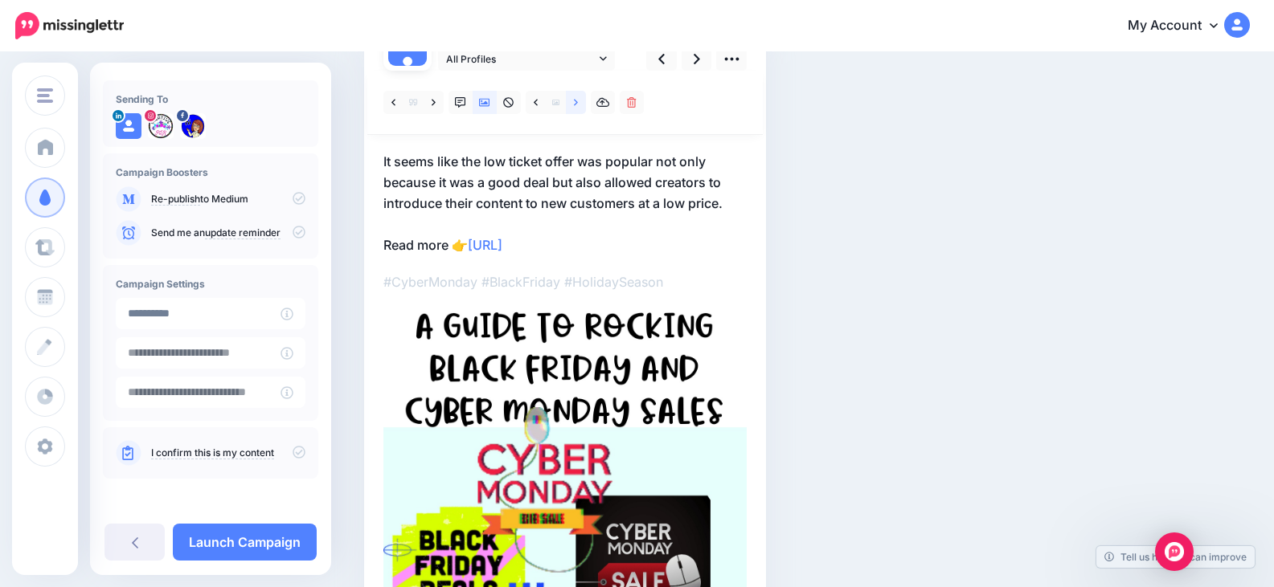
click at [582, 102] on link at bounding box center [576, 102] width 20 height 23
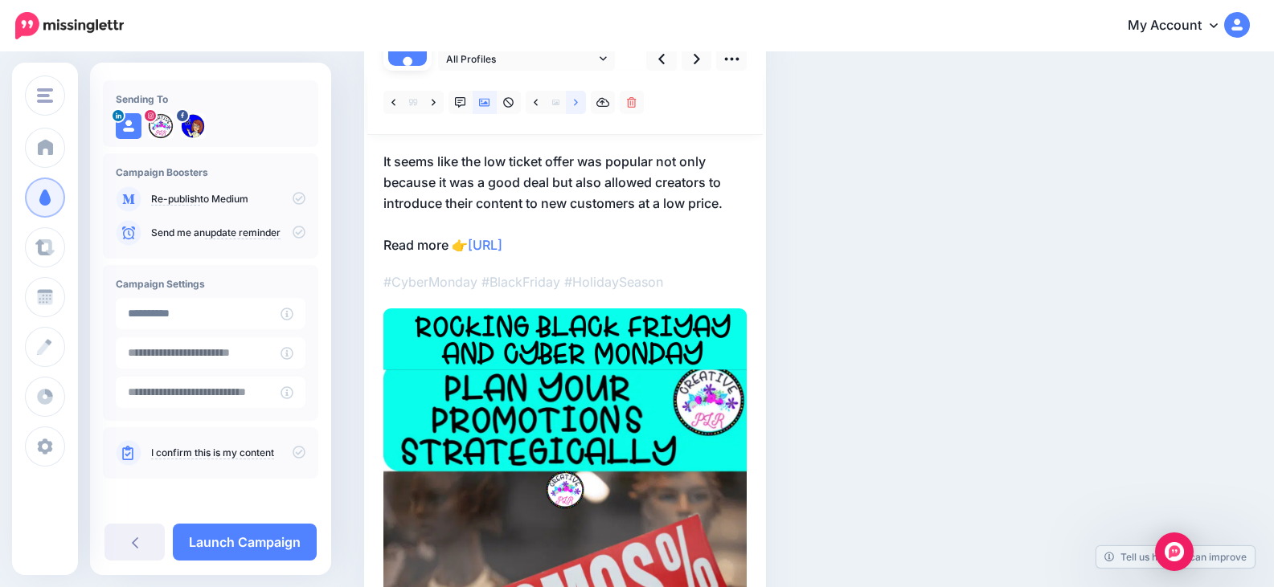
click at [580, 100] on link at bounding box center [576, 102] width 20 height 23
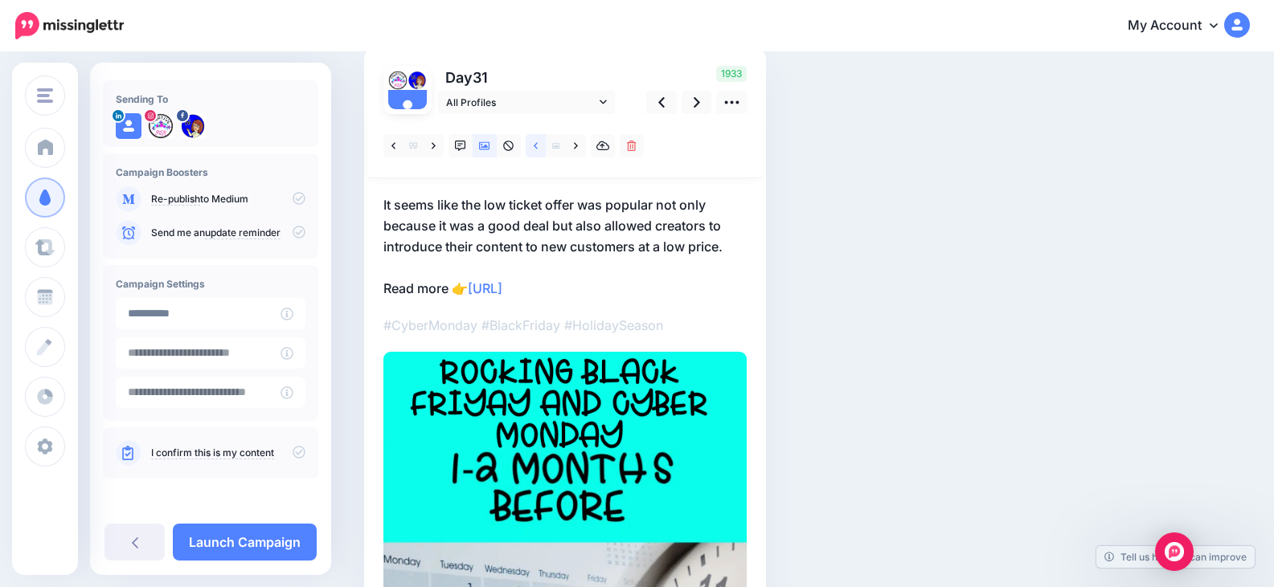
click at [534, 108] on form "Day 31 All Profiles" at bounding box center [564, 390] width 363 height 649
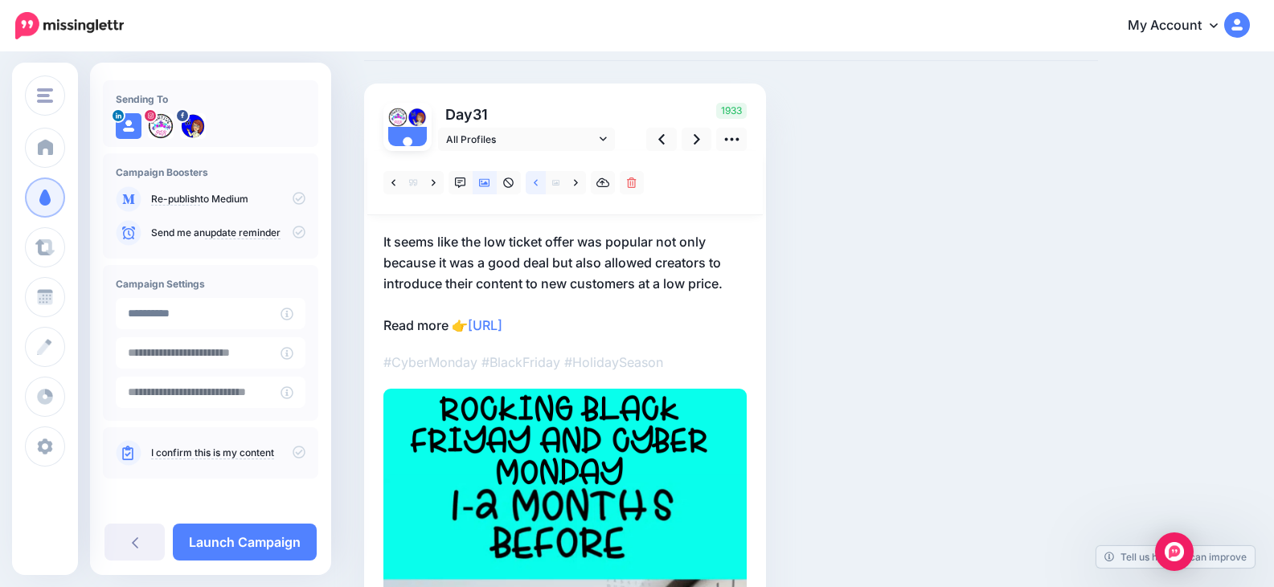
click at [534, 182] on icon at bounding box center [536, 183] width 4 height 11
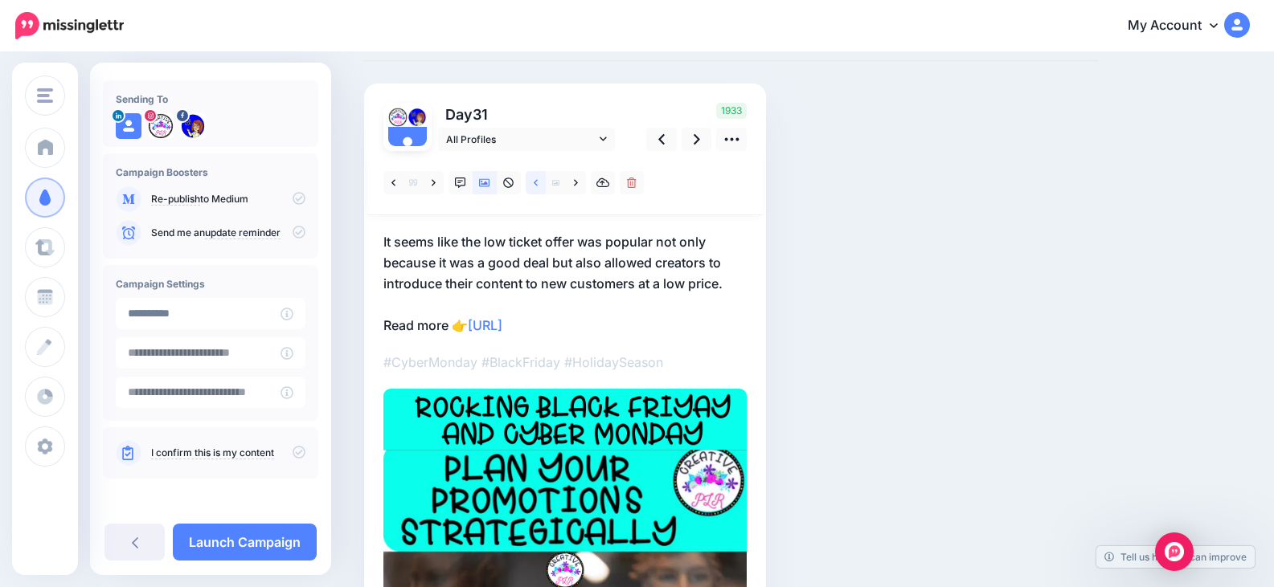
click at [534, 180] on icon at bounding box center [536, 183] width 4 height 11
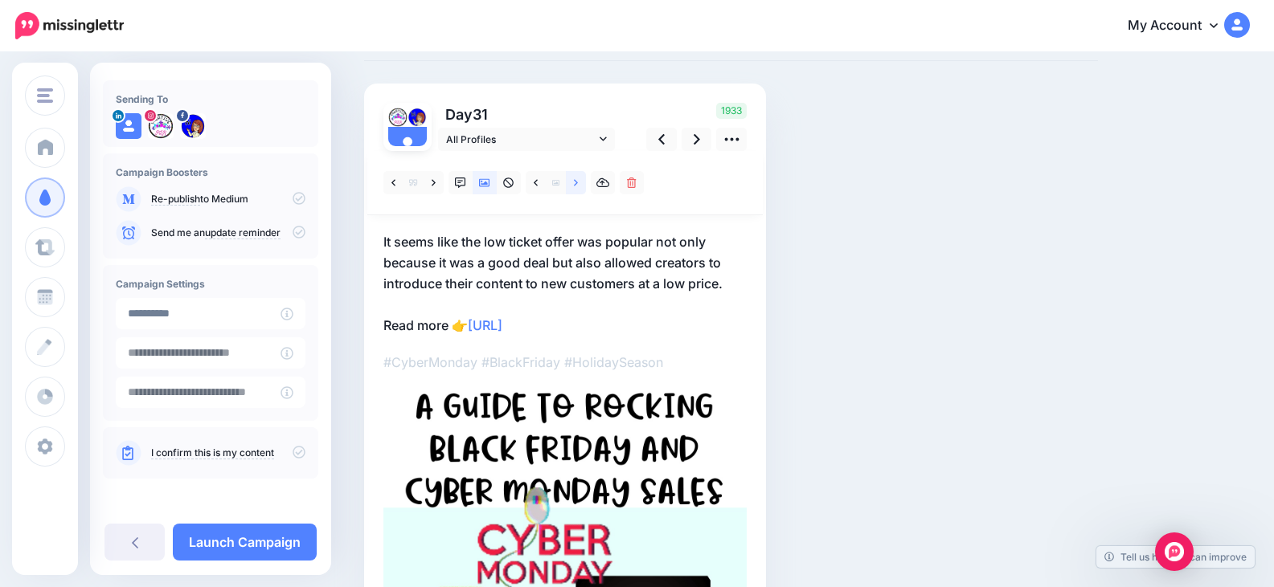
click at [576, 178] on icon at bounding box center [576, 183] width 4 height 11
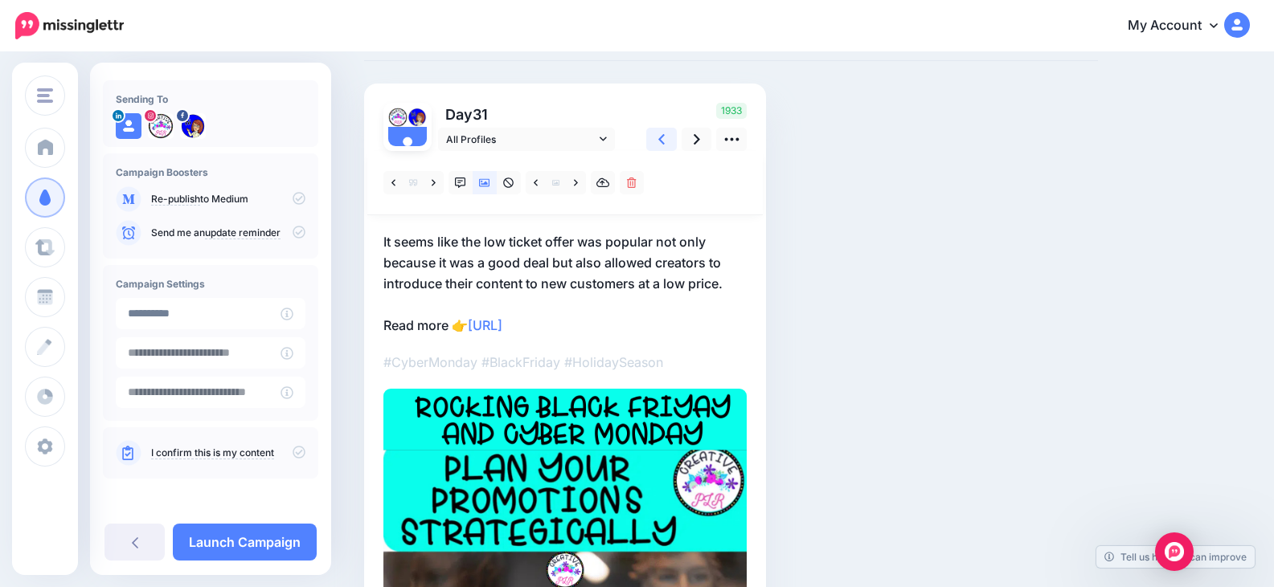
click at [657, 138] on link at bounding box center [661, 139] width 31 height 23
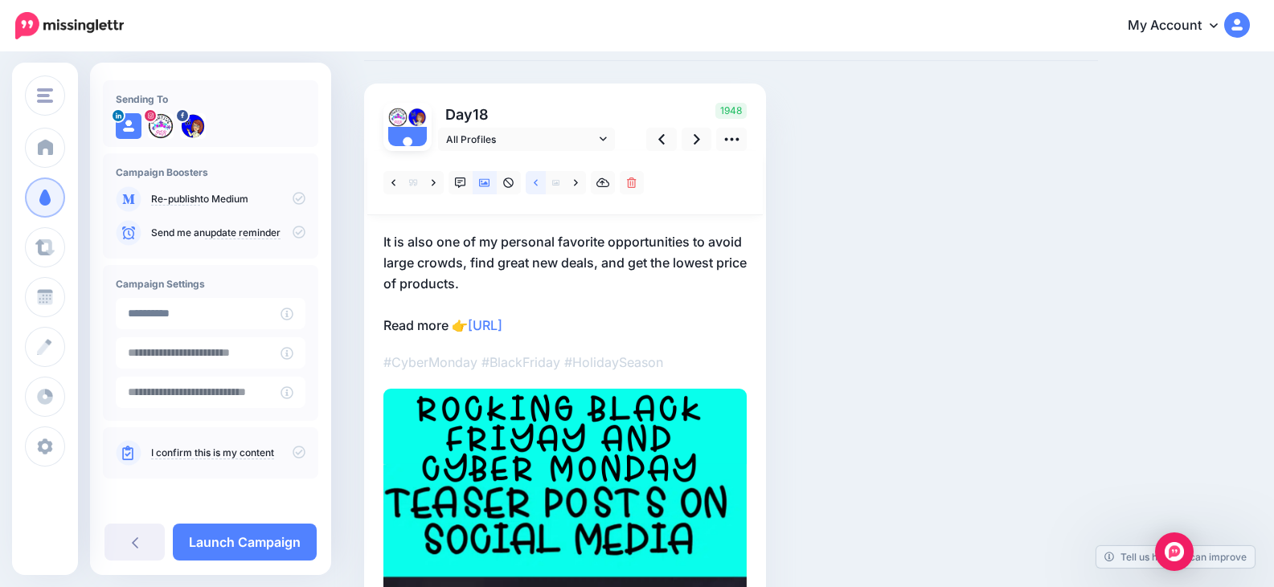
click at [538, 184] on icon at bounding box center [536, 183] width 4 height 11
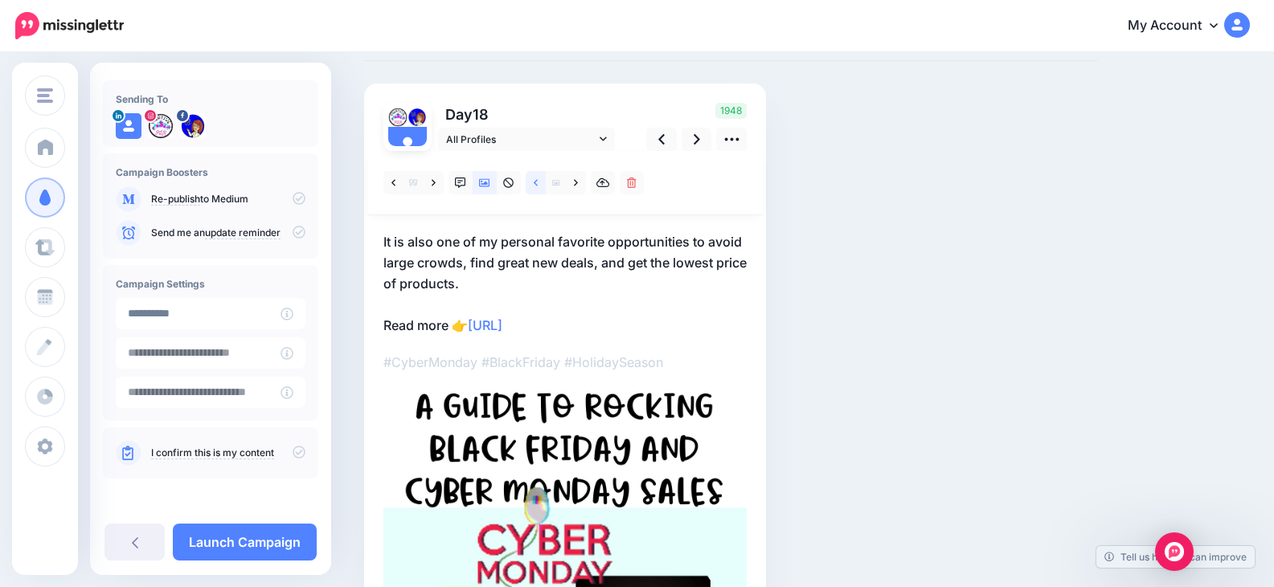
click at [538, 184] on icon at bounding box center [536, 183] width 4 height 11
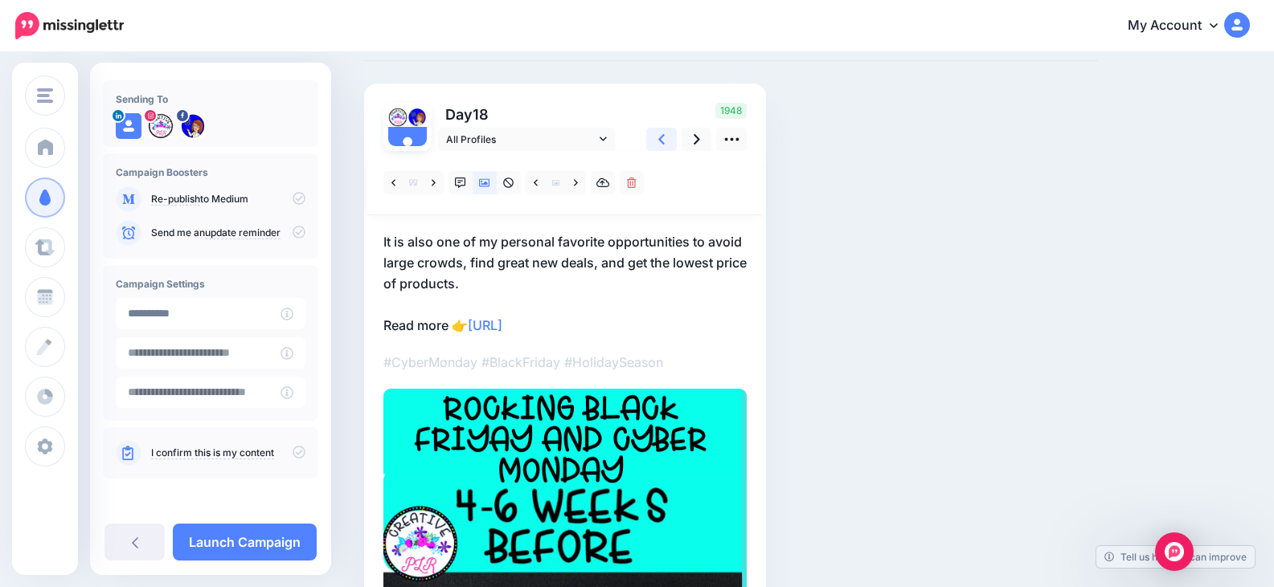
click at [661, 139] on icon at bounding box center [661, 139] width 6 height 10
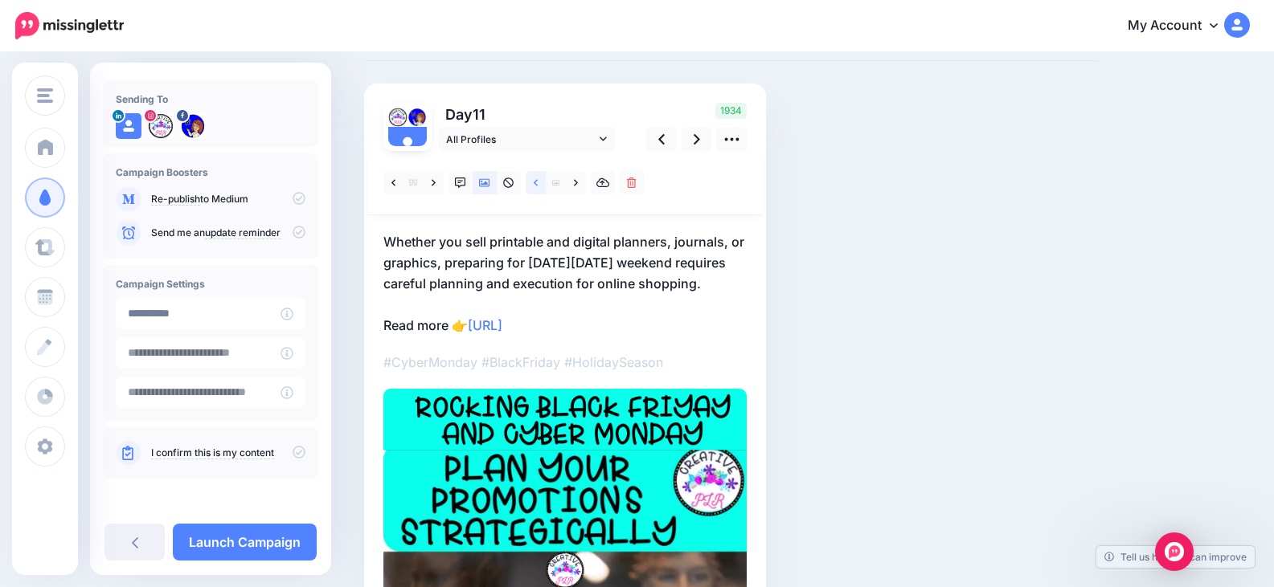
click at [535, 182] on icon at bounding box center [536, 182] width 4 height 6
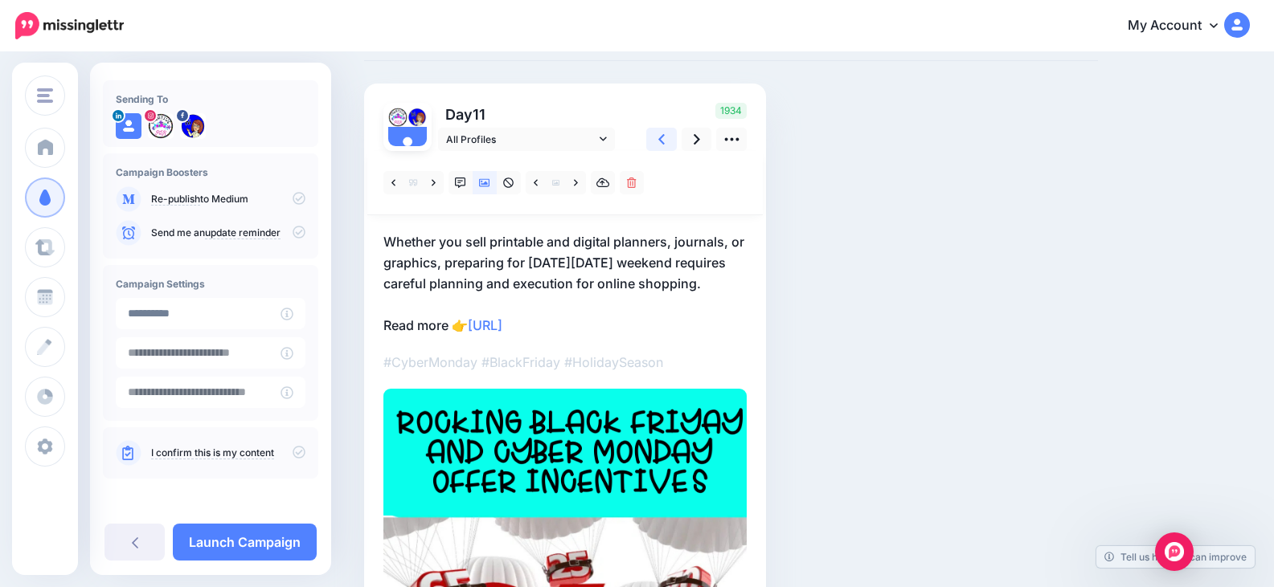
click at [663, 138] on icon at bounding box center [661, 139] width 6 height 17
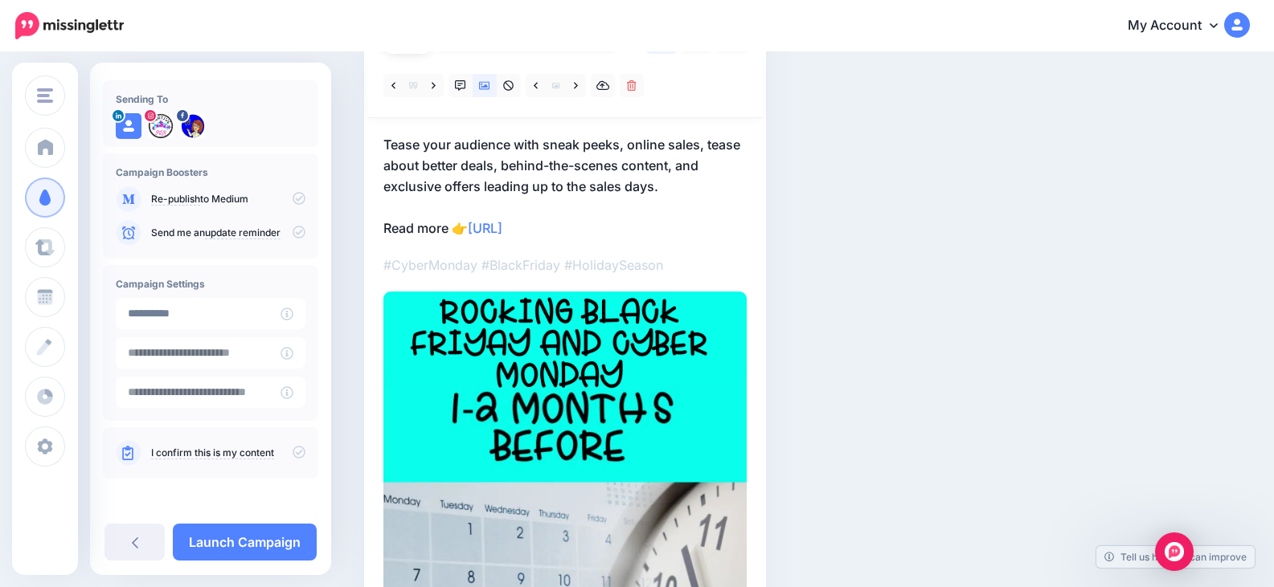
scroll to position [176, 0]
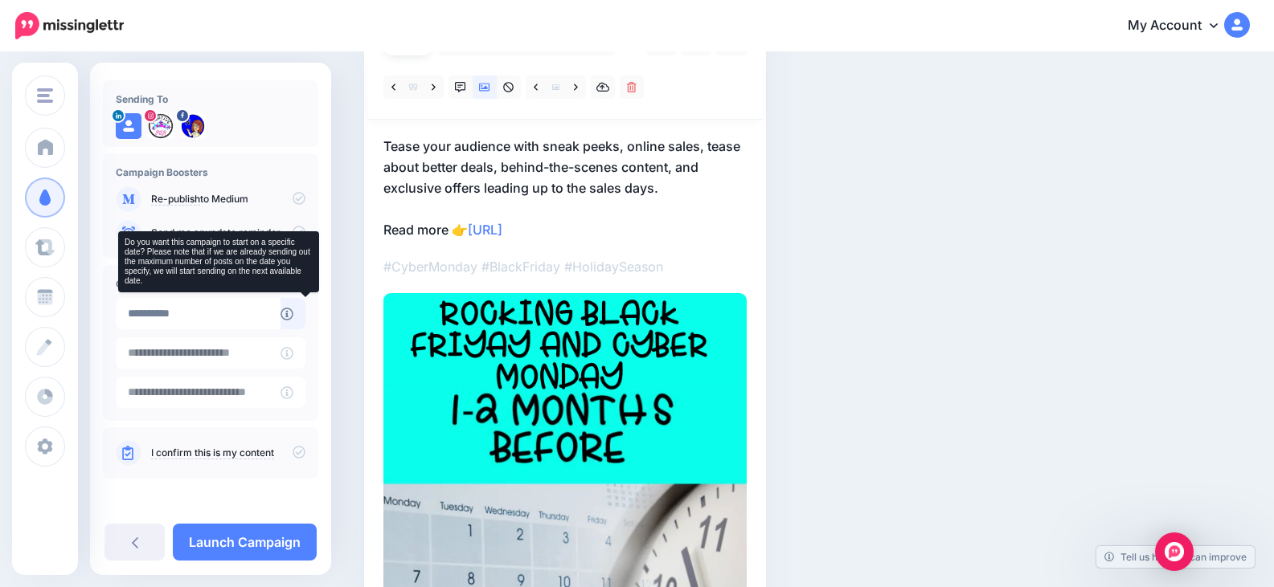
click at [293, 312] on icon at bounding box center [286, 314] width 13 height 13
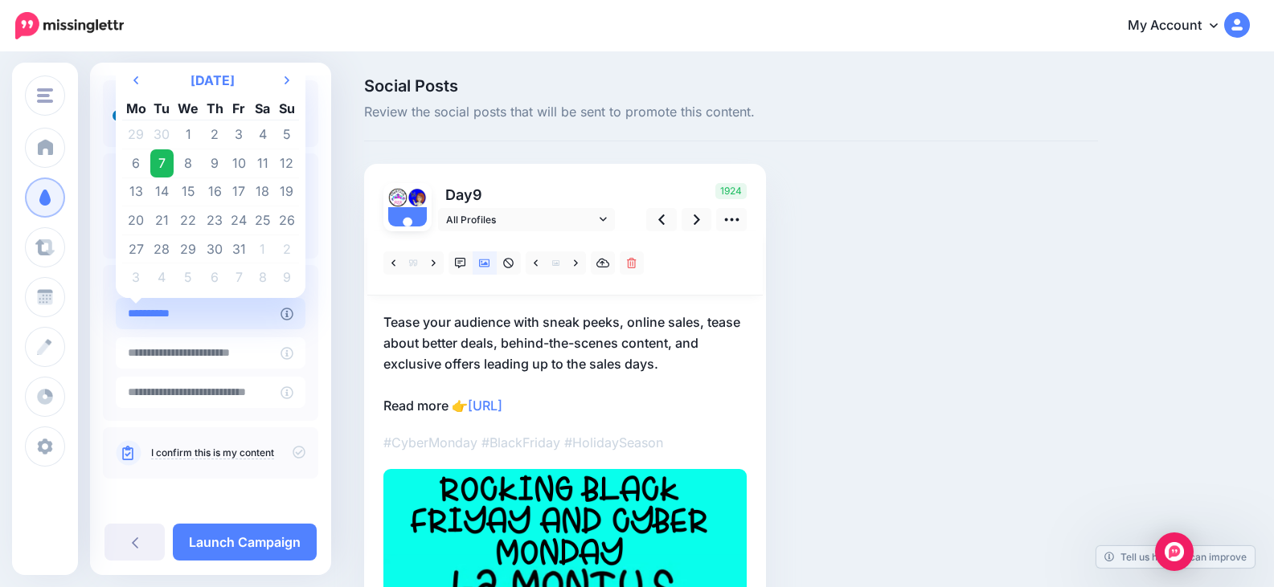
click at [234, 319] on input "**********" at bounding box center [198, 313] width 165 height 31
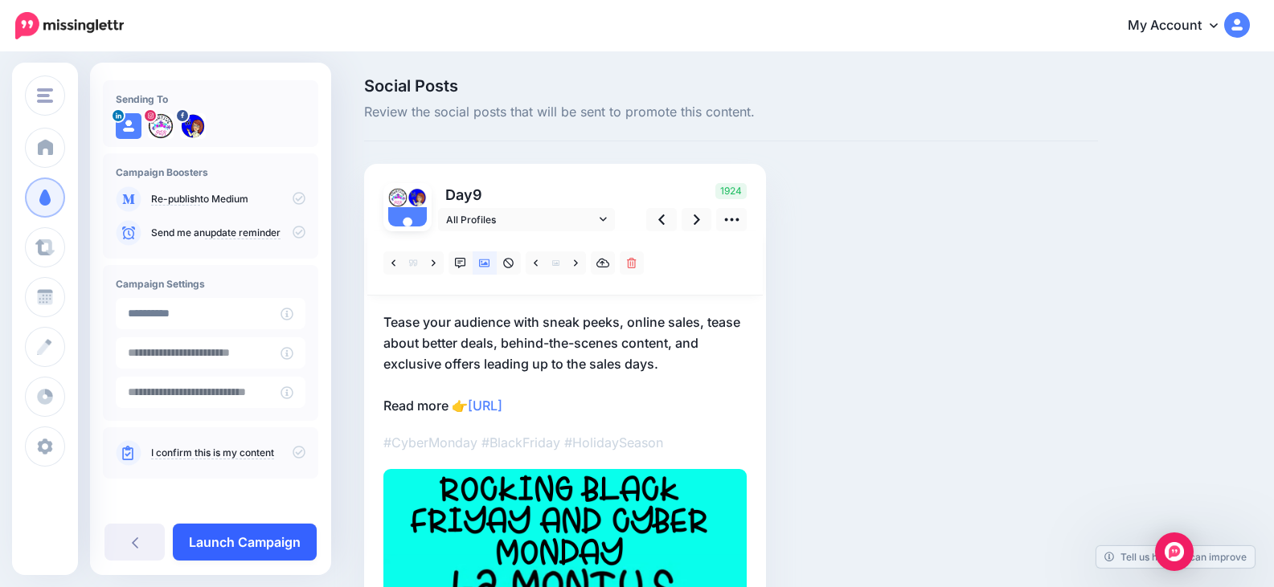
click at [235, 538] on link "Launch Campaign" at bounding box center [245, 542] width 144 height 37
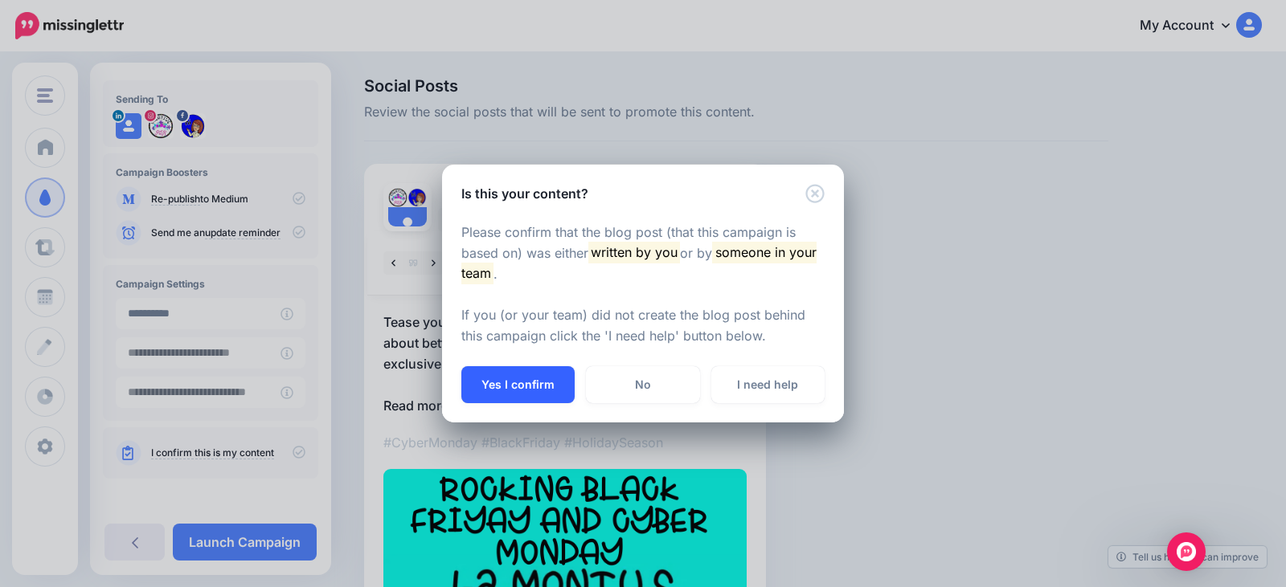
click at [524, 383] on button "Yes I confirm" at bounding box center [517, 384] width 113 height 37
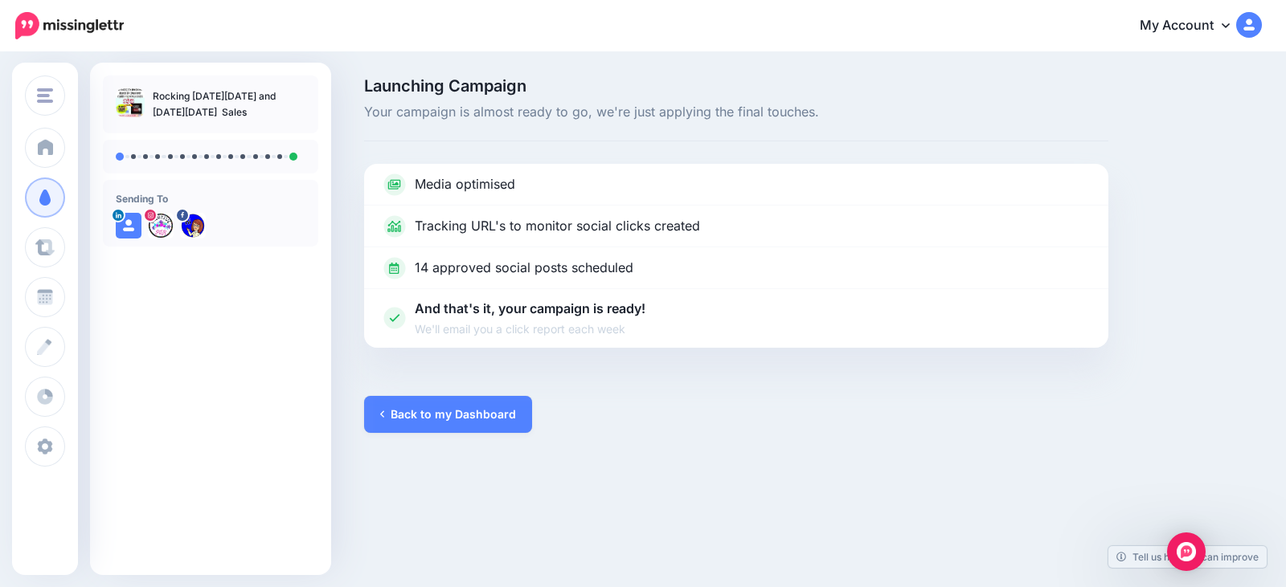
drag, startPoint x: 670, startPoint y: 257, endPoint x: 493, endPoint y: 390, distance: 221.0
click at [493, 390] on div "Launching Campaign Your campaign is almost ready to go, we're just applying the…" at bounding box center [736, 255] width 768 height 355
